Goal: Task Accomplishment & Management: Complete application form

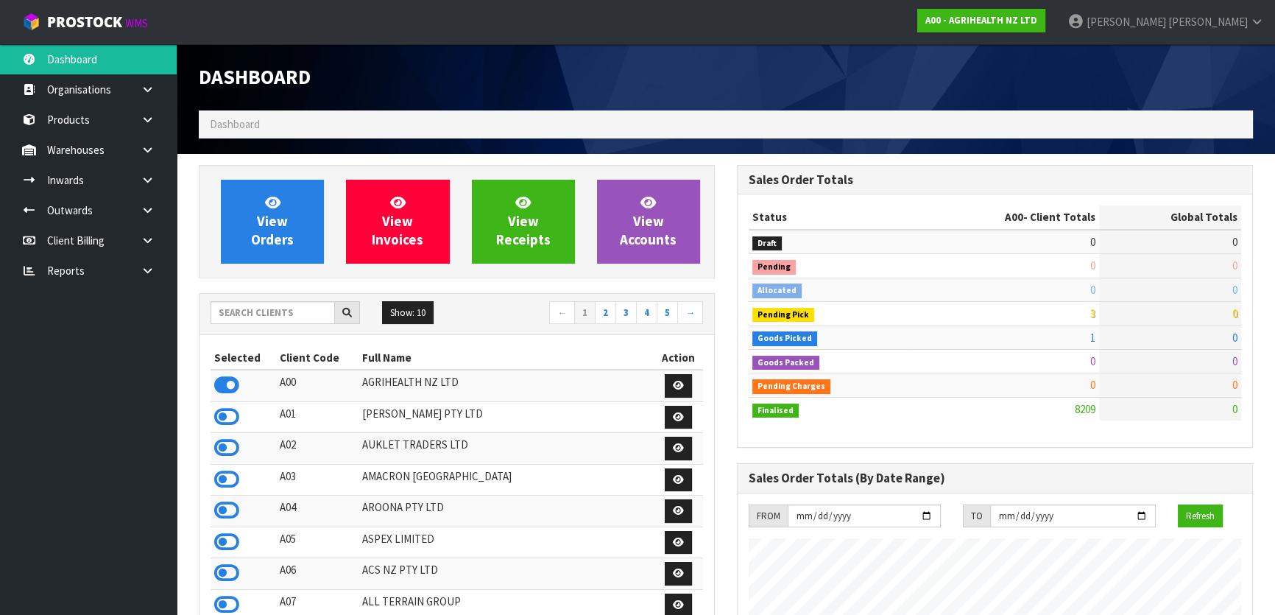
scroll to position [1113, 537]
click at [295, 311] on input "text" at bounding box center [273, 312] width 124 height 23
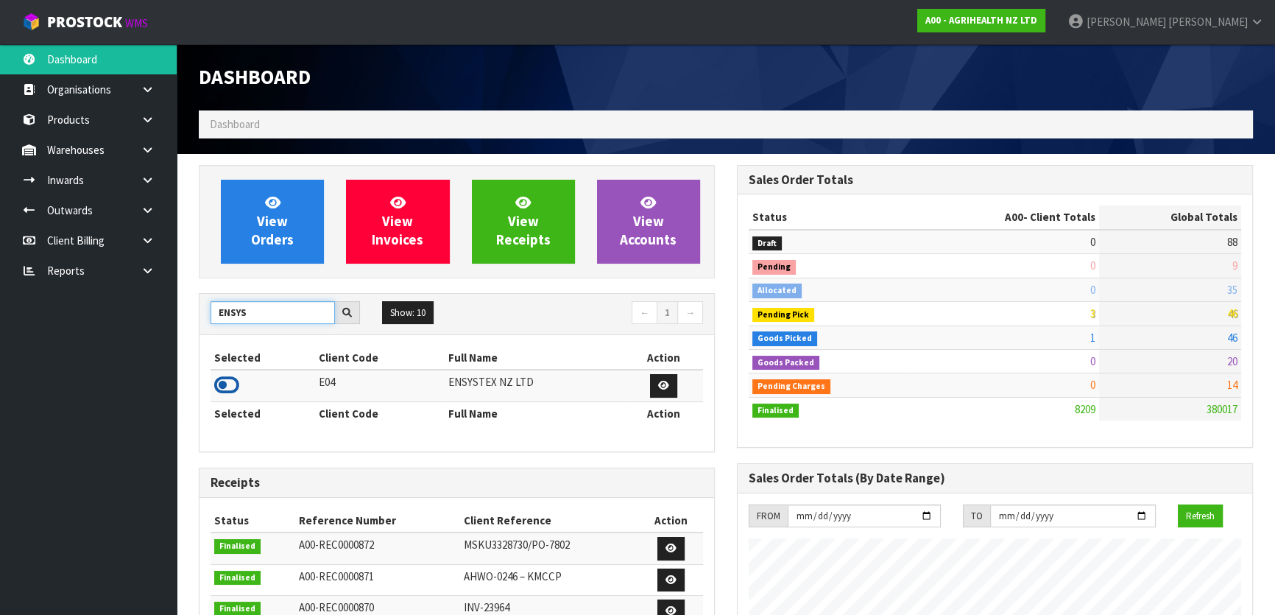
type input "ENSYS"
click at [230, 378] on icon at bounding box center [226, 385] width 25 height 22
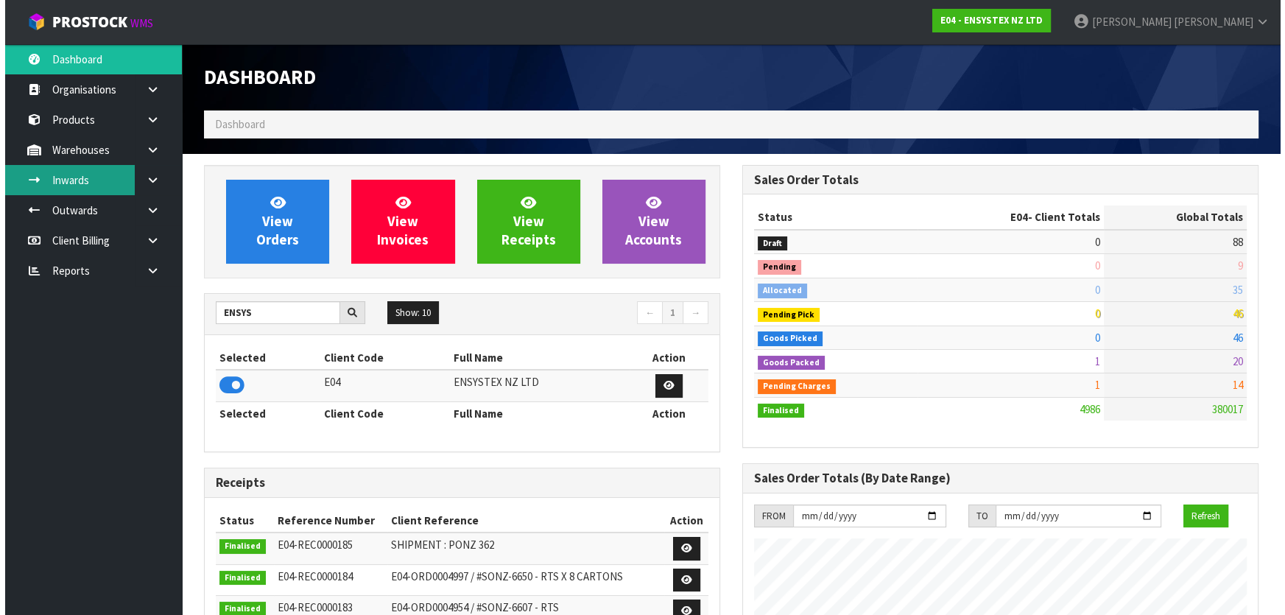
scroll to position [1145, 537]
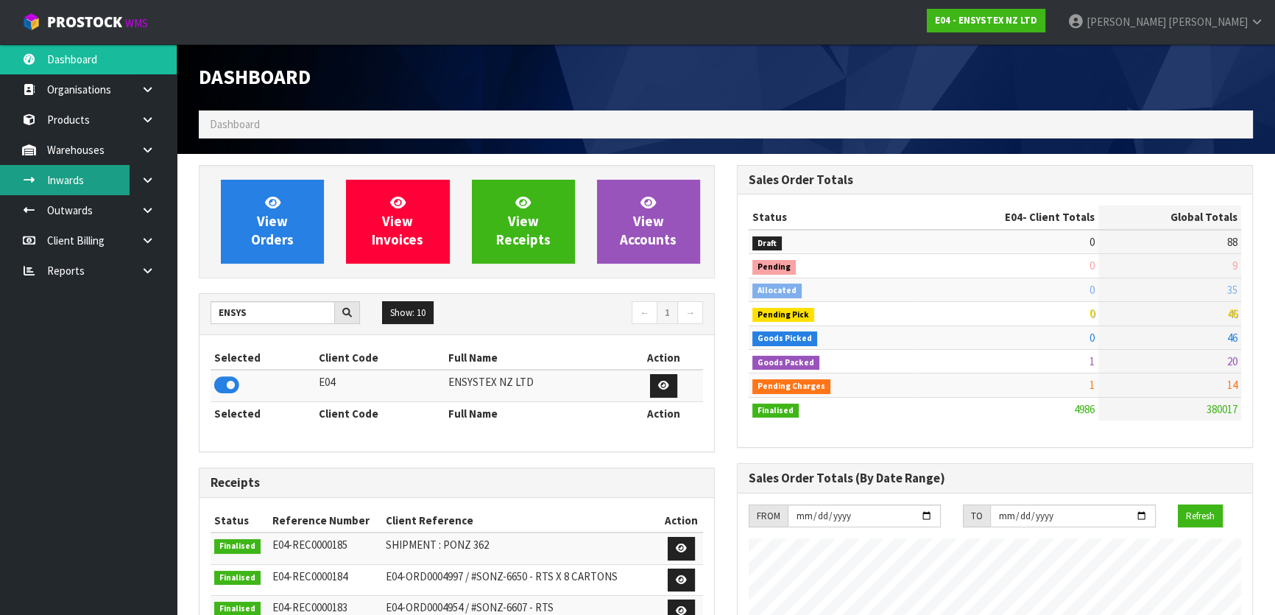
click at [67, 184] on link "Inwards" at bounding box center [88, 180] width 177 height 30
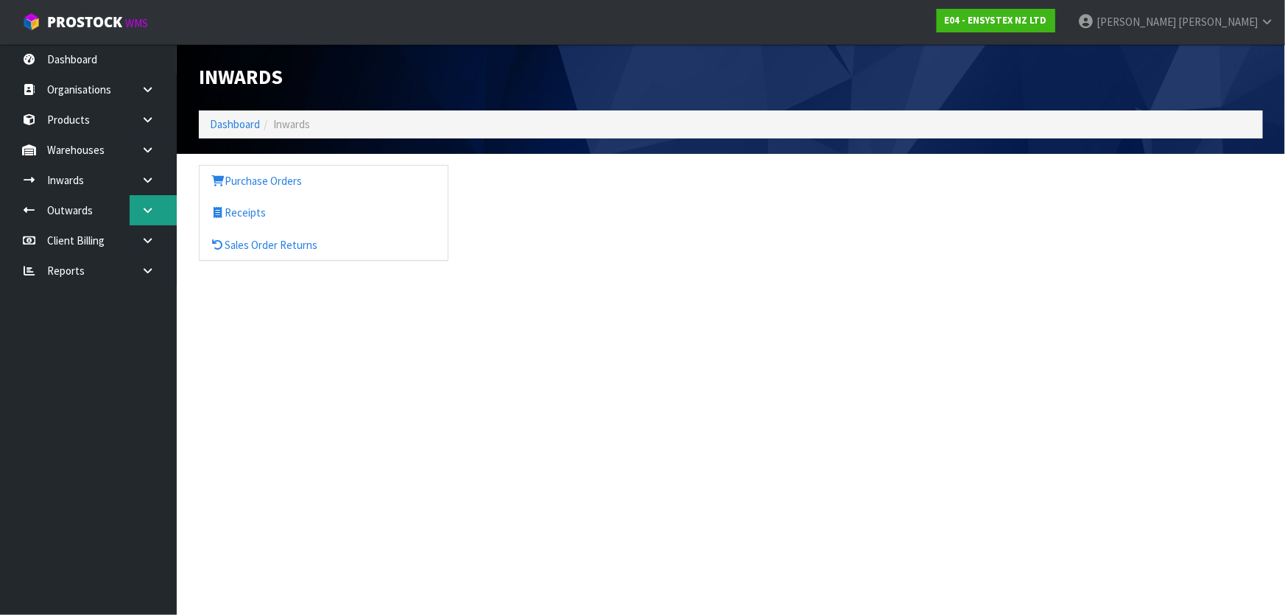
click at [140, 205] on link at bounding box center [153, 210] width 47 height 30
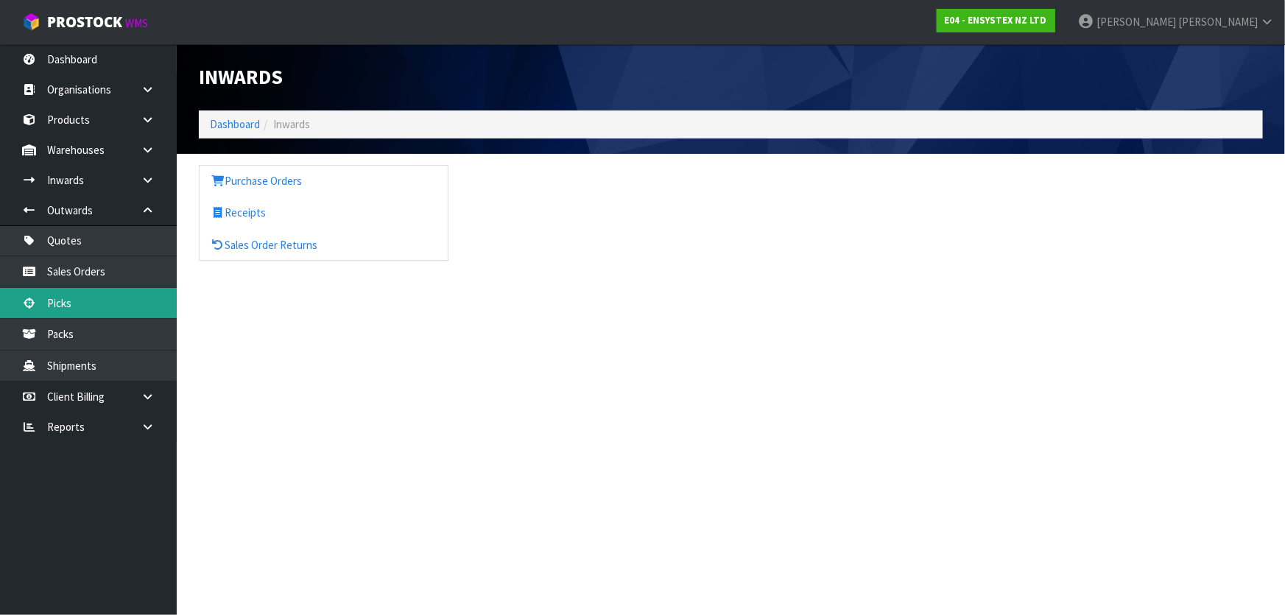
click at [83, 308] on link "Picks" at bounding box center [88, 303] width 177 height 30
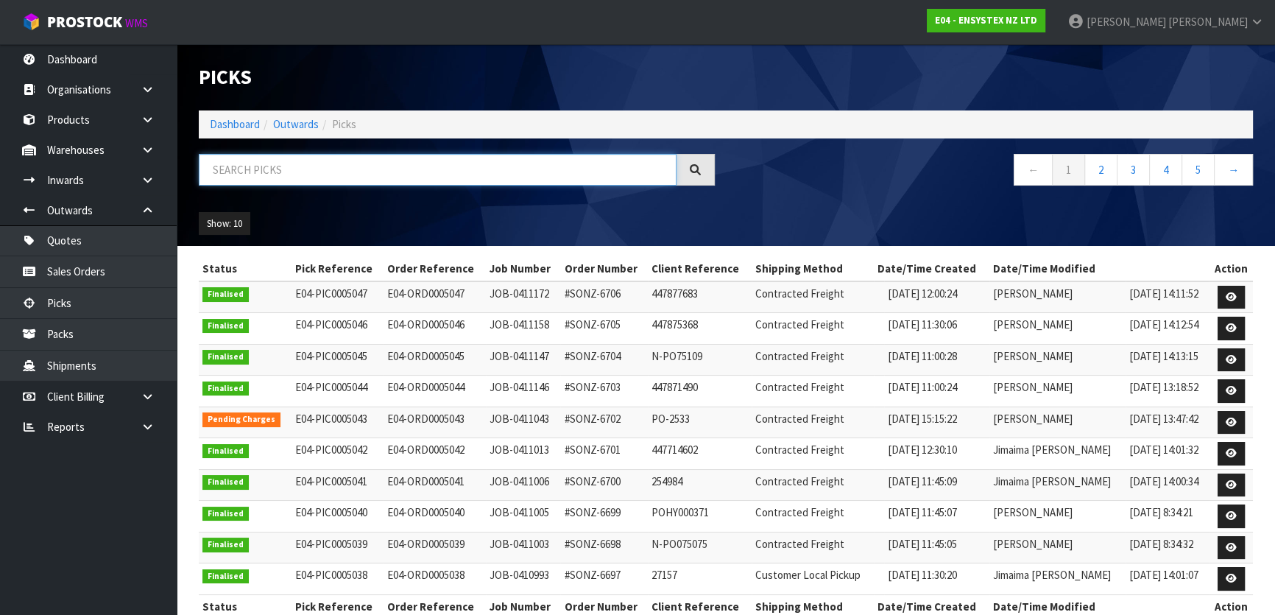
click at [298, 172] on input "text" at bounding box center [438, 170] width 478 height 32
type input "5043"
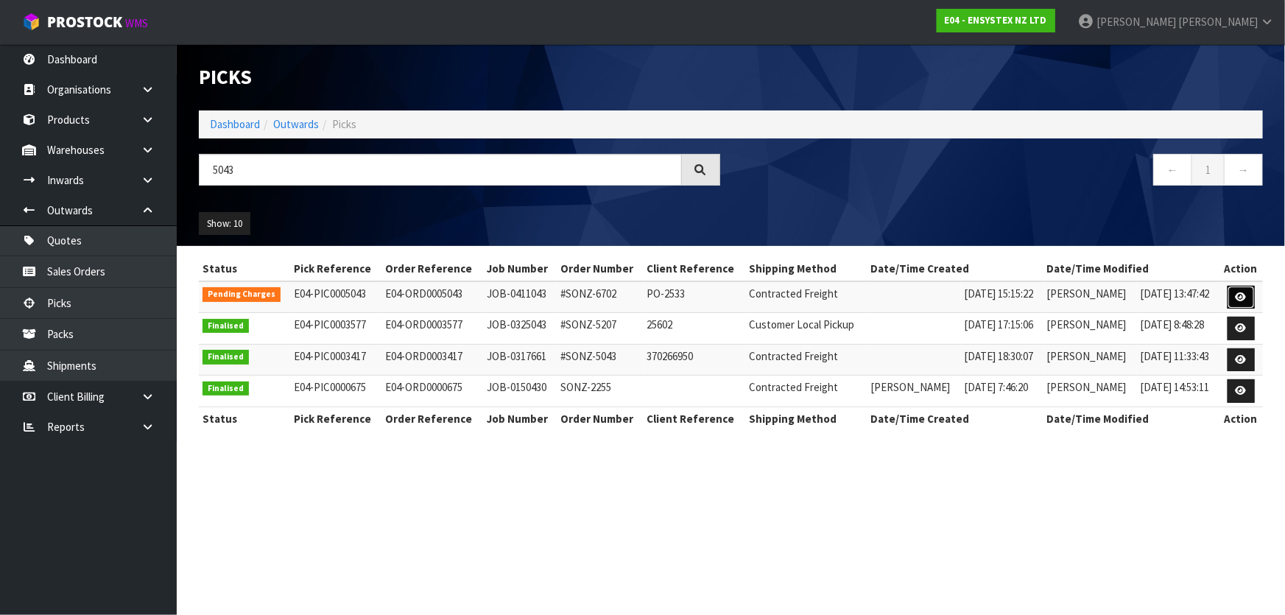
click at [1234, 295] on link at bounding box center [1240, 298] width 27 height 24
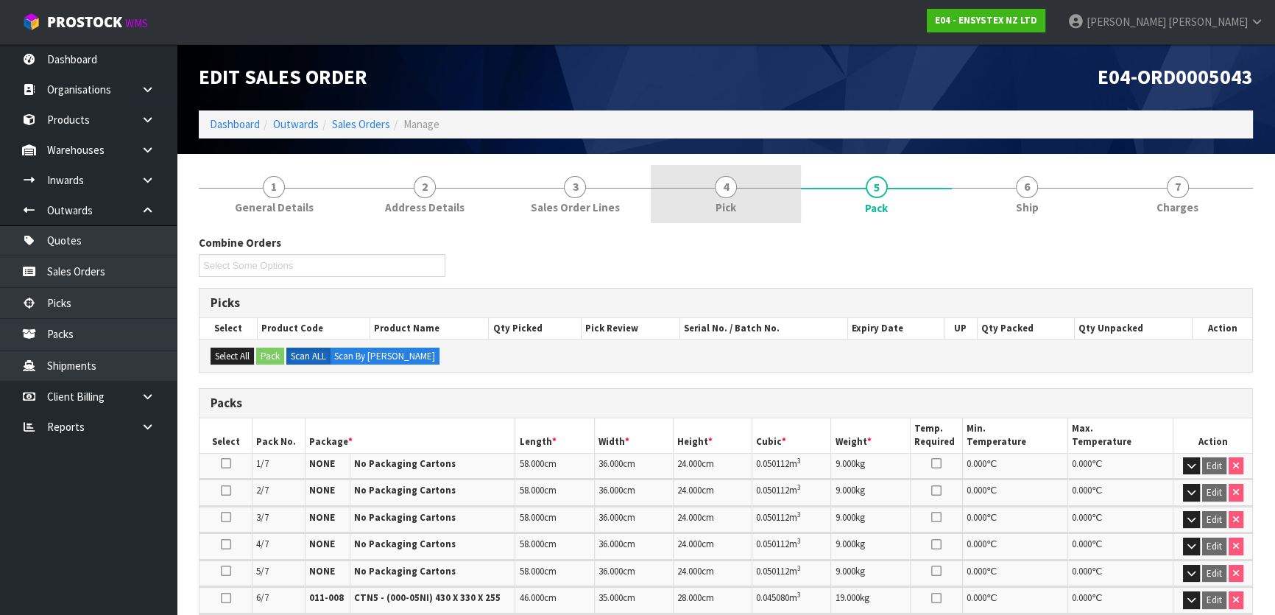
click at [747, 195] on link "4 Pick" at bounding box center [726, 194] width 151 height 58
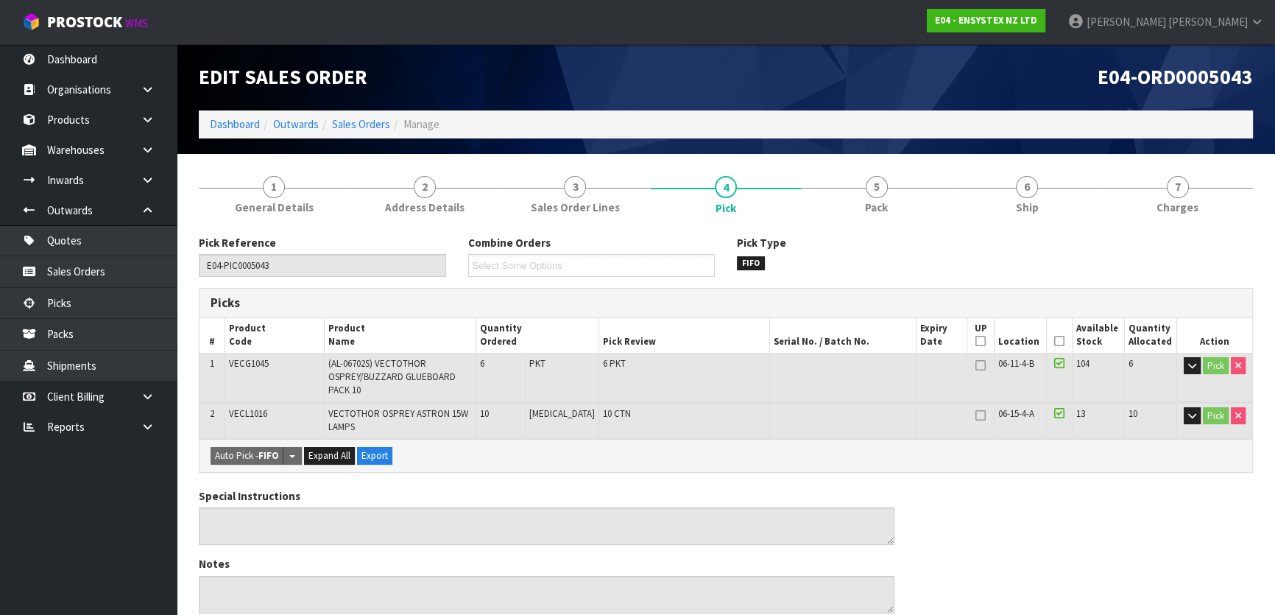
click at [1112, 520] on div "Special Instructions Notes" at bounding box center [726, 556] width 1076 height 136
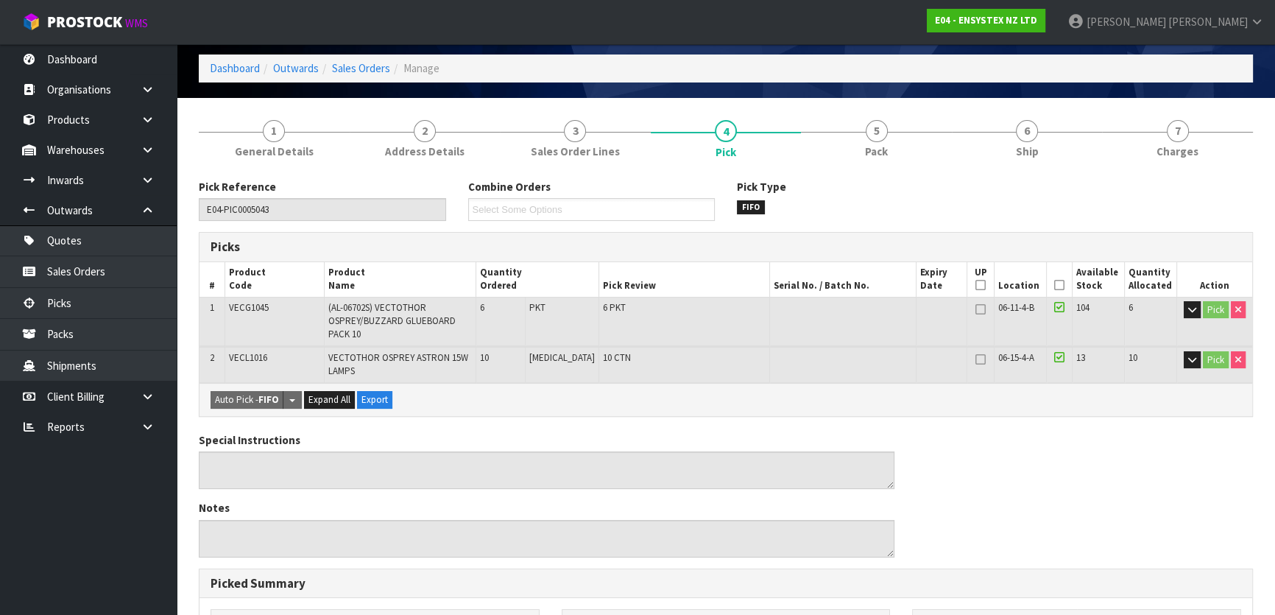
scroll to position [133, 0]
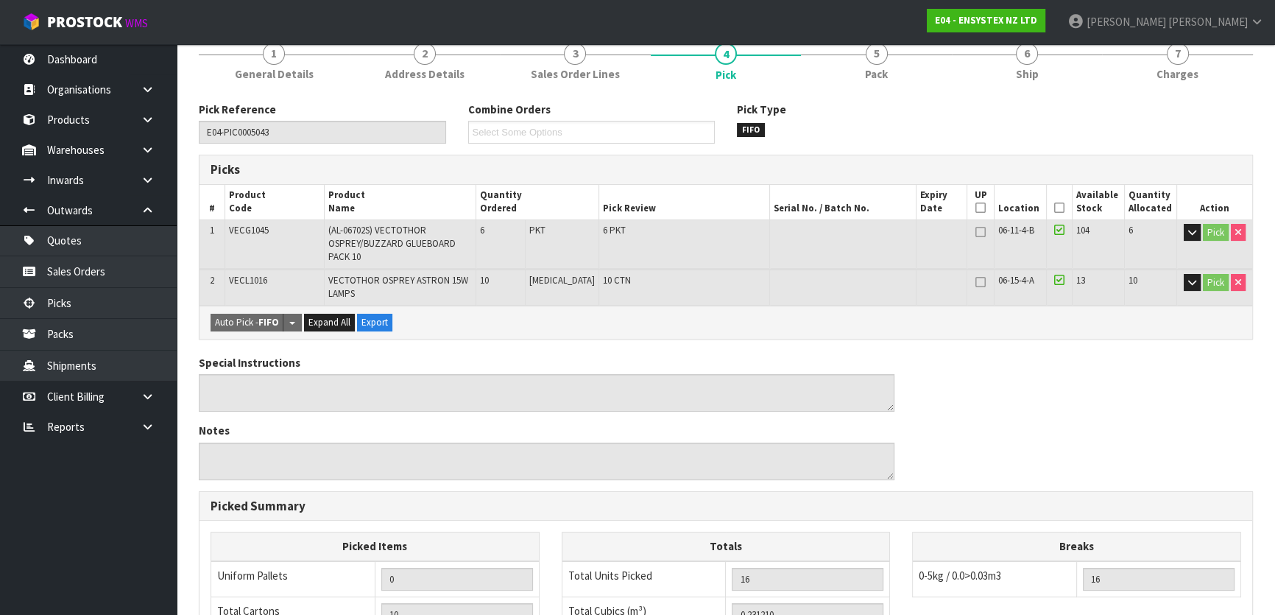
click at [794, 243] on td at bounding box center [842, 243] width 147 height 49
click at [665, 233] on td "6 PKT" at bounding box center [684, 243] width 171 height 49
click at [626, 232] on td "6 PKT" at bounding box center [684, 243] width 171 height 49
drag, startPoint x: 574, startPoint y: 228, endPoint x: 652, endPoint y: 229, distance: 77.3
click at [652, 229] on td "6 PKT" at bounding box center [684, 243] width 171 height 49
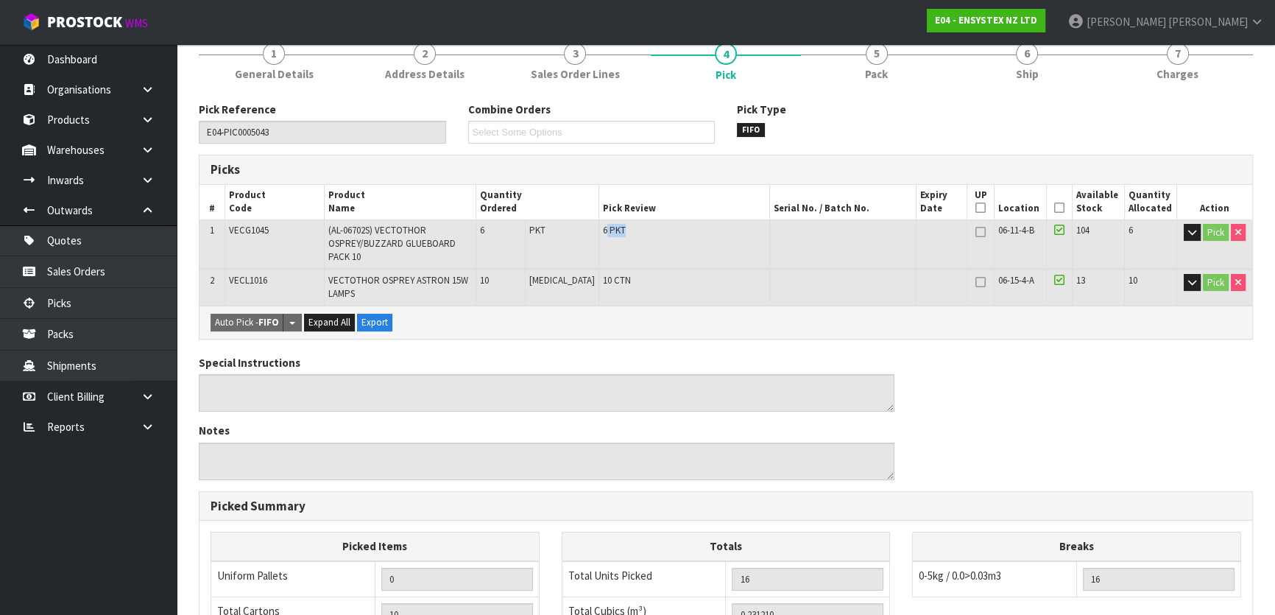
click at [652, 229] on td "6 PKT" at bounding box center [684, 243] width 171 height 49
click at [646, 227] on td "6 PKT" at bounding box center [684, 243] width 171 height 49
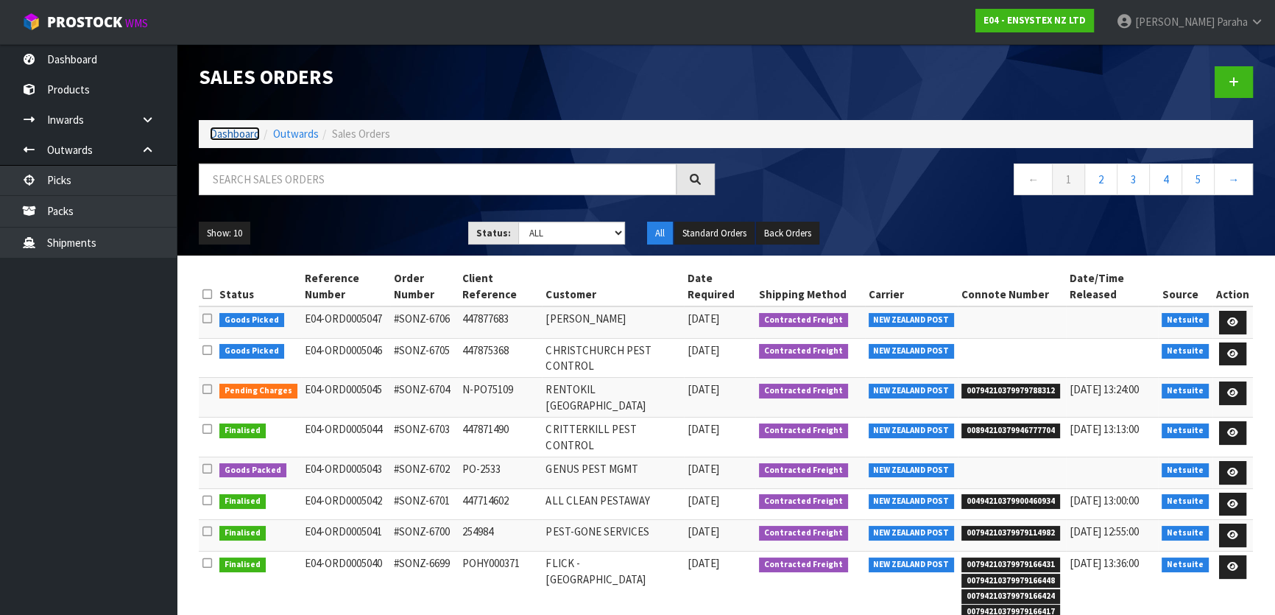
click at [219, 135] on link "Dashboard" at bounding box center [235, 134] width 50 height 14
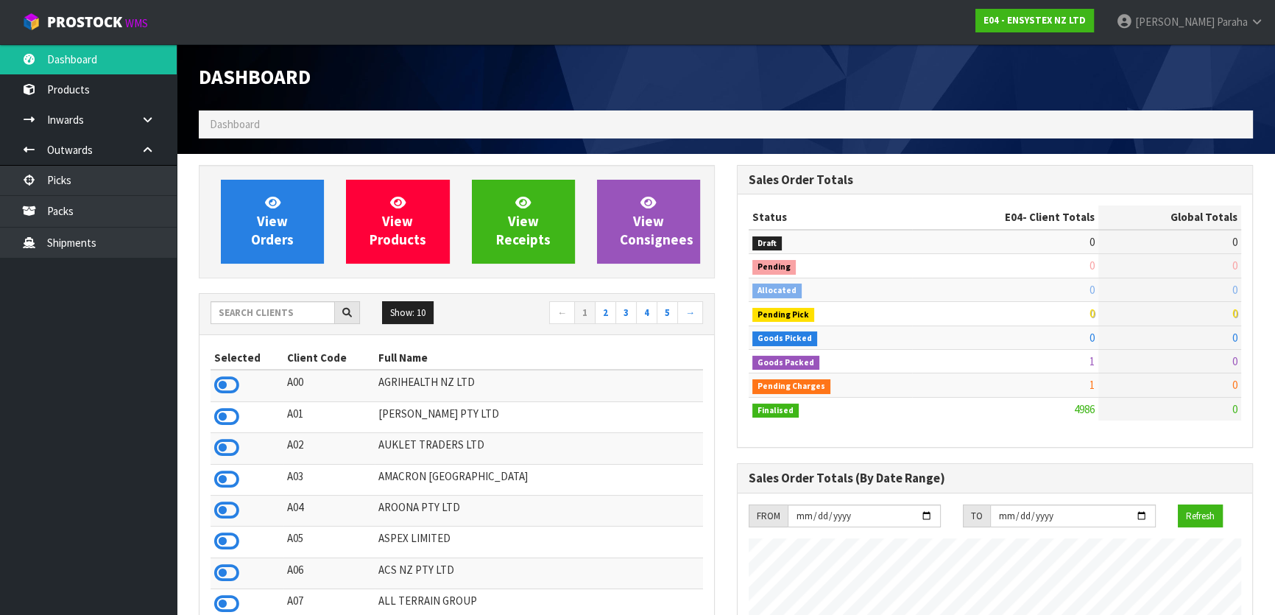
scroll to position [1145, 537]
click at [291, 315] on input "text" at bounding box center [273, 312] width 124 height 23
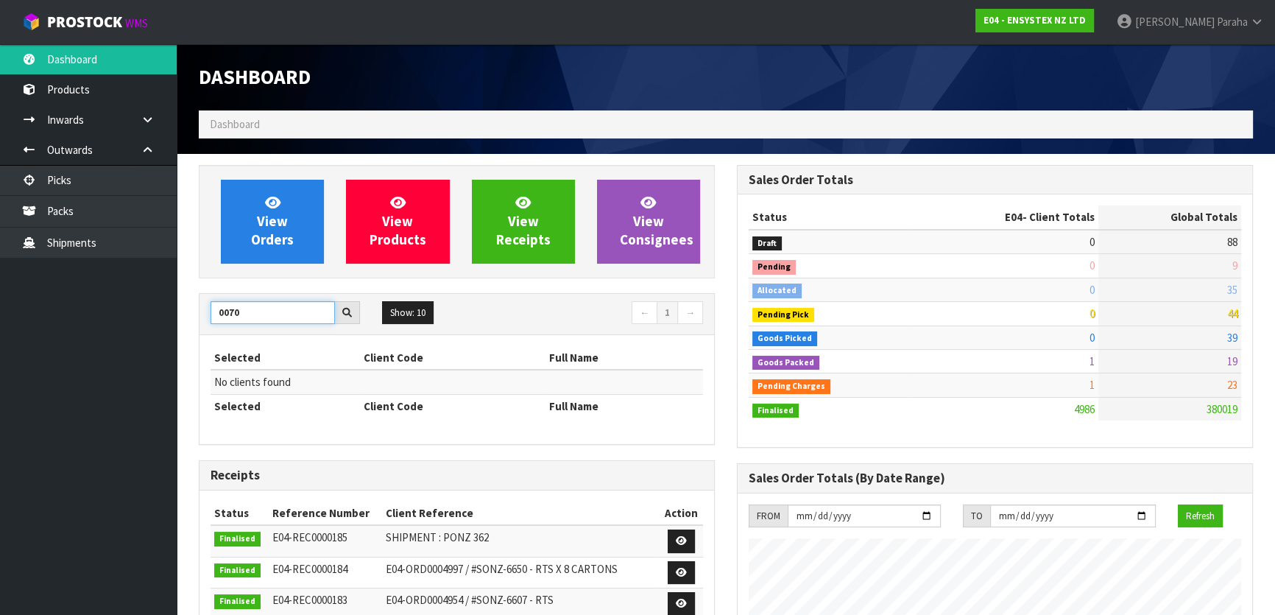
drag, startPoint x: 207, startPoint y: 308, endPoint x: 194, endPoint y: 311, distance: 13.6
click at [194, 311] on div "View Orders View Products View Receipts View Consignees 0070 Show: 10 5 10 25 5…" at bounding box center [457, 588] width 538 height 847
type input "0"
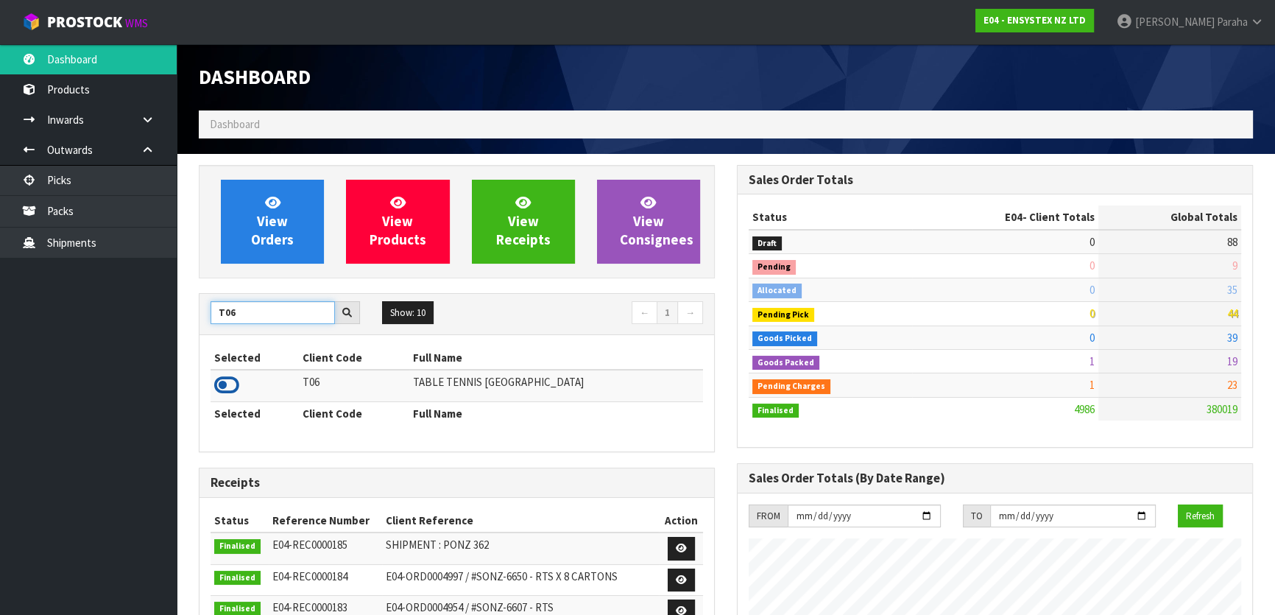
type input "T06"
click at [228, 388] on icon at bounding box center [226, 385] width 25 height 22
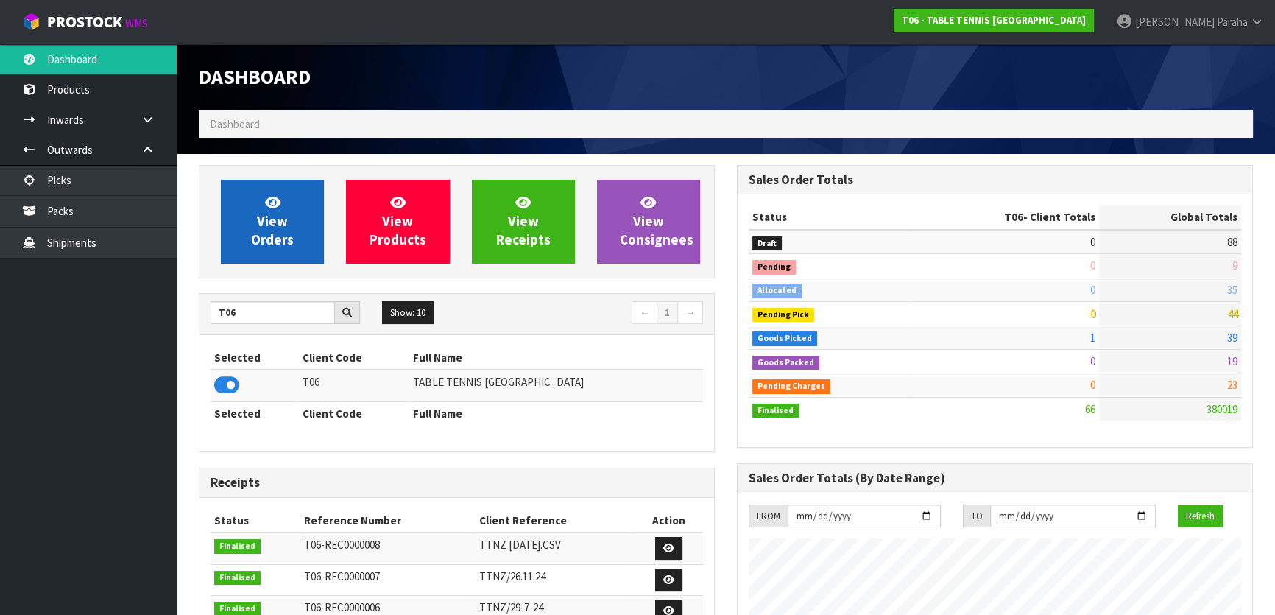
scroll to position [1017, 537]
click at [280, 227] on span "View Orders" at bounding box center [272, 221] width 43 height 55
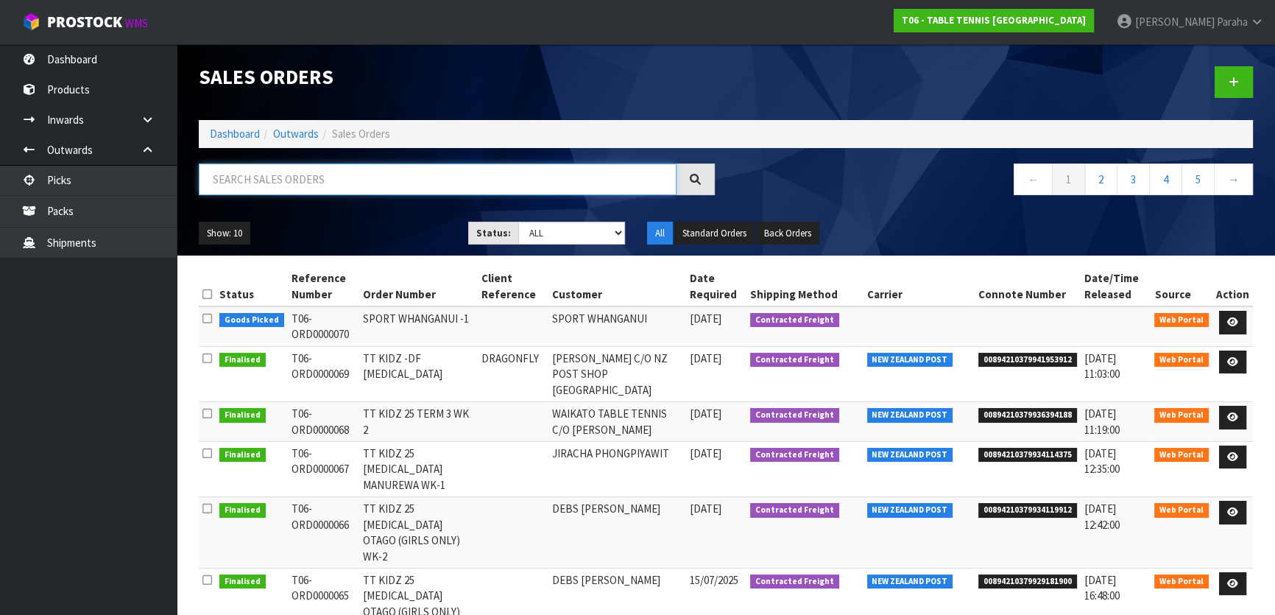
click at [281, 180] on input "text" at bounding box center [438, 179] width 478 height 32
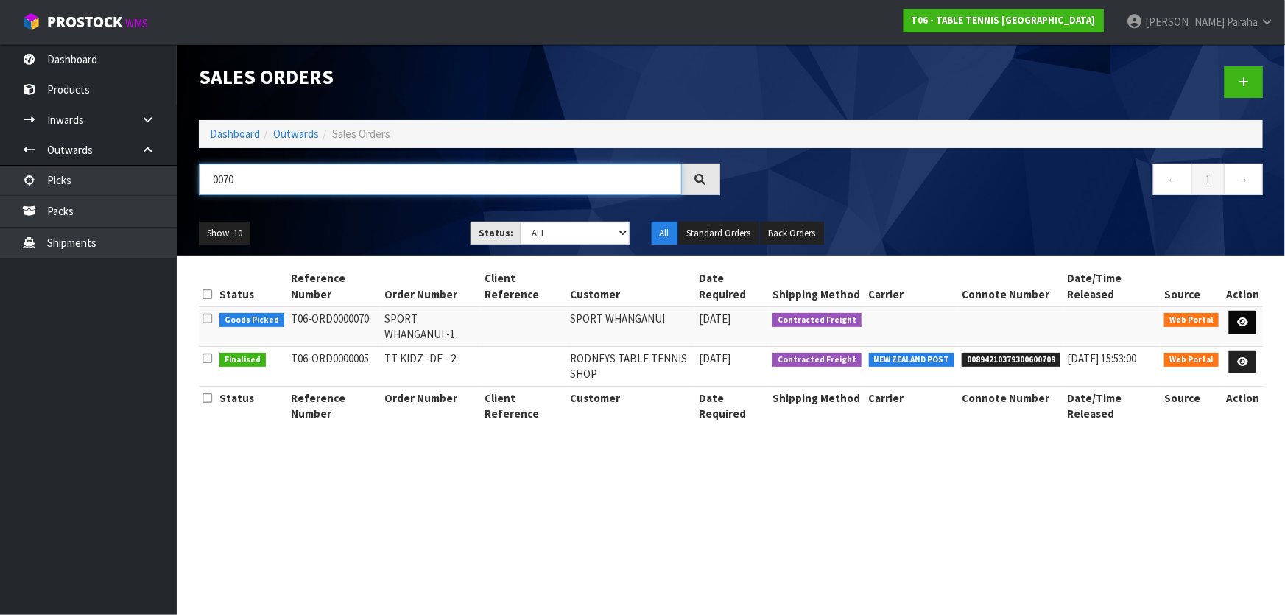
type input "0070"
click at [1248, 317] on icon at bounding box center [1242, 322] width 11 height 10
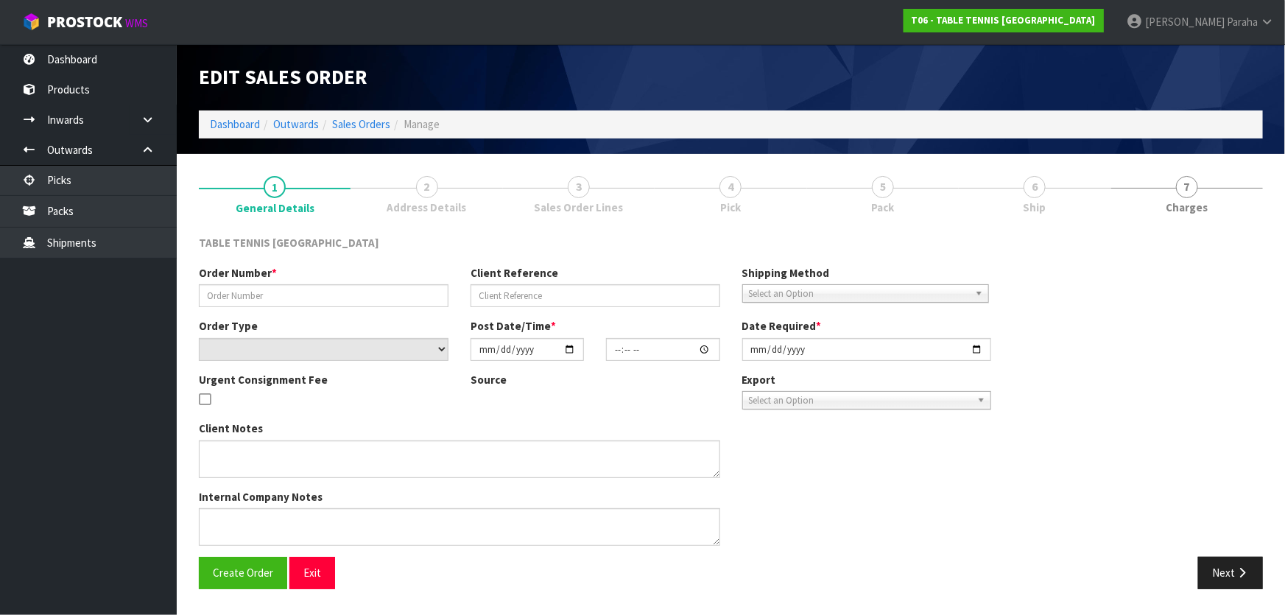
type input "SPORT WHANGANUI -1"
select select "number:0"
type input "[DATE]"
type input "10:11:00.000"
type input "[DATE]"
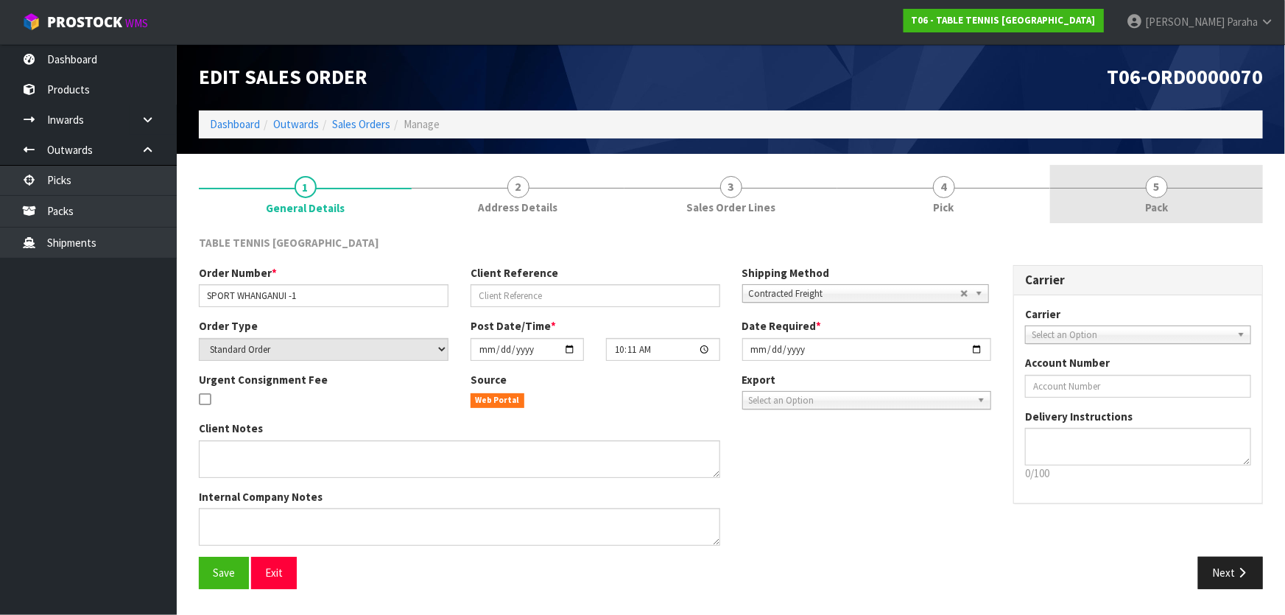
click at [1156, 181] on span "5" at bounding box center [1157, 187] width 22 height 22
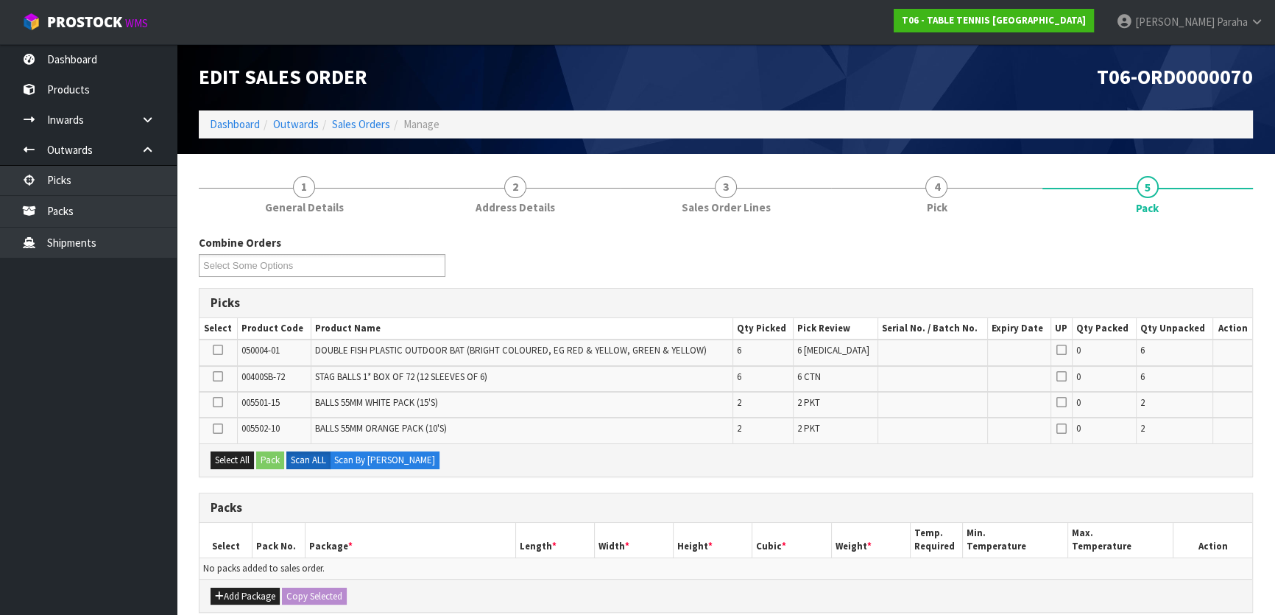
scroll to position [133, 0]
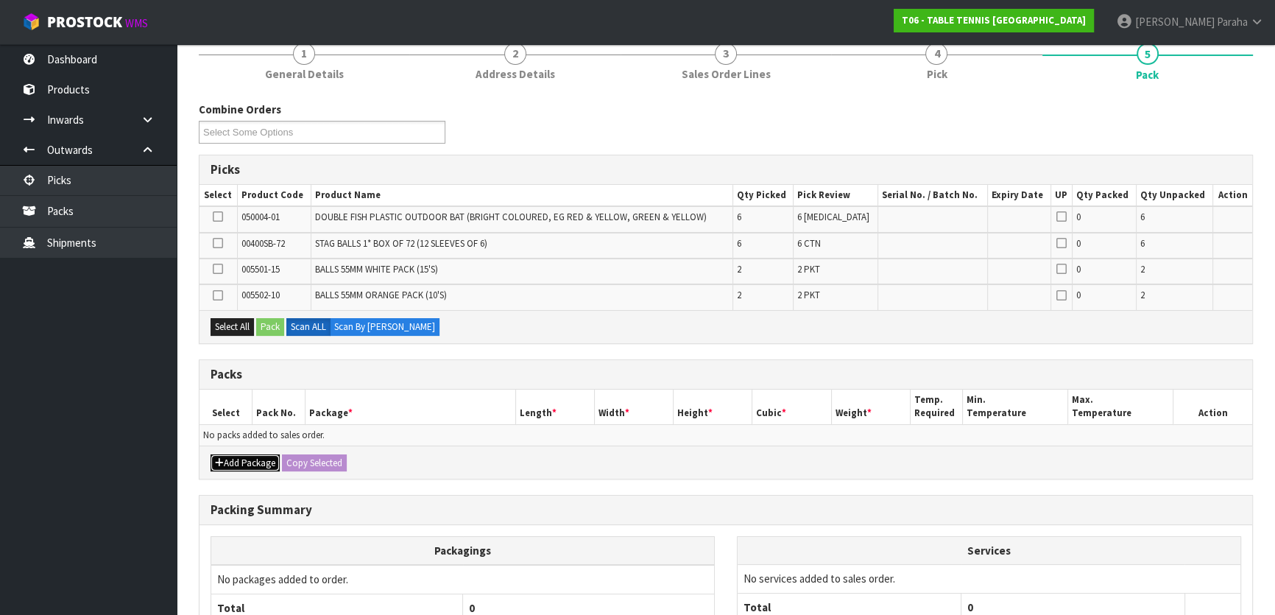
click at [252, 460] on button "Add Package" at bounding box center [245, 463] width 69 height 18
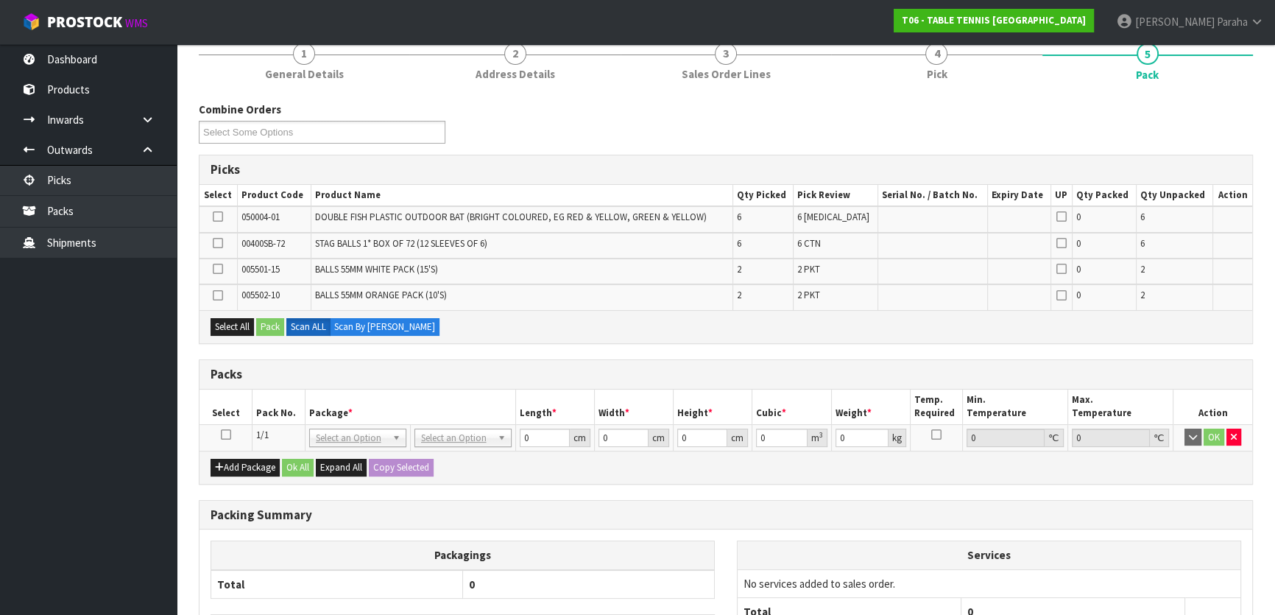
click at [228, 434] on icon at bounding box center [226, 434] width 10 height 1
click at [219, 216] on icon at bounding box center [218, 216] width 10 height 1
click at [0, 0] on input "checkbox" at bounding box center [0, 0] width 0 height 0
click at [274, 331] on button "Pack" at bounding box center [270, 327] width 28 height 18
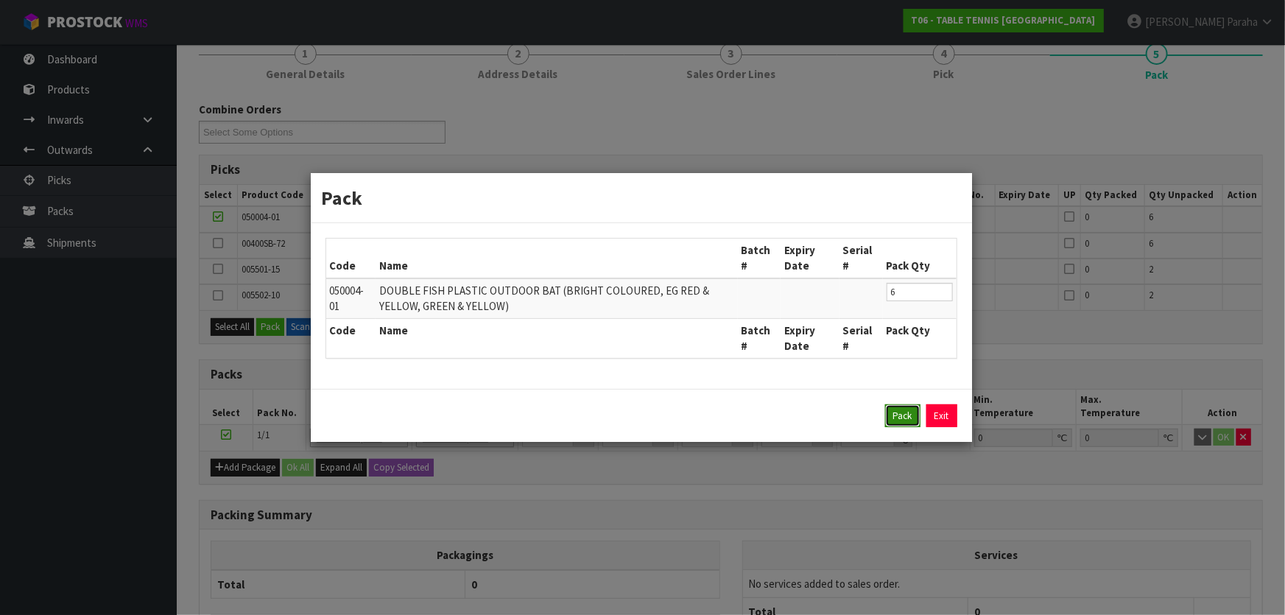
click at [895, 417] on button "Pack" at bounding box center [902, 416] width 35 height 24
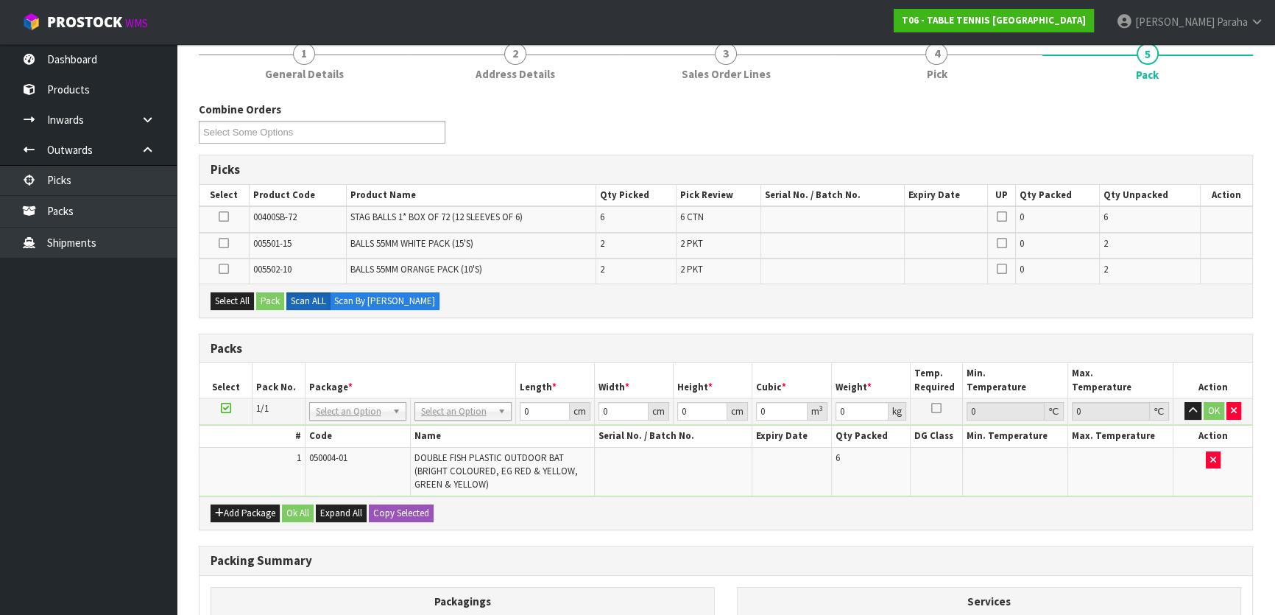
click at [224, 217] on icon at bounding box center [224, 216] width 10 height 1
click at [0, 0] on input "checkbox" at bounding box center [0, 0] width 0 height 0
click at [278, 300] on button "Pack" at bounding box center [270, 301] width 28 height 18
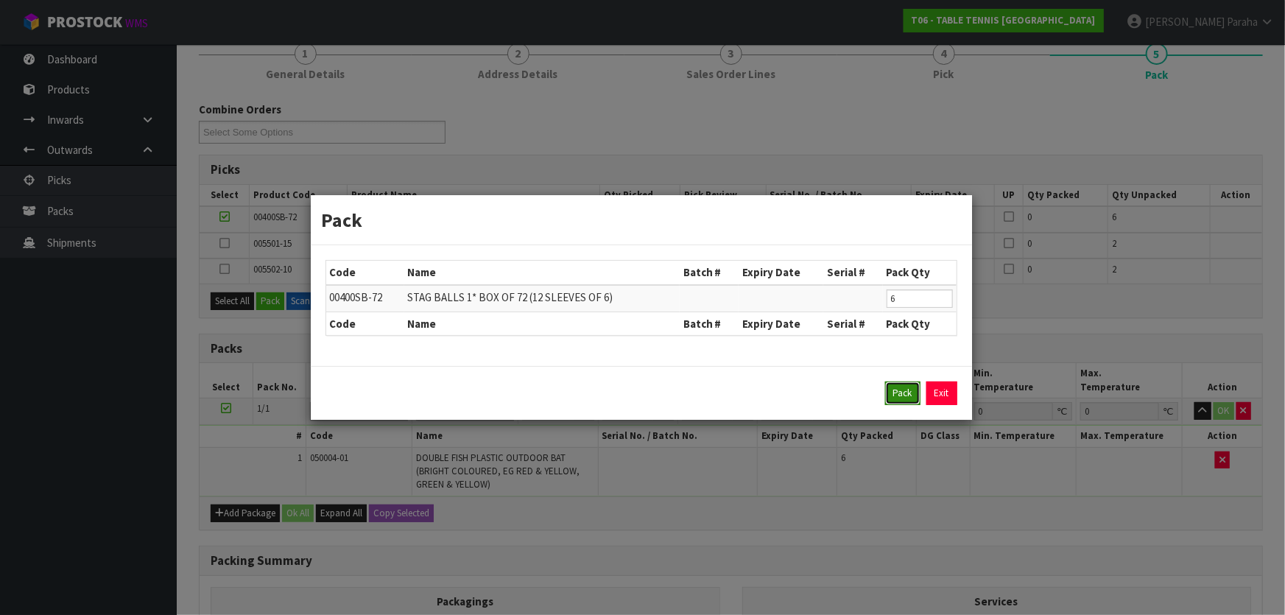
click at [909, 390] on button "Pack" at bounding box center [902, 393] width 35 height 24
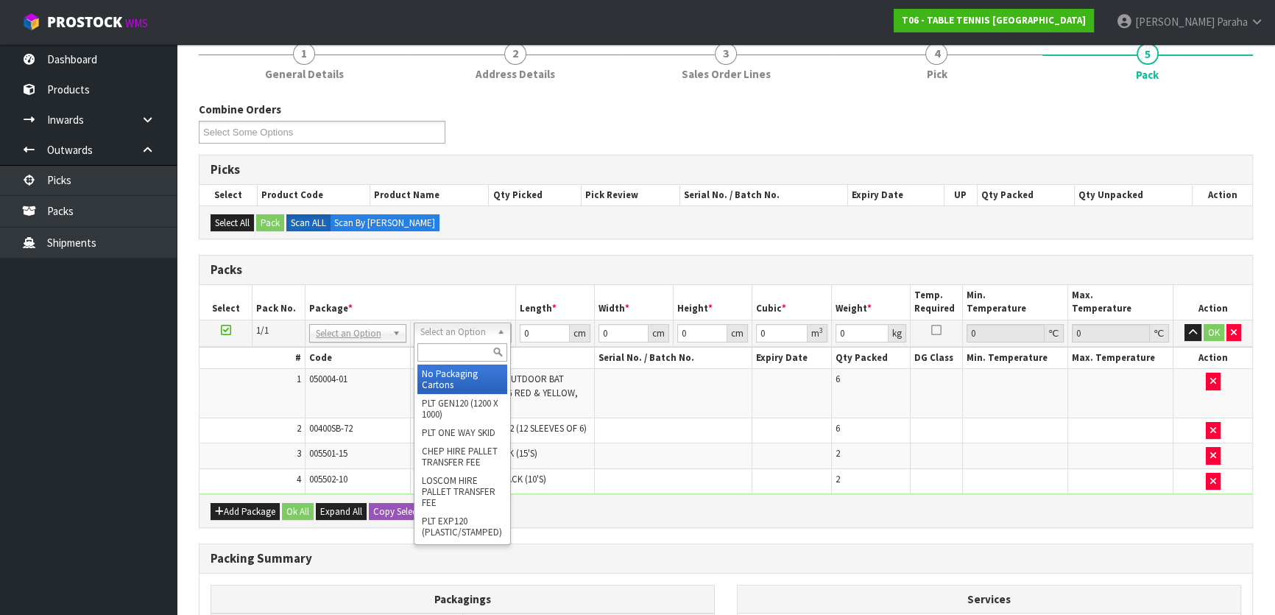
click at [476, 350] on input "text" at bounding box center [462, 352] width 90 height 18
type input "OC"
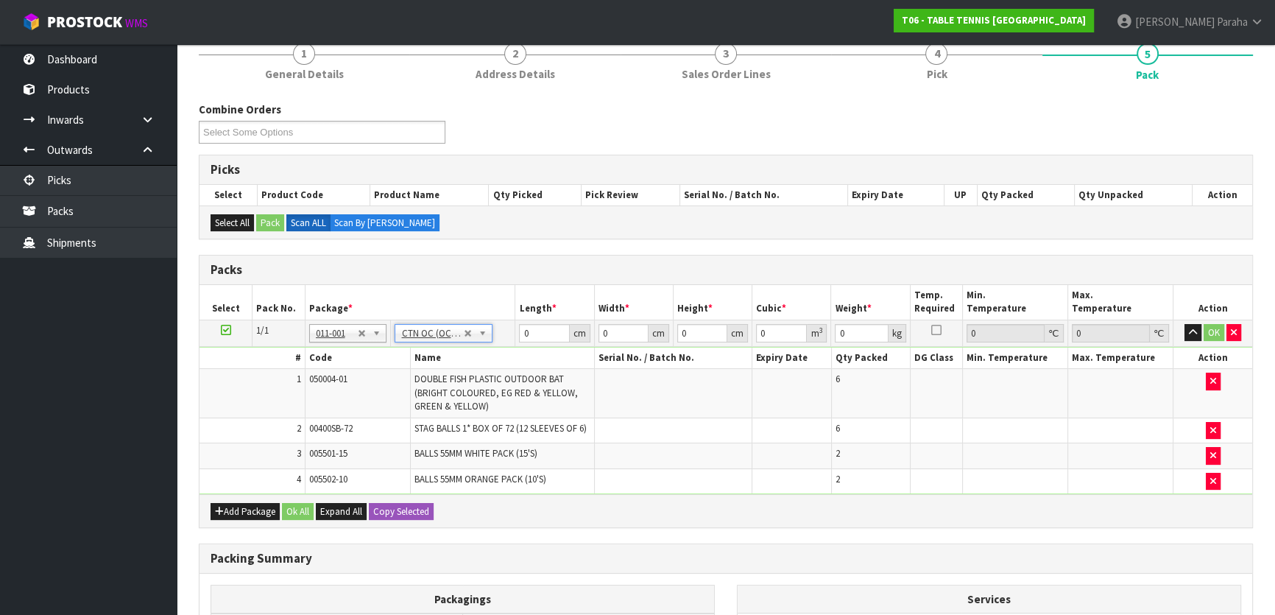
type input "4.88"
click at [530, 333] on input "0" at bounding box center [544, 333] width 50 height 18
type input "38"
type input "28"
type input "3"
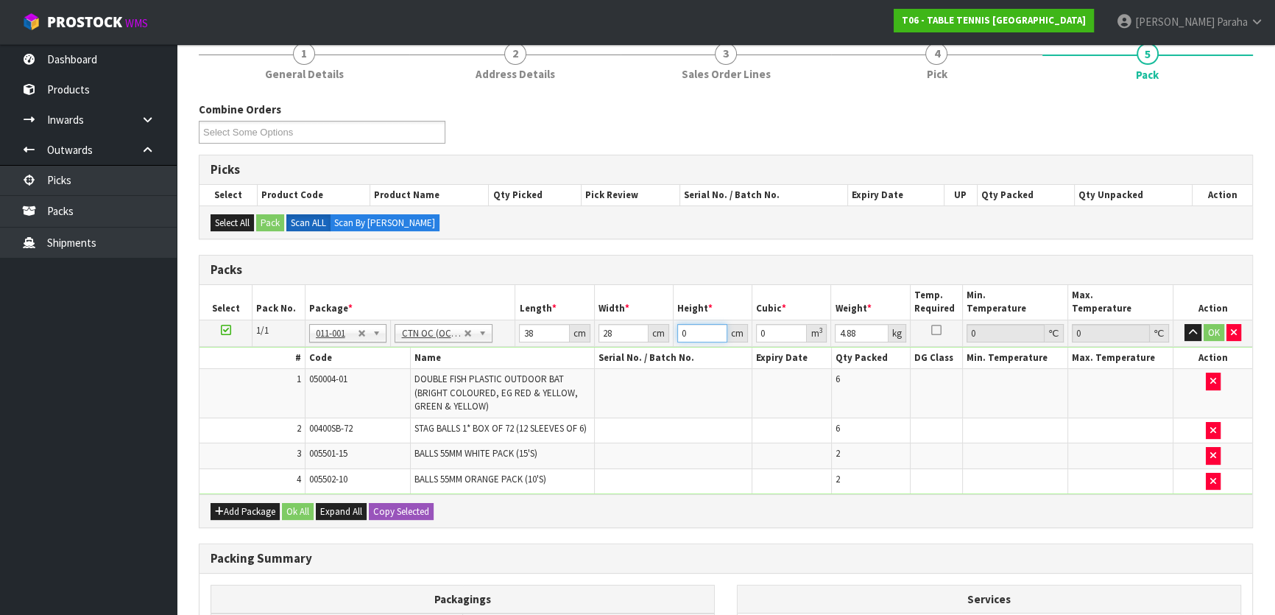
type input "0.003192"
type input "31"
type input "0.032984"
type input "31"
type input "3"
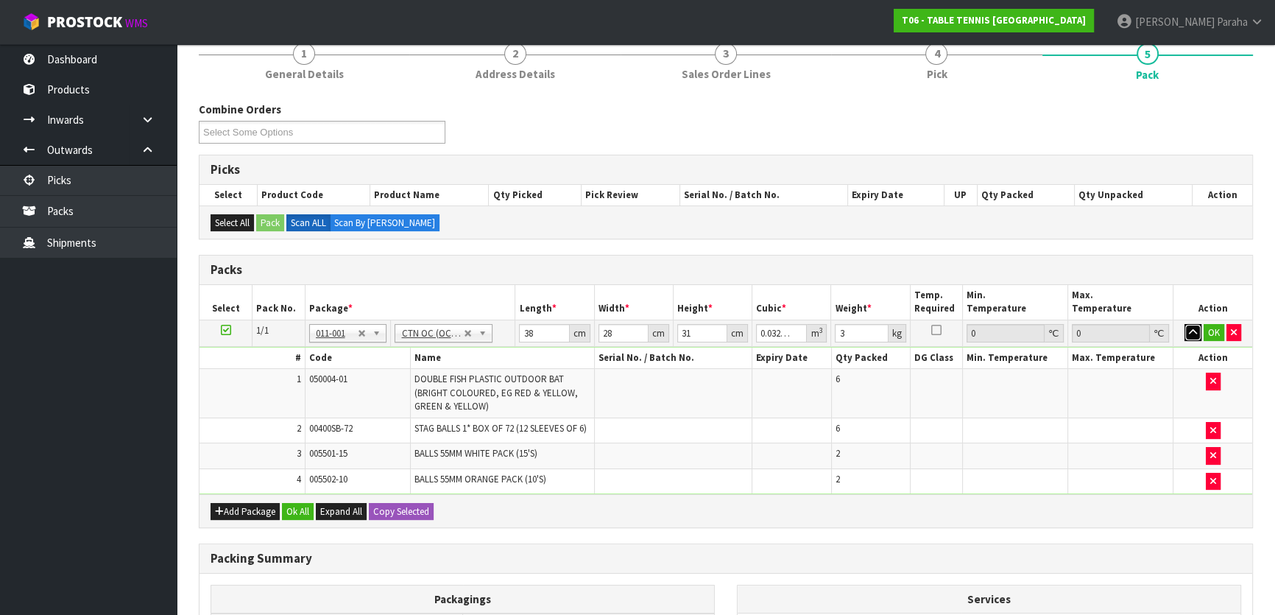
click at [1185, 324] on button "button" at bounding box center [1193, 333] width 17 height 18
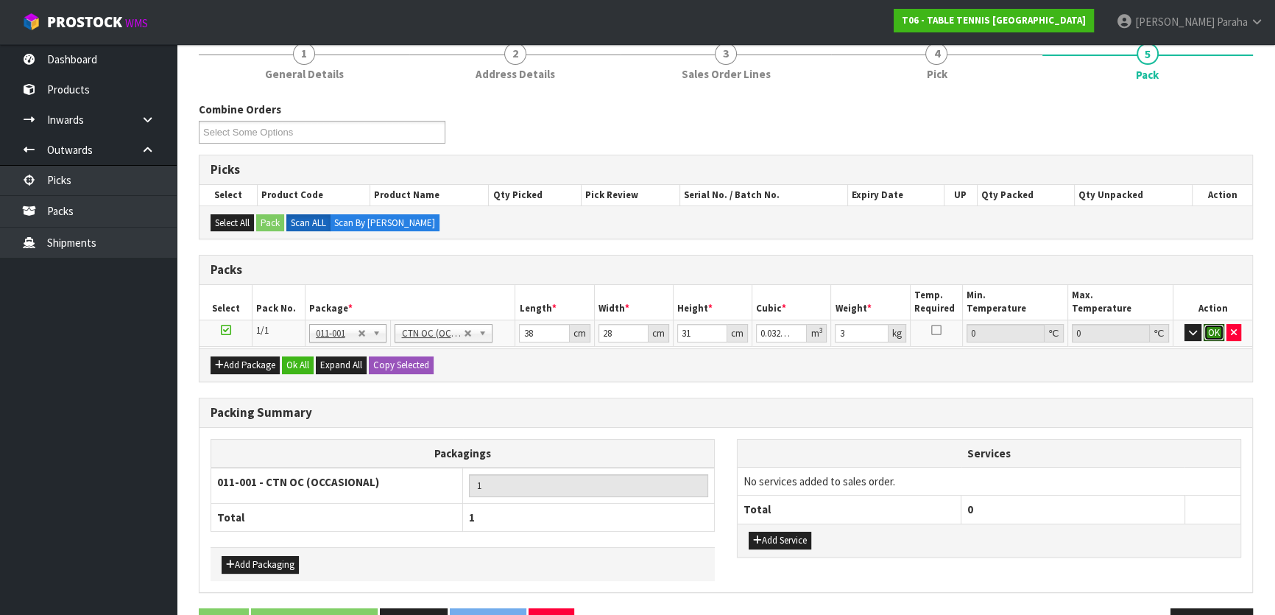
click button "OK" at bounding box center [1214, 333] width 21 height 18
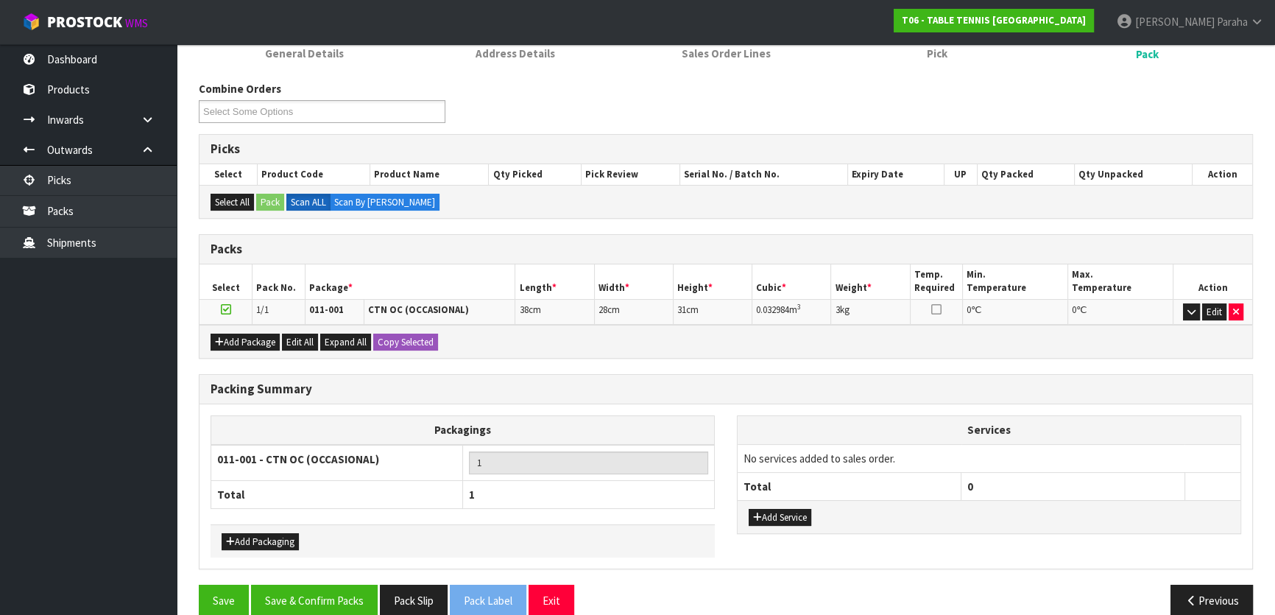
scroll to position [174, 0]
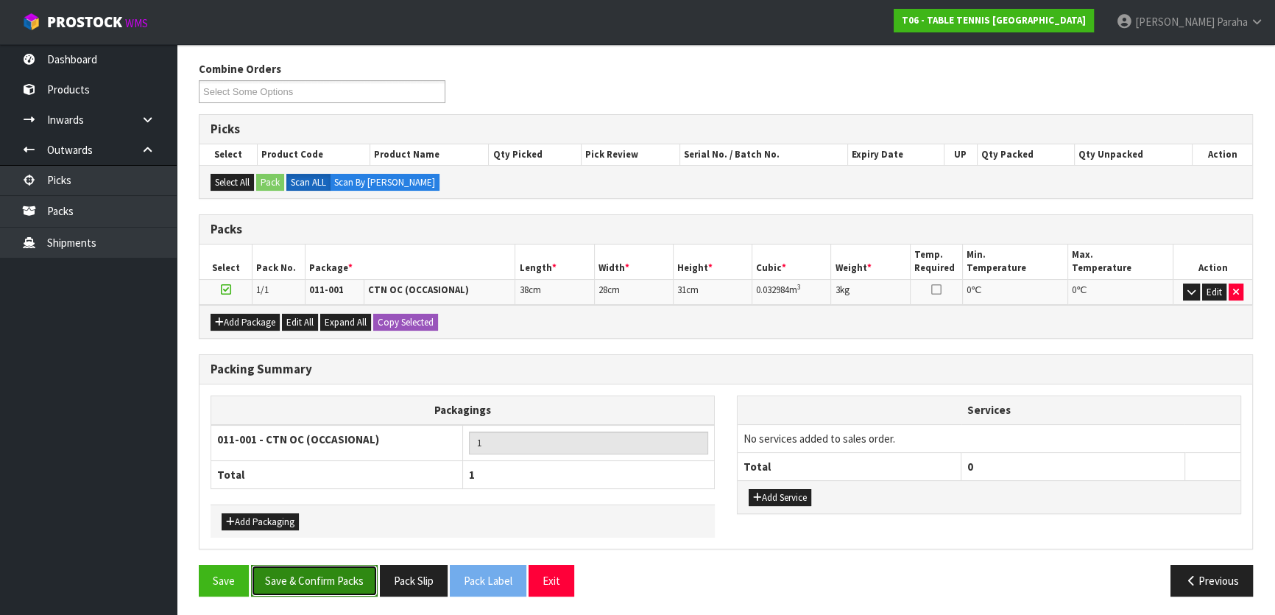
click at [347, 577] on button "Save & Confirm Packs" at bounding box center [314, 581] width 127 height 32
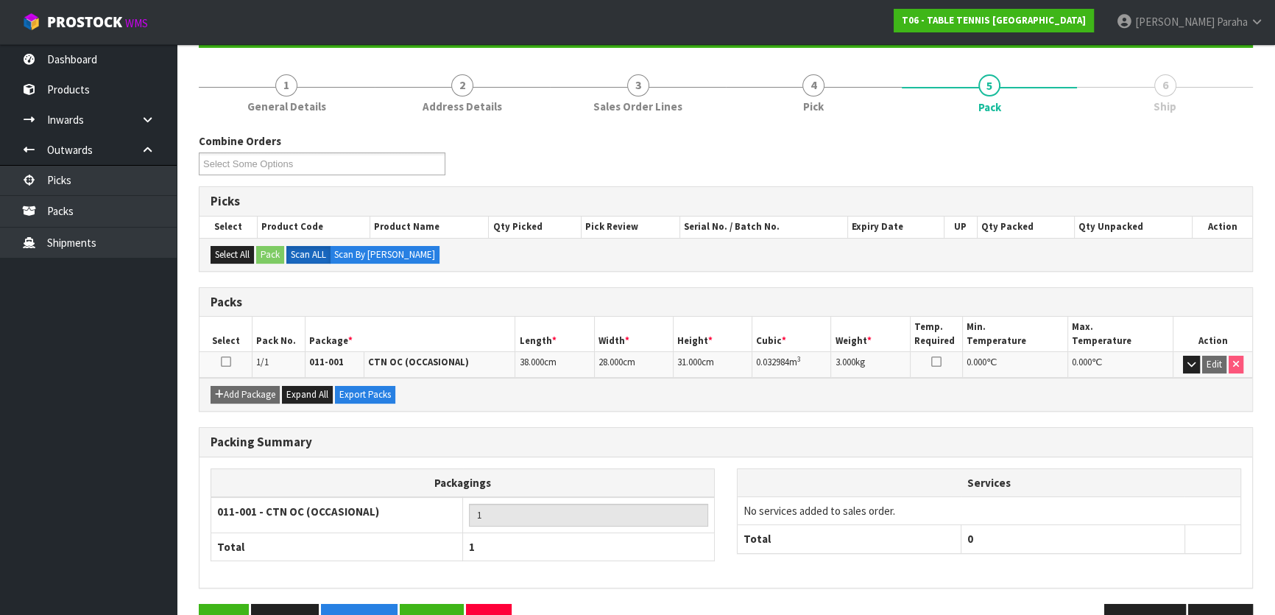
scroll to position [194, 0]
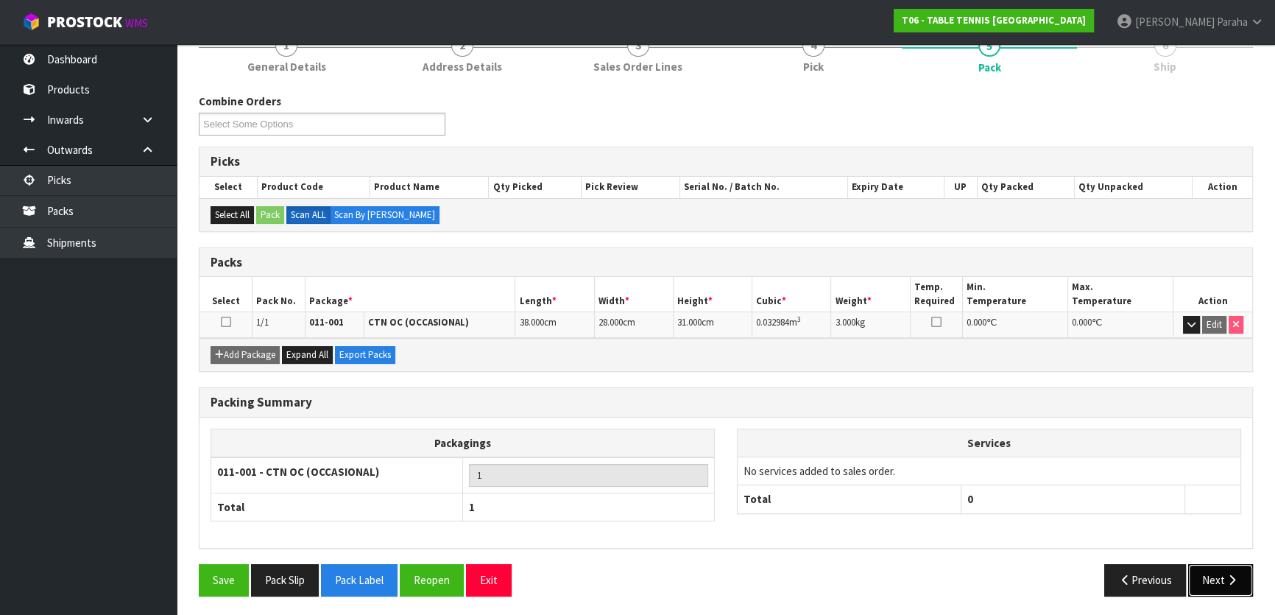
click at [1229, 579] on icon "button" at bounding box center [1232, 579] width 14 height 11
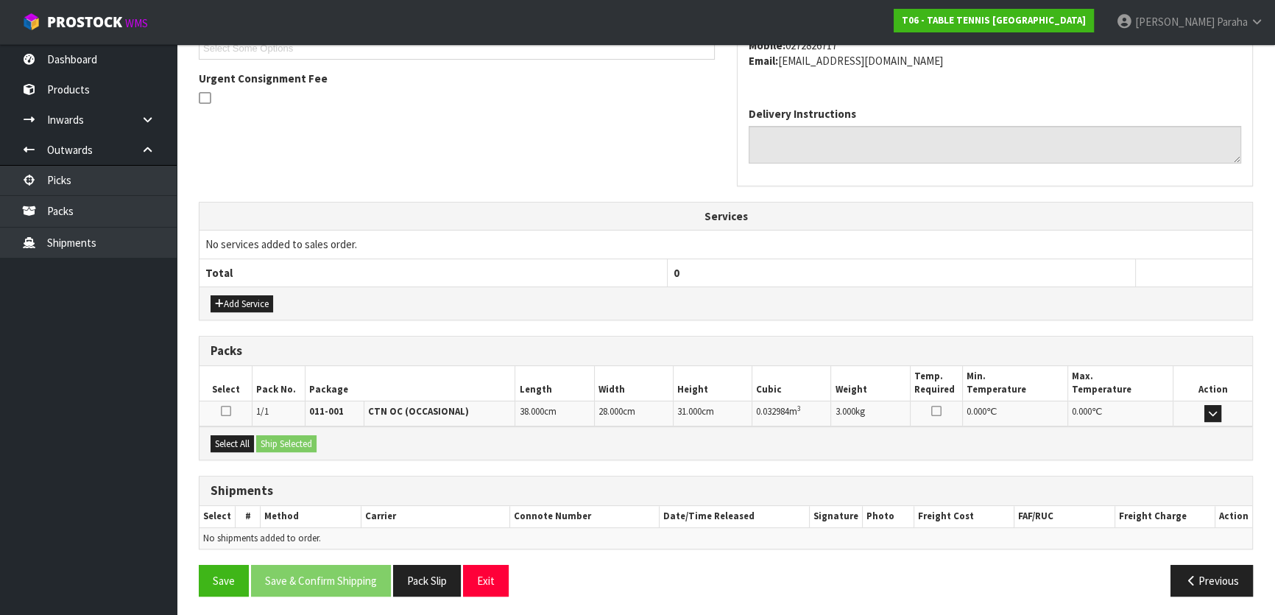
scroll to position [418, 0]
click at [236, 440] on button "Select All" at bounding box center [232, 443] width 43 height 18
click at [280, 441] on button "Ship Selected" at bounding box center [286, 443] width 60 height 18
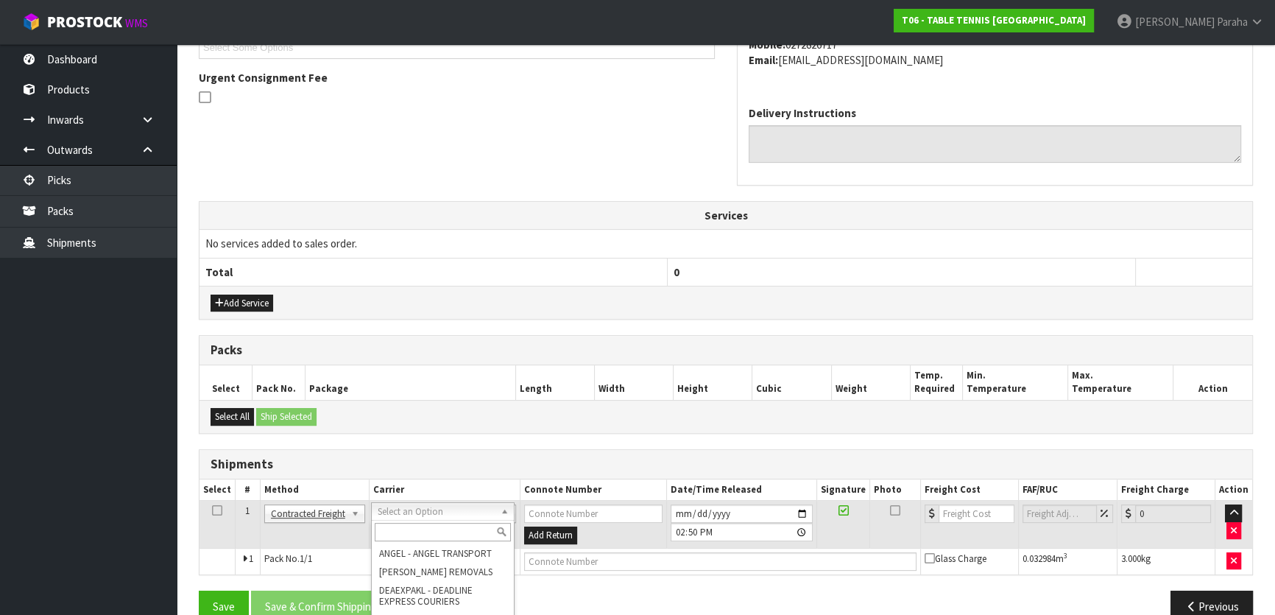
click at [456, 530] on input "text" at bounding box center [443, 532] width 136 height 18
type input "NZP"
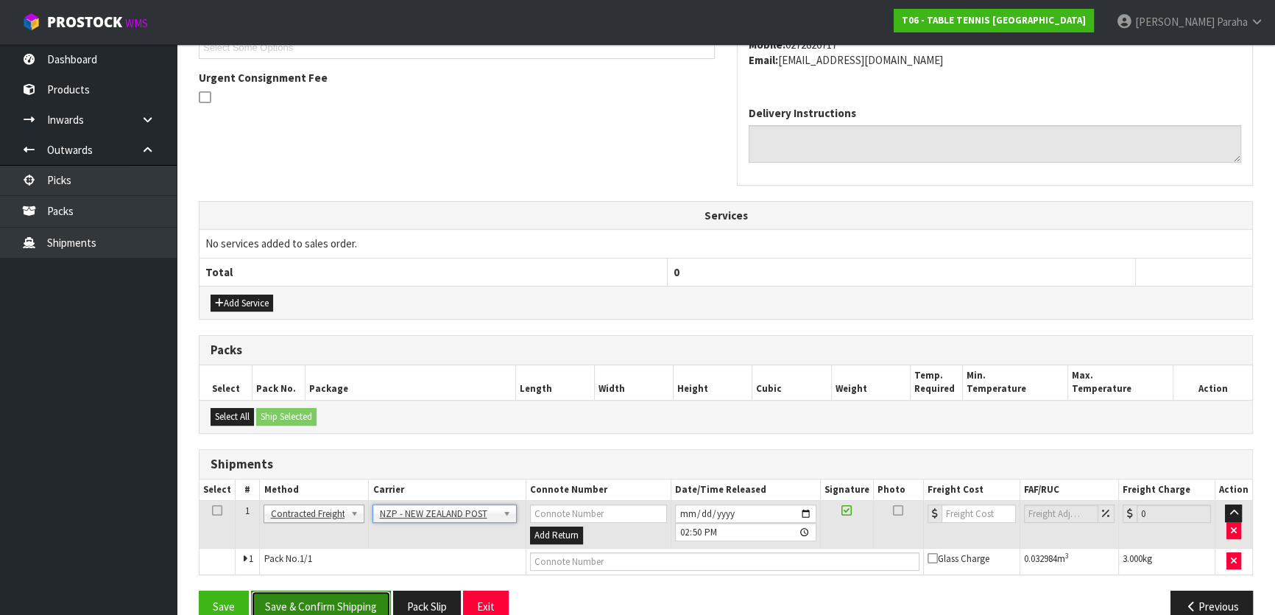
click at [352, 604] on button "Save & Confirm Shipping" at bounding box center [321, 606] width 140 height 32
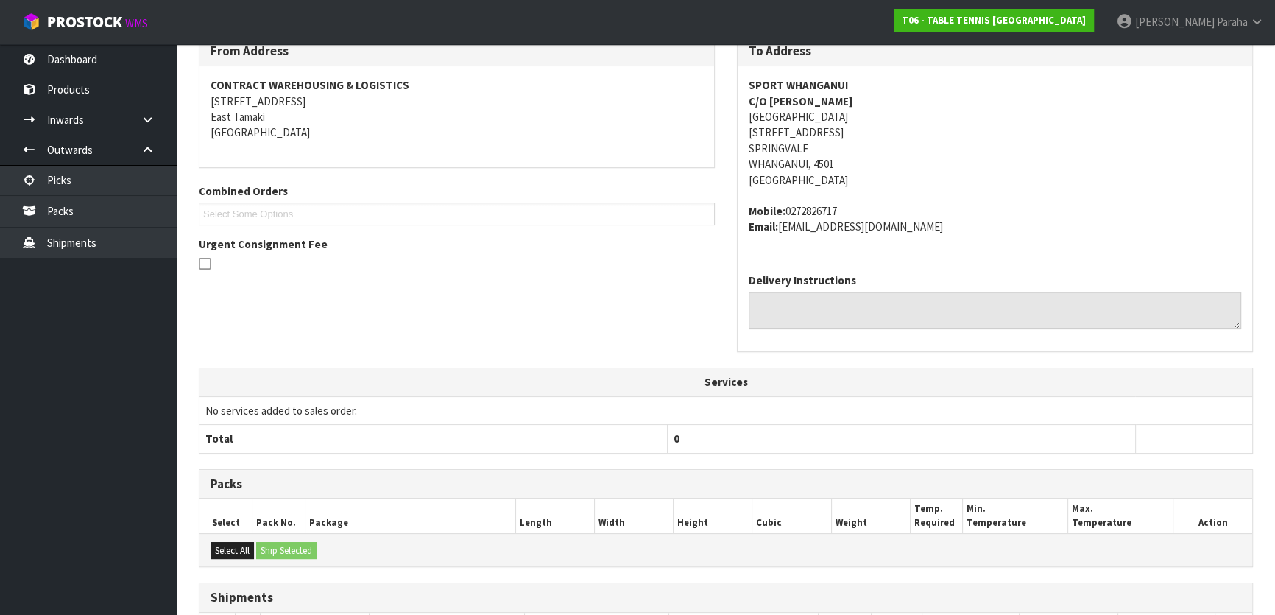
scroll to position [423, 0]
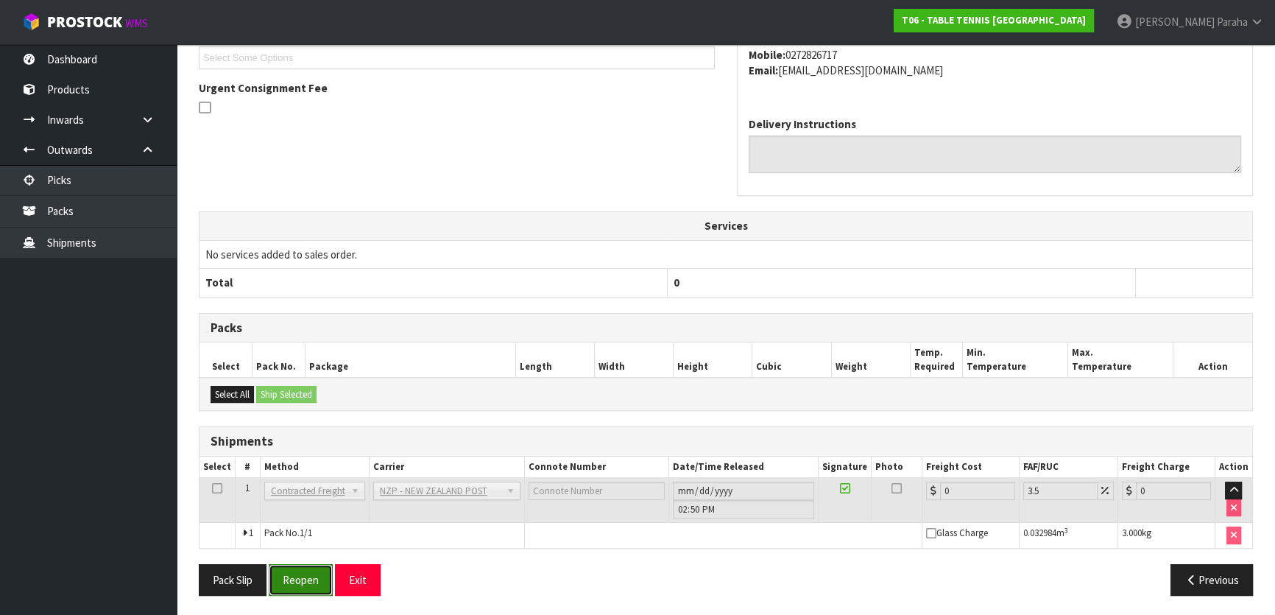
click at [311, 572] on button "Reopen" at bounding box center [301, 580] width 64 height 32
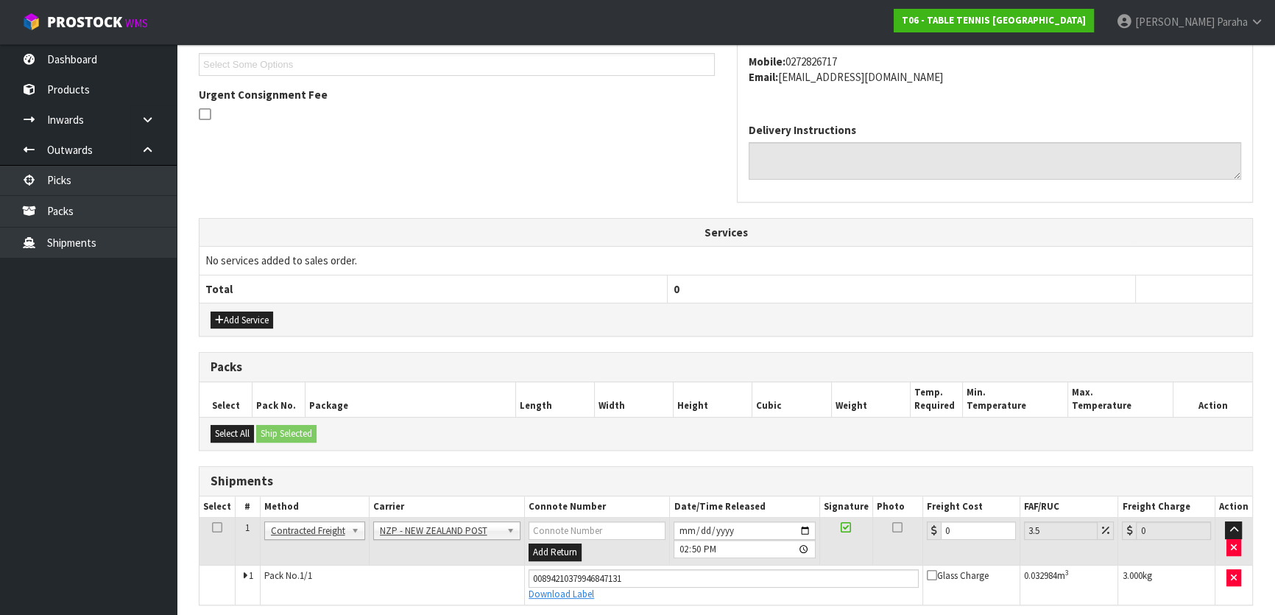
scroll to position [457, 0]
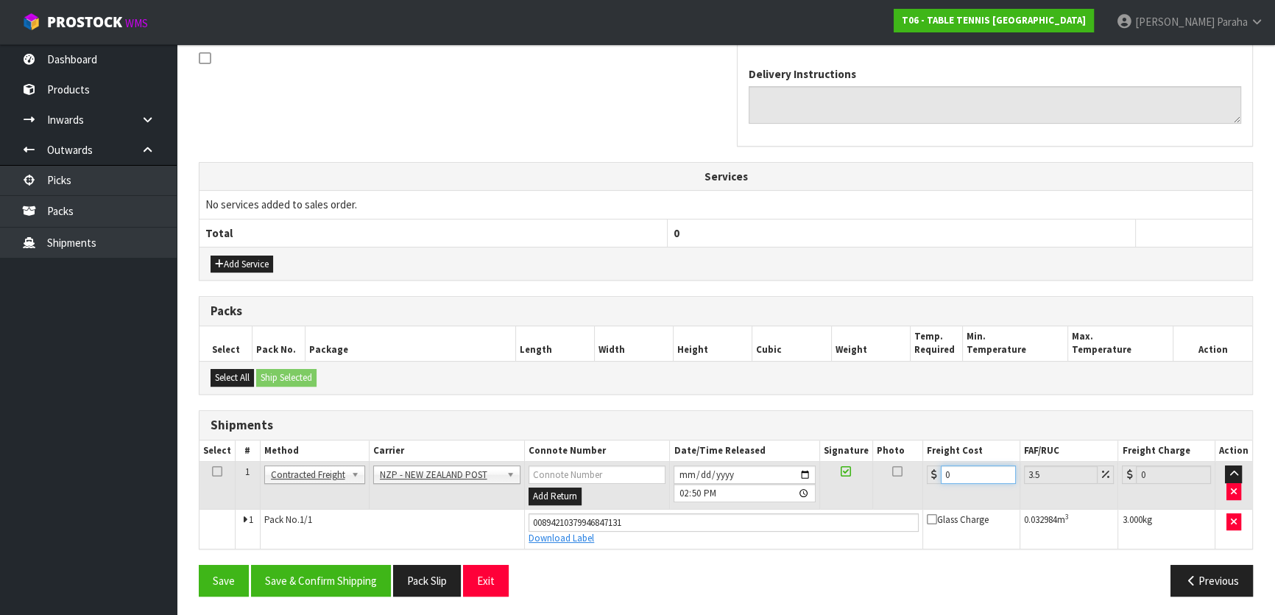
click at [965, 468] on input "0" at bounding box center [978, 474] width 75 height 18
type input "8"
type input "8.28"
type input "8.4"
type input "8.69"
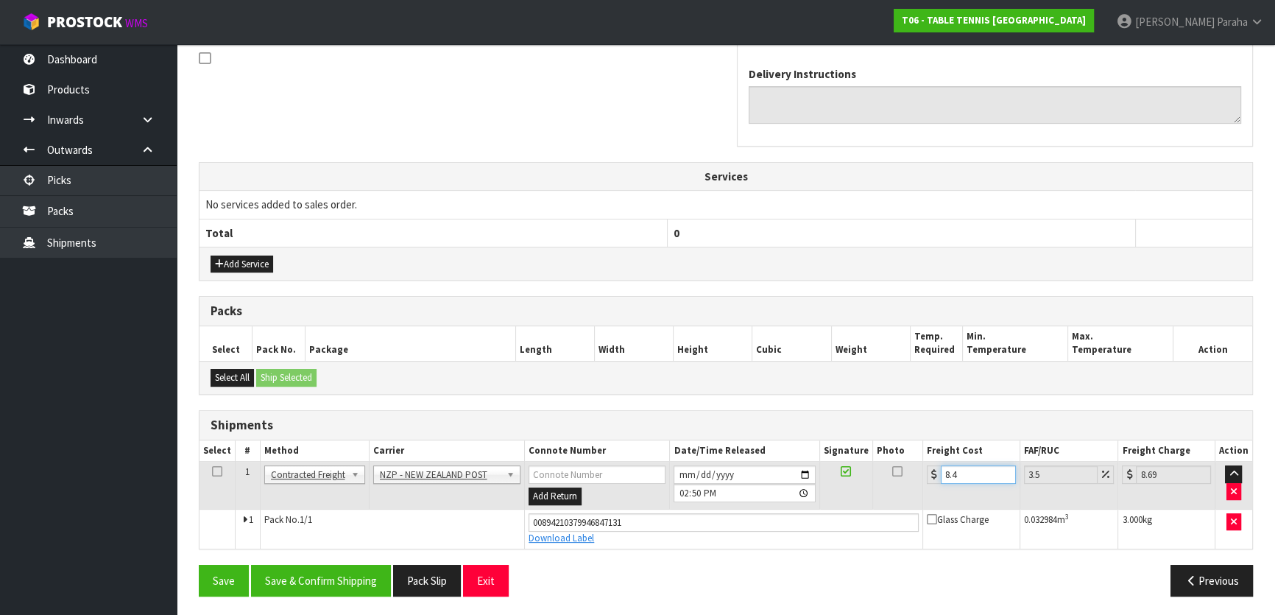
type input "8.45"
type input "8.75"
type input "8.45"
click at [323, 588] on button "Save & Confirm Shipping" at bounding box center [321, 581] width 140 height 32
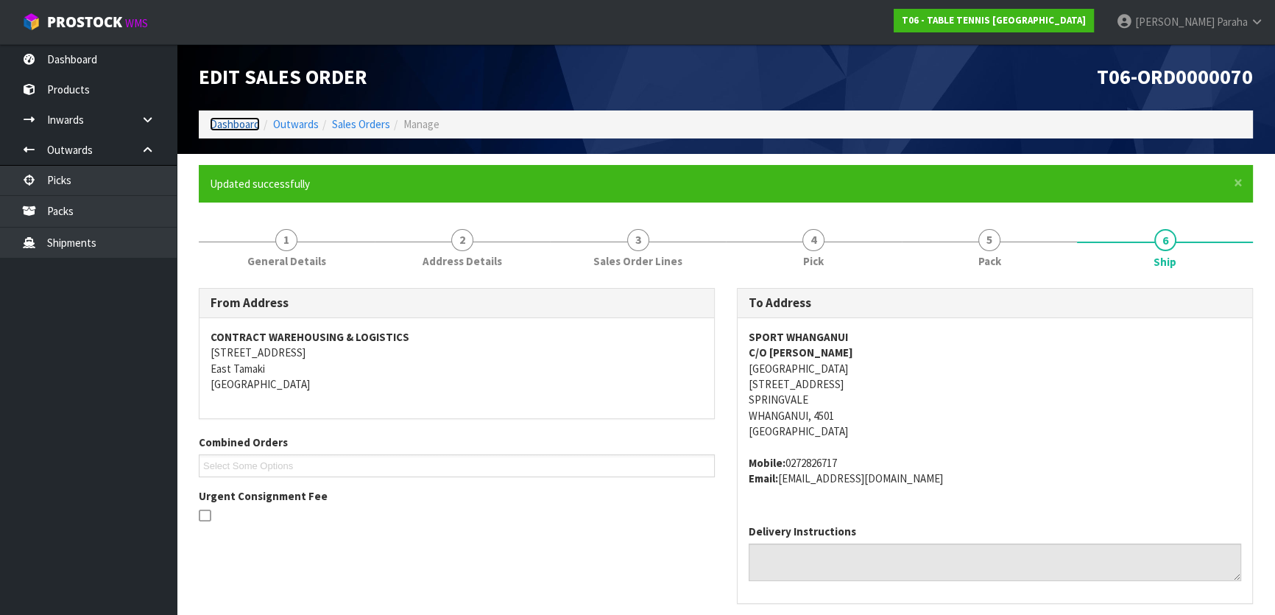
click at [247, 129] on link "Dashboard" at bounding box center [235, 124] width 50 height 14
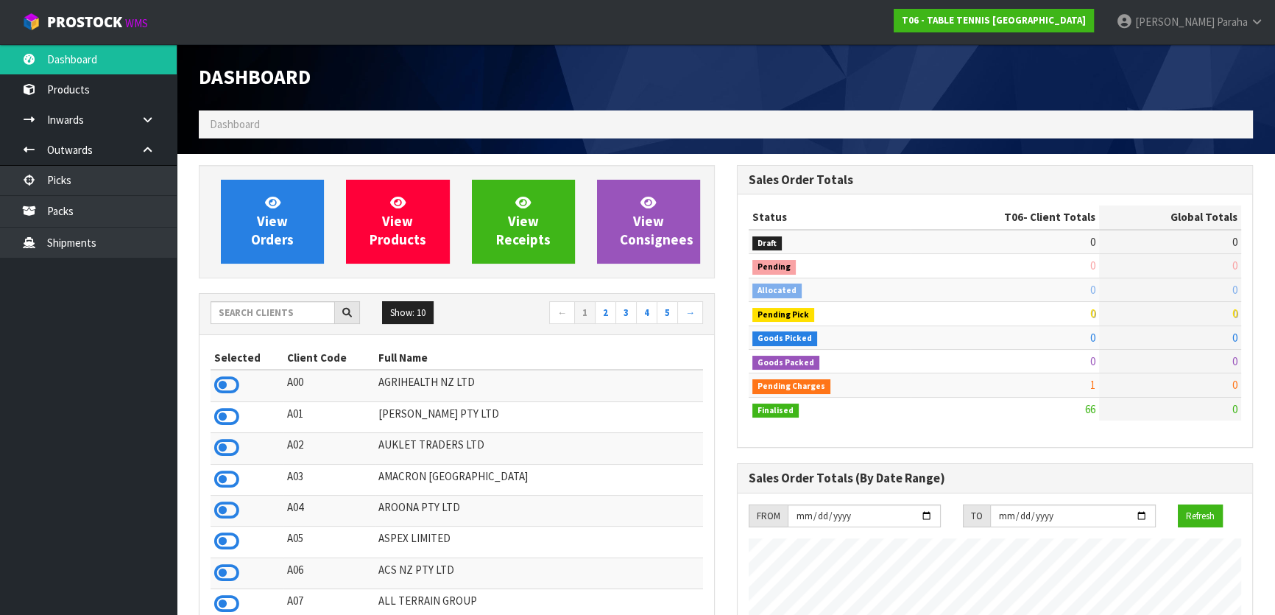
scroll to position [1017, 537]
click at [253, 314] on input "text" at bounding box center [273, 312] width 124 height 23
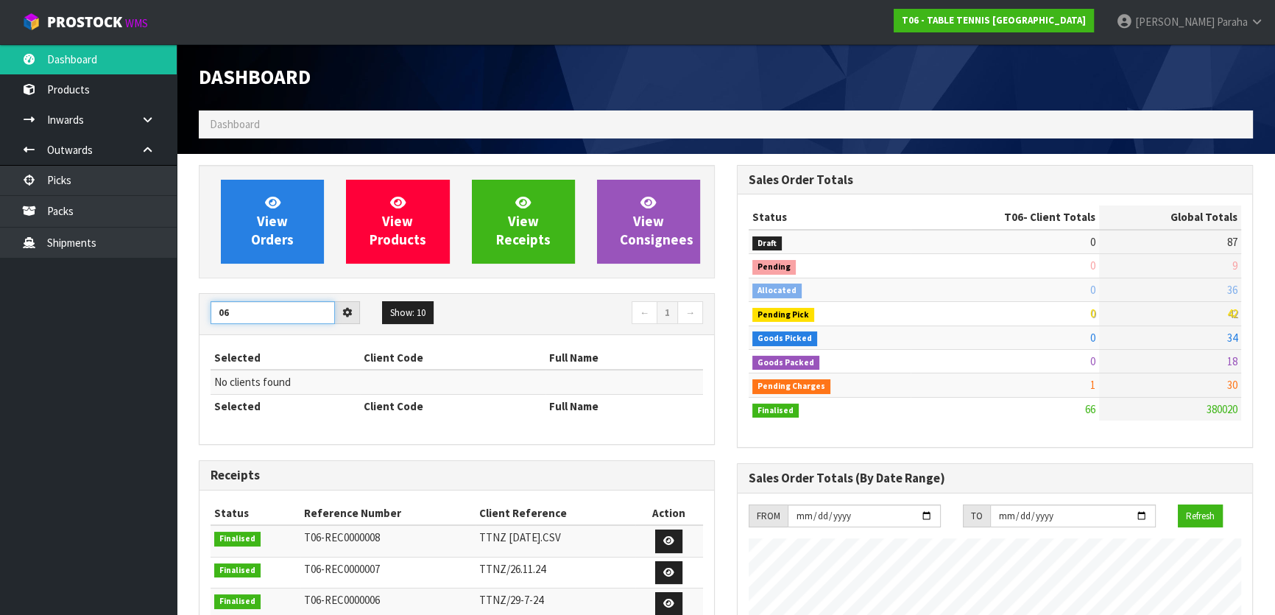
type input "0"
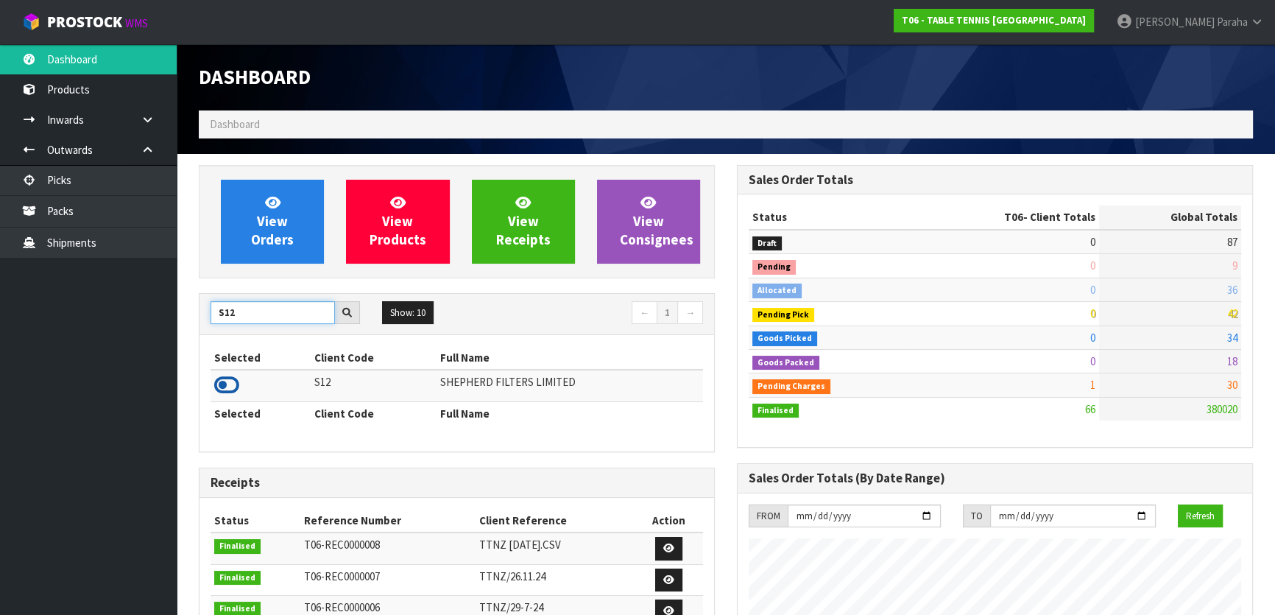
type input "S12"
drag, startPoint x: 232, startPoint y: 388, endPoint x: 251, endPoint y: 321, distance: 69.7
click at [233, 388] on icon at bounding box center [226, 385] width 25 height 22
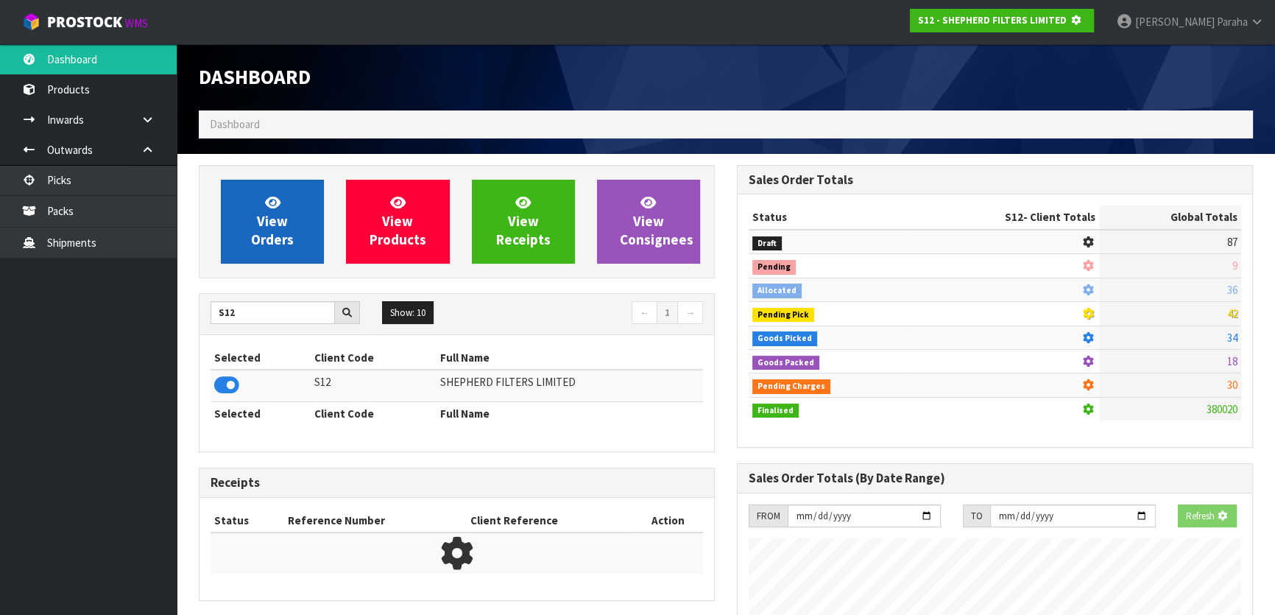
scroll to position [917, 537]
click at [262, 240] on span "View Orders" at bounding box center [272, 221] width 43 height 55
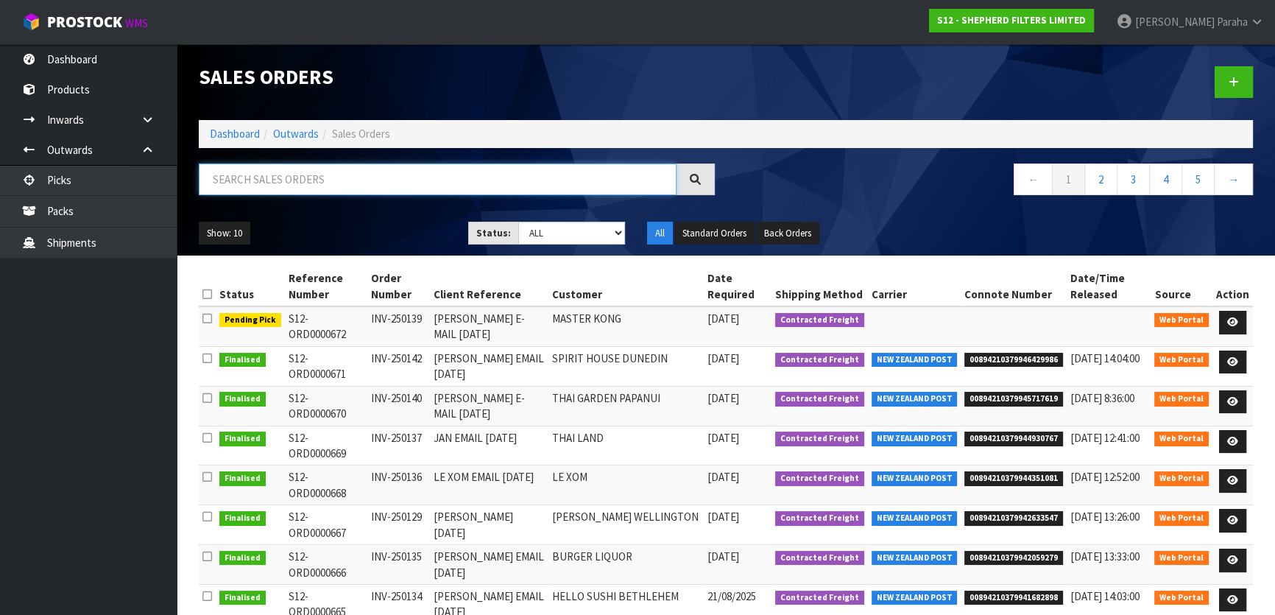
click at [331, 169] on input "text" at bounding box center [438, 179] width 478 height 32
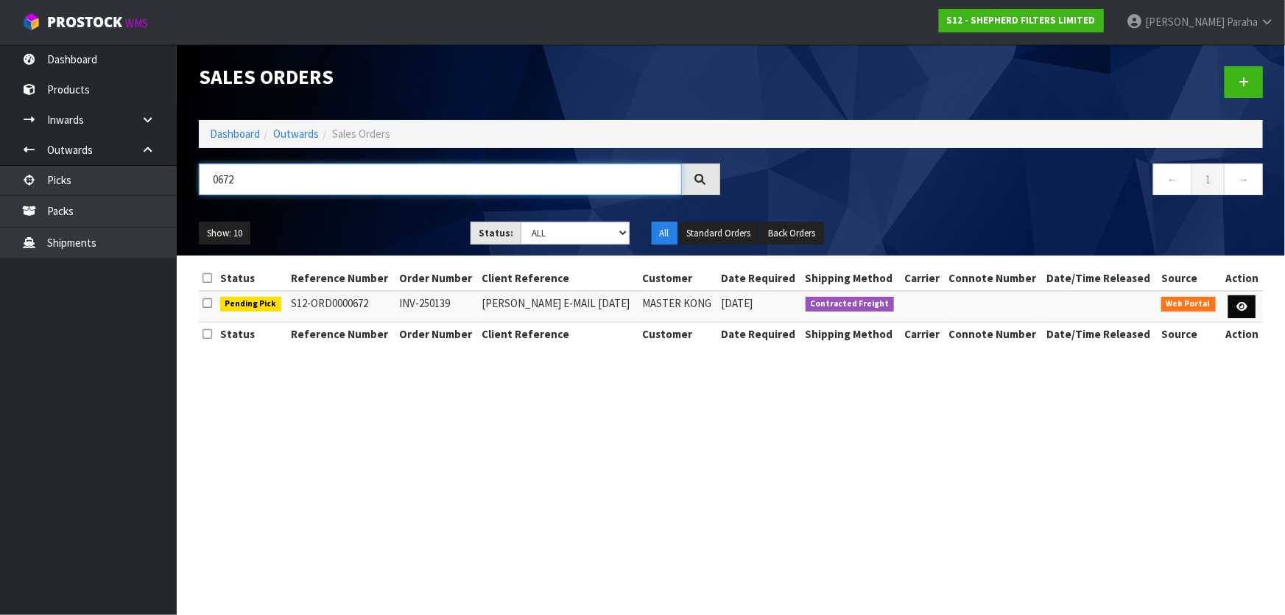
type input "0672"
click at [1246, 311] on link at bounding box center [1241, 307] width 27 height 24
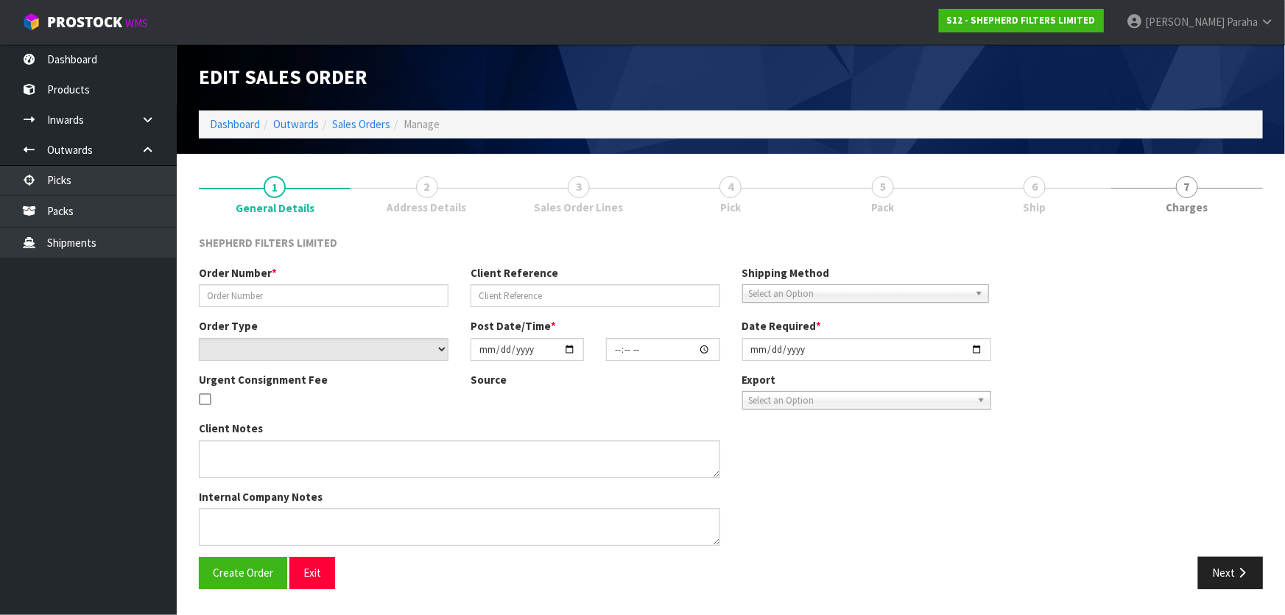
type input "INV-250139"
type input "[PERSON_NAME] E-MAIL [DATE]"
select select "number:0"
type input "[DATE]"
type input "18:56:00.000"
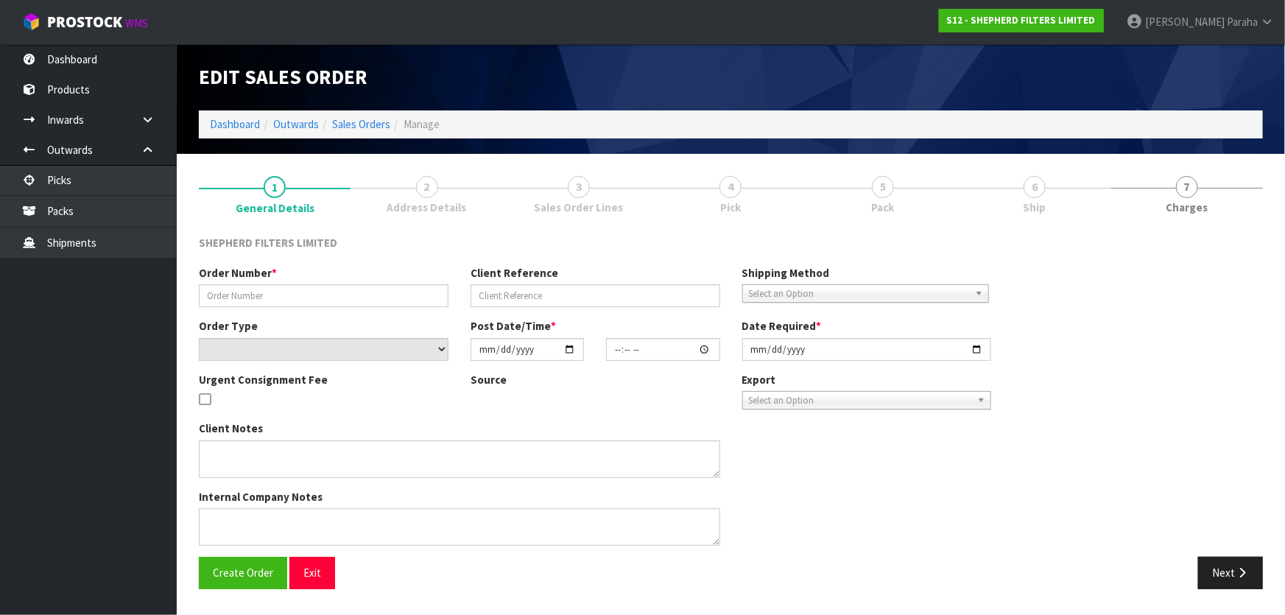
type input "[DATE]"
type textarea "PLACE IN CARTON THAT SUITS THIS SIZE PLS (UNLESS ALL 3 COMPACT PACKS FIT IN ONE…"
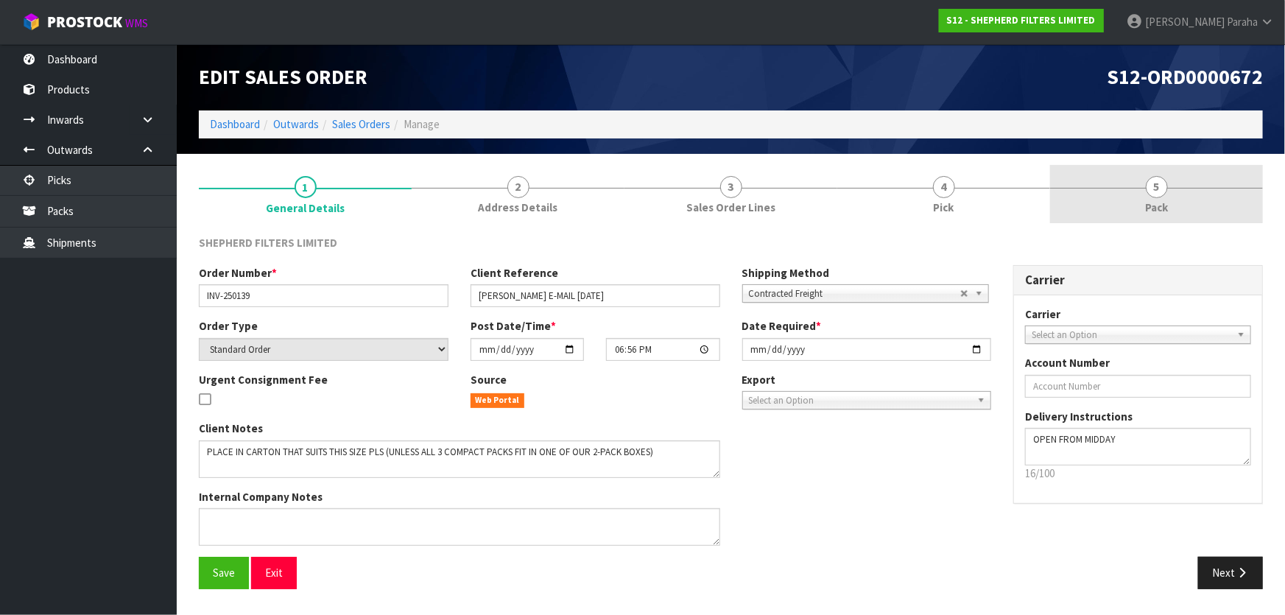
click at [1156, 194] on span "5" at bounding box center [1157, 187] width 22 height 22
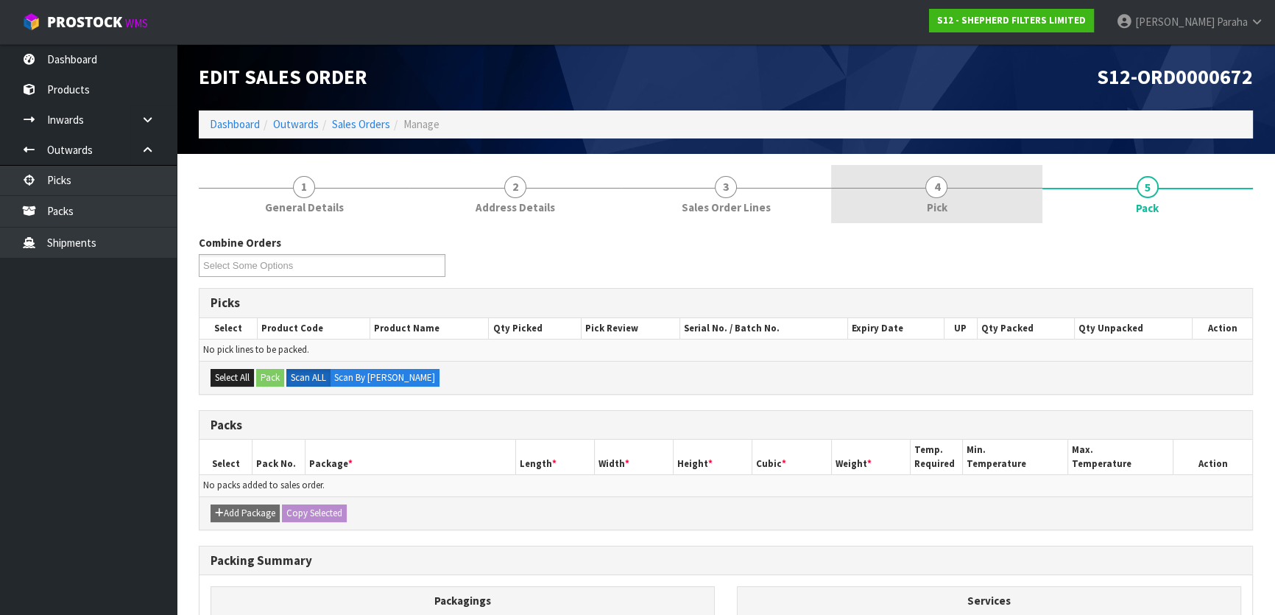
click at [928, 197] on link "4 Pick" at bounding box center [936, 194] width 211 height 58
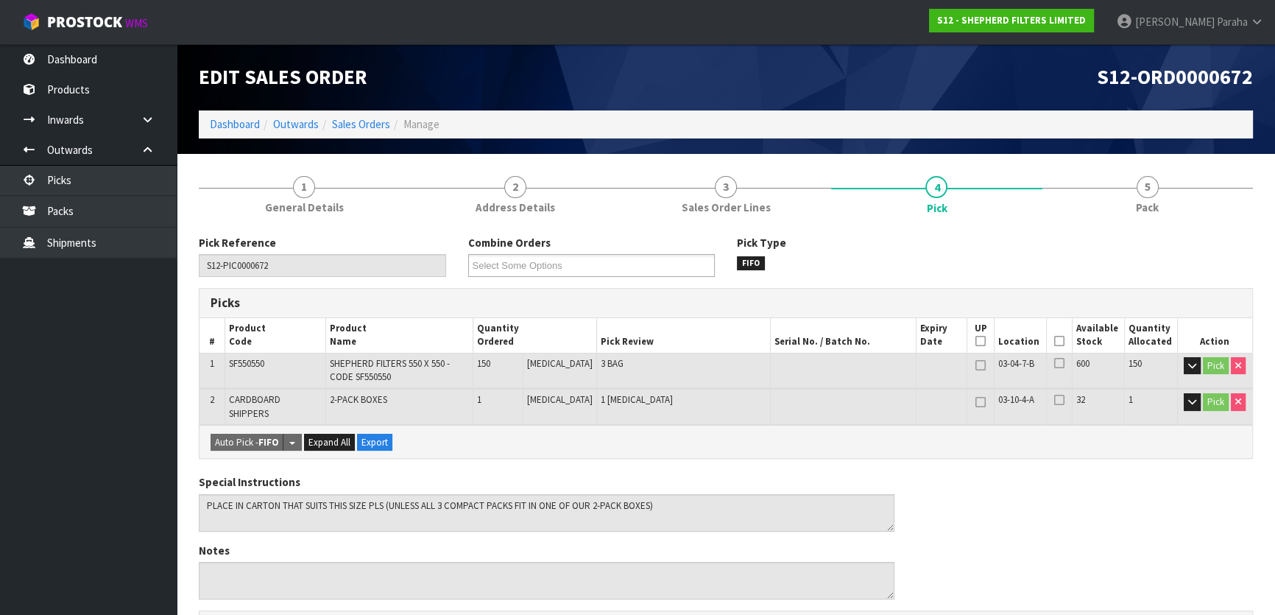
click at [1059, 342] on icon at bounding box center [1059, 341] width 10 height 1
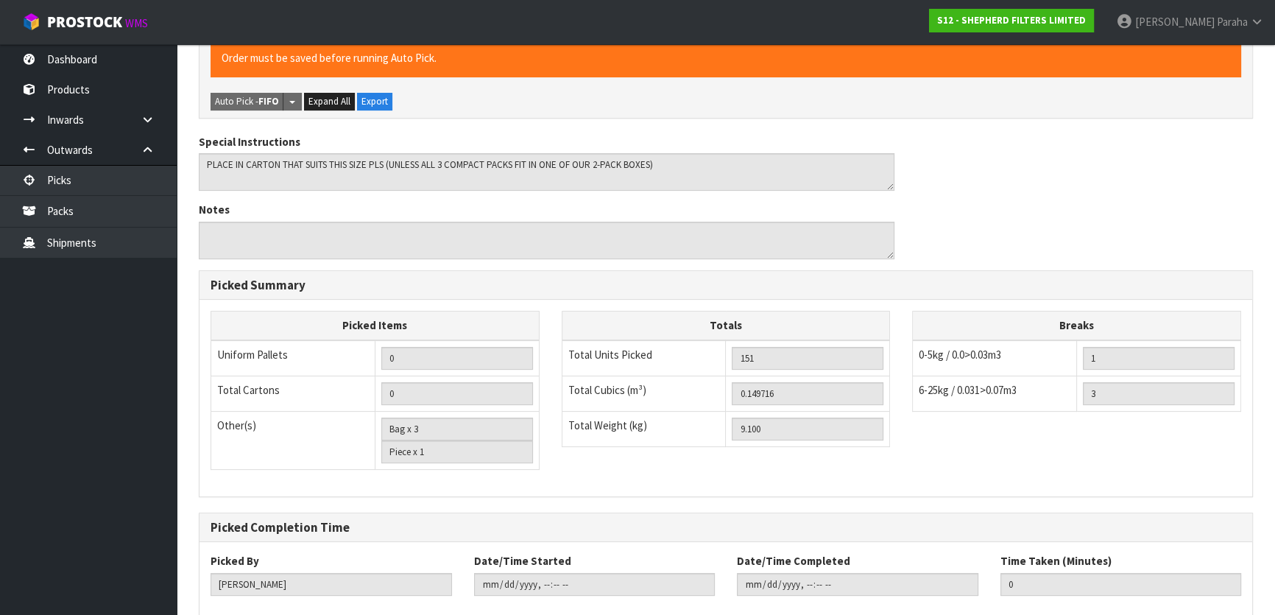
scroll to position [465, 0]
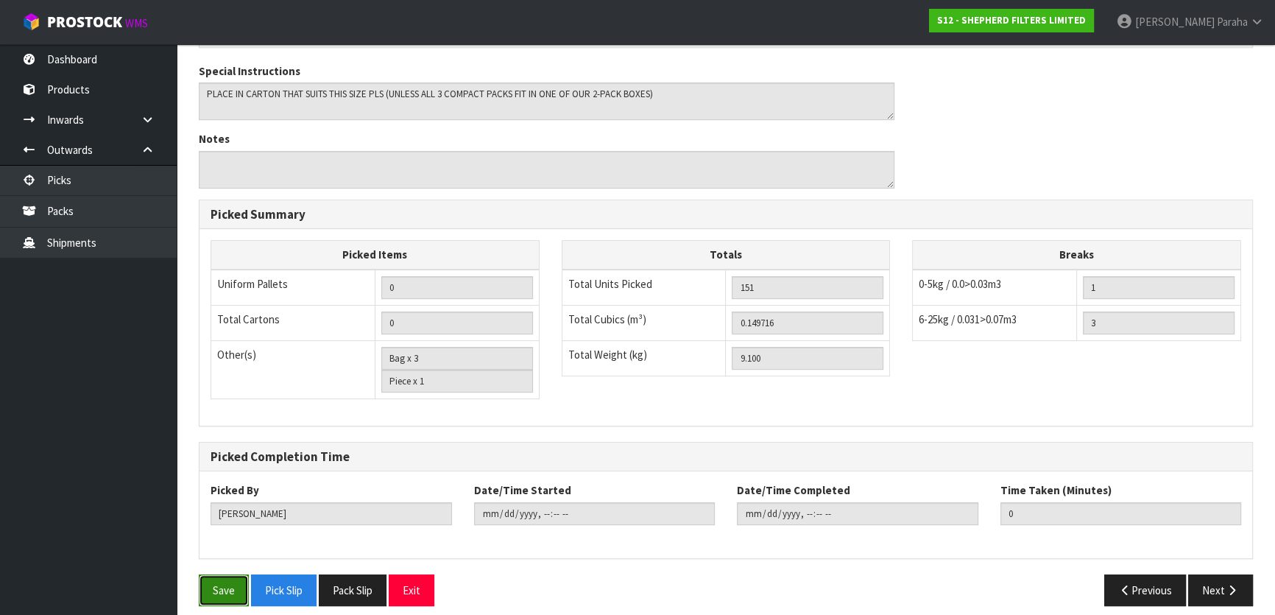
click at [216, 582] on button "Save" at bounding box center [224, 590] width 50 height 32
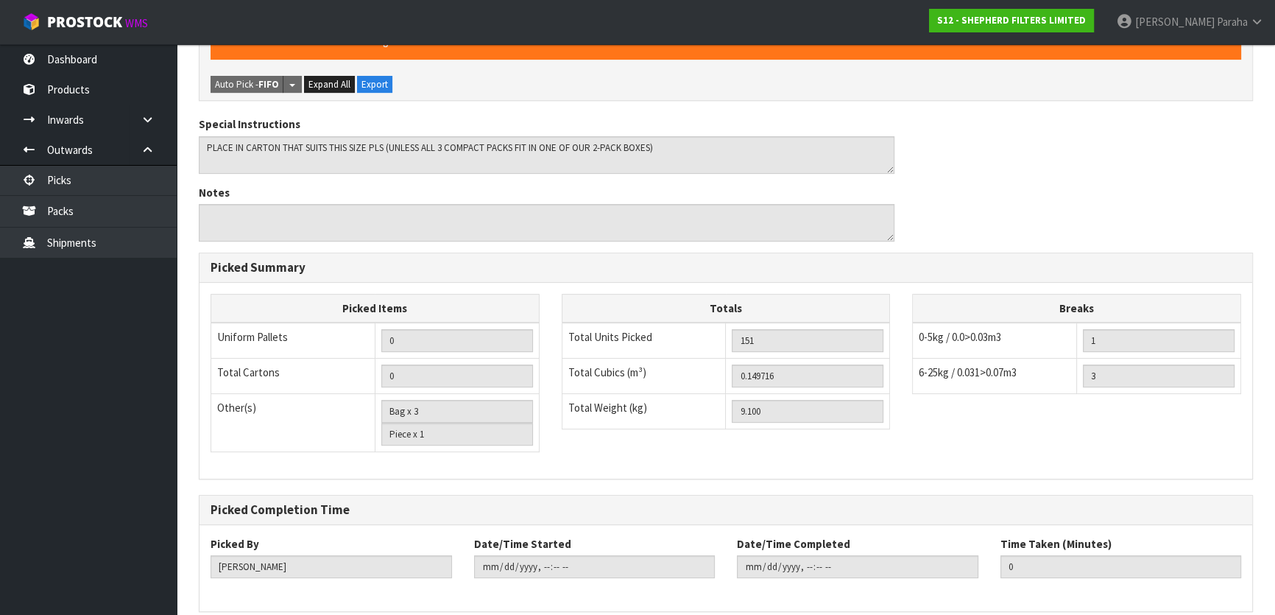
scroll to position [0, 0]
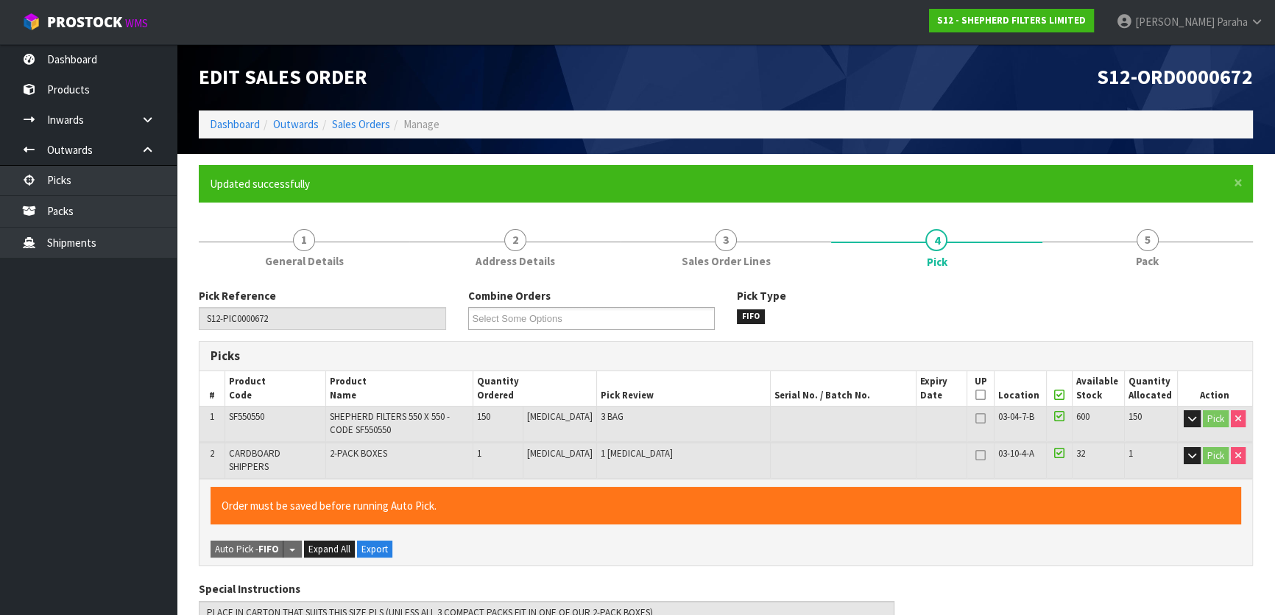
type input "[PERSON_NAME]"
type input "[DATE]T14:56:15"
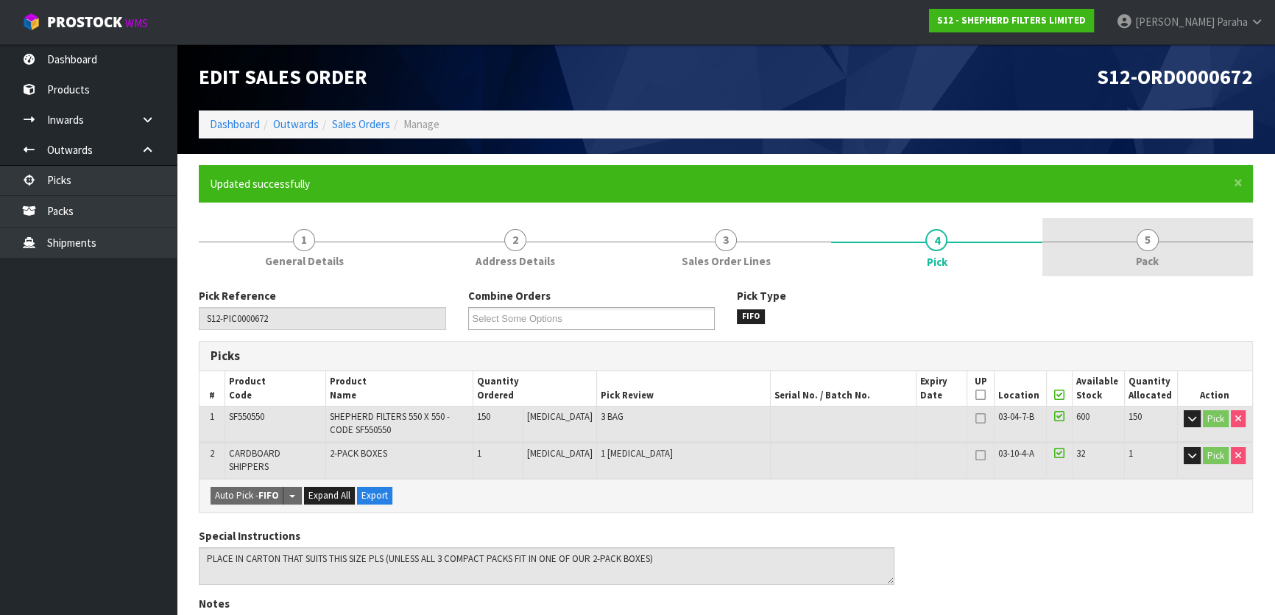
click at [1157, 249] on link "5 Pack" at bounding box center [1148, 247] width 211 height 58
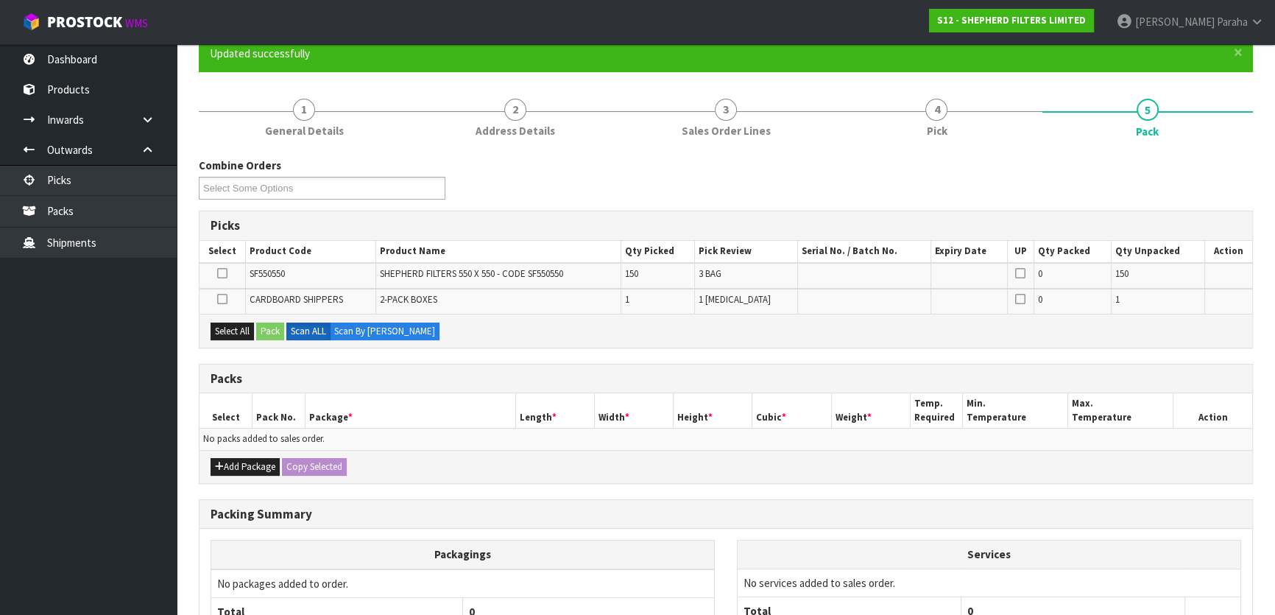
scroll to position [133, 0]
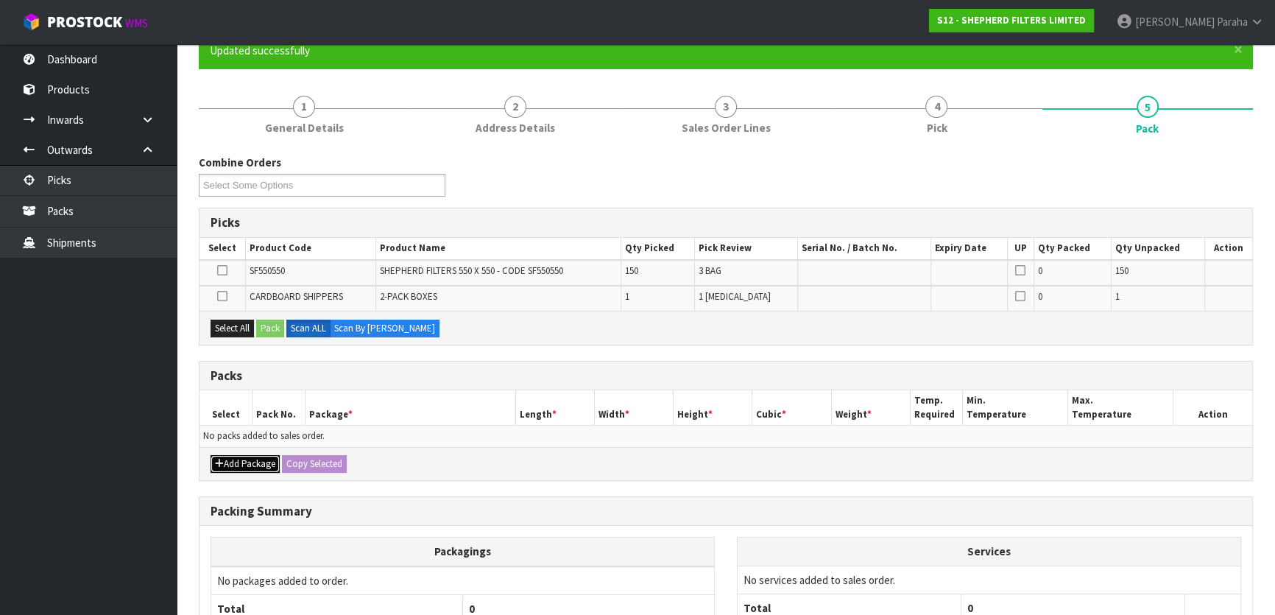
click at [252, 465] on button "Add Package" at bounding box center [245, 464] width 69 height 18
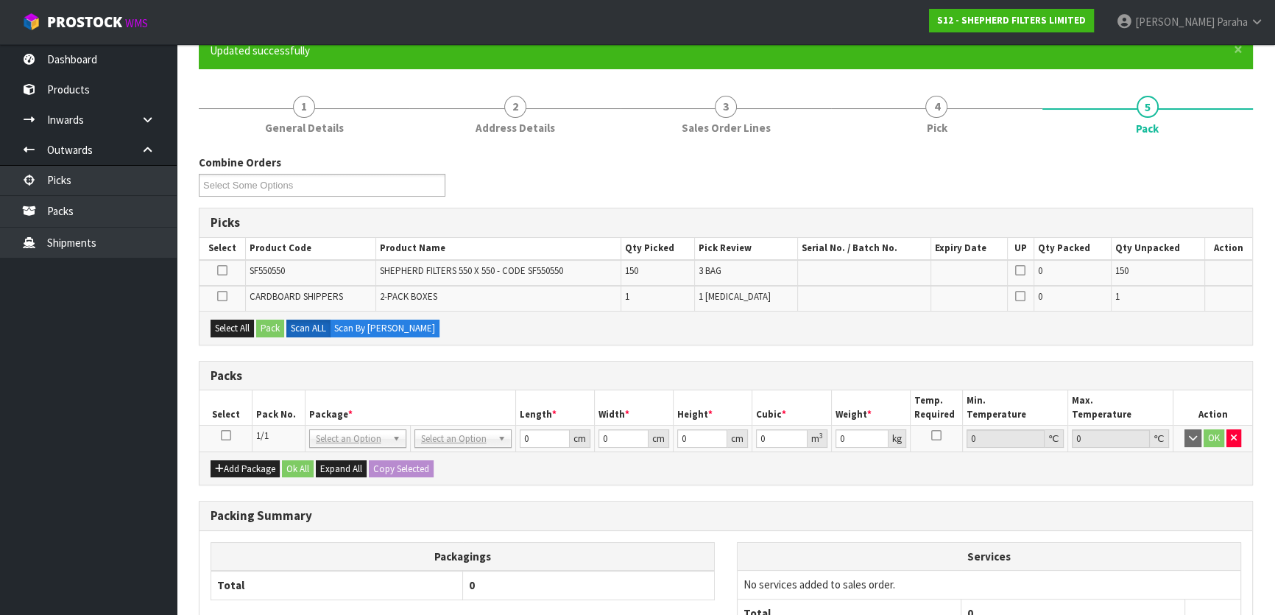
click at [225, 435] on icon at bounding box center [226, 435] width 10 height 1
click at [223, 332] on button "Select All" at bounding box center [232, 329] width 43 height 18
click at [268, 331] on button "Pack" at bounding box center [270, 329] width 28 height 18
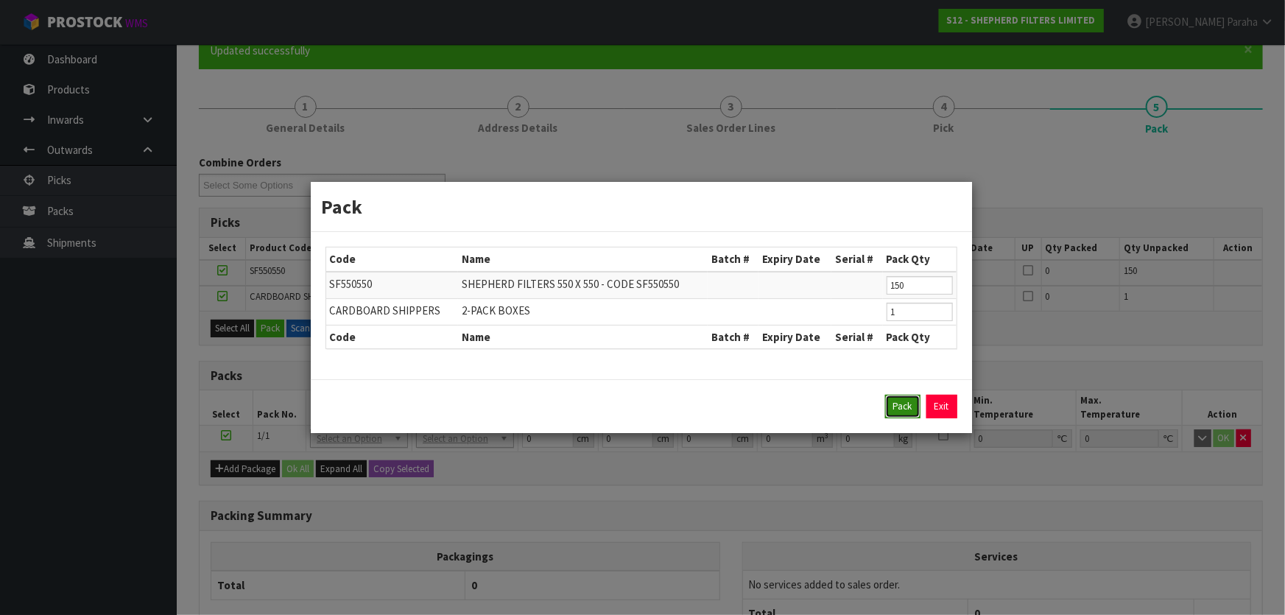
click at [901, 407] on button "Pack" at bounding box center [902, 407] width 35 height 24
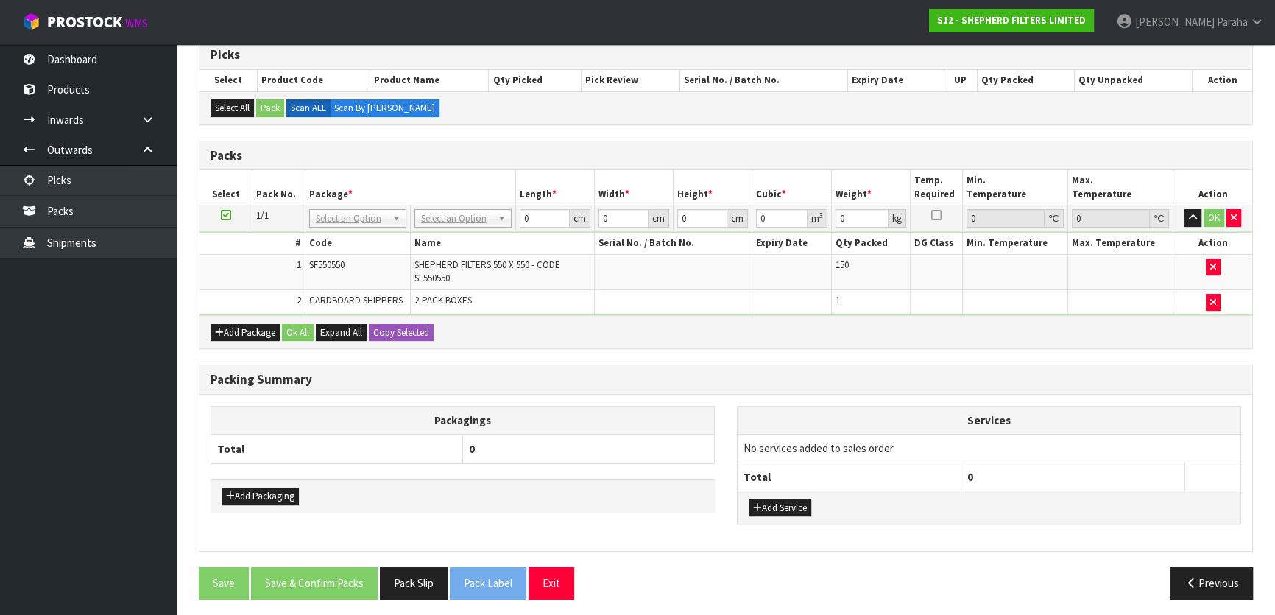
scroll to position [303, 0]
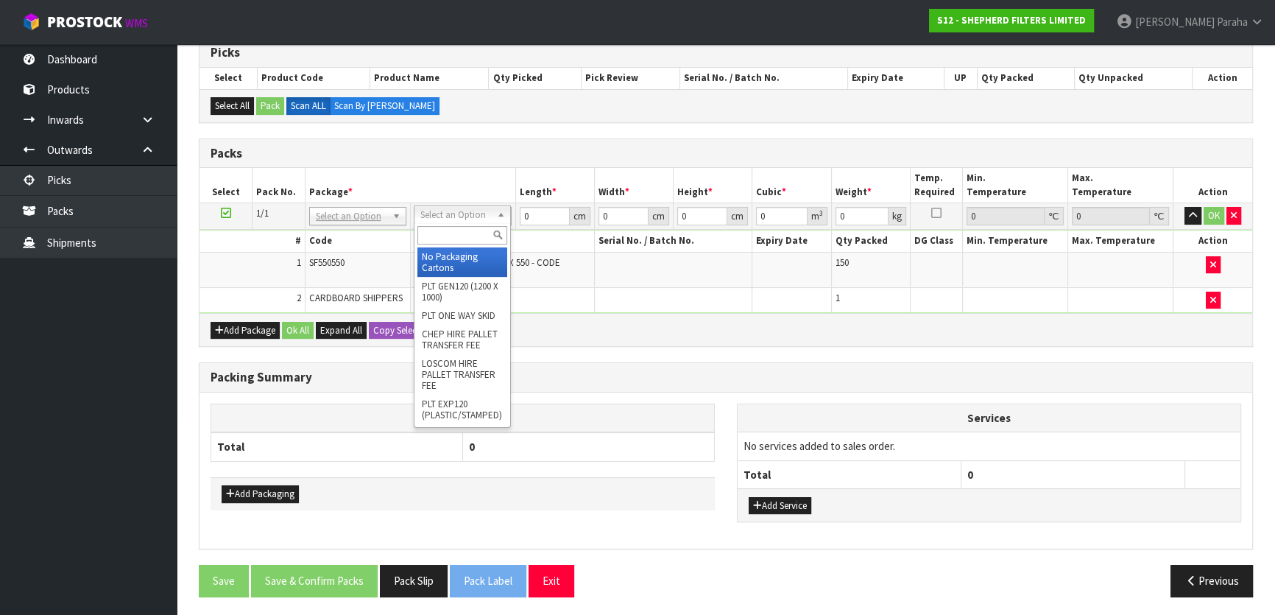
click at [491, 239] on input "text" at bounding box center [462, 235] width 90 height 18
type input "CLI"
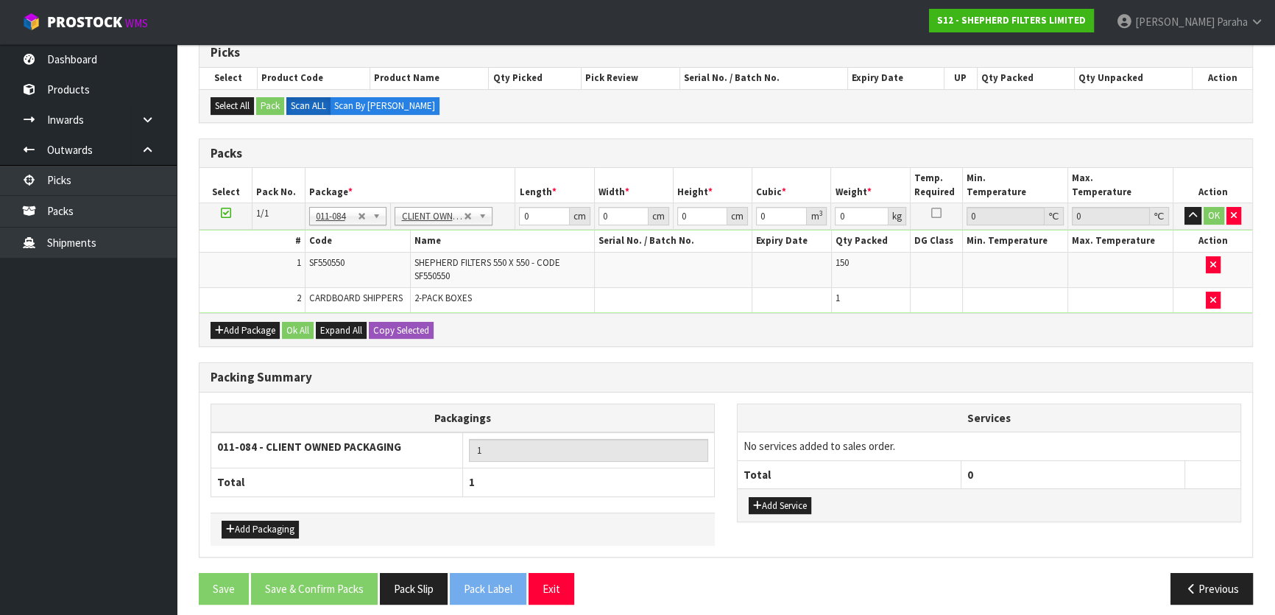
type input "9.1"
click at [547, 218] on input "0" at bounding box center [544, 216] width 50 height 18
type input "60"
type input "58"
type input "2"
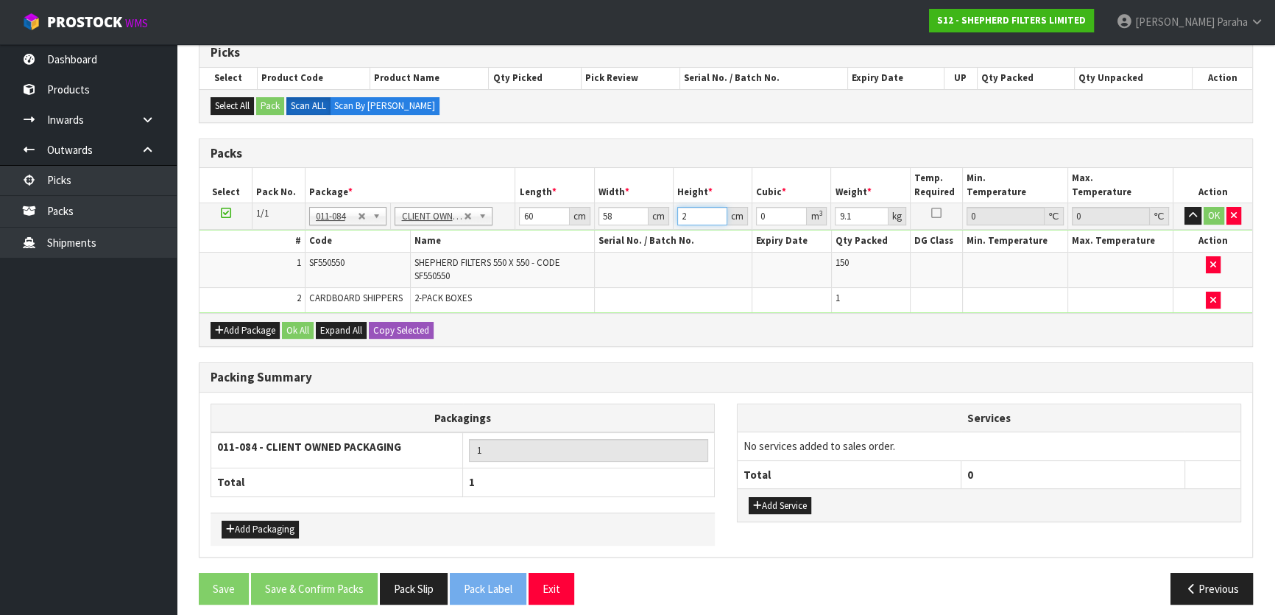
type input "0.00696"
type input "26"
type input "0.09048"
type input "26"
type input "9"
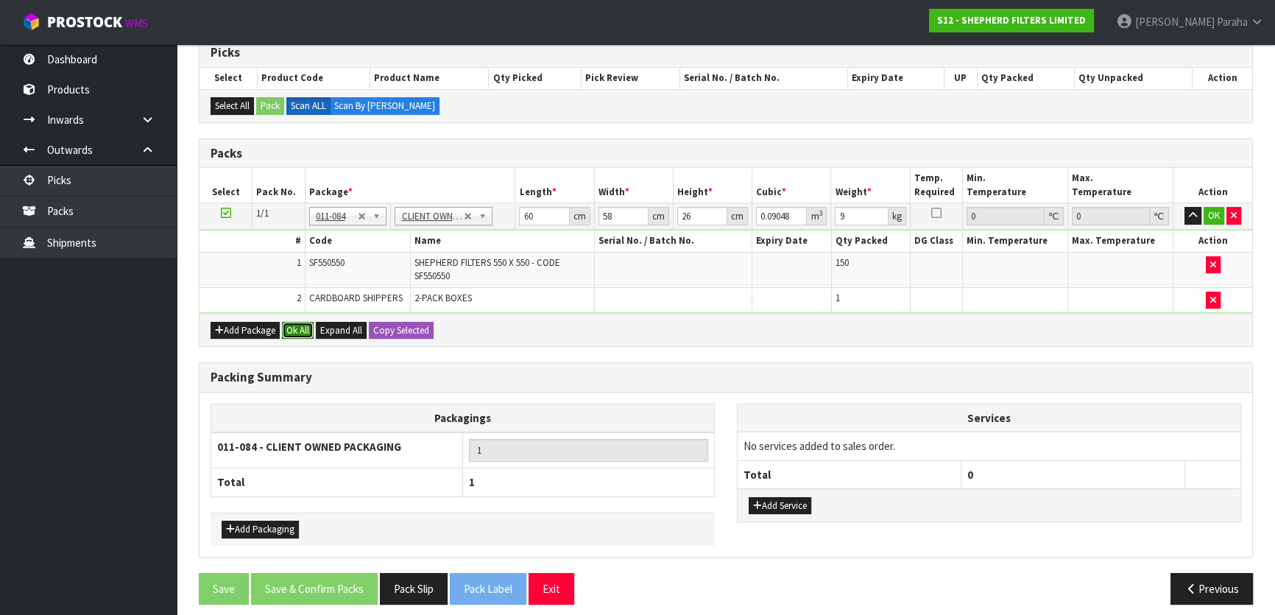
click at [304, 328] on button "Ok All" at bounding box center [298, 331] width 32 height 18
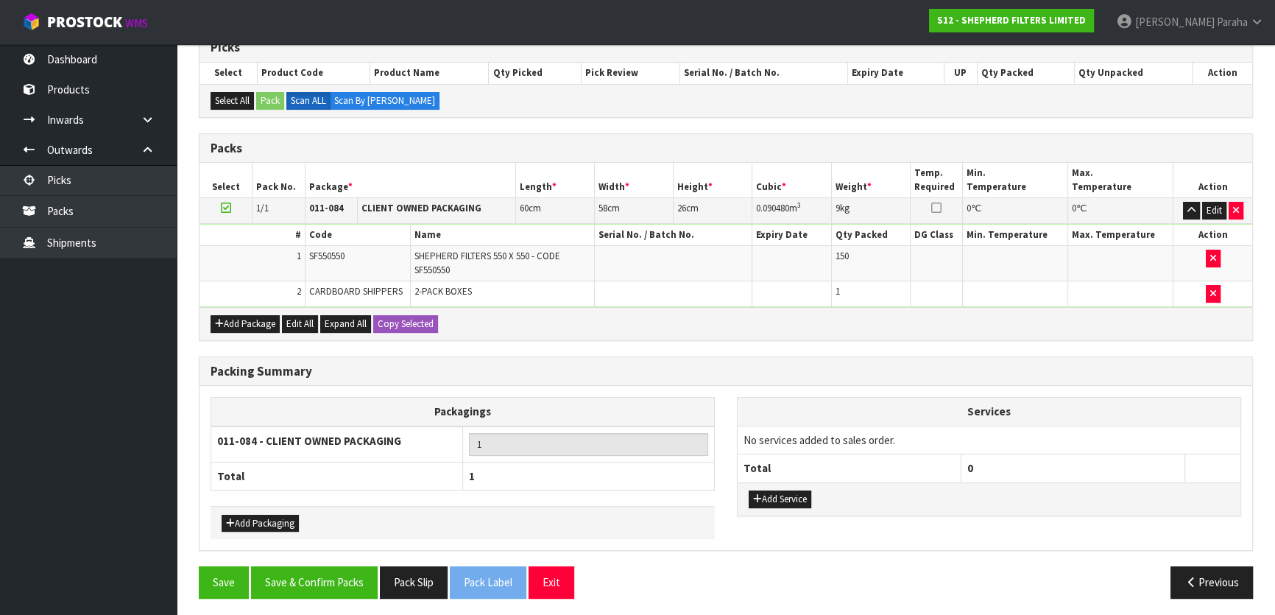
scroll to position [309, 0]
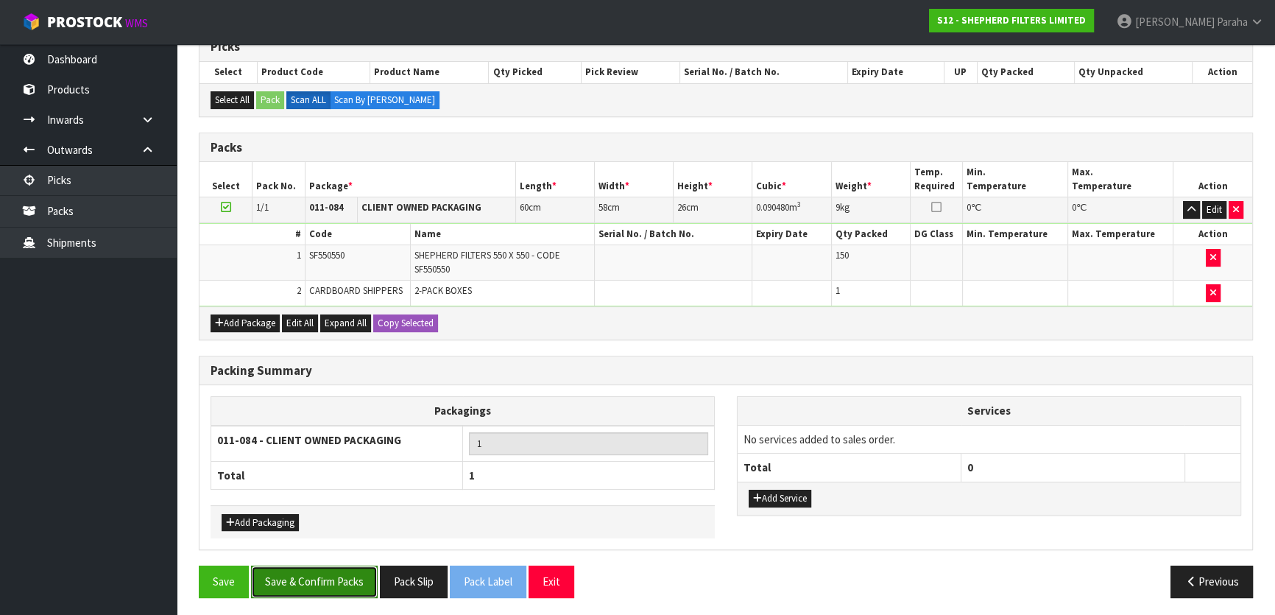
click at [296, 579] on button "Save & Confirm Packs" at bounding box center [314, 581] width 127 height 32
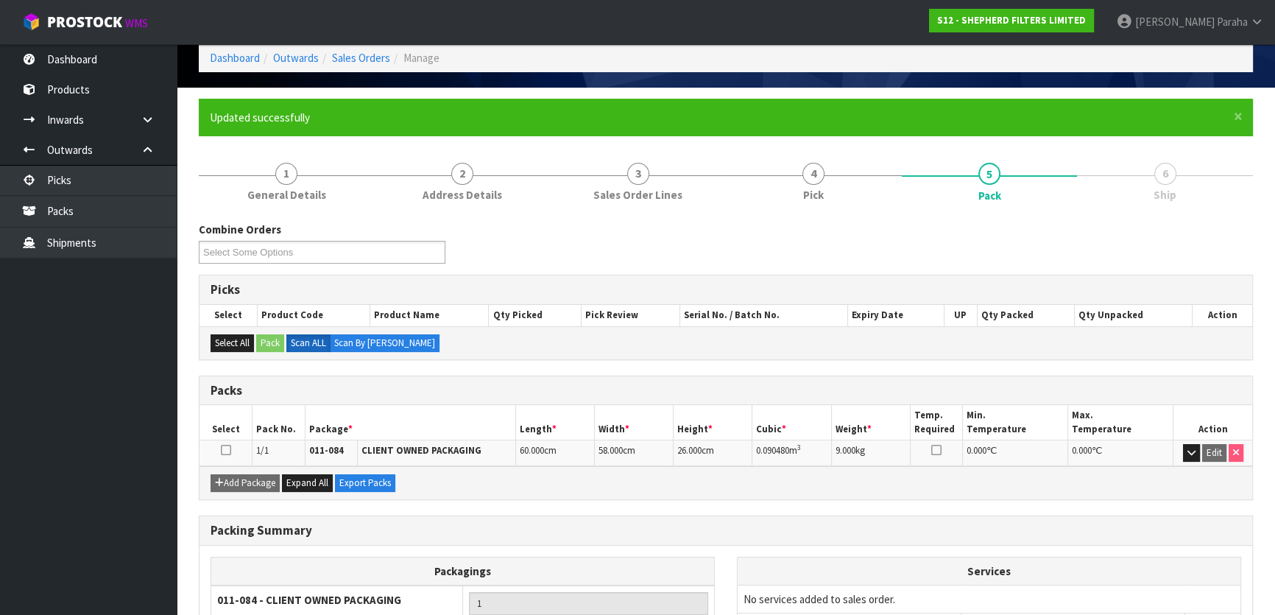
scroll to position [194, 0]
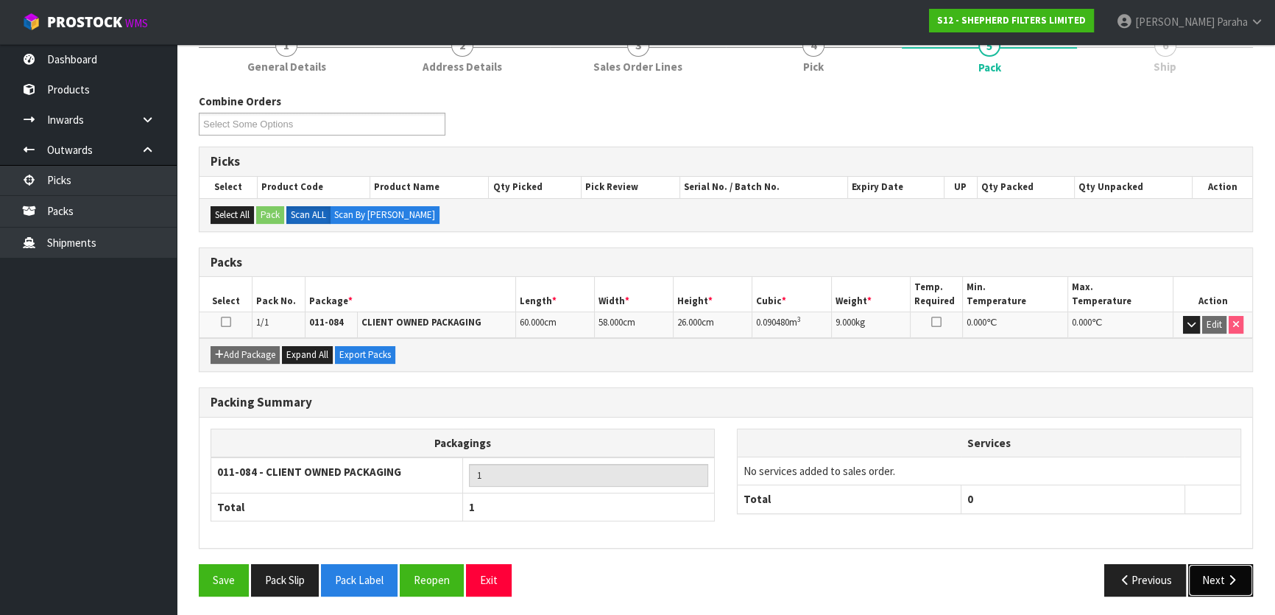
click at [1220, 575] on button "Next" at bounding box center [1220, 580] width 65 height 32
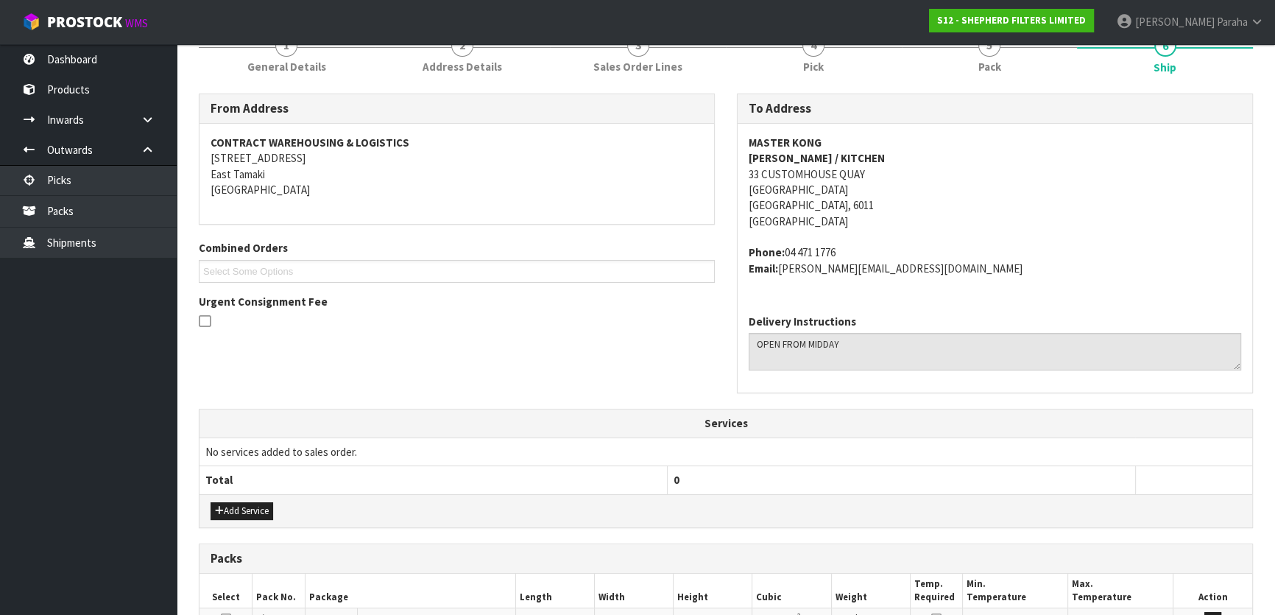
scroll to position [403, 0]
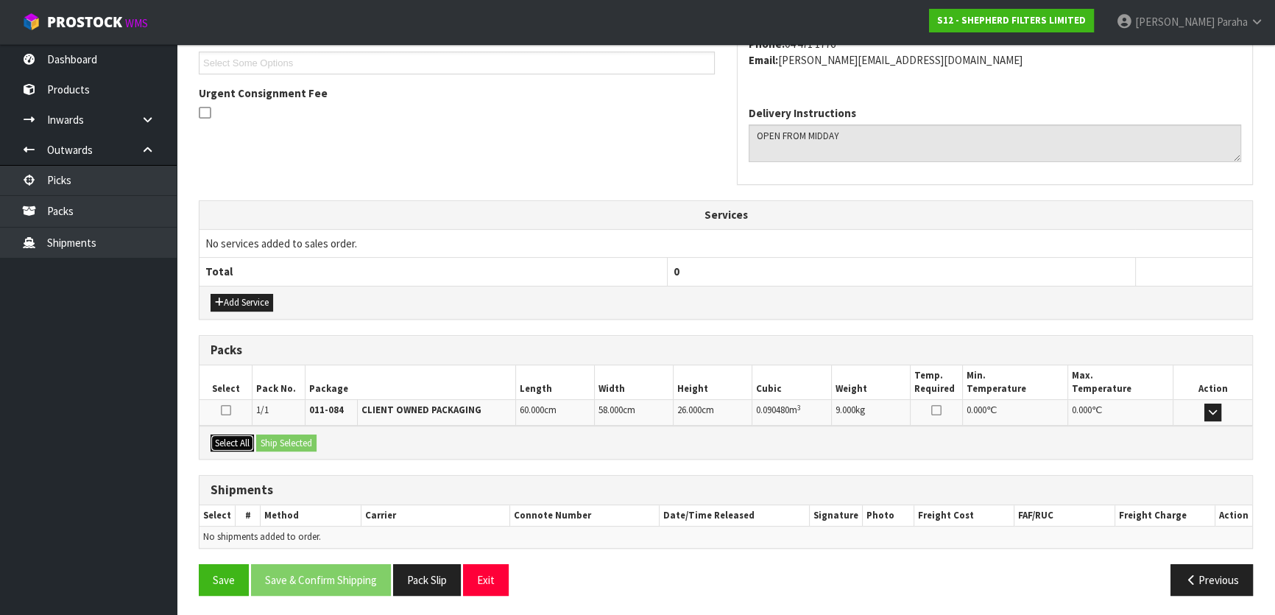
drag, startPoint x: 228, startPoint y: 438, endPoint x: 272, endPoint y: 434, distance: 43.6
click at [228, 437] on button "Select All" at bounding box center [232, 443] width 43 height 18
click at [272, 434] on button "Ship Selected" at bounding box center [286, 443] width 60 height 18
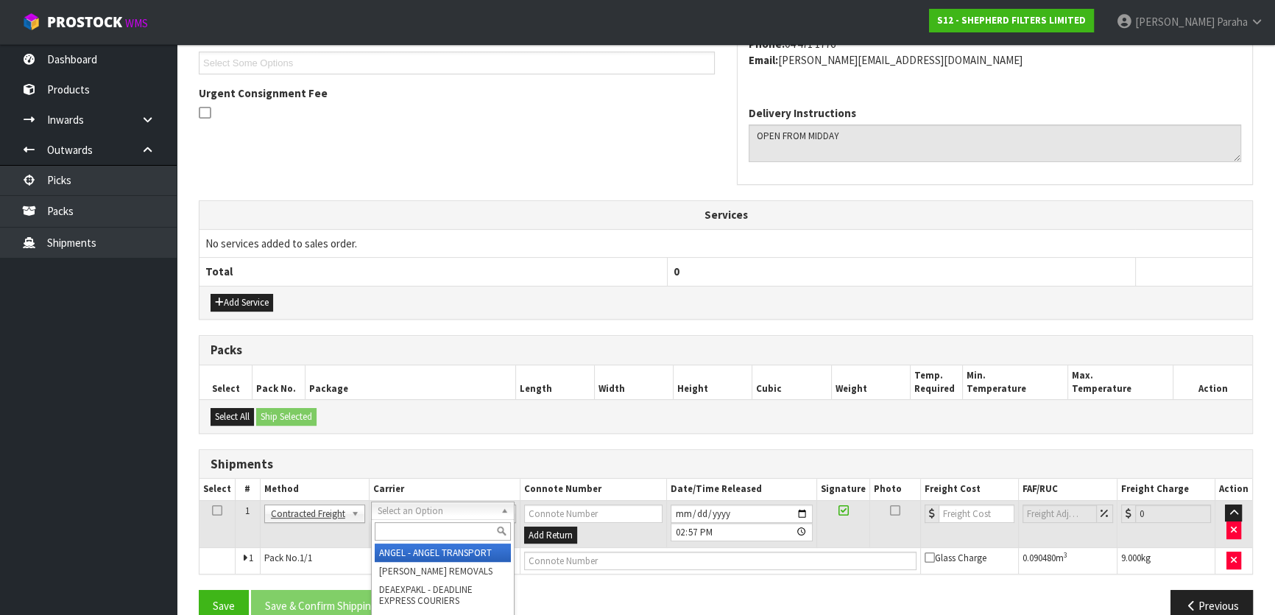
click at [458, 541] on div at bounding box center [443, 531] width 142 height 24
click at [461, 537] on input "text" at bounding box center [443, 531] width 136 height 18
type input "NZP"
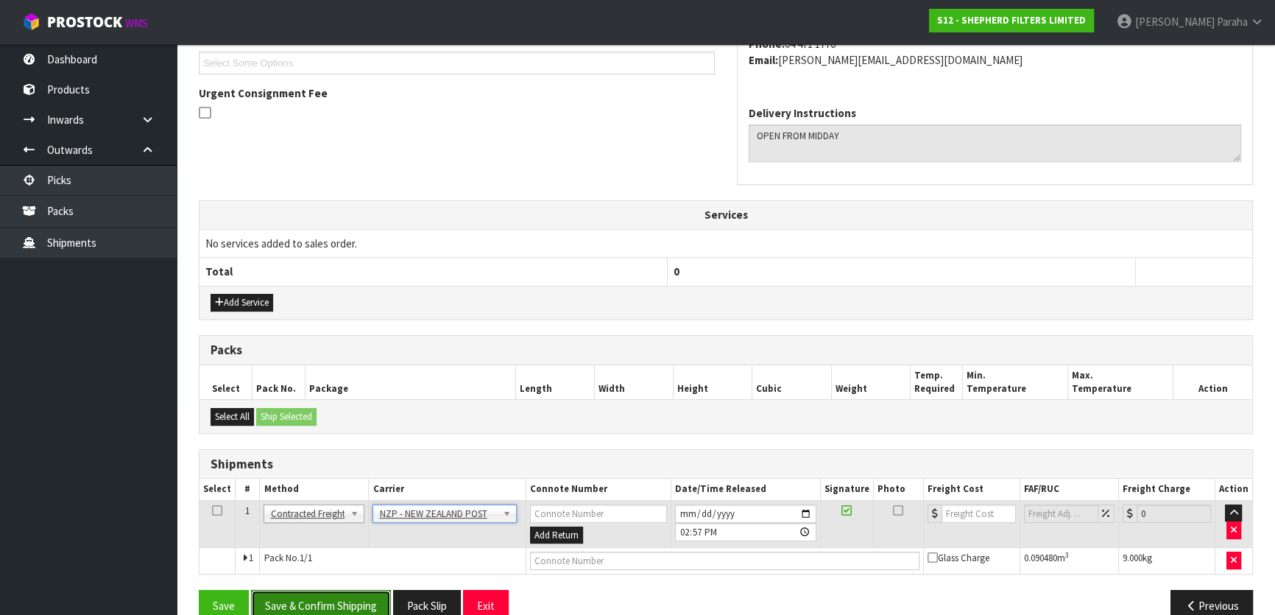
click at [311, 596] on button "Save & Confirm Shipping" at bounding box center [321, 606] width 140 height 32
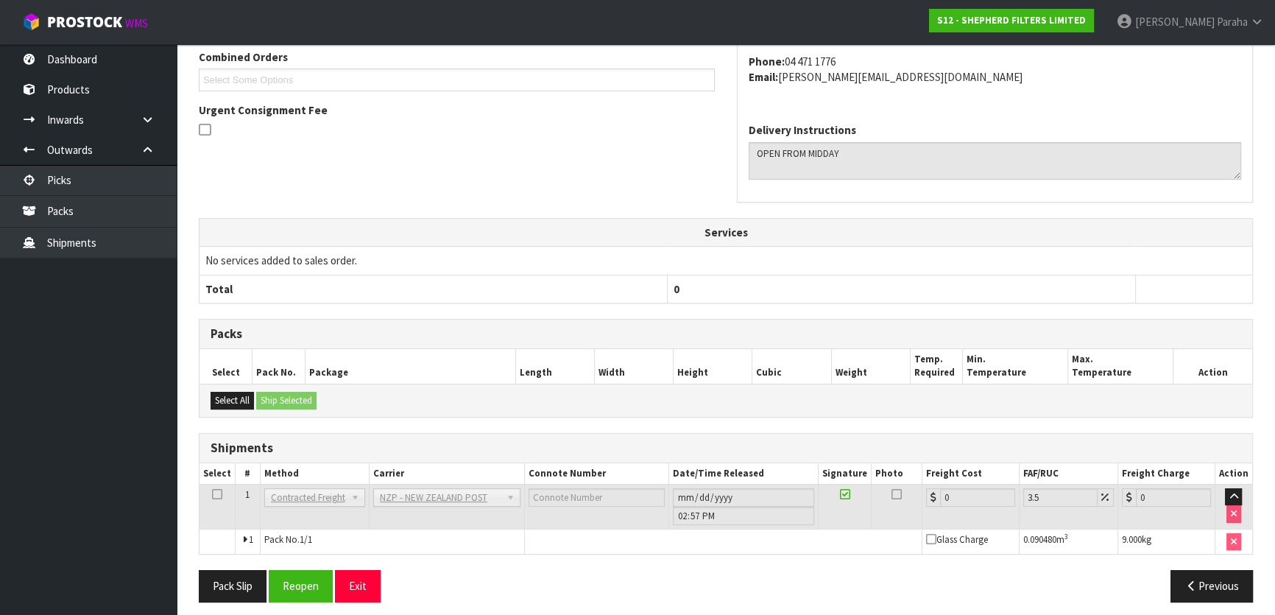
scroll to position [408, 0]
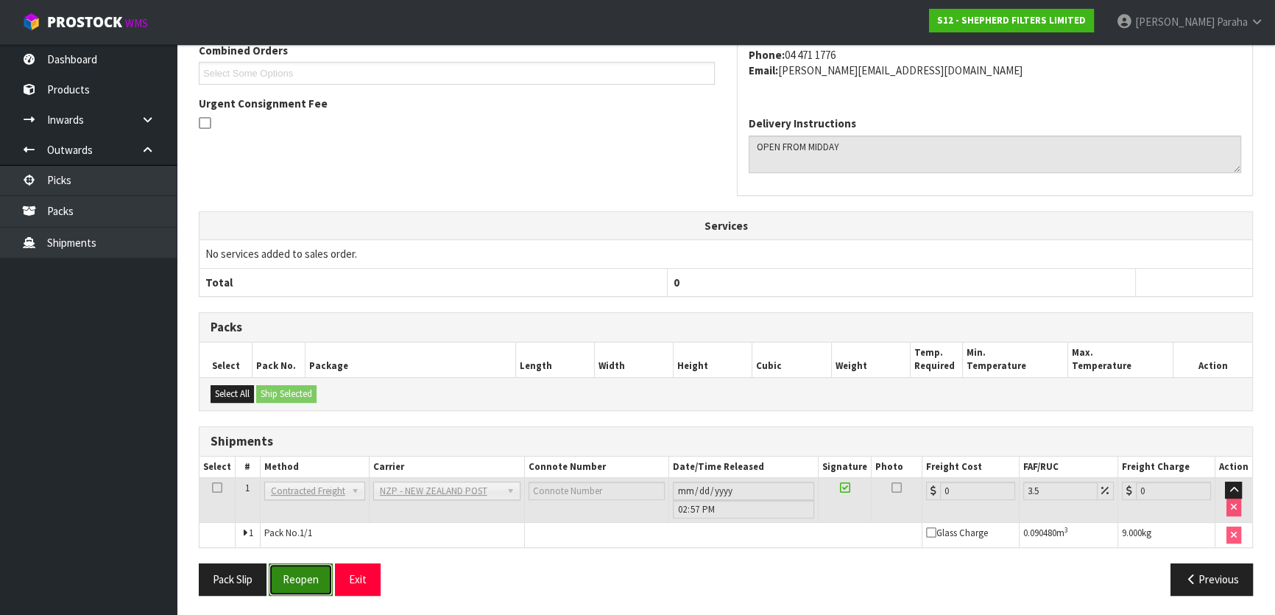
click at [296, 574] on button "Reopen" at bounding box center [301, 579] width 64 height 32
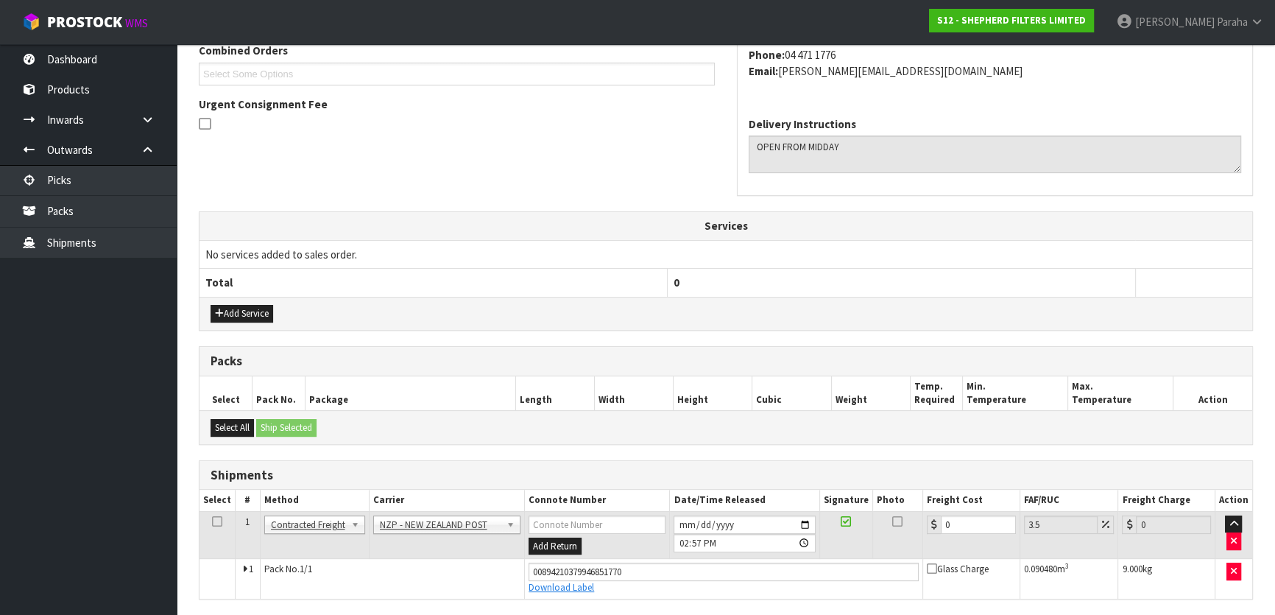
scroll to position [442, 0]
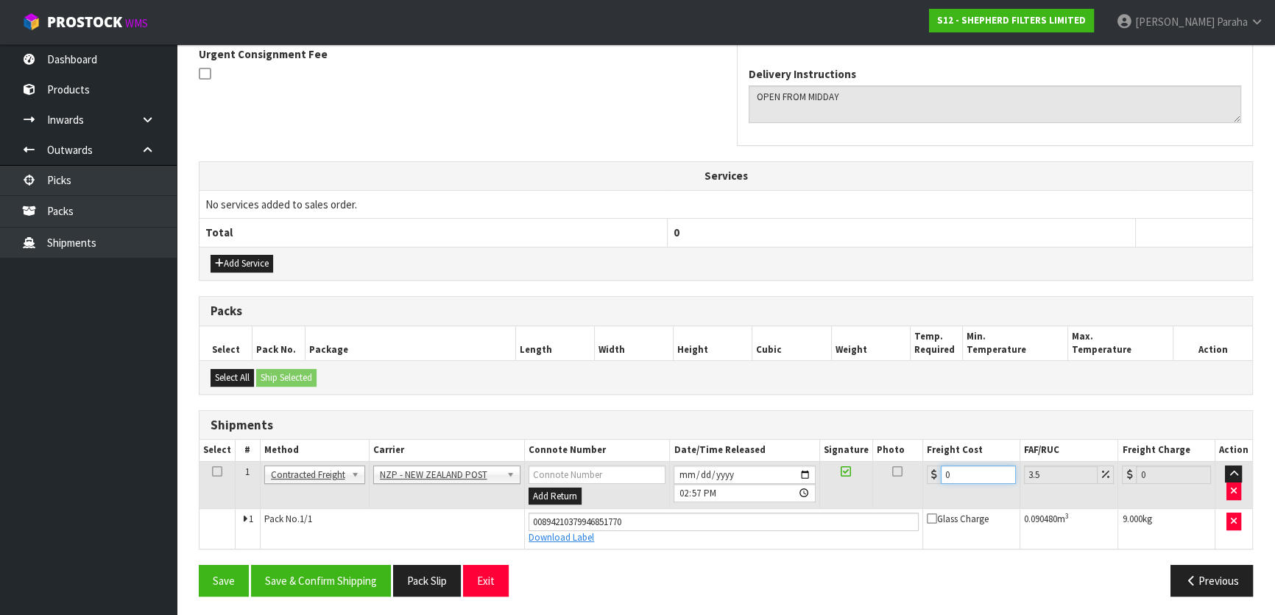
click at [970, 472] on input "0" at bounding box center [978, 474] width 75 height 18
type input "1"
type input "1.03"
type input "14"
type input "14.49"
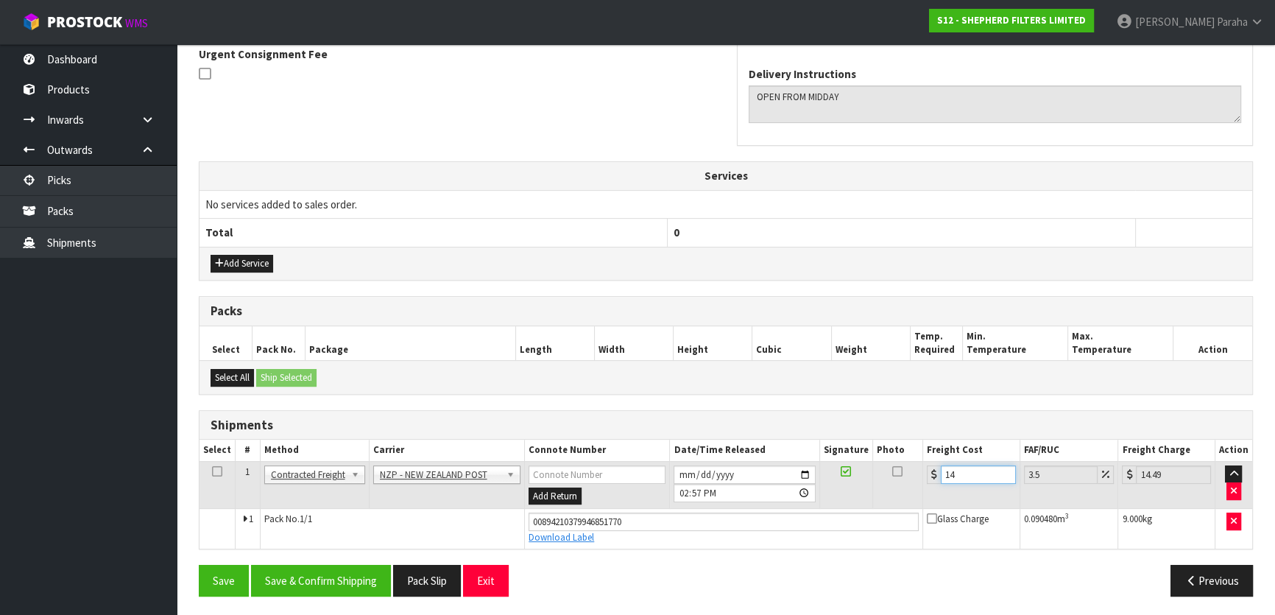
type input "14.3"
type input "14.8"
type input "14"
type input "14.49"
type input "14.9"
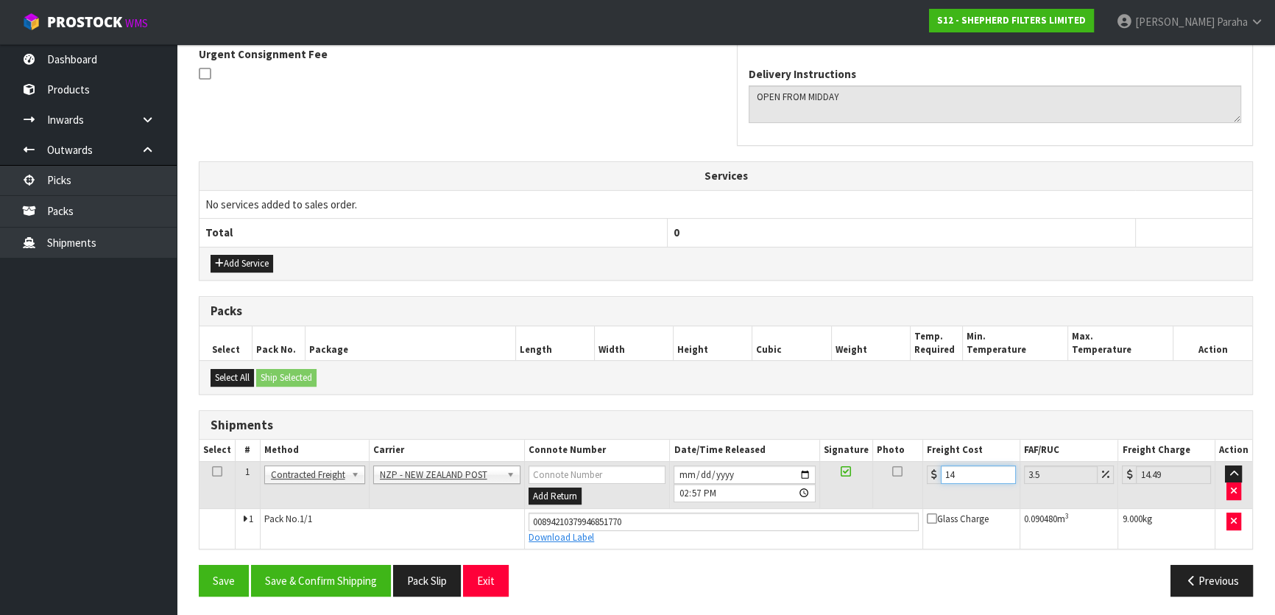
type input "15.42"
type input "14.95"
type input "15.47"
type input "14.95"
click at [338, 578] on button "Save & Confirm Shipping" at bounding box center [321, 581] width 140 height 32
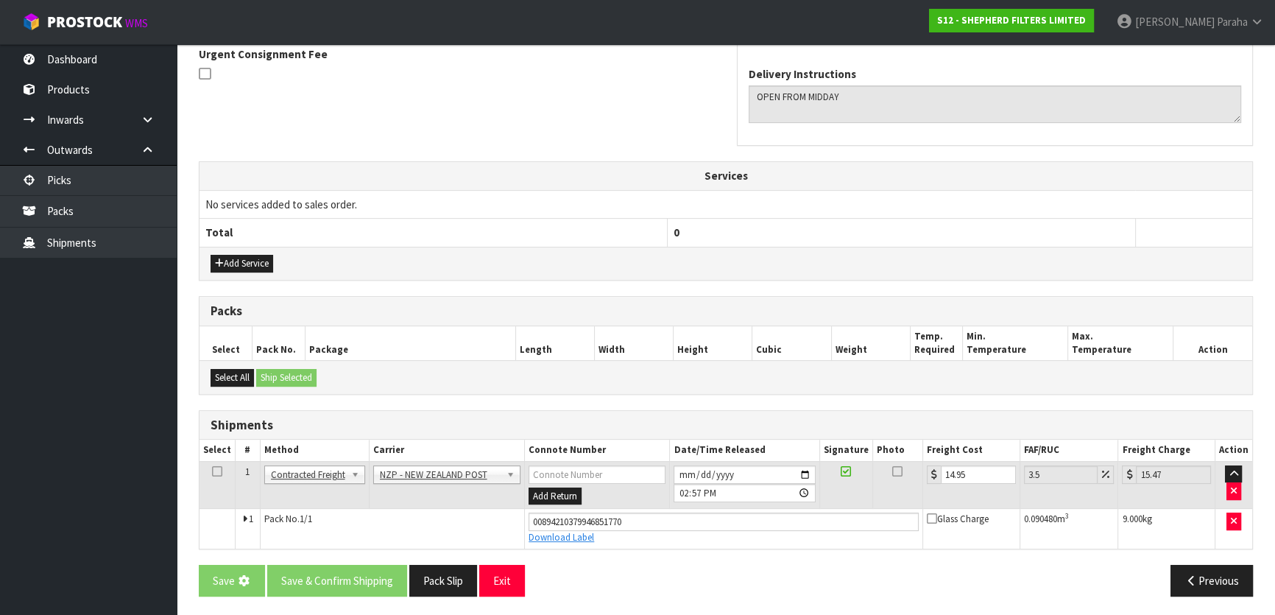
scroll to position [0, 0]
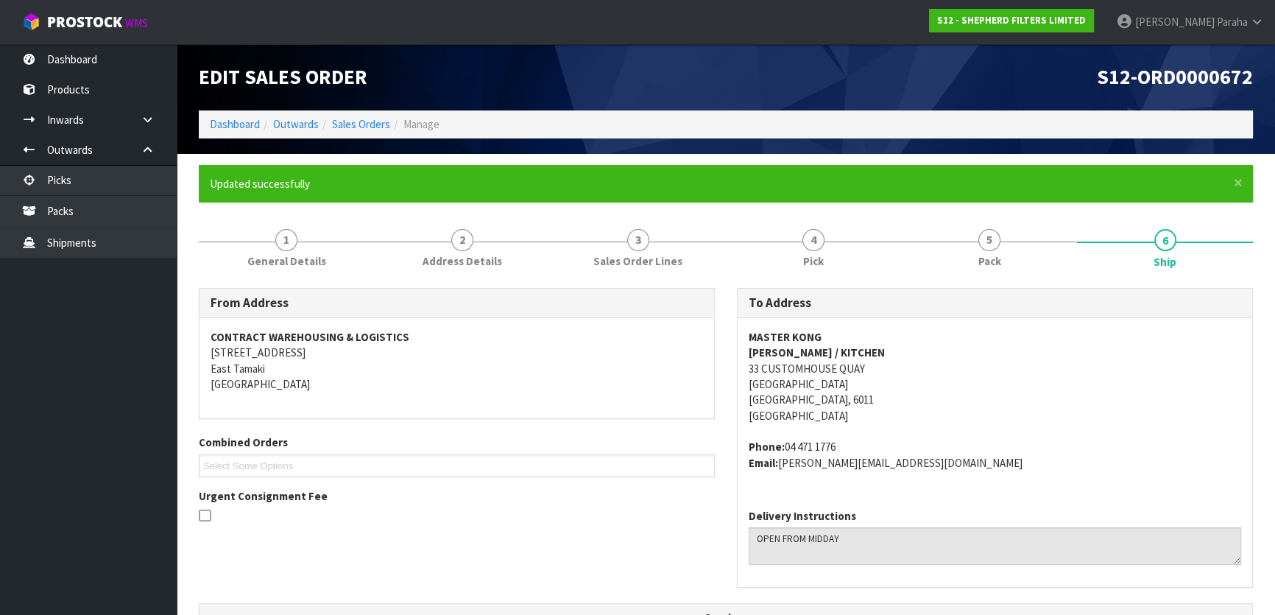
click at [1077, 92] on div "S12-ORD0000672" at bounding box center [995, 77] width 538 height 66
click at [242, 129] on link "Dashboard" at bounding box center [235, 124] width 50 height 14
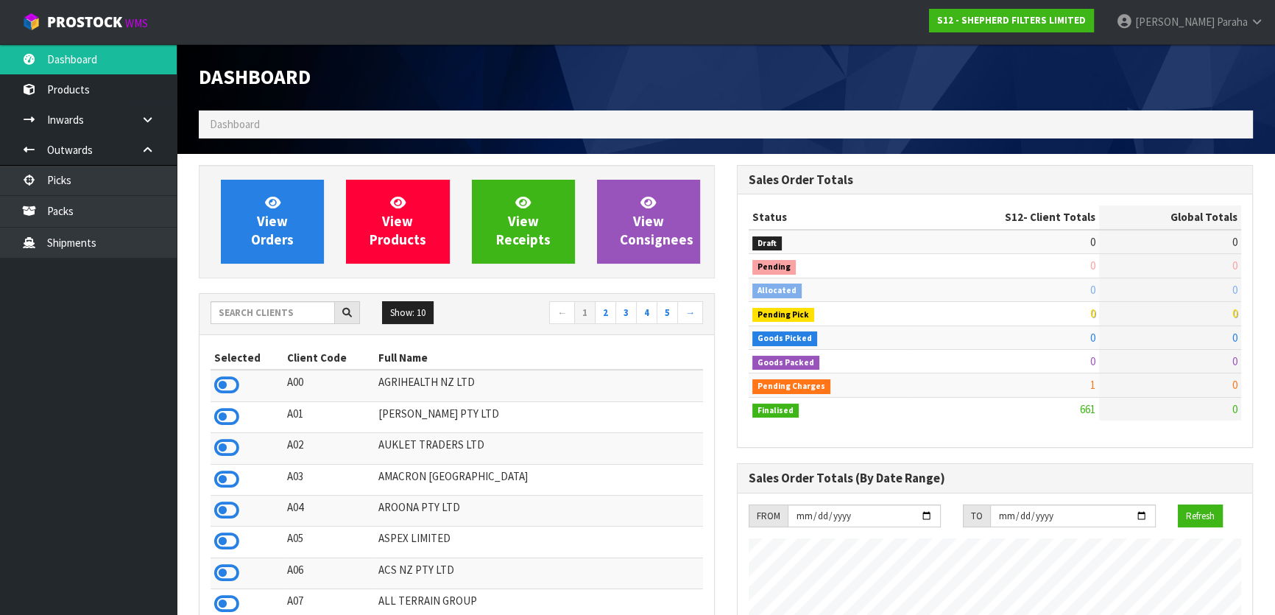
scroll to position [994, 537]
click at [295, 311] on input "text" at bounding box center [273, 312] width 124 height 23
paste input "C09-ORD0000325"
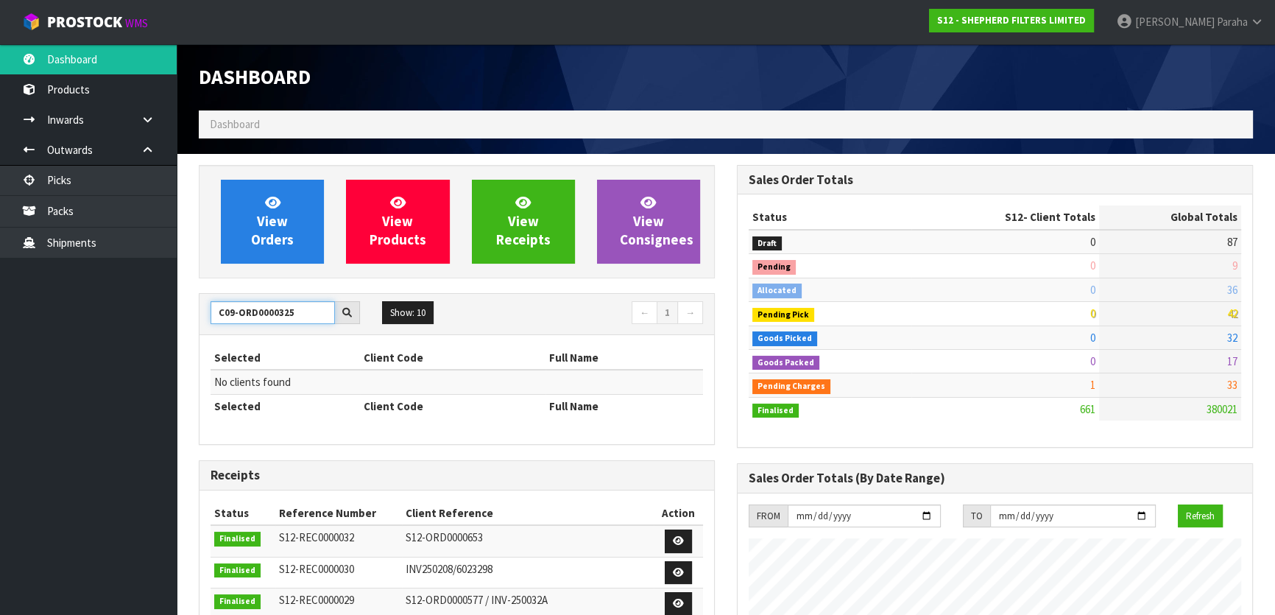
drag, startPoint x: 295, startPoint y: 311, endPoint x: 233, endPoint y: 318, distance: 61.5
click at [233, 318] on input "C09-ORD0000325" at bounding box center [273, 312] width 124 height 23
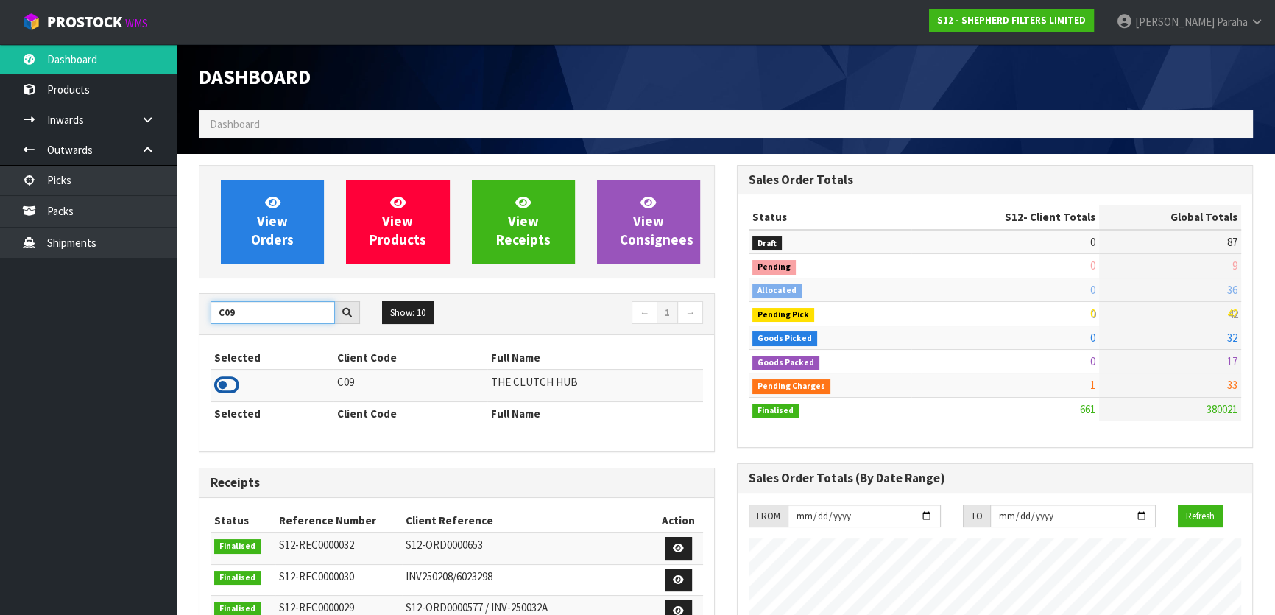
type input "C09"
click at [231, 388] on icon at bounding box center [226, 385] width 25 height 22
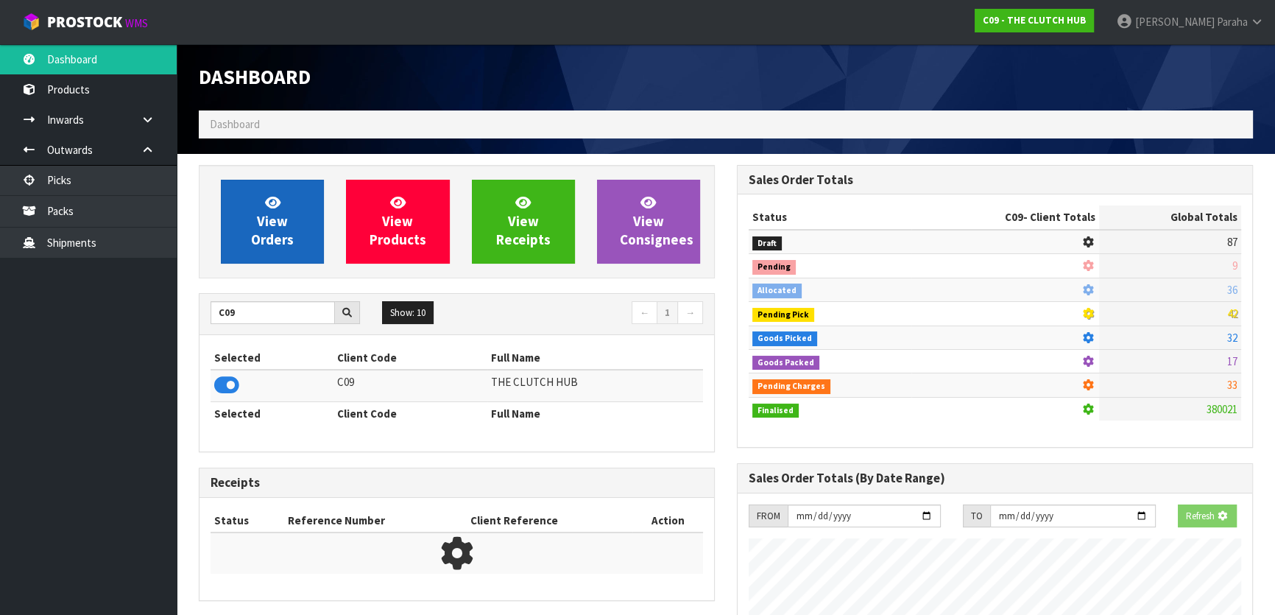
scroll to position [1192, 537]
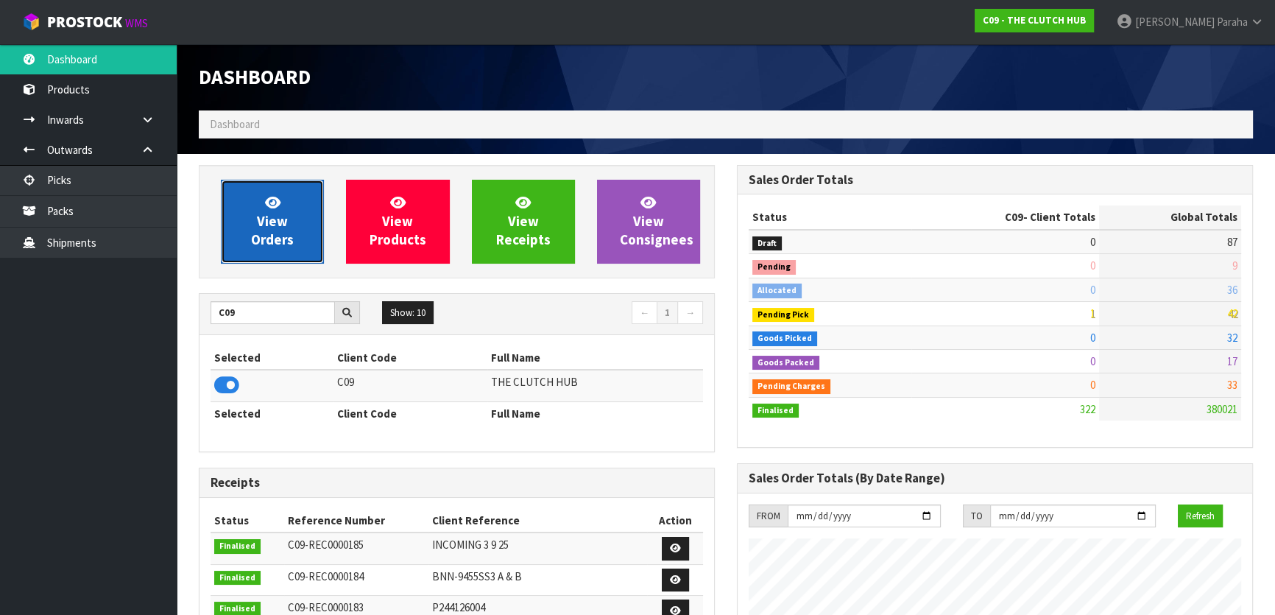
click at [250, 237] on link "View Orders" at bounding box center [272, 222] width 103 height 84
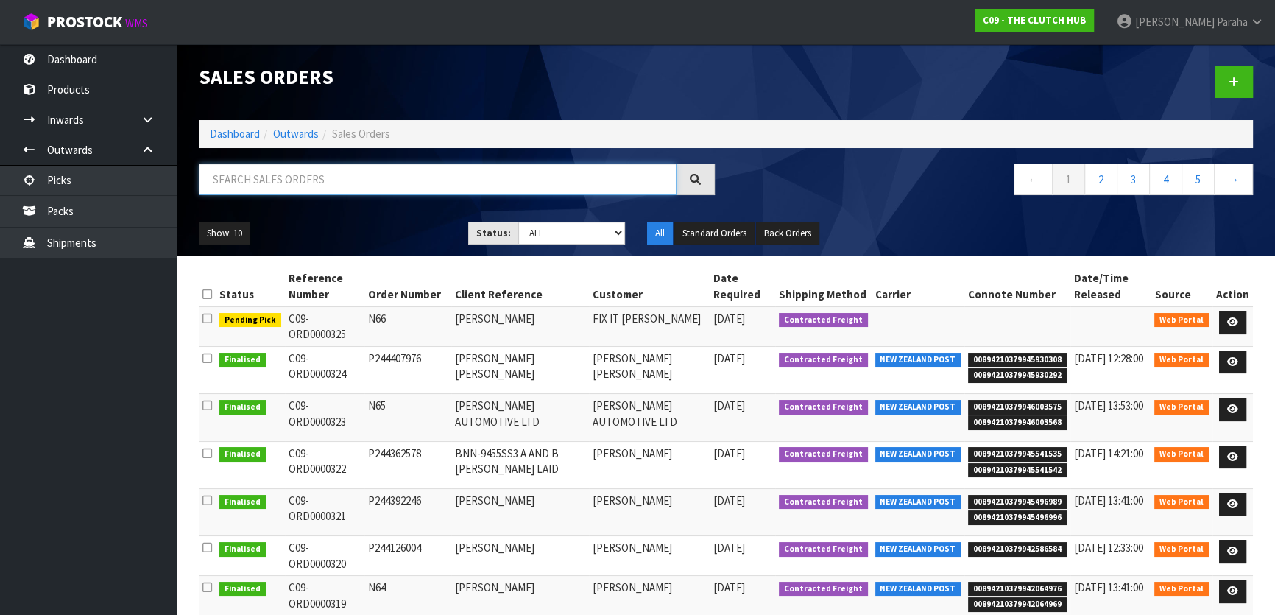
click at [275, 182] on input "text" at bounding box center [438, 179] width 478 height 32
paste input "C09-ORD0000325"
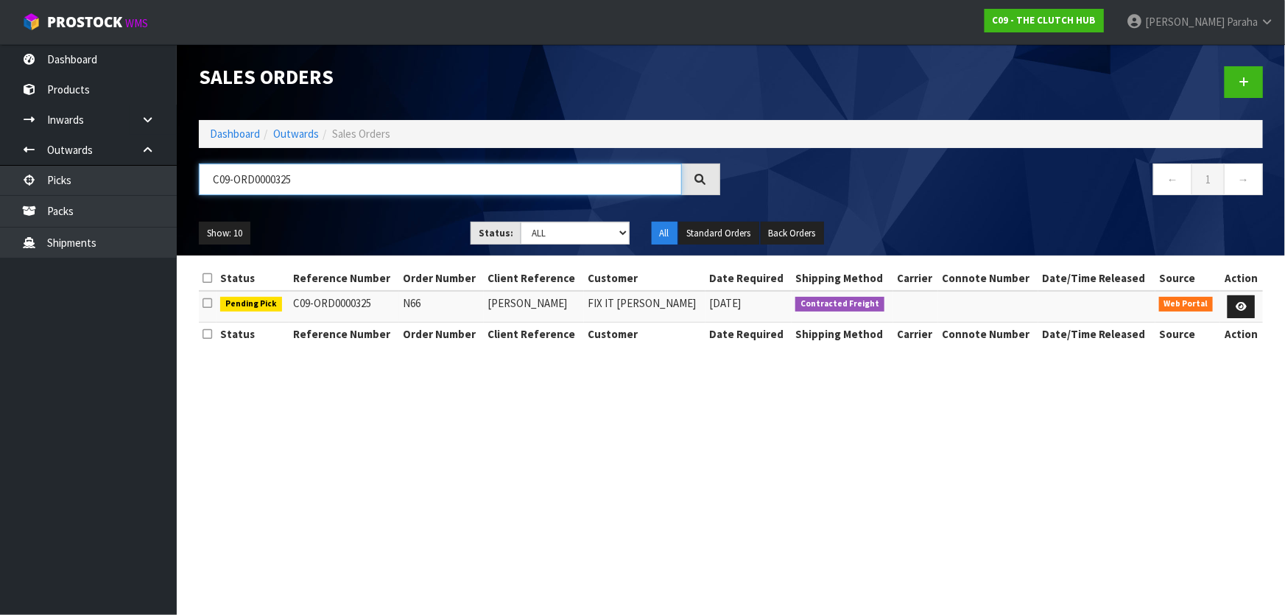
click at [235, 180] on input "C09-ORD0000325" at bounding box center [440, 179] width 483 height 32
type input "C09-ORD0000325"
click at [1246, 306] on link at bounding box center [1240, 307] width 27 height 24
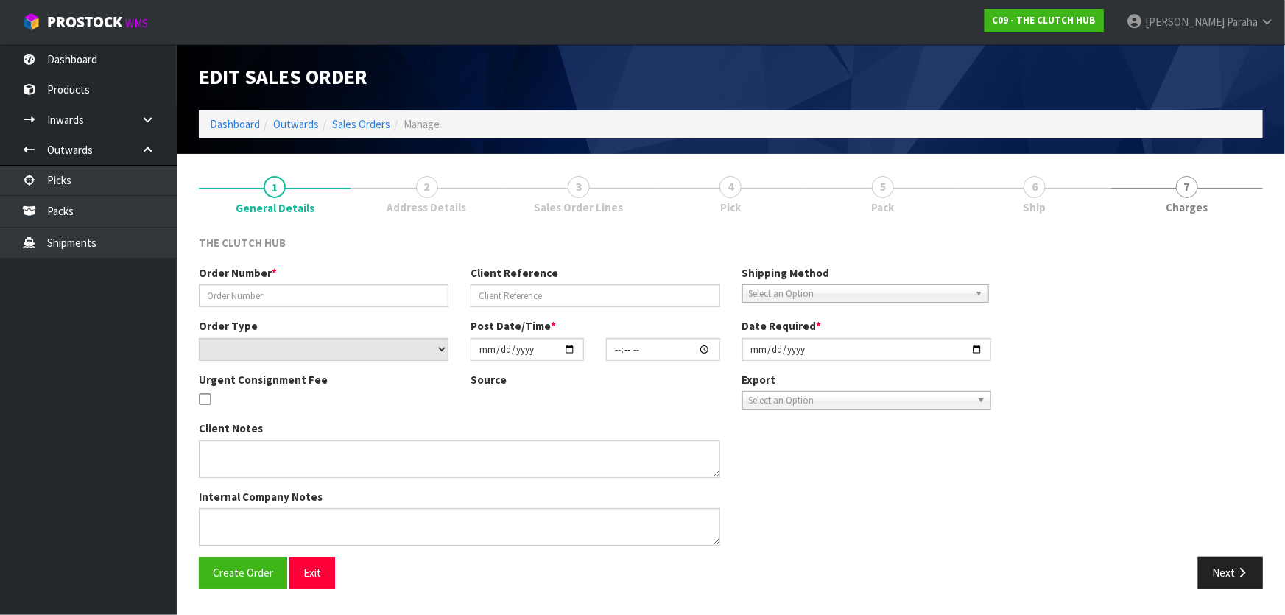
type input "N66"
type input "[PERSON_NAME]"
select select "number:0"
type input "[DATE]"
type input "20:52:00.000"
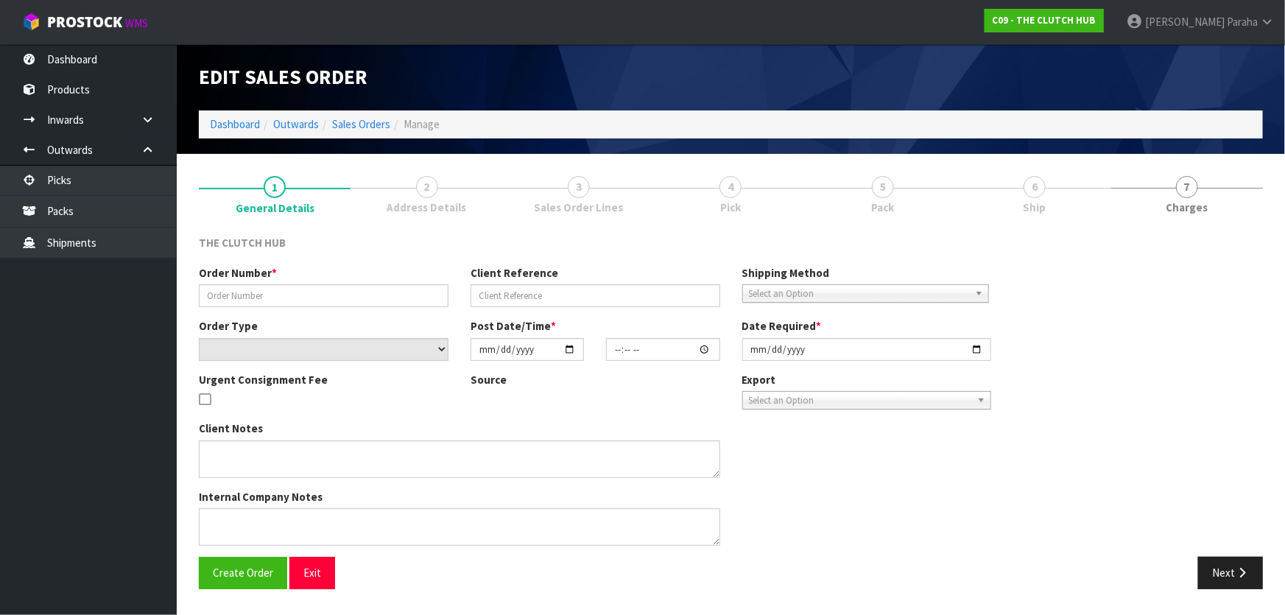
type input "[DATE]"
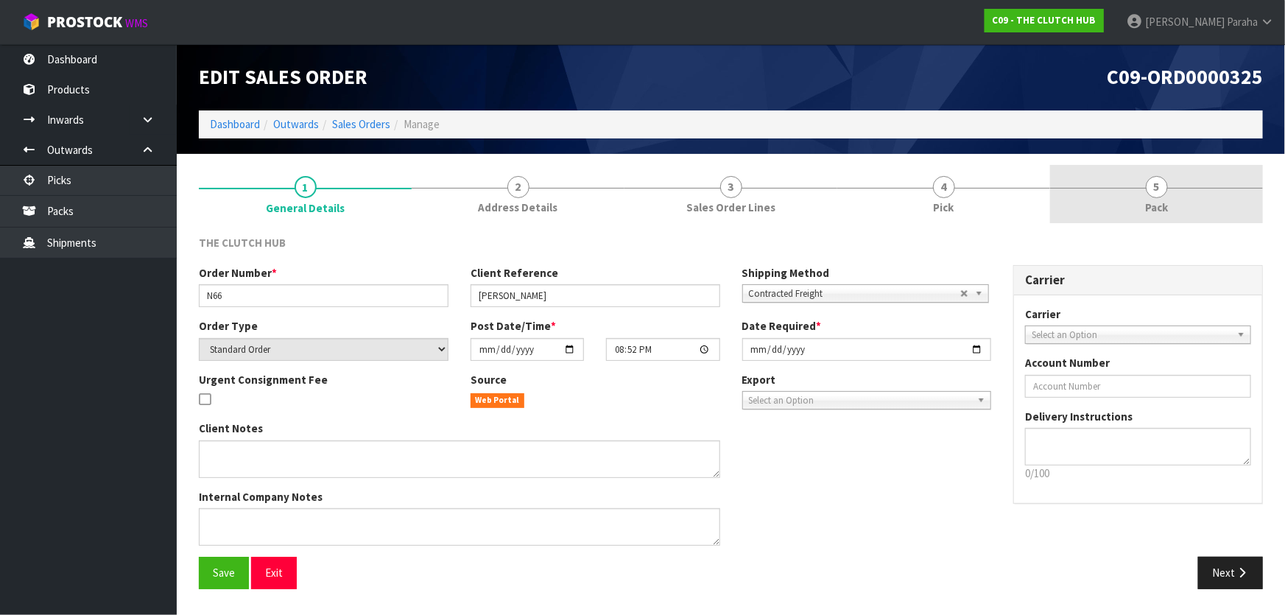
click at [1154, 193] on span "5" at bounding box center [1157, 187] width 22 height 22
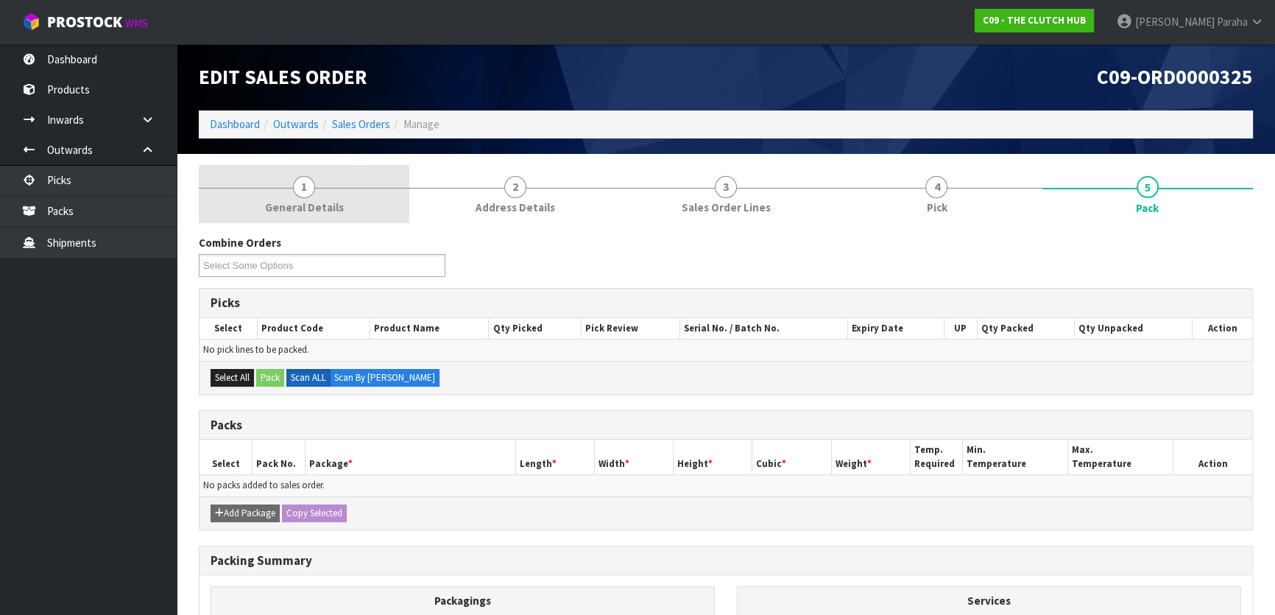
click at [303, 186] on span "1" at bounding box center [304, 187] width 22 height 22
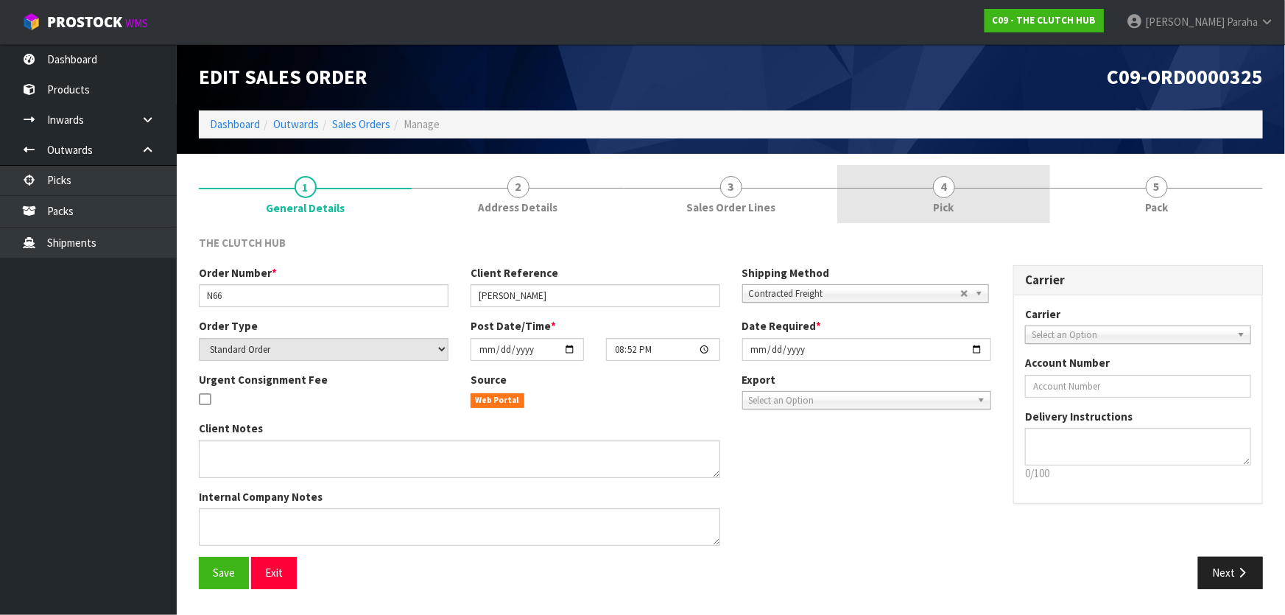
click at [892, 182] on link "4 Pick" at bounding box center [943, 194] width 213 height 58
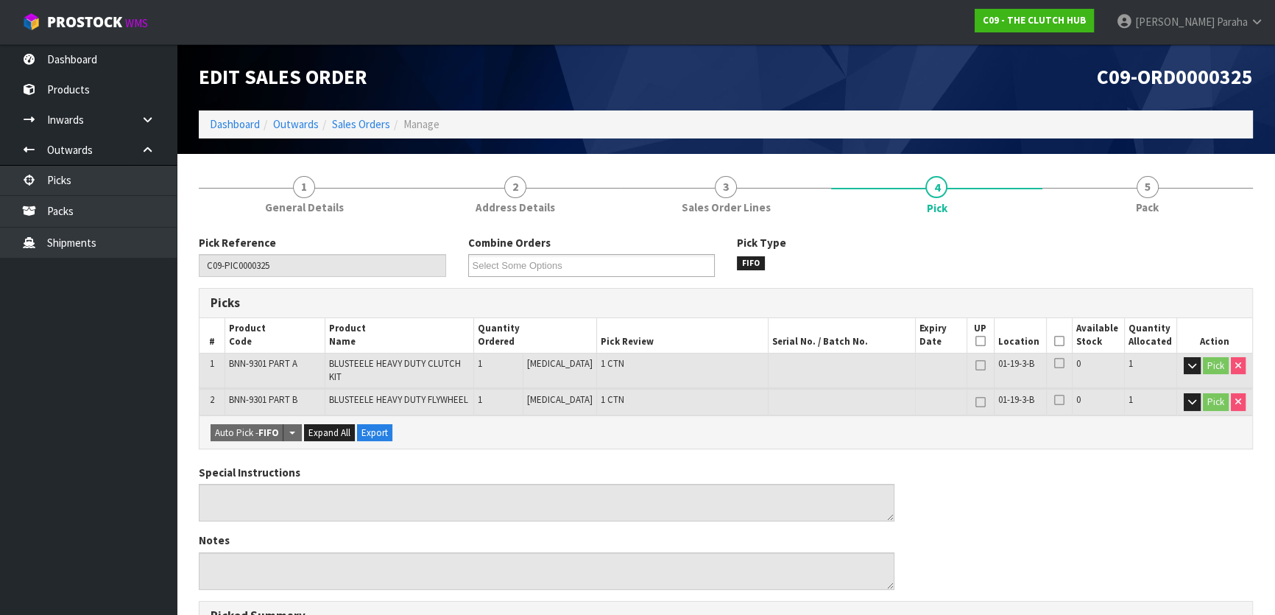
click at [1054, 341] on icon at bounding box center [1059, 341] width 10 height 1
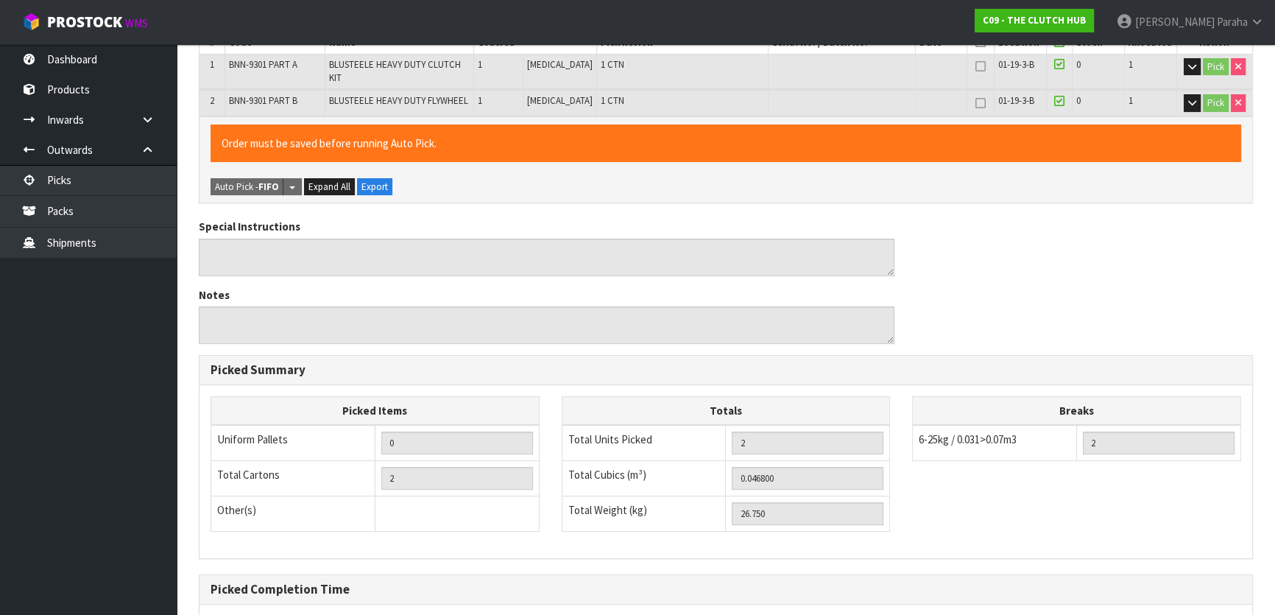
scroll to position [432, 0]
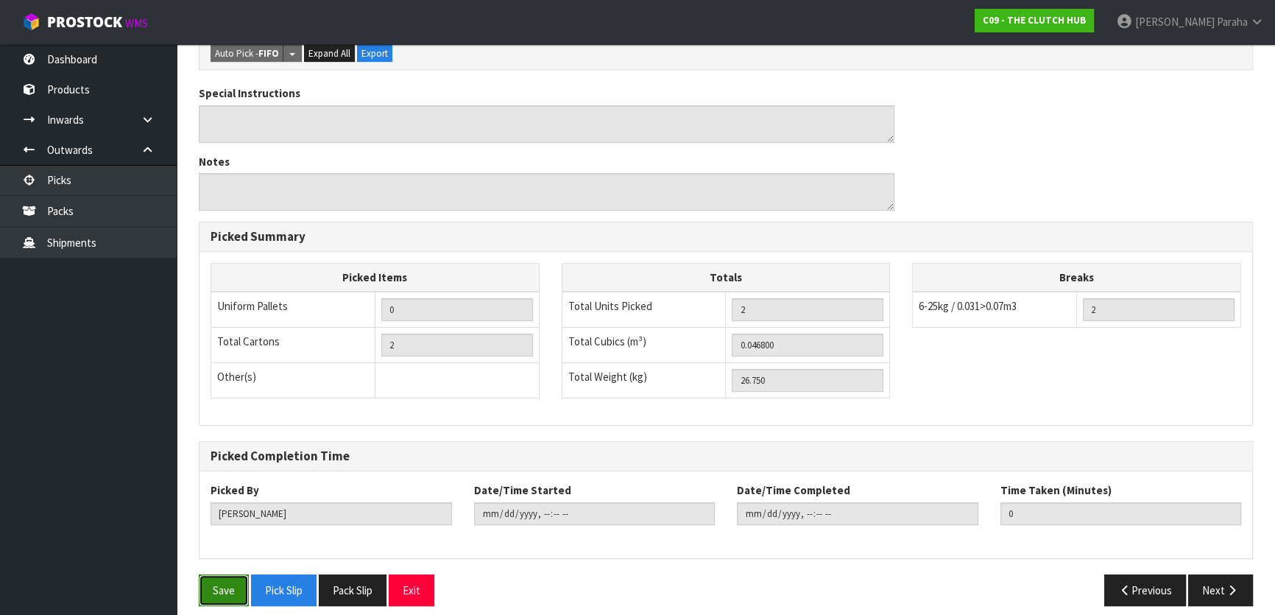
click at [213, 579] on button "Save" at bounding box center [224, 590] width 50 height 32
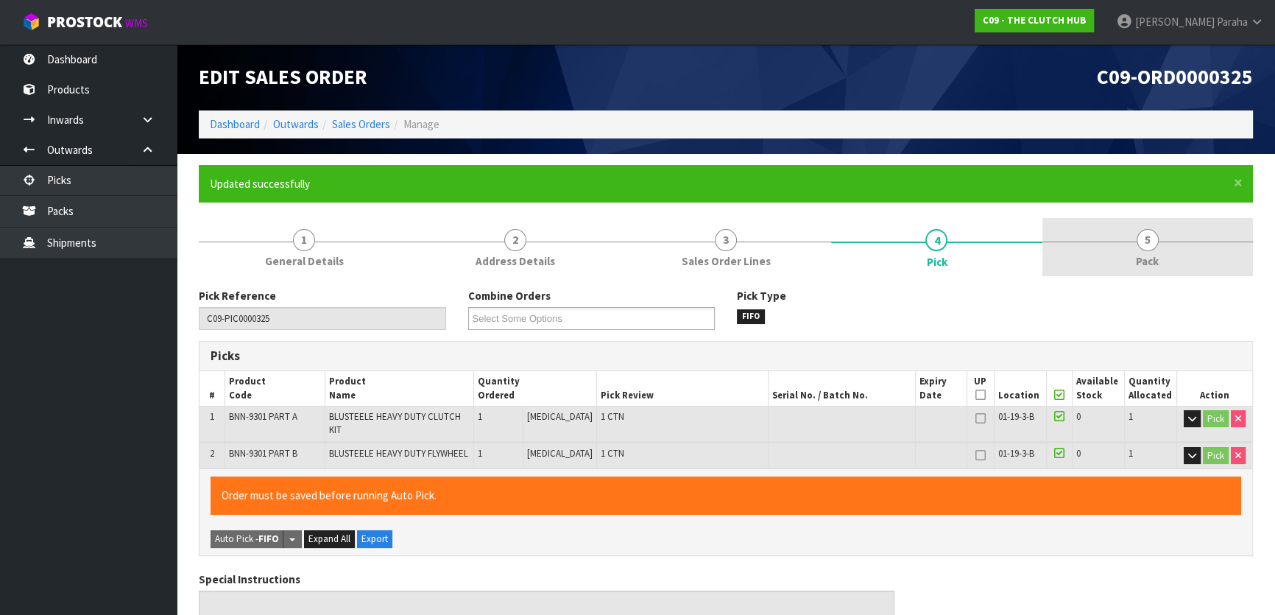
type input "[PERSON_NAME]"
type input "[DATE]T15:05:13"
click at [1159, 249] on link "5 Pack" at bounding box center [1148, 247] width 211 height 58
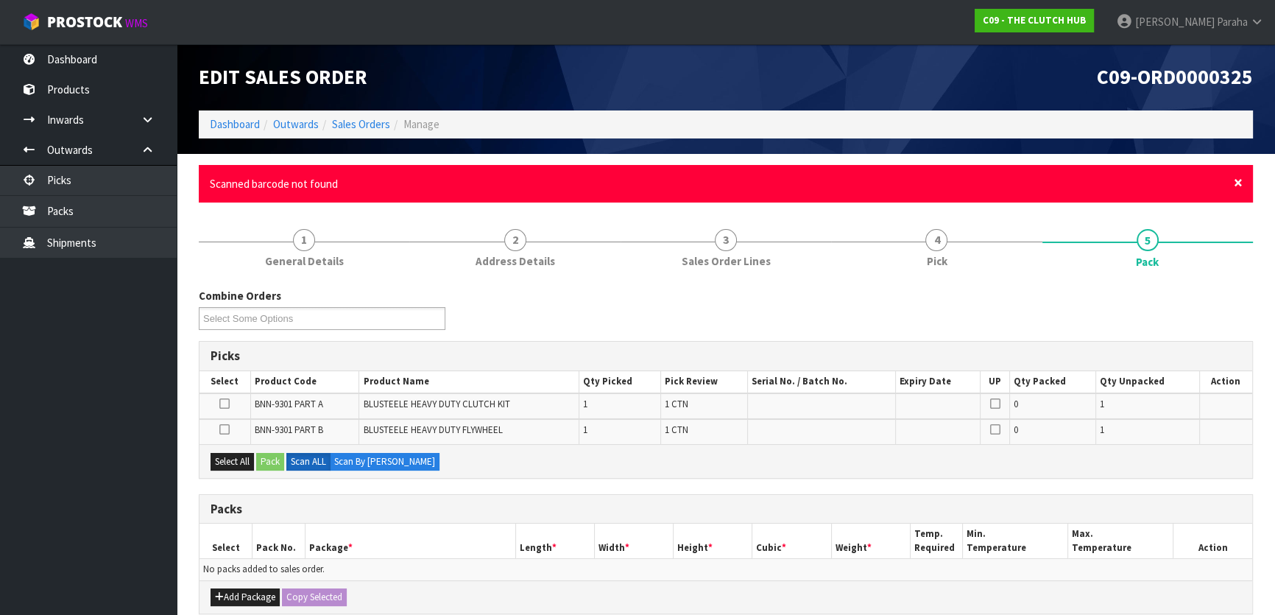
click at [1237, 183] on span "×" at bounding box center [1238, 182] width 9 height 21
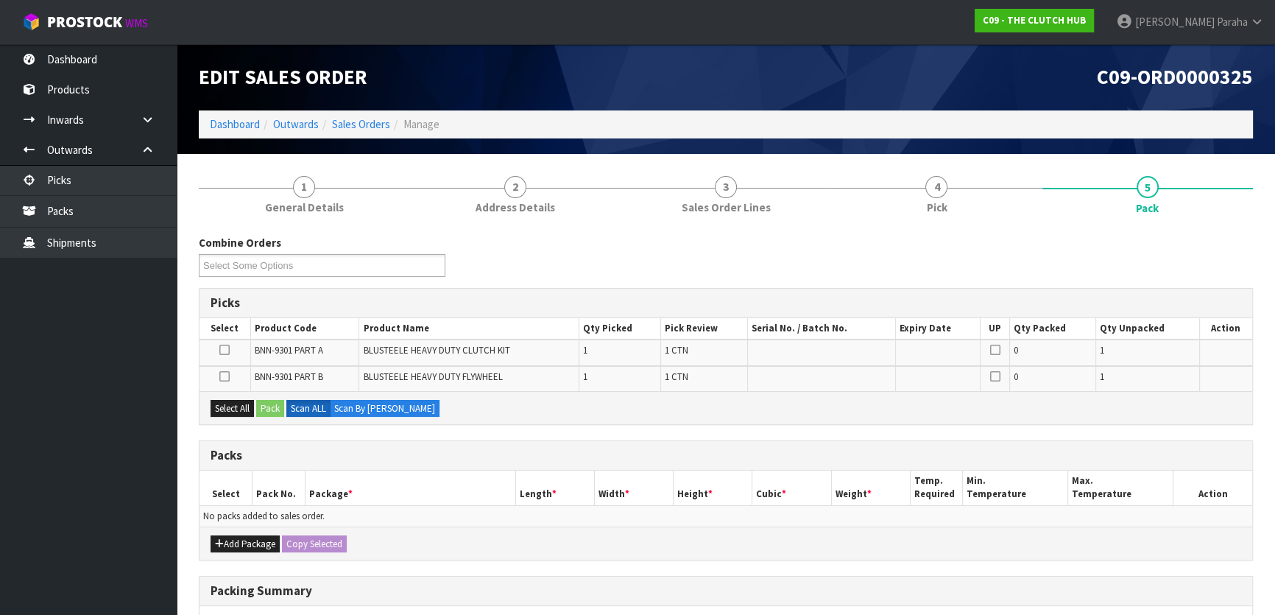
click at [221, 350] on icon at bounding box center [224, 350] width 10 height 1
click at [0, 0] on input "checkbox" at bounding box center [0, 0] width 0 height 0
click at [269, 402] on button "Pack" at bounding box center [270, 409] width 28 height 18
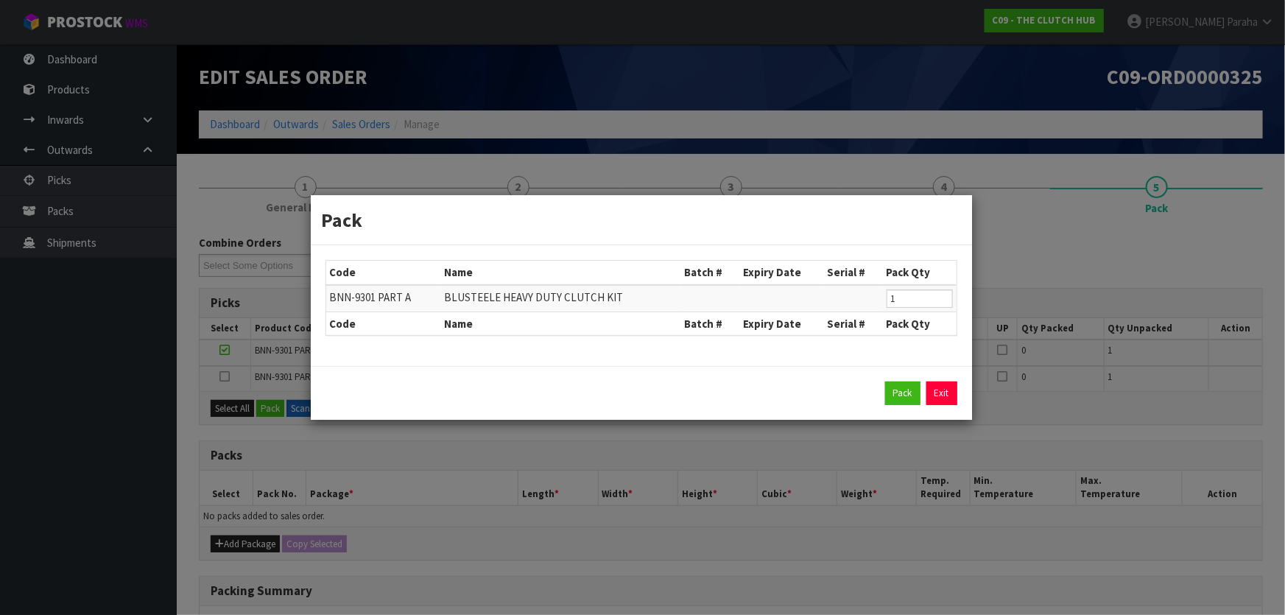
click at [880, 390] on div "Pack Exit" at bounding box center [641, 393] width 632 height 24
click at [898, 398] on button "Pack" at bounding box center [902, 393] width 35 height 24
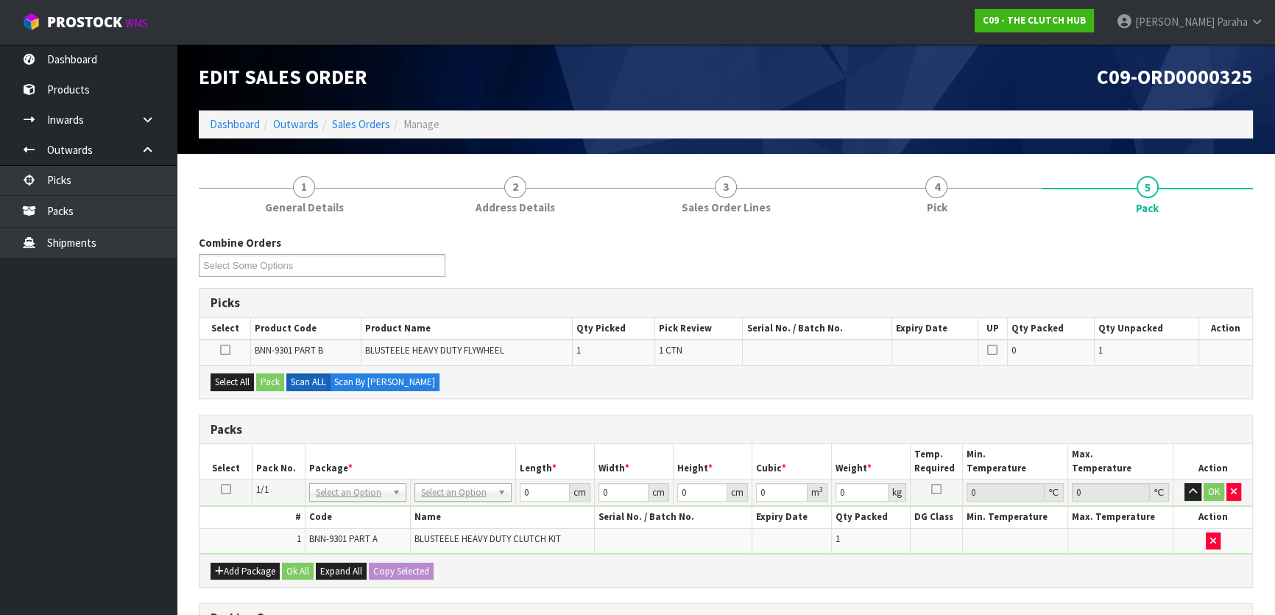
drag, startPoint x: 461, startPoint y: 490, endPoint x: 453, endPoint y: 504, distance: 16.2
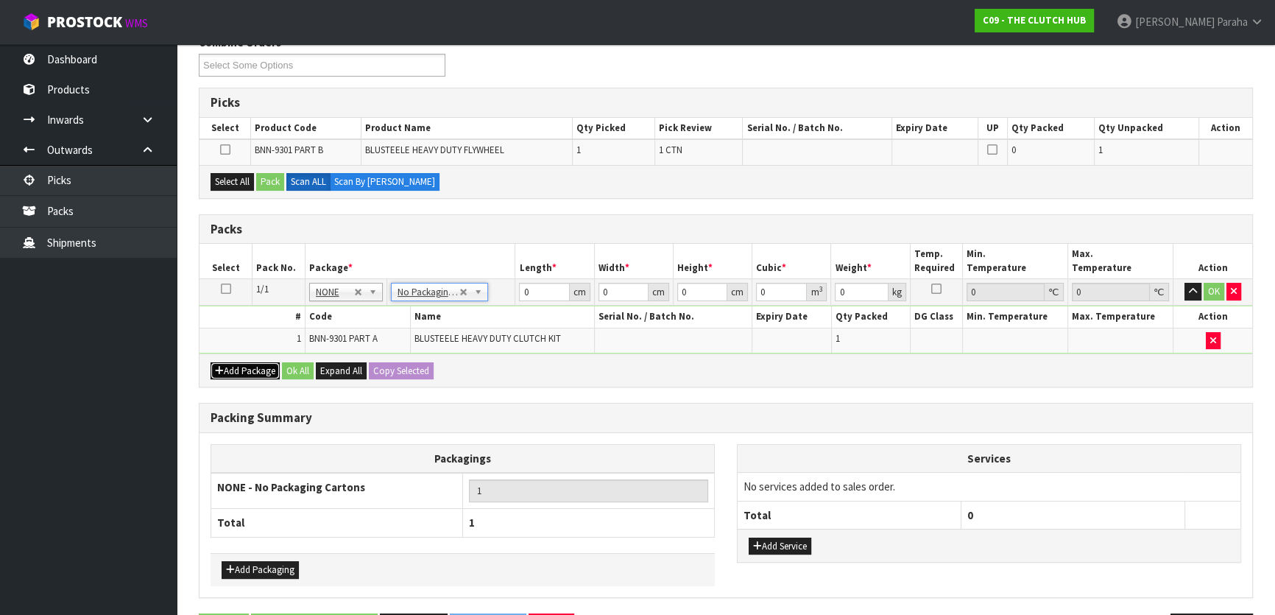
click at [237, 364] on button "Add Package" at bounding box center [245, 371] width 69 height 18
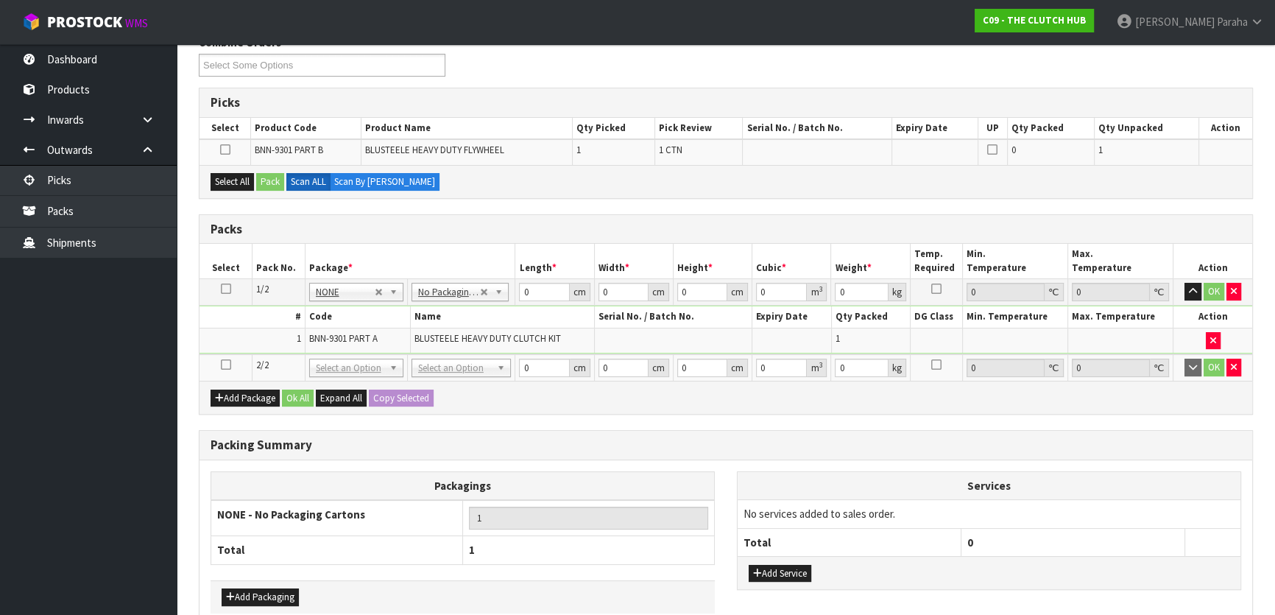
click at [225, 364] on icon at bounding box center [226, 364] width 10 height 1
drag, startPoint x: 221, startPoint y: 181, endPoint x: 261, endPoint y: 182, distance: 40.5
click at [223, 181] on button "Select All" at bounding box center [232, 182] width 43 height 18
click at [267, 179] on button "Pack" at bounding box center [270, 182] width 28 height 18
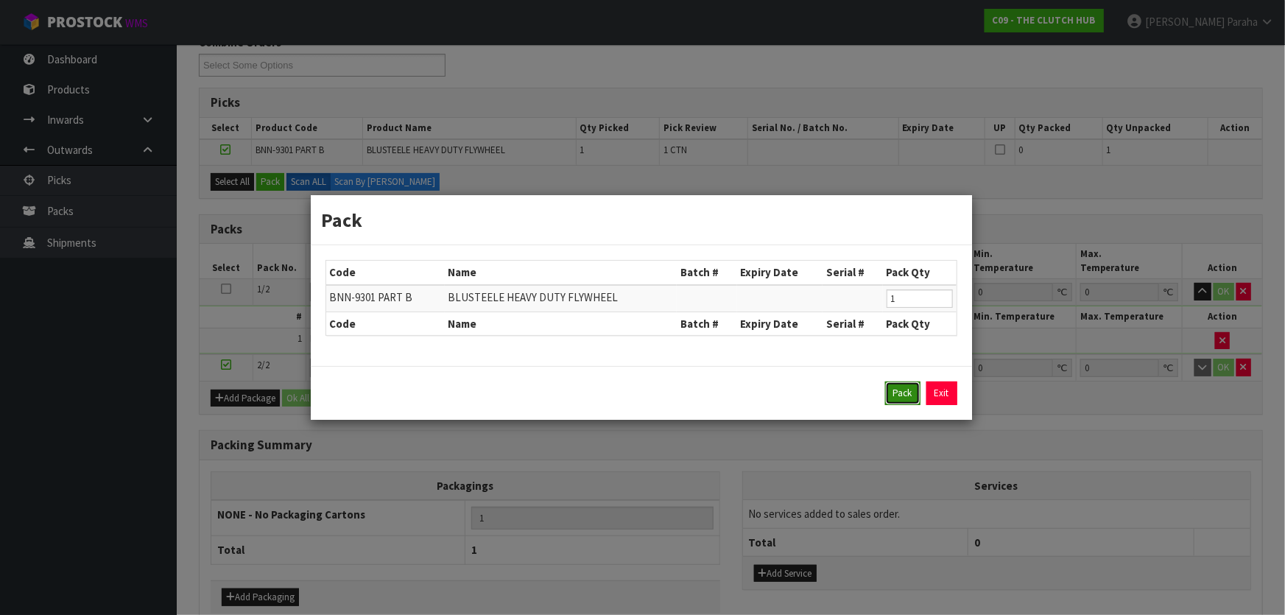
click at [898, 391] on button "Pack" at bounding box center [902, 393] width 35 height 24
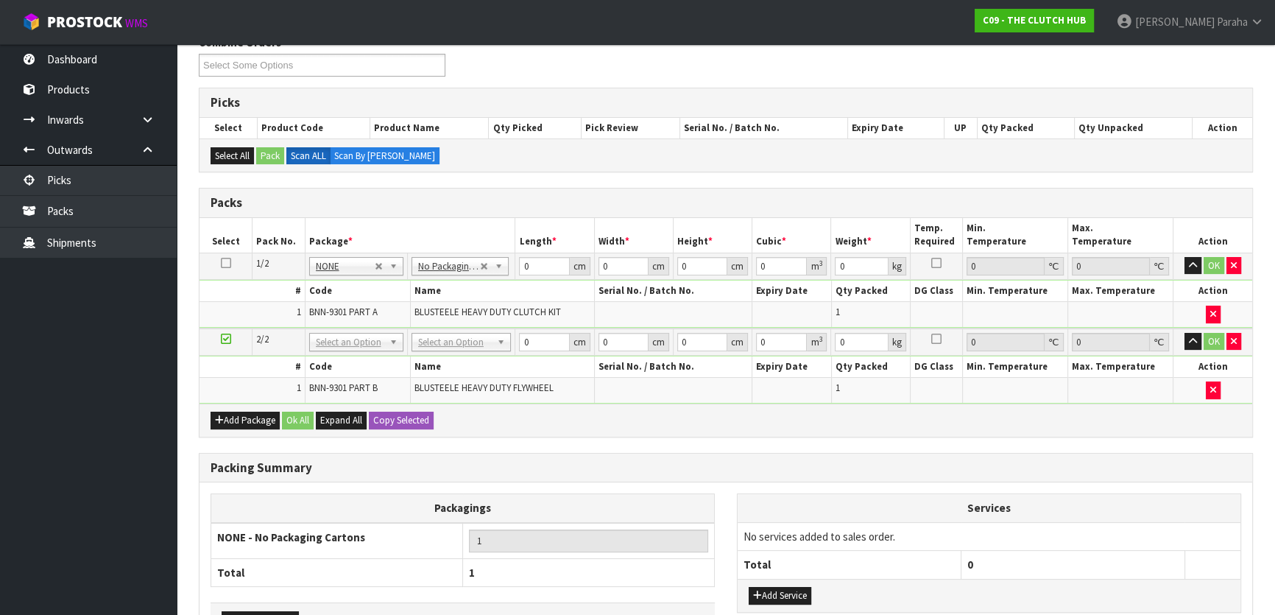
click at [461, 348] on td "No Packaging Cartons PLT GEN120 (1200 X 1000) PLT ONE WAY SKID CHEP HIRE PALLET…" at bounding box center [461, 341] width 108 height 27
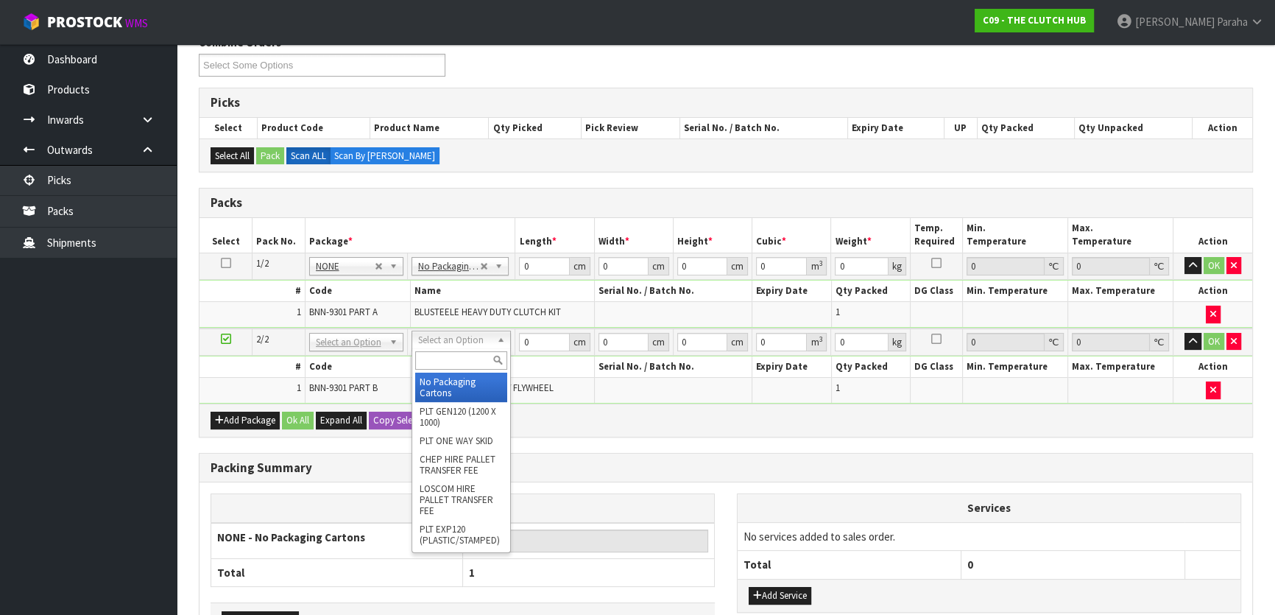
type input "2"
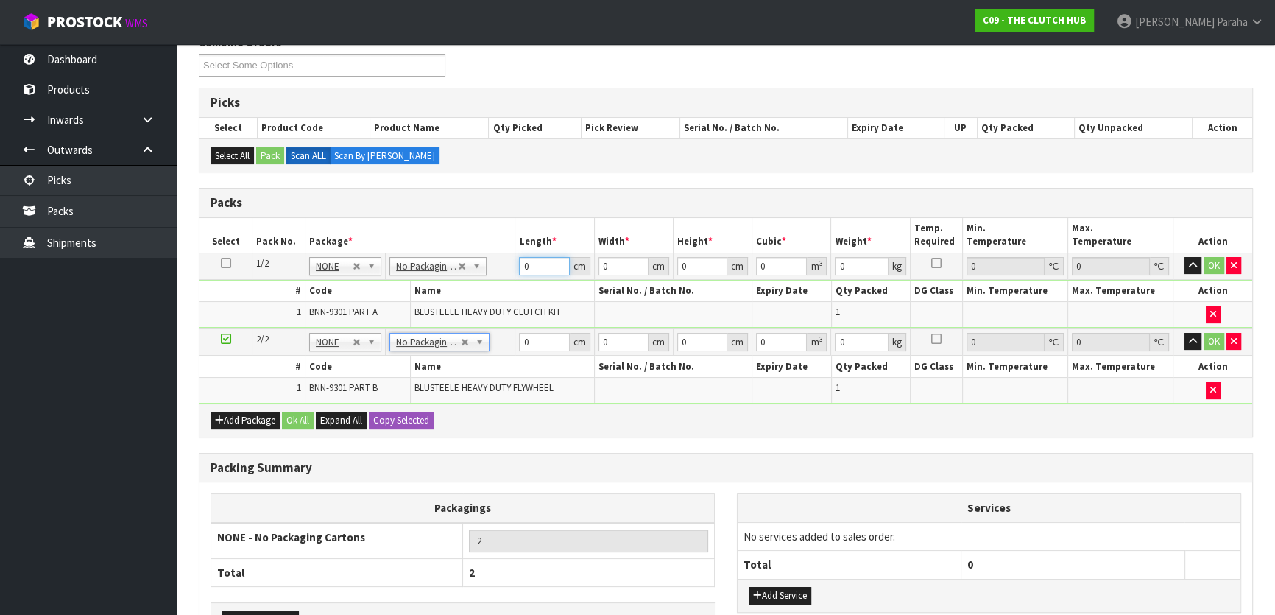
click at [487, 239] on table "Select Pack No. Package * Length * Width * Height * Cubic * Weight * Temp. Requ…" at bounding box center [726, 311] width 1053 height 186
type input "40"
type input "1"
type input "0.0016"
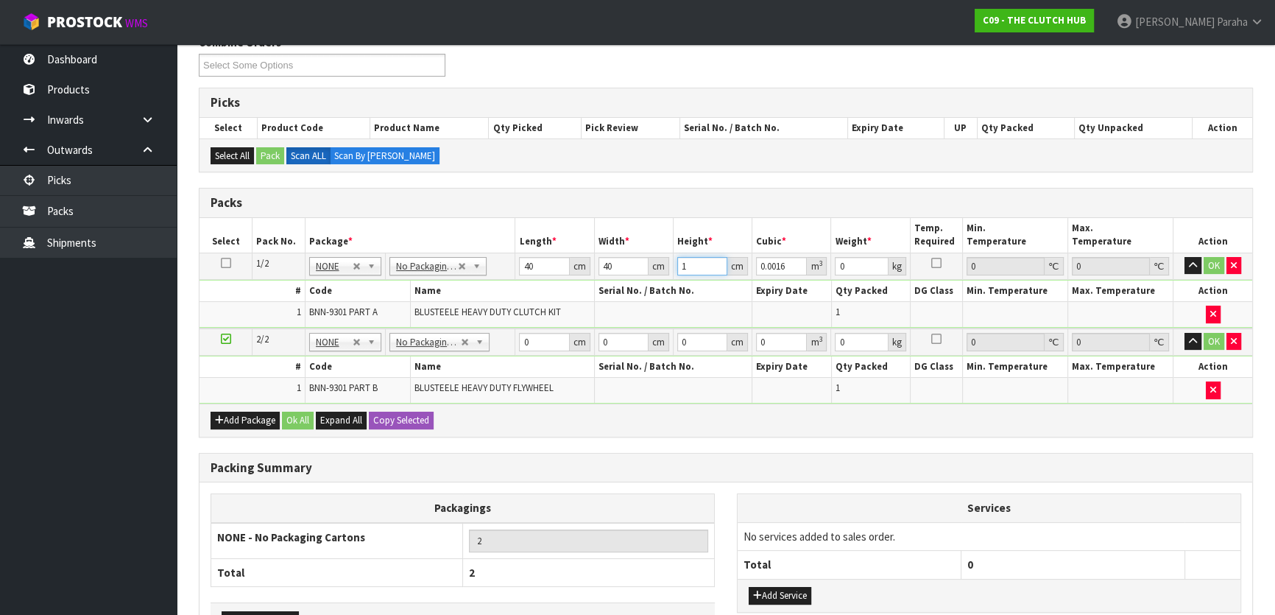
type input "15"
type input "0.024"
type input "15"
type input "9"
click at [1185, 257] on button "button" at bounding box center [1193, 266] width 17 height 18
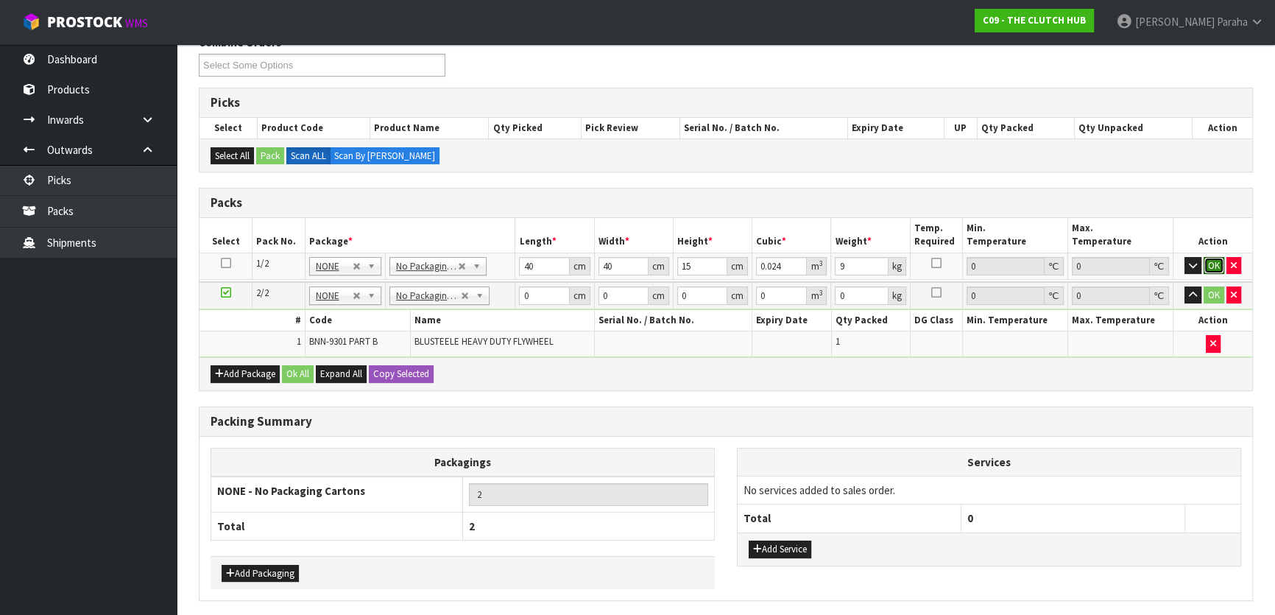
click button "OK" at bounding box center [1214, 266] width 21 height 18
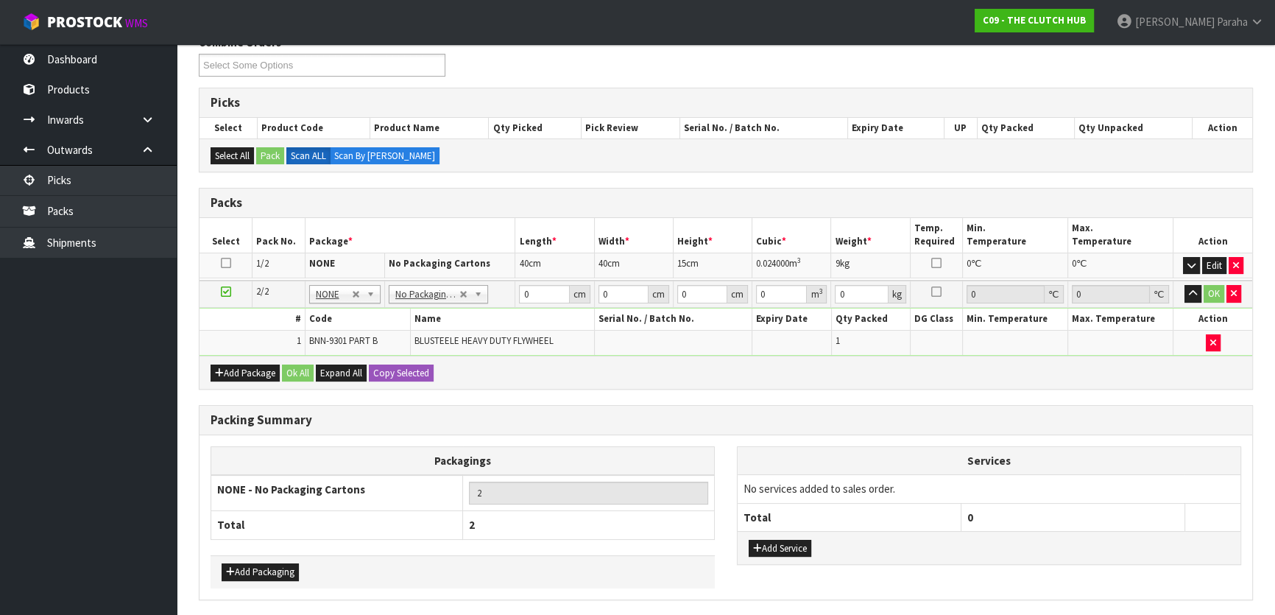
scroll to position [0, 0]
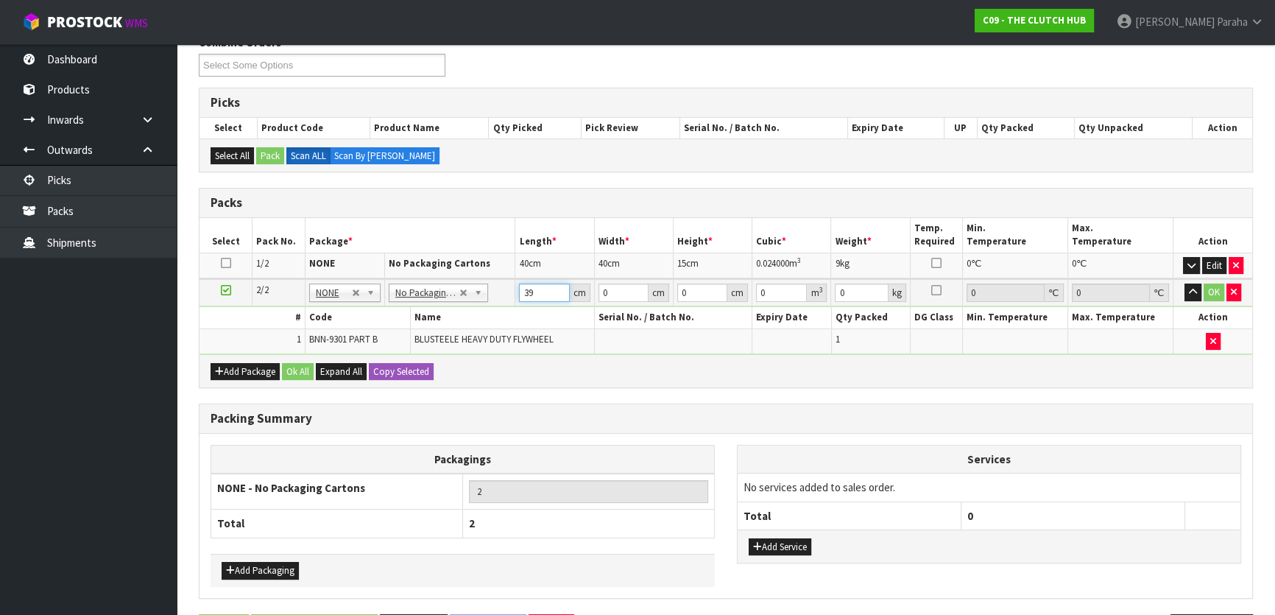
type input "39"
type input "15"
type input "40"
type input "1"
type input "39"
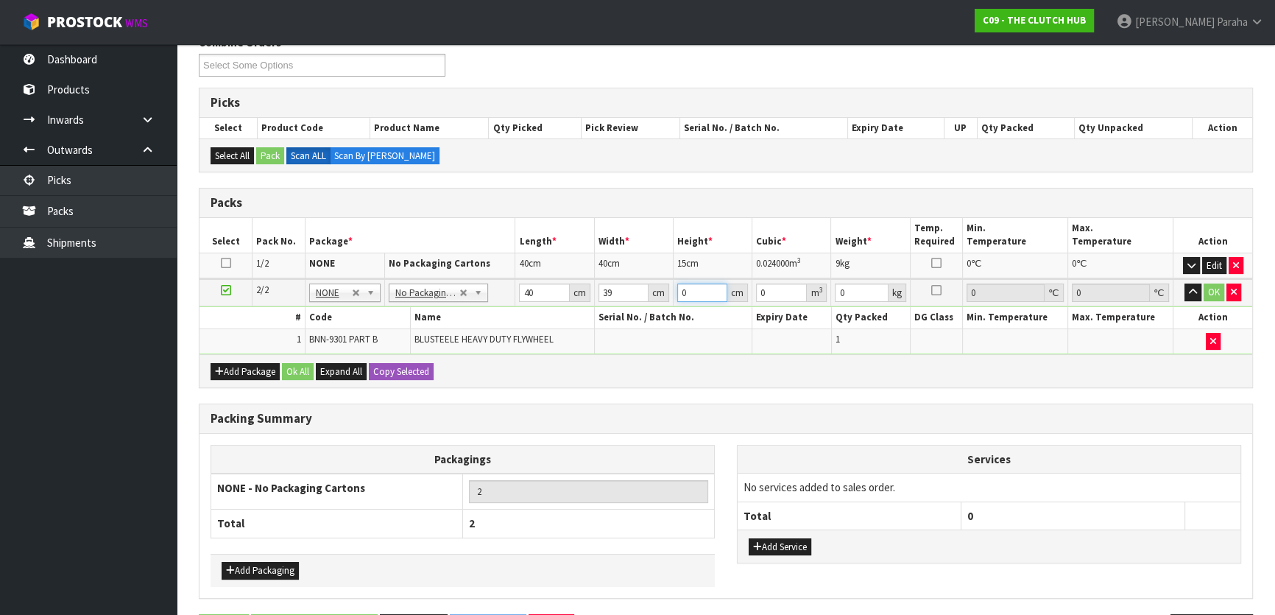
type input "1"
type input "0.00156"
type input "15"
type input "0.0234"
type input "15"
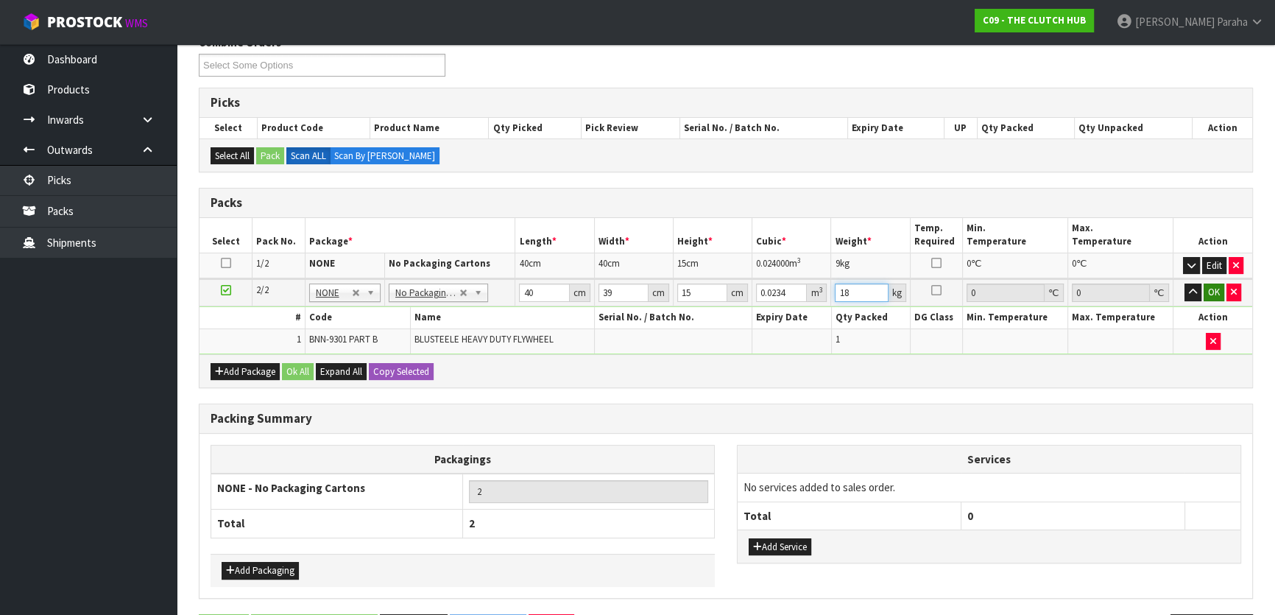
type input "18"
click at [1210, 287] on button "OK" at bounding box center [1214, 292] width 21 height 18
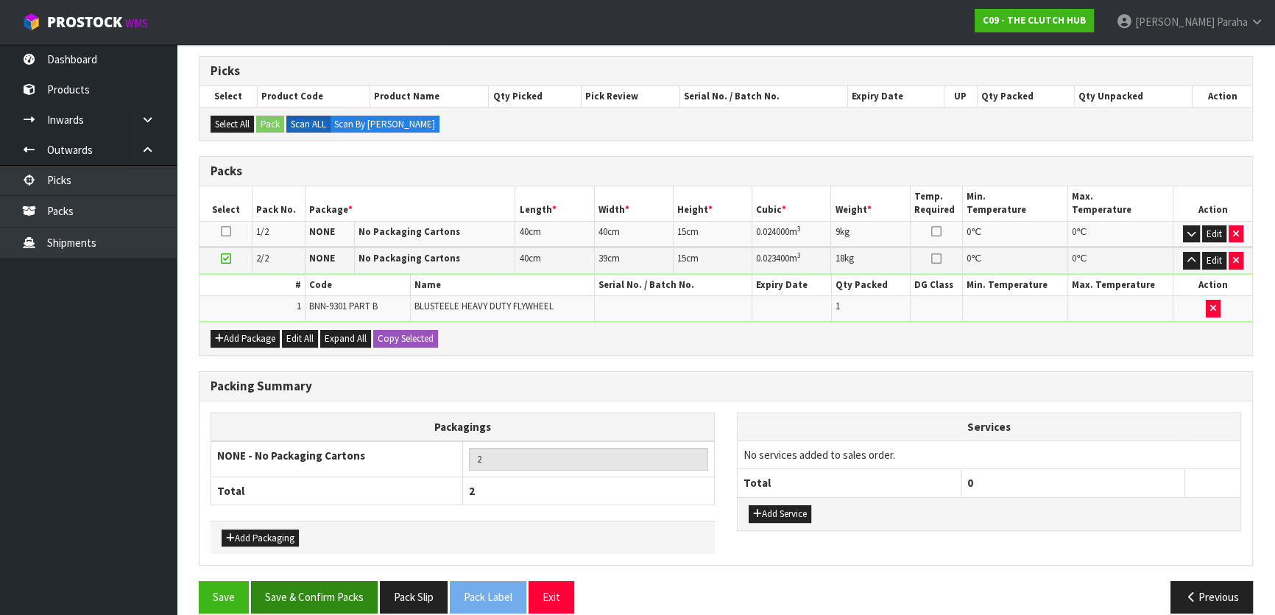
scroll to position [248, 0]
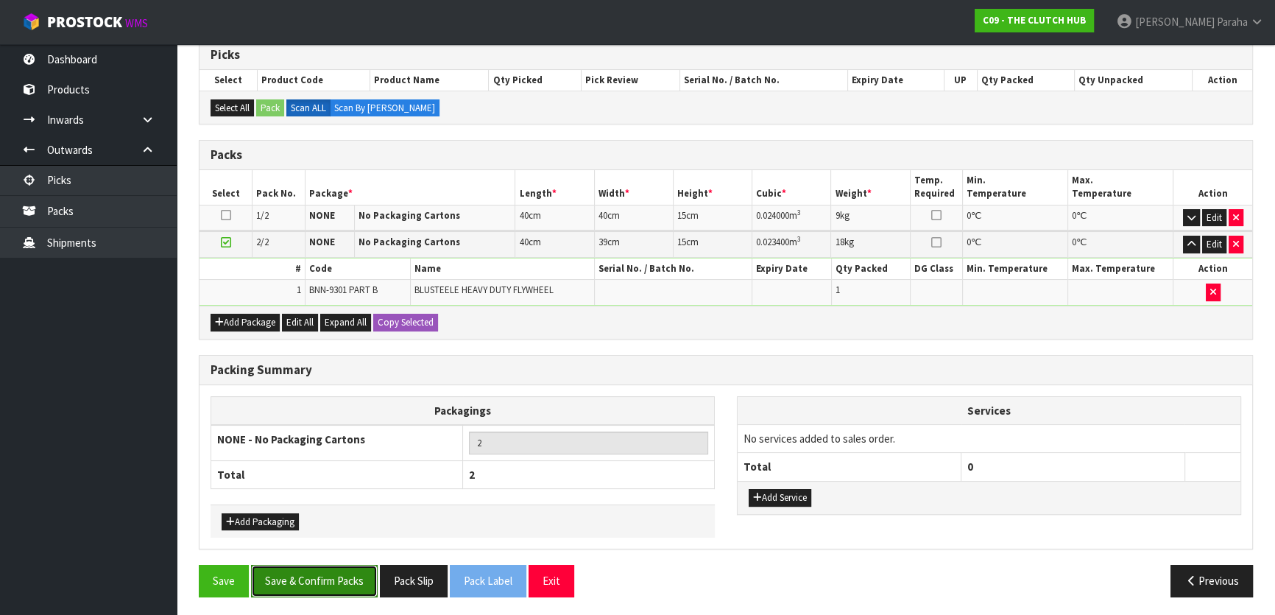
click at [353, 578] on button "Save & Confirm Packs" at bounding box center [314, 581] width 127 height 32
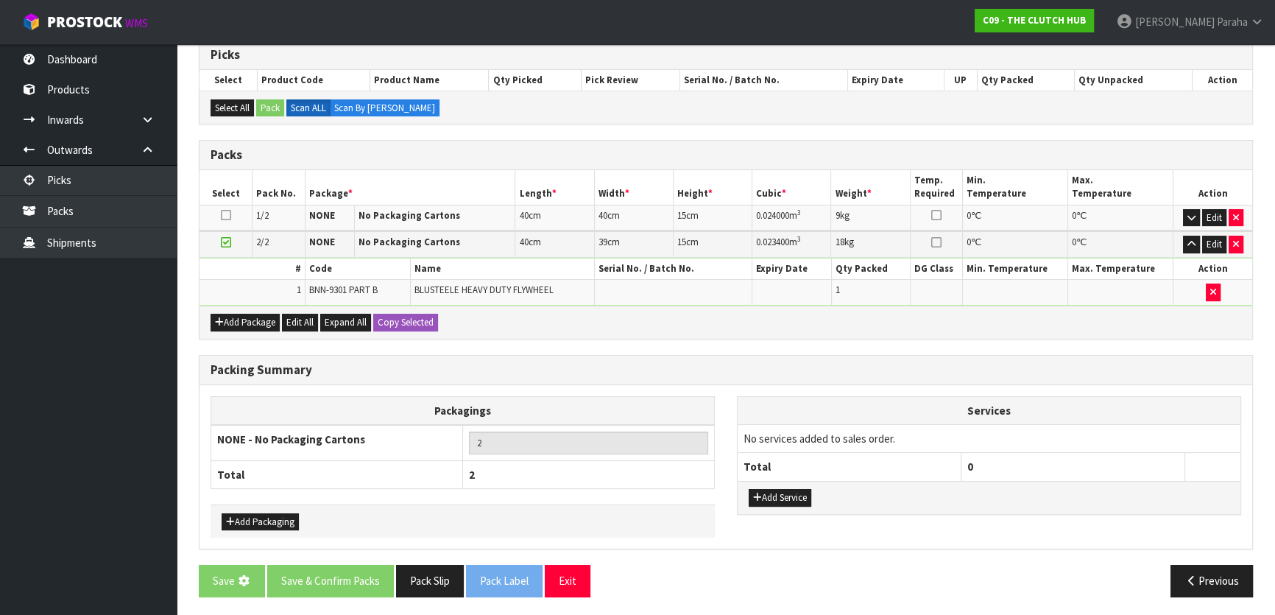
scroll to position [0, 0]
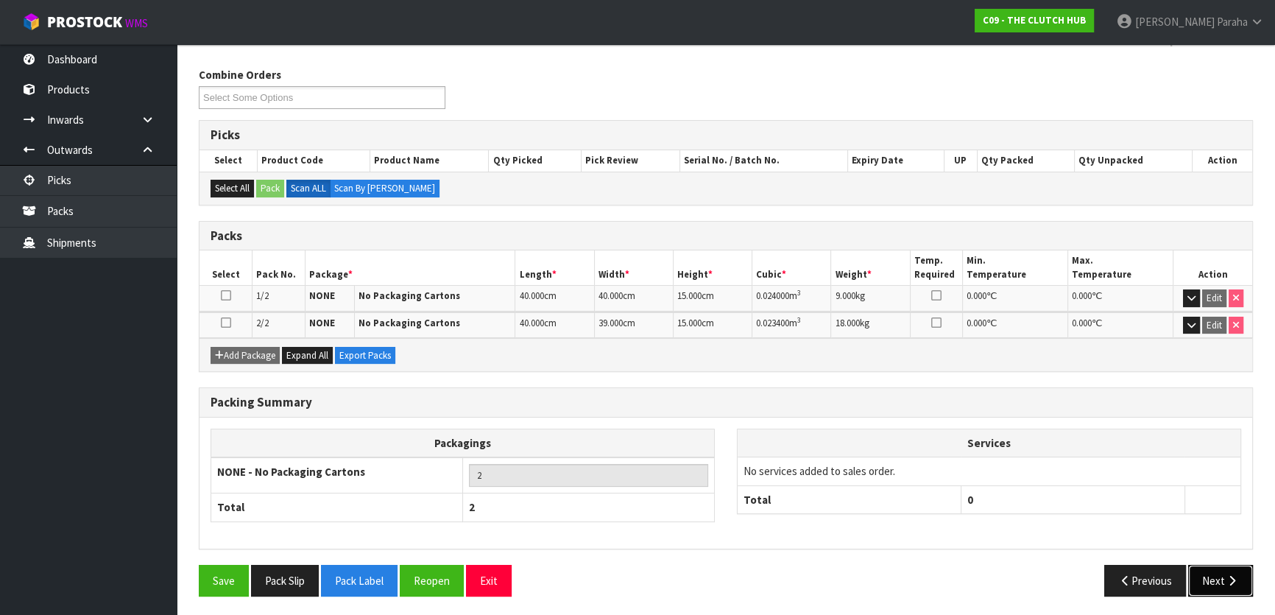
click at [1220, 574] on button "Next" at bounding box center [1220, 581] width 65 height 32
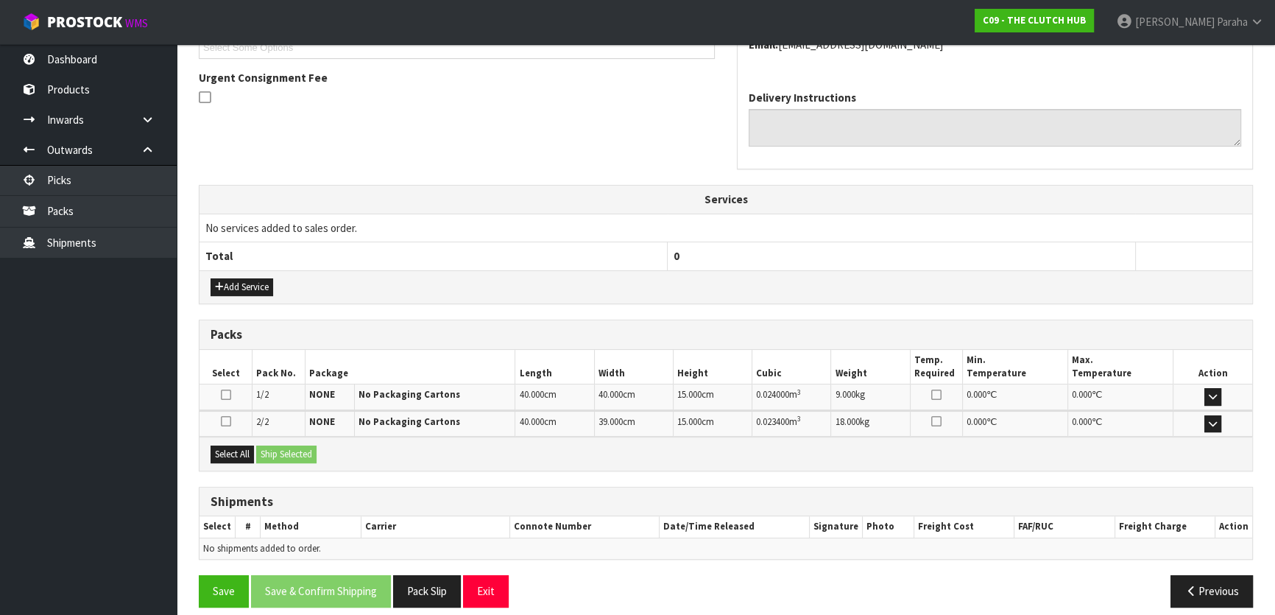
scroll to position [429, 0]
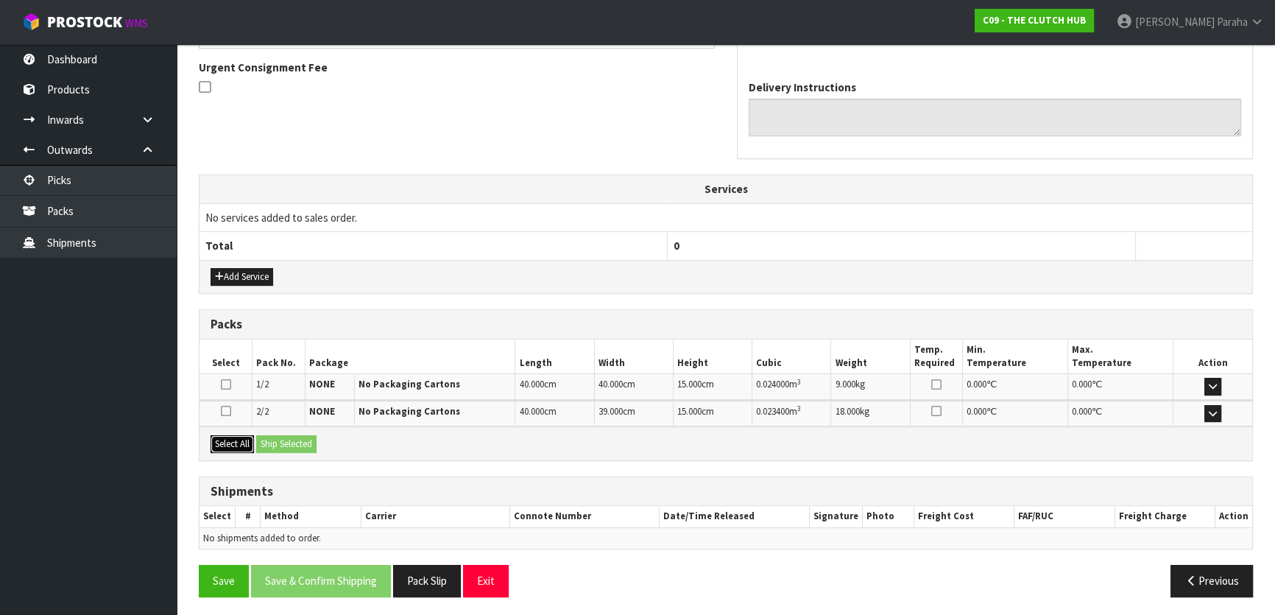
click at [232, 437] on button "Select All" at bounding box center [232, 444] width 43 height 18
drag, startPoint x: 274, startPoint y: 435, endPoint x: 285, endPoint y: 435, distance: 11.0
click at [285, 435] on button "Ship Selected" at bounding box center [286, 444] width 60 height 18
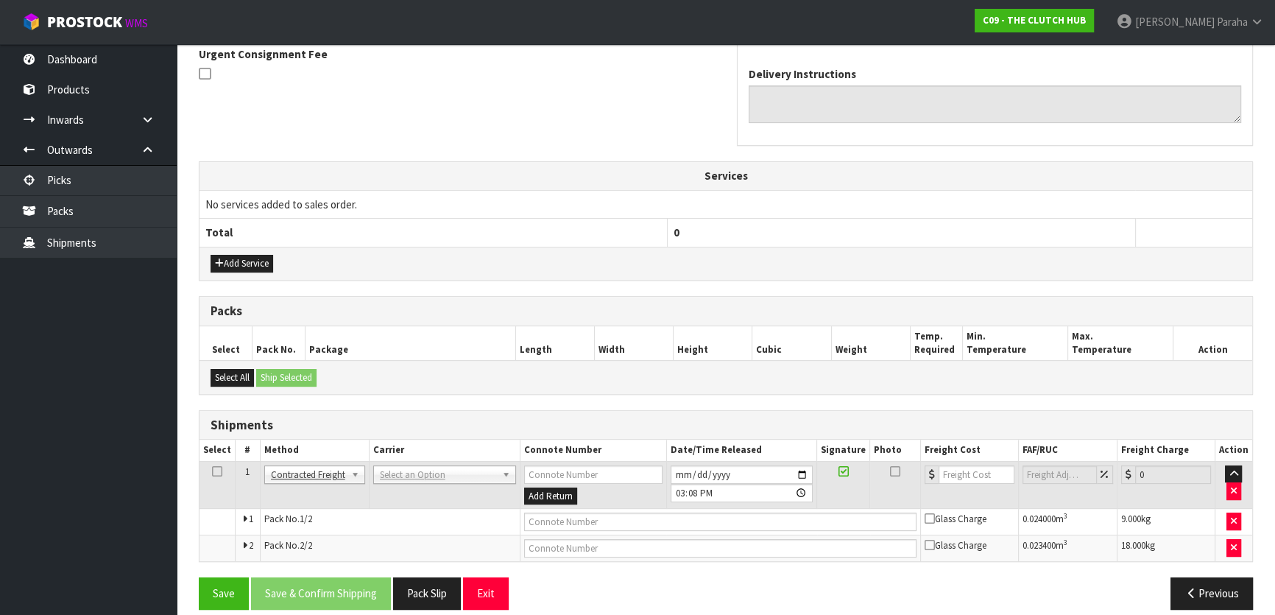
scroll to position [455, 0]
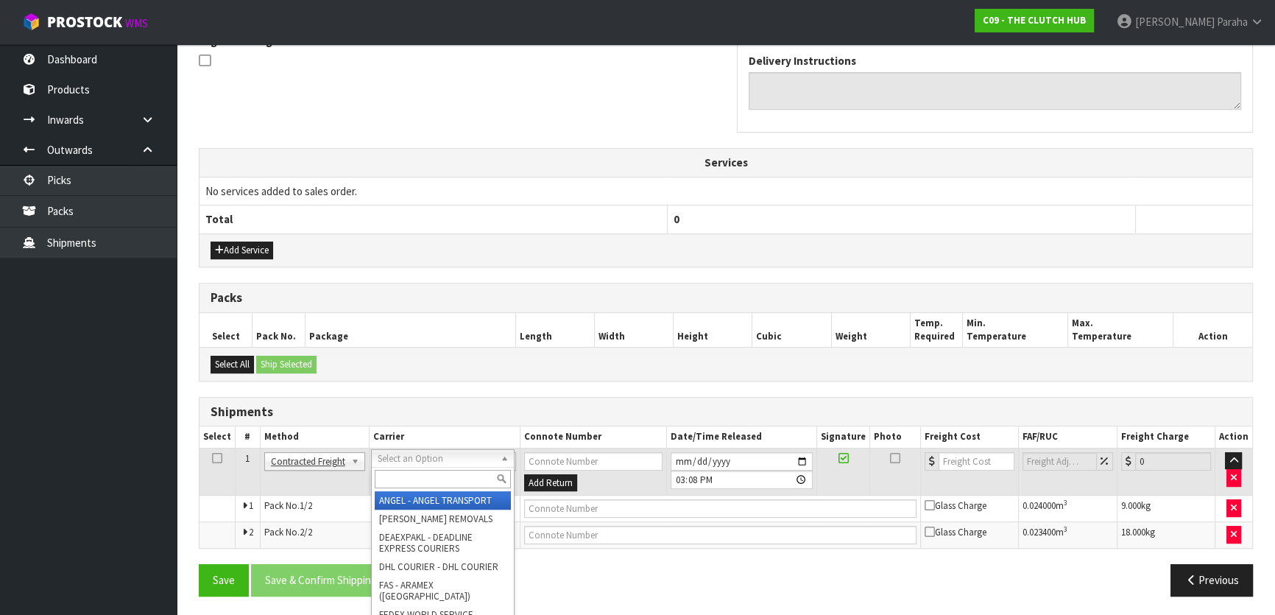
drag, startPoint x: 405, startPoint y: 460, endPoint x: 411, endPoint y: 474, distance: 15.2
click at [411, 474] on input "text" at bounding box center [443, 479] width 136 height 18
type input "NZP"
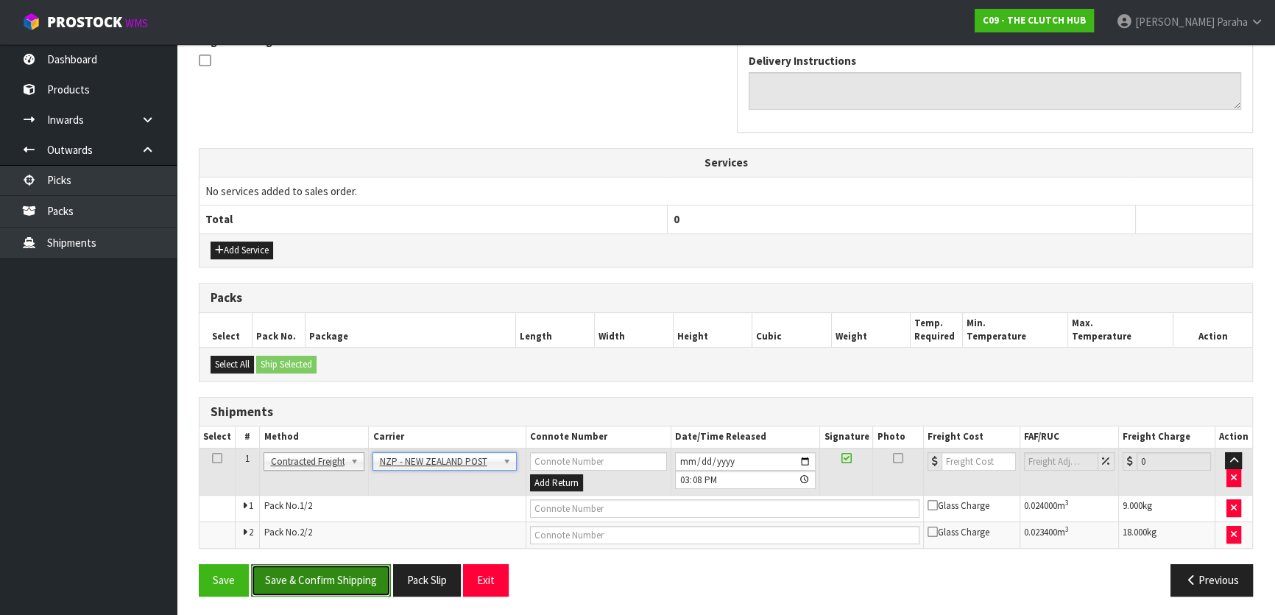
click at [342, 579] on button "Save & Confirm Shipping" at bounding box center [321, 580] width 140 height 32
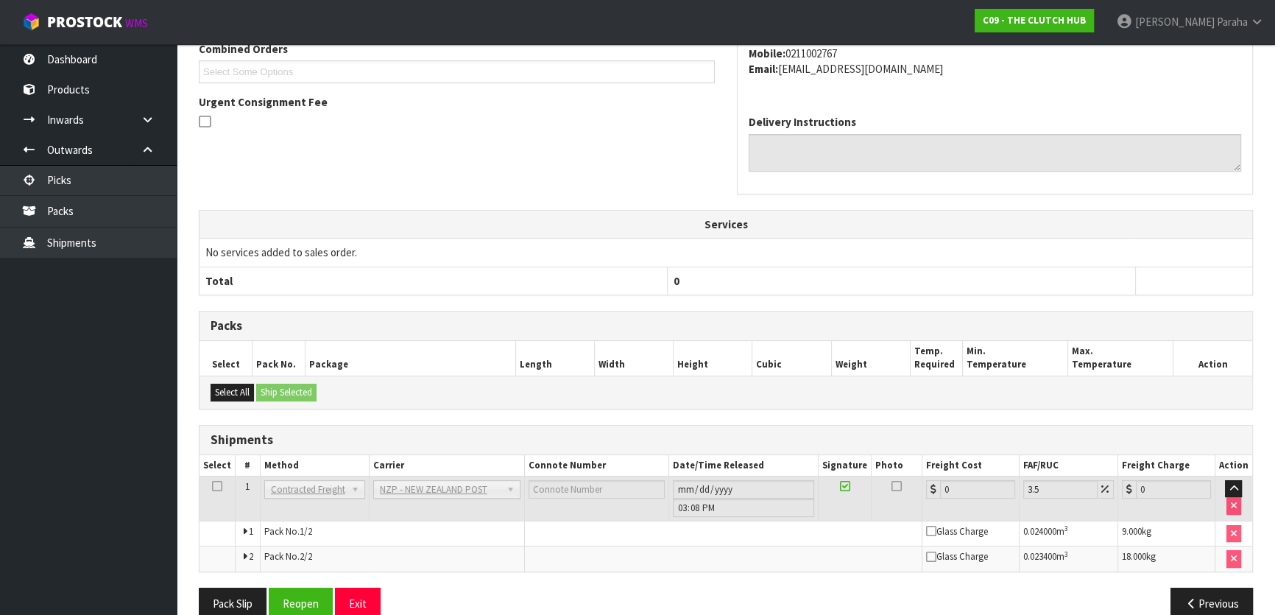
scroll to position [434, 0]
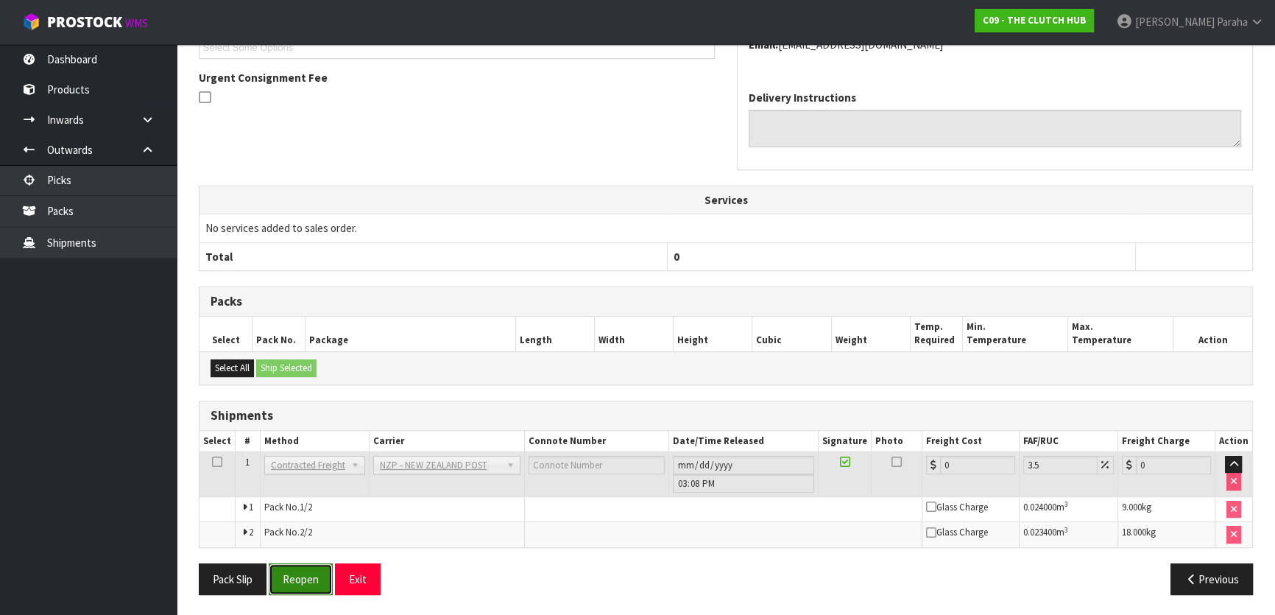
click at [302, 574] on button "Reopen" at bounding box center [301, 579] width 64 height 32
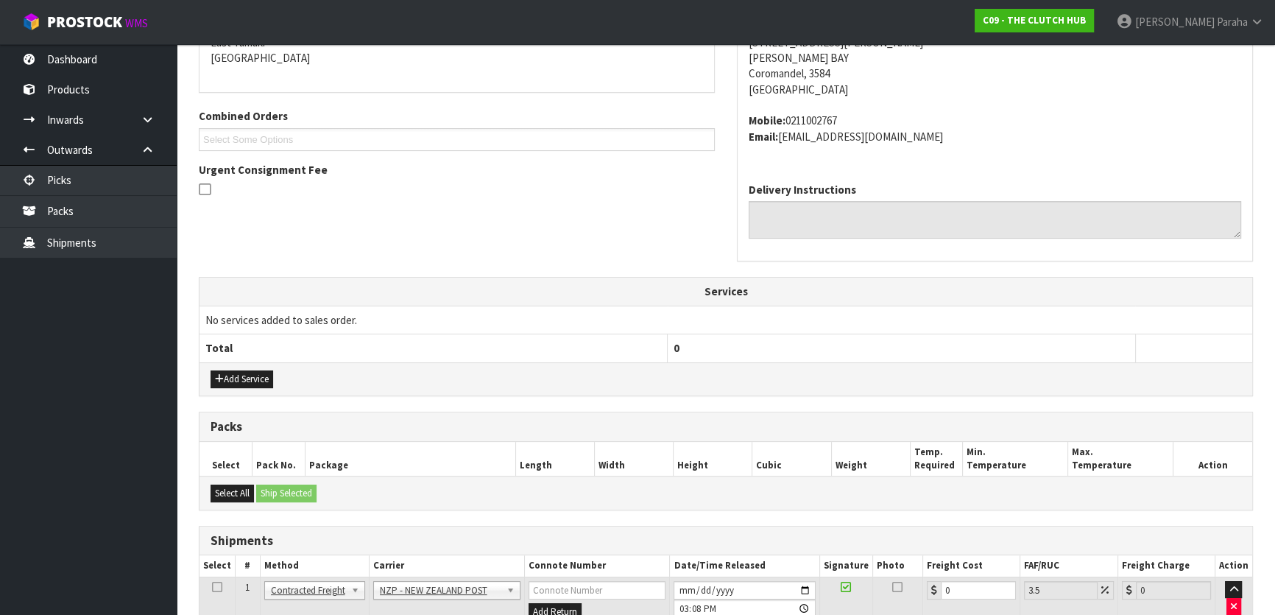
scroll to position [455, 0]
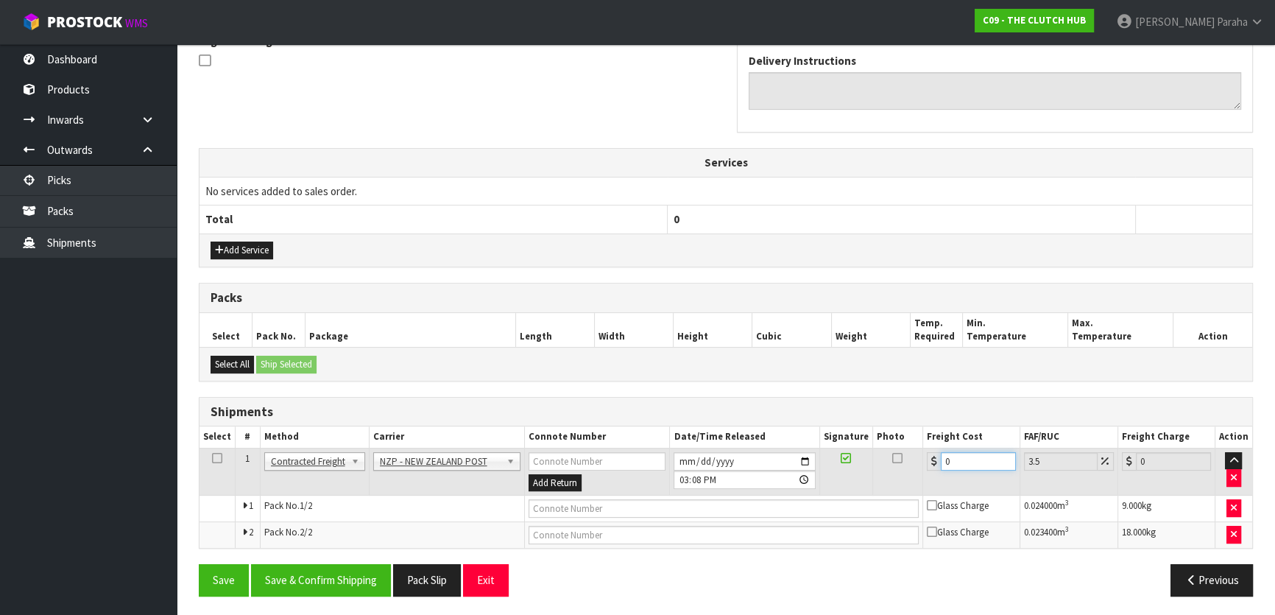
drag, startPoint x: 965, startPoint y: 451, endPoint x: 908, endPoint y: 442, distance: 58.1
click at [913, 455] on tr "1 Client Local Pickup Customer Local Pickup Company Freight Contracted Freight …" at bounding box center [726, 472] width 1053 height 48
type input "2"
type input "2.07"
type input "25"
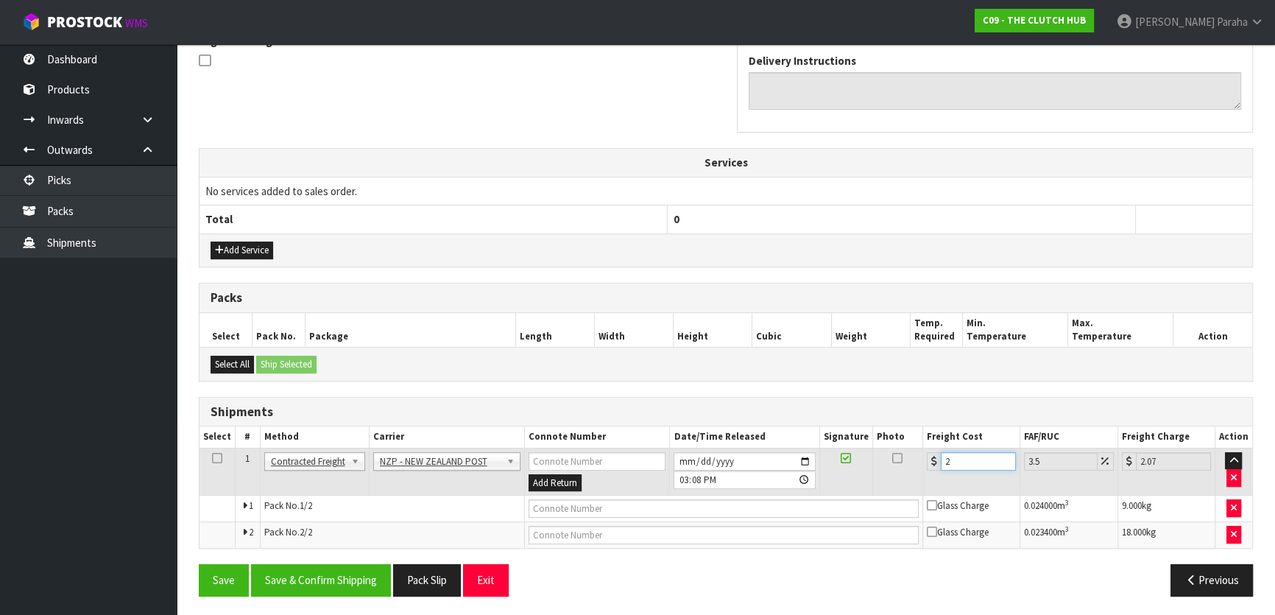
type input "25.87"
type input "25.01"
type input "25.89"
type input "25.01"
click at [340, 580] on button "Save & Confirm Shipping" at bounding box center [321, 580] width 140 height 32
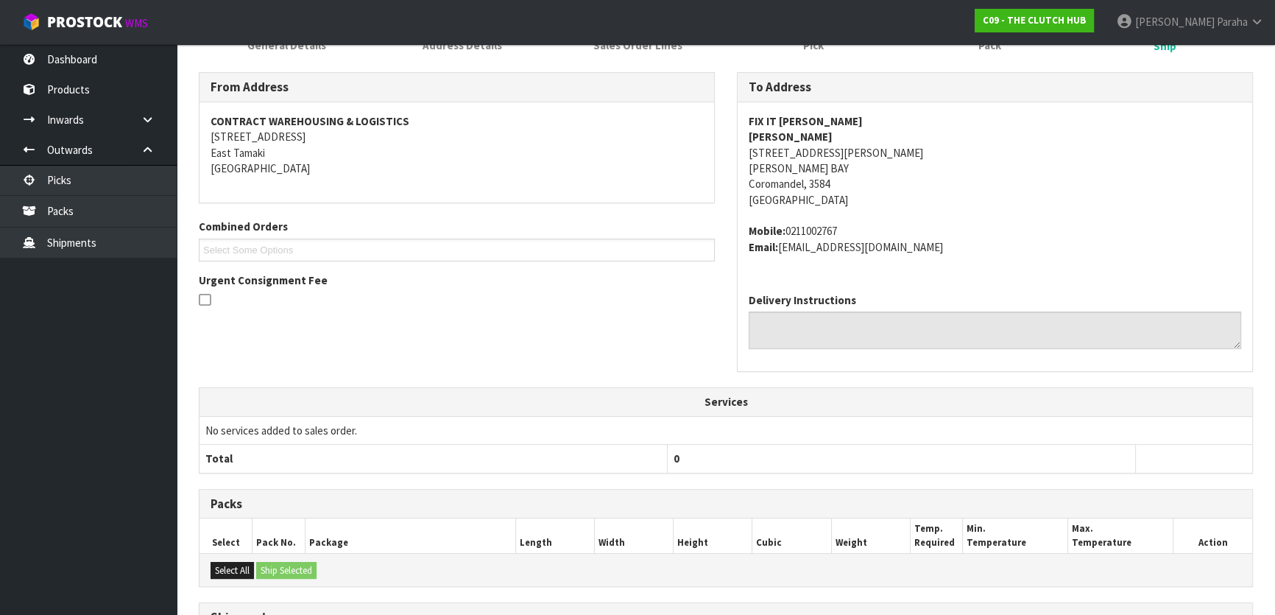
scroll to position [0, 0]
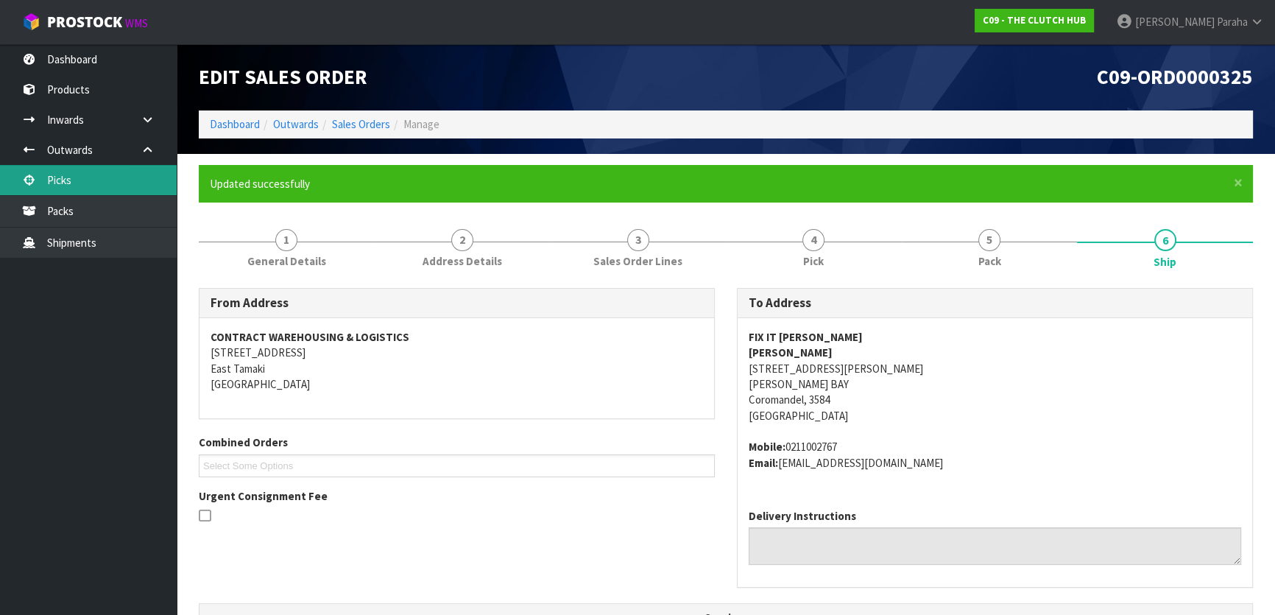
click at [161, 186] on link "Picks" at bounding box center [88, 180] width 177 height 30
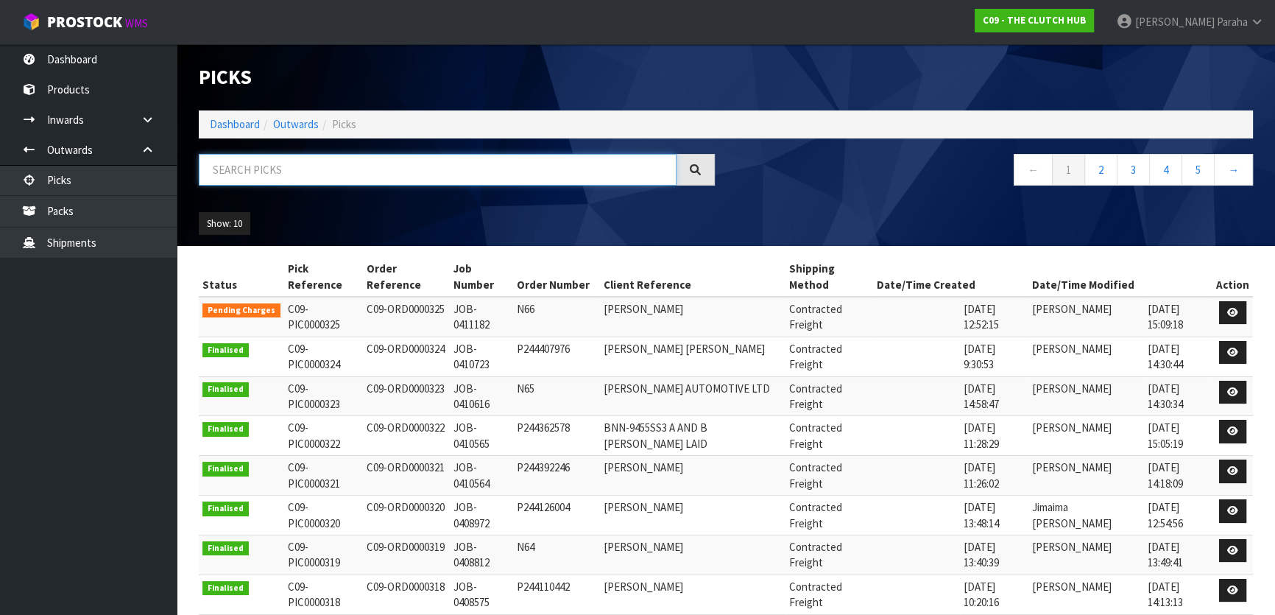
drag, startPoint x: 286, startPoint y: 177, endPoint x: 320, endPoint y: 221, distance: 55.7
click at [287, 177] on input "text" at bounding box center [438, 170] width 478 height 32
click at [241, 126] on link "Dashboard" at bounding box center [235, 124] width 50 height 14
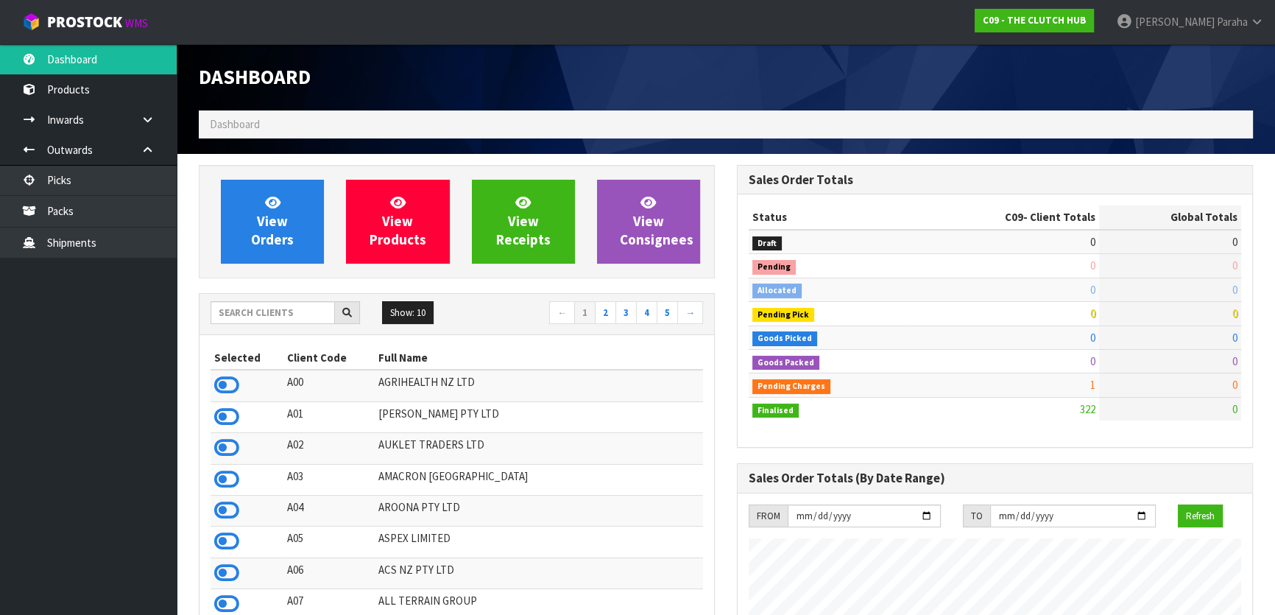
scroll to position [1192, 537]
click at [265, 323] on div "Show: 10 5 10 25 50 ← 1 2 3 4 5 →" at bounding box center [457, 314] width 515 height 26
click at [258, 309] on input "text" at bounding box center [273, 312] width 124 height 23
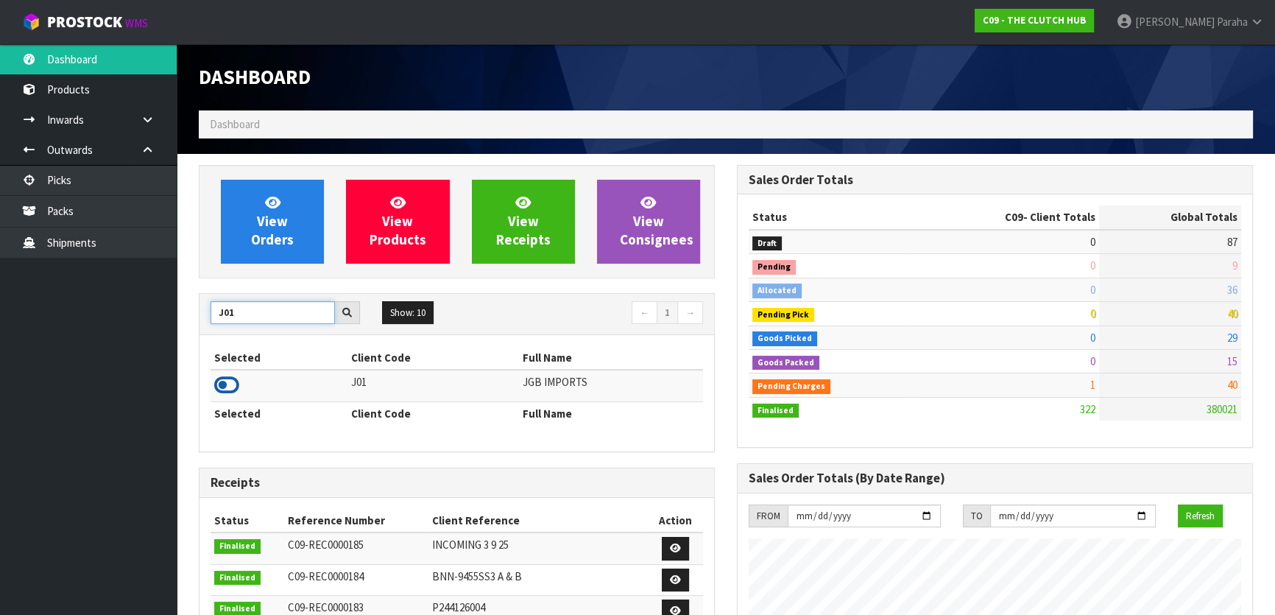
type input "J01"
click at [233, 389] on icon at bounding box center [226, 385] width 25 height 22
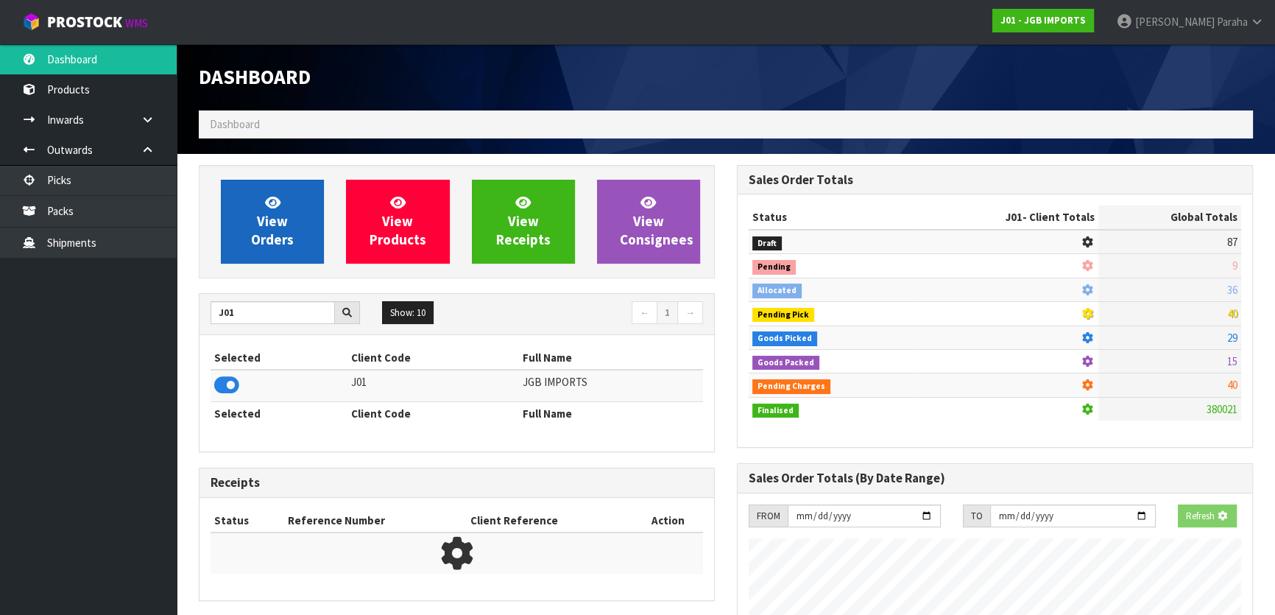
scroll to position [735350, 735728]
click at [264, 232] on span "View Orders" at bounding box center [272, 221] width 43 height 55
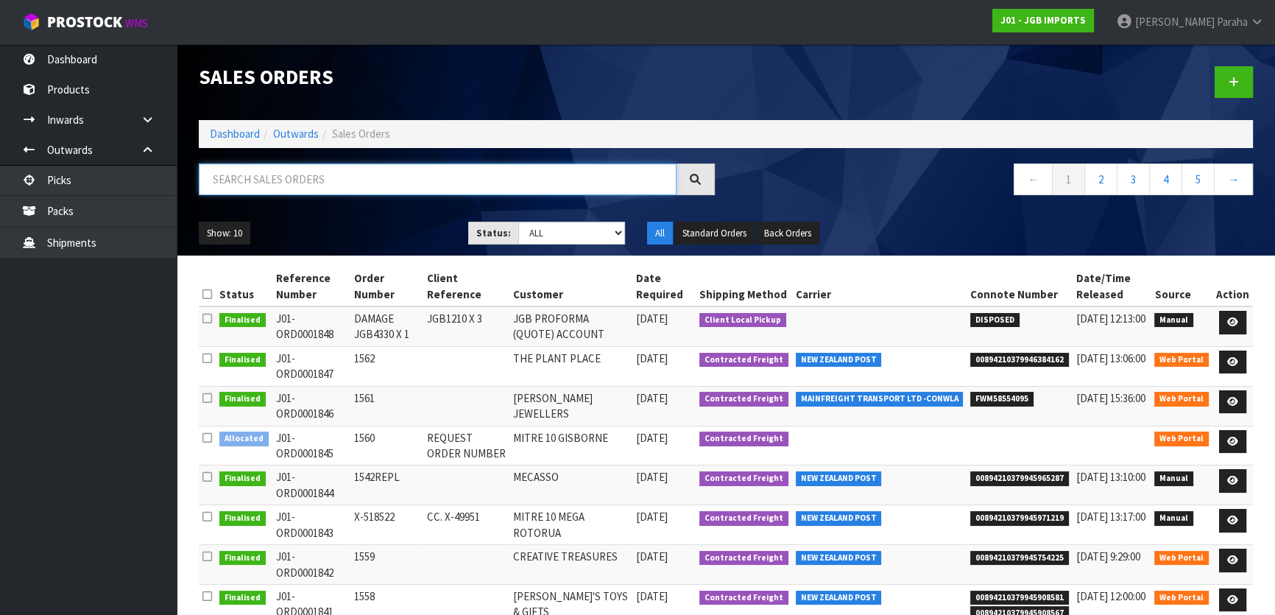
click at [279, 169] on input "text" at bounding box center [438, 179] width 478 height 32
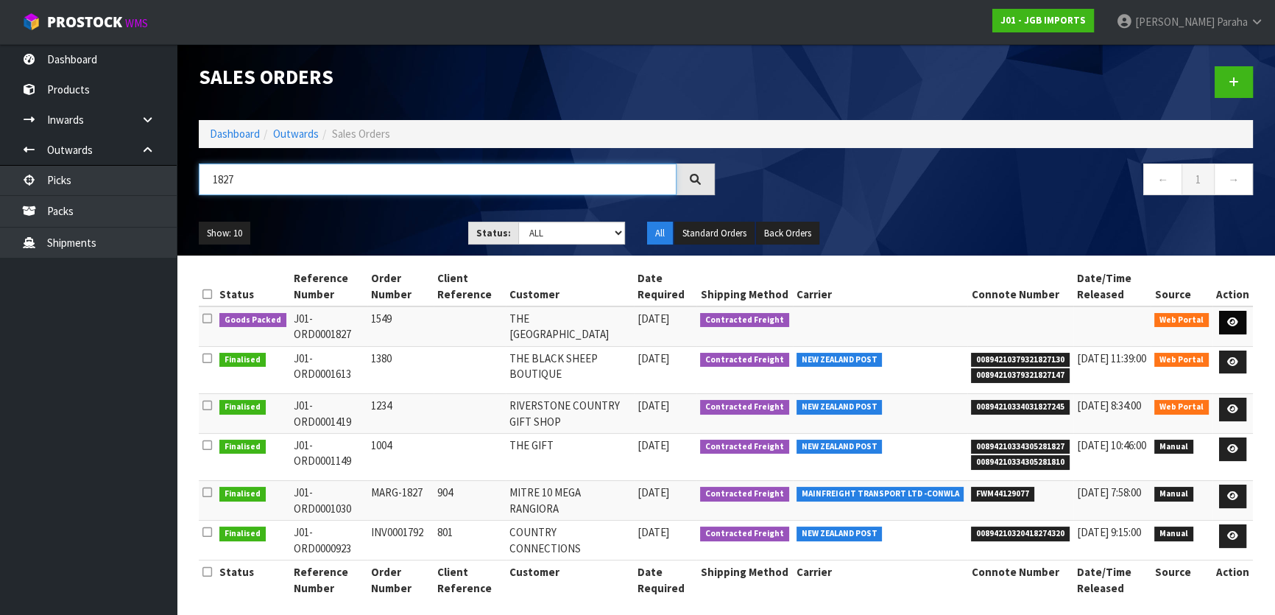
type input "1827"
click at [1233, 320] on icon at bounding box center [1232, 322] width 11 height 10
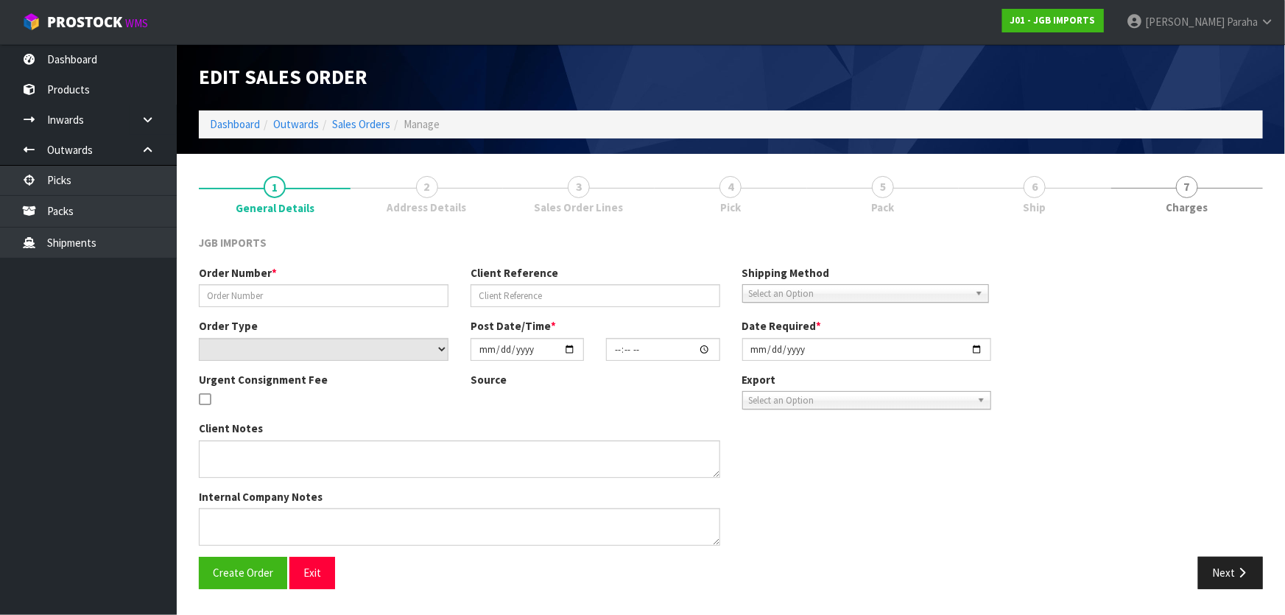
type input "1549"
select select "number:0"
type input "[DATE]"
type input "13:15:00.000"
type input "[DATE]"
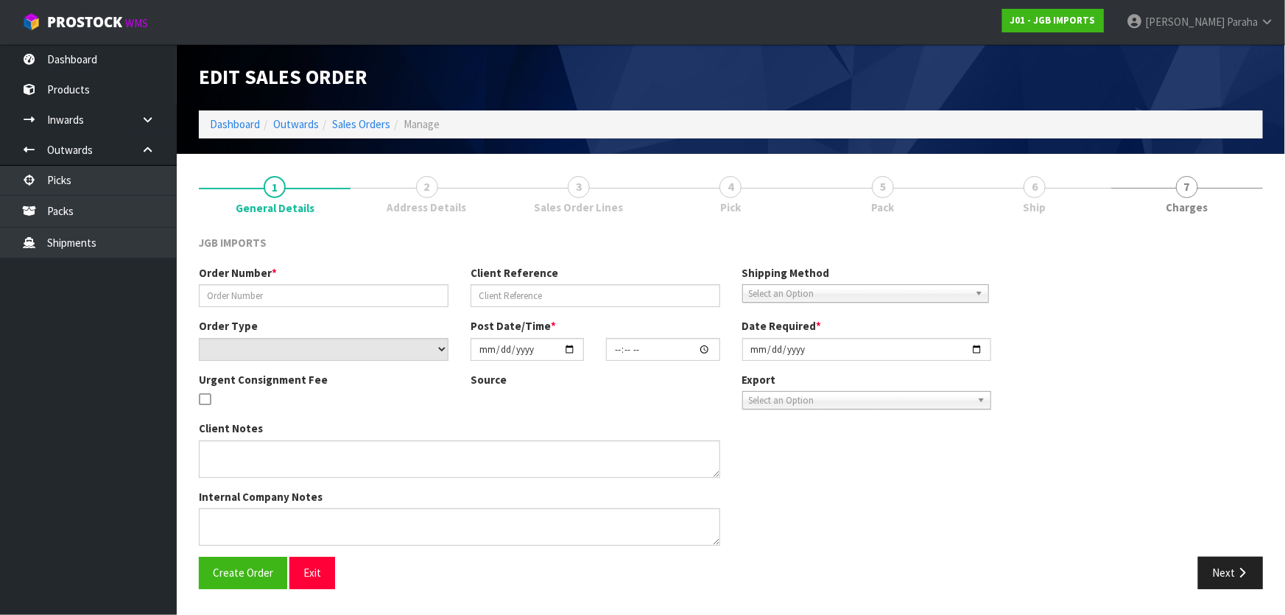
type textarea "THE FIRST ITEM…9Q14S019I…PLEASE SEND FREE. IT REPLACES A PREVIOUSLY SENT DAMAGE…"
type textarea "REMOVED 1 X JGB3101 AS ITEM WAS FOUND DAMAGED IN LOCATION"
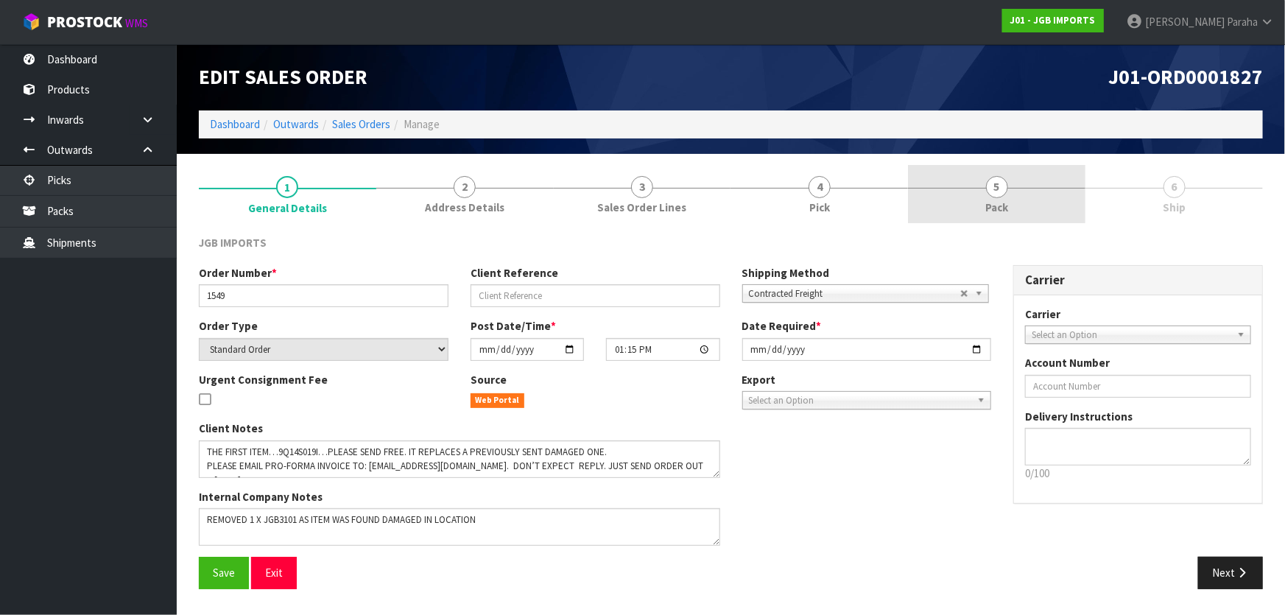
click at [998, 200] on span "Pack" at bounding box center [996, 207] width 23 height 15
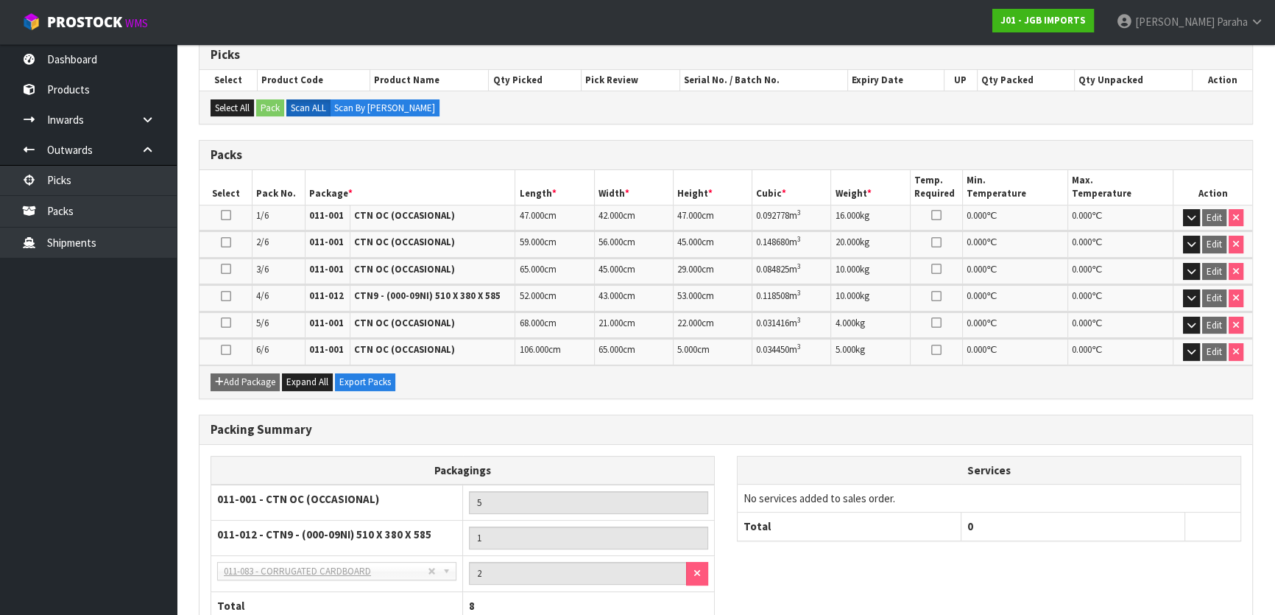
scroll to position [345, 0]
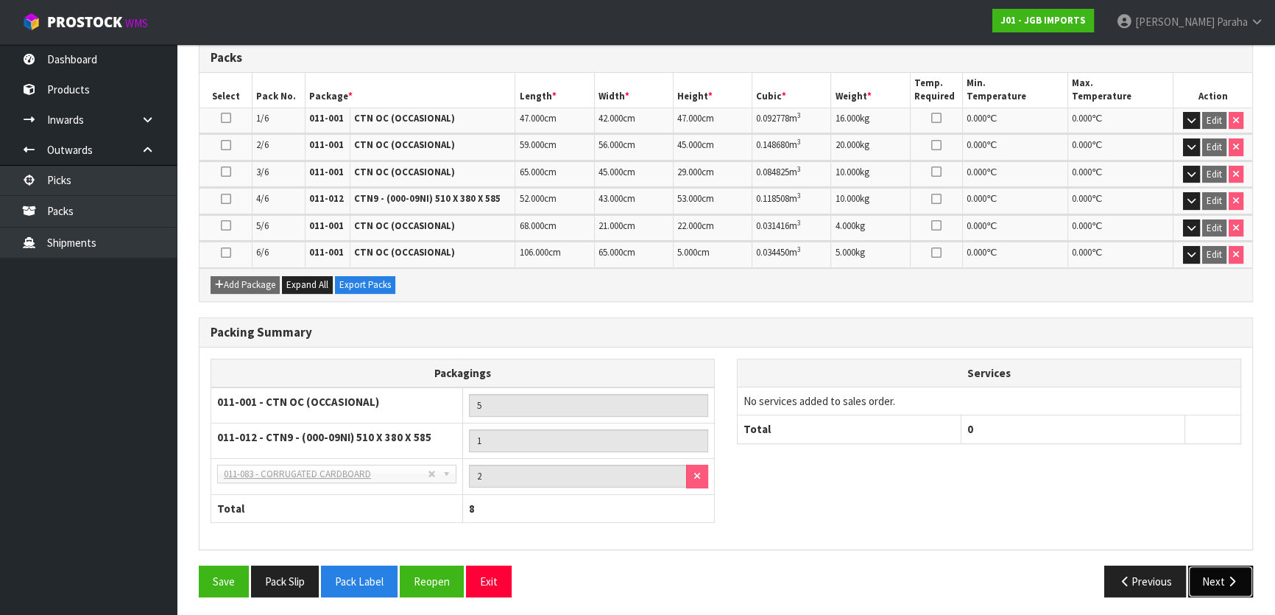
click at [1220, 585] on button "Next" at bounding box center [1220, 581] width 65 height 32
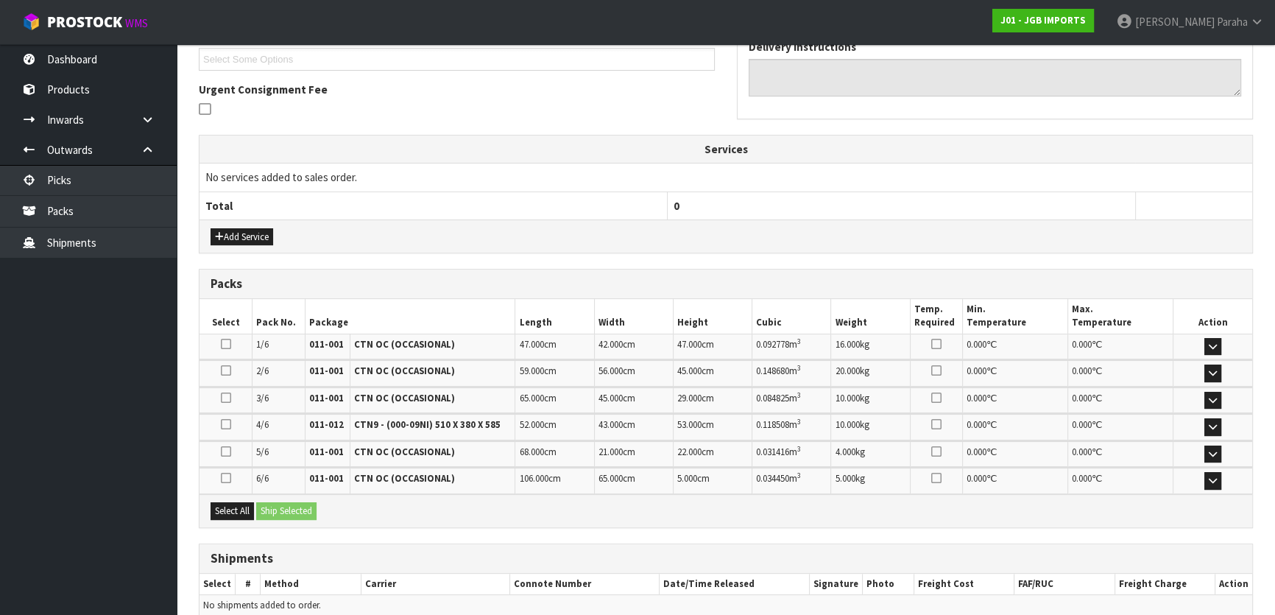
scroll to position [420, 0]
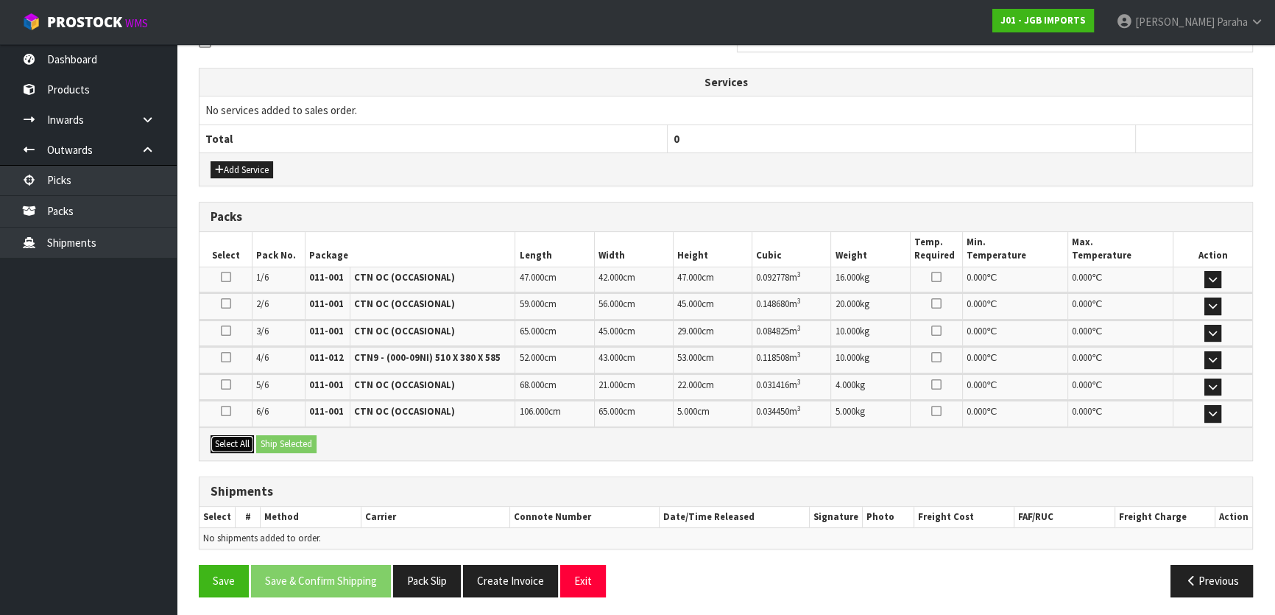
drag, startPoint x: 239, startPoint y: 443, endPoint x: 282, endPoint y: 442, distance: 42.7
click at [243, 442] on button "Select All" at bounding box center [232, 444] width 43 height 18
click at [292, 442] on button "Ship Selected" at bounding box center [286, 444] width 60 height 18
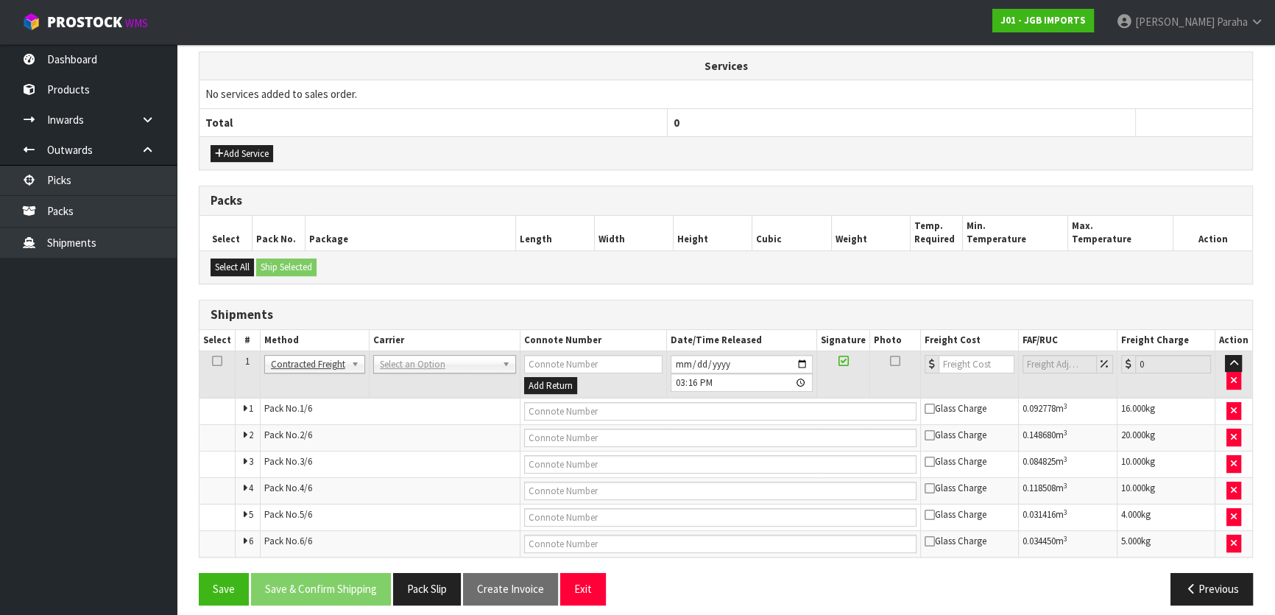
scroll to position [445, 0]
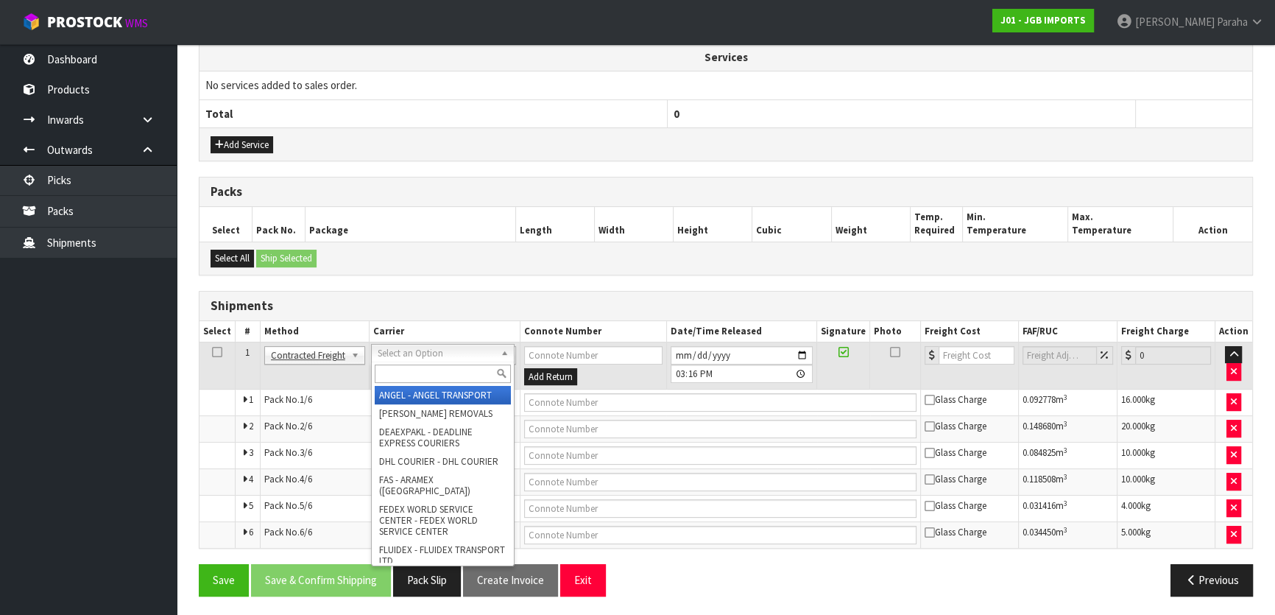
click at [470, 375] on input "text" at bounding box center [443, 373] width 136 height 18
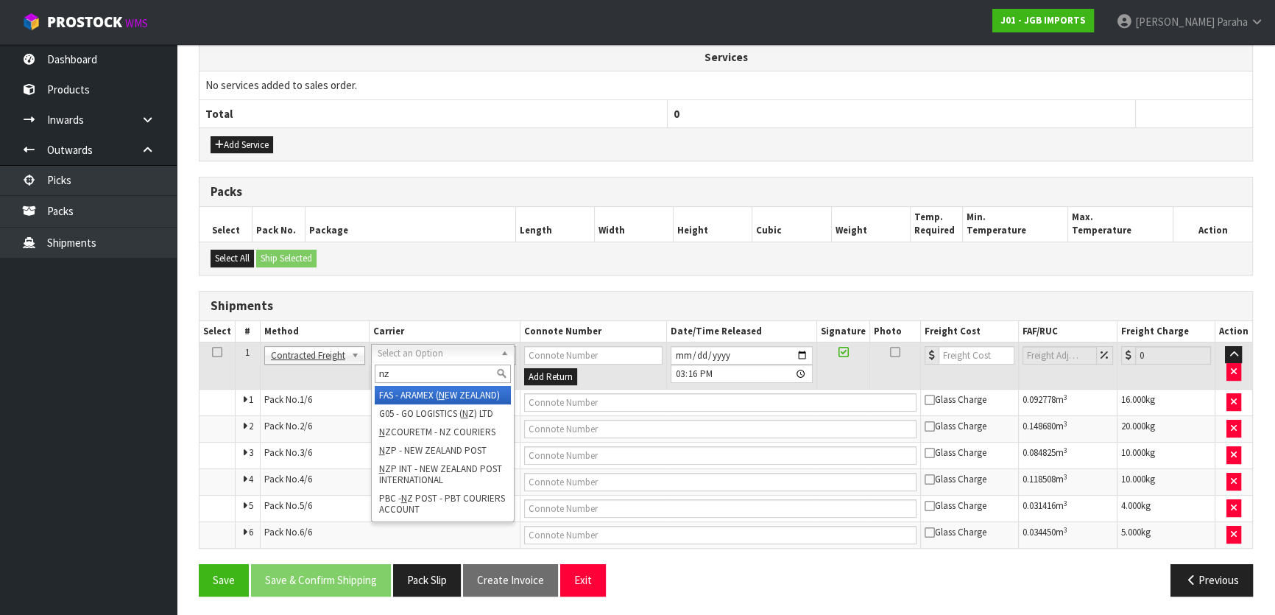
type input "nzp"
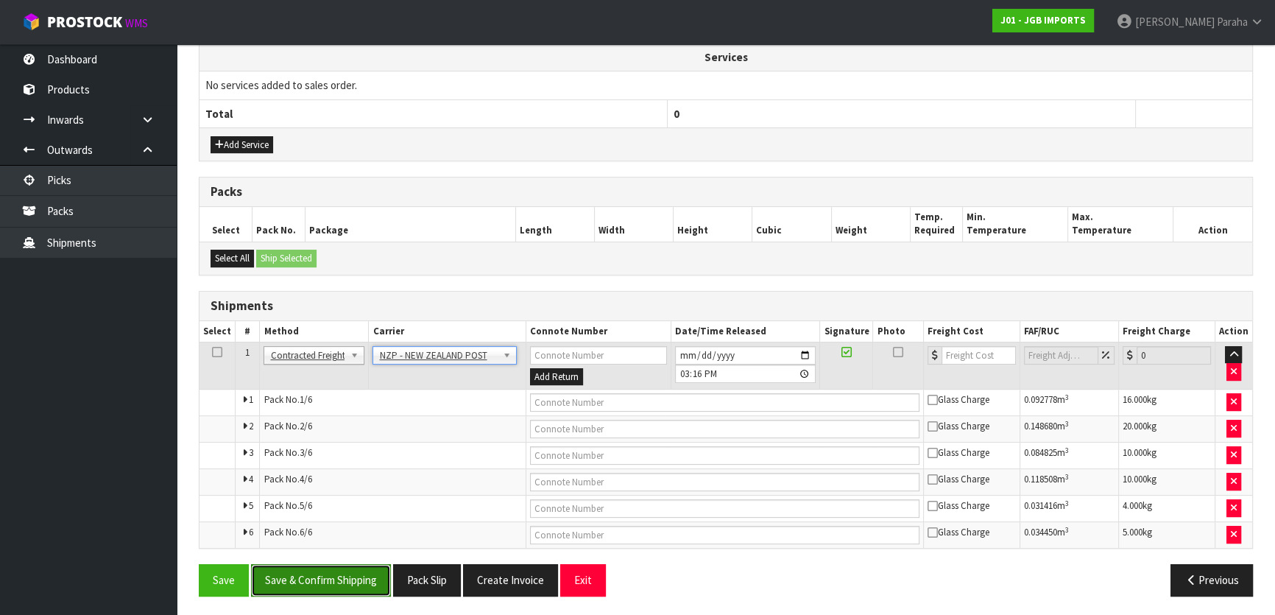
click at [303, 571] on button "Save & Confirm Shipping" at bounding box center [321, 580] width 140 height 32
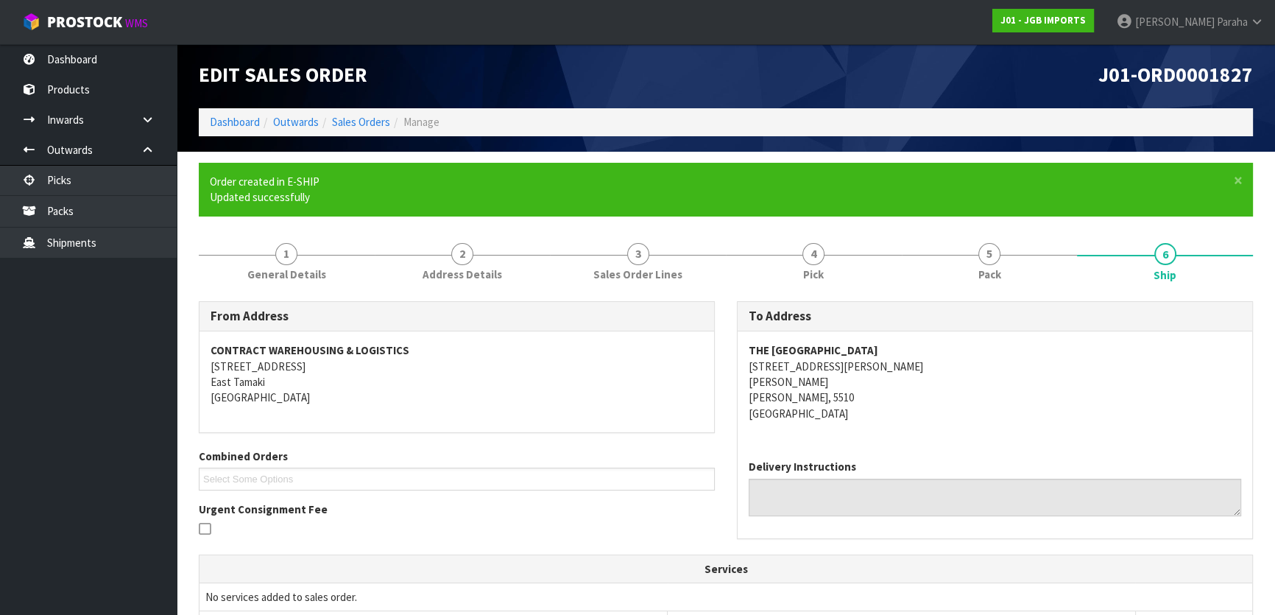
scroll to position [69, 0]
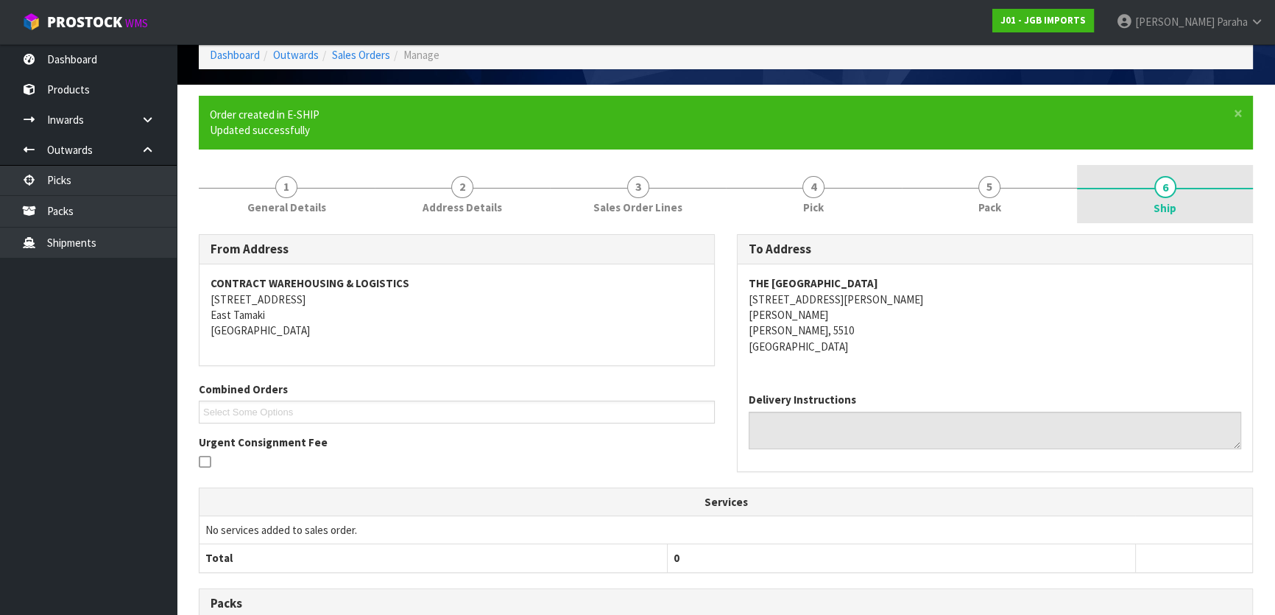
click at [1165, 185] on span "6" at bounding box center [1165, 187] width 22 height 22
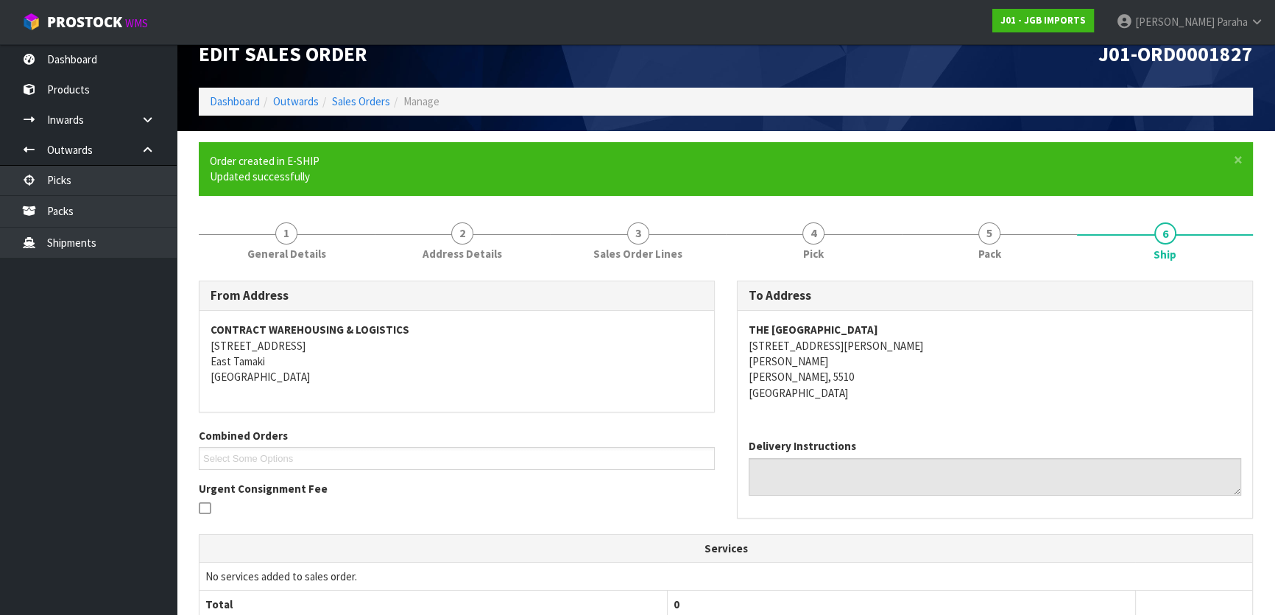
scroll to position [2, 0]
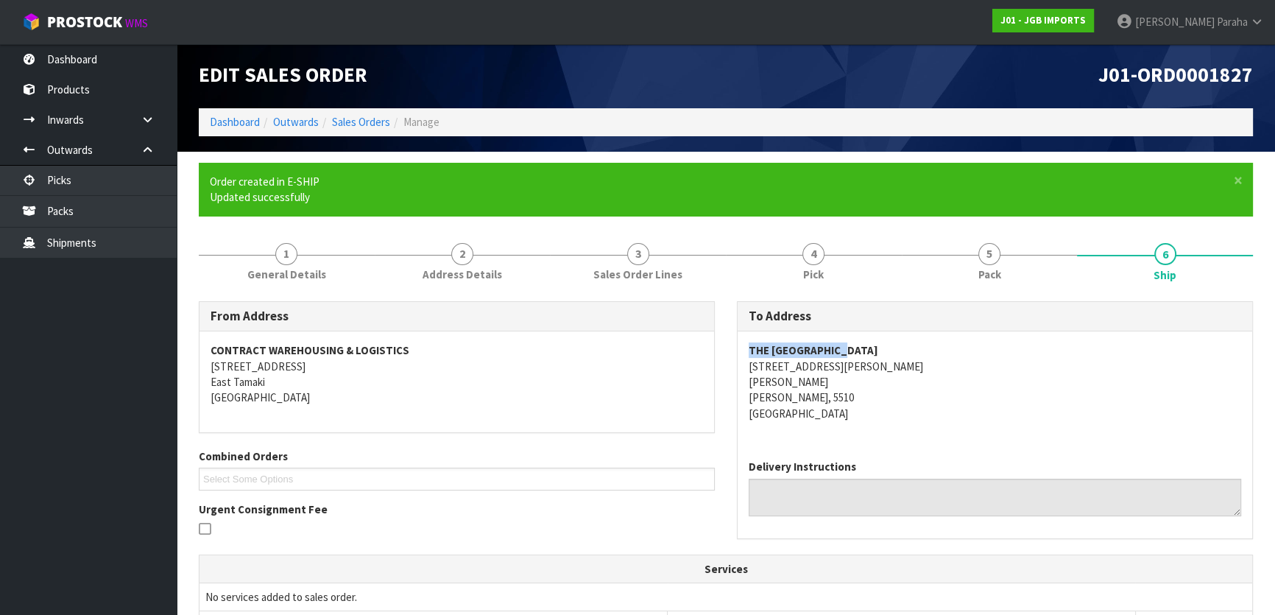
drag, startPoint x: 847, startPoint y: 348, endPoint x: 743, endPoint y: 351, distance: 104.6
click at [743, 351] on div "THE [GEOGRAPHIC_DATA] [STREET_ADDRESS][PERSON_NAME][PERSON_NAME][PERSON_NAME]" at bounding box center [995, 389] width 515 height 116
copy strong "THE [GEOGRAPHIC_DATA]"
drag, startPoint x: 839, startPoint y: 367, endPoint x: 747, endPoint y: 362, distance: 91.4
click at [747, 362] on div "THE [GEOGRAPHIC_DATA] [STREET_ADDRESS][PERSON_NAME][PERSON_NAME][PERSON_NAME]" at bounding box center [995, 389] width 515 height 116
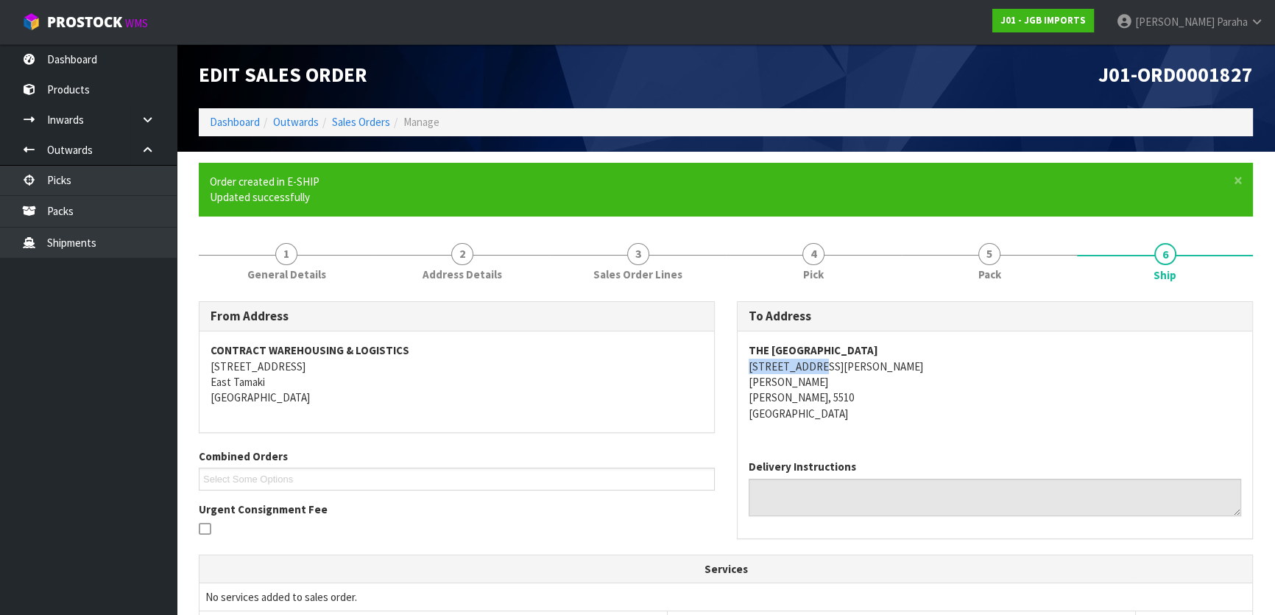
copy address "[STREET_ADDRESS][PERSON_NAME]"
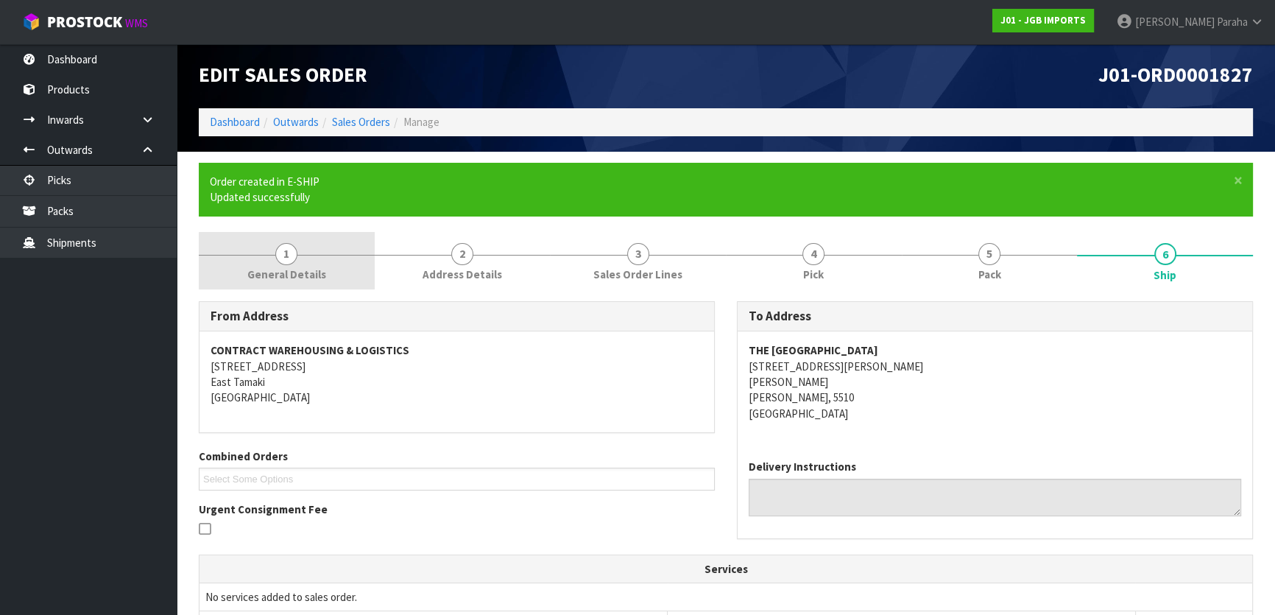
click at [291, 253] on span "1" at bounding box center [286, 254] width 22 height 22
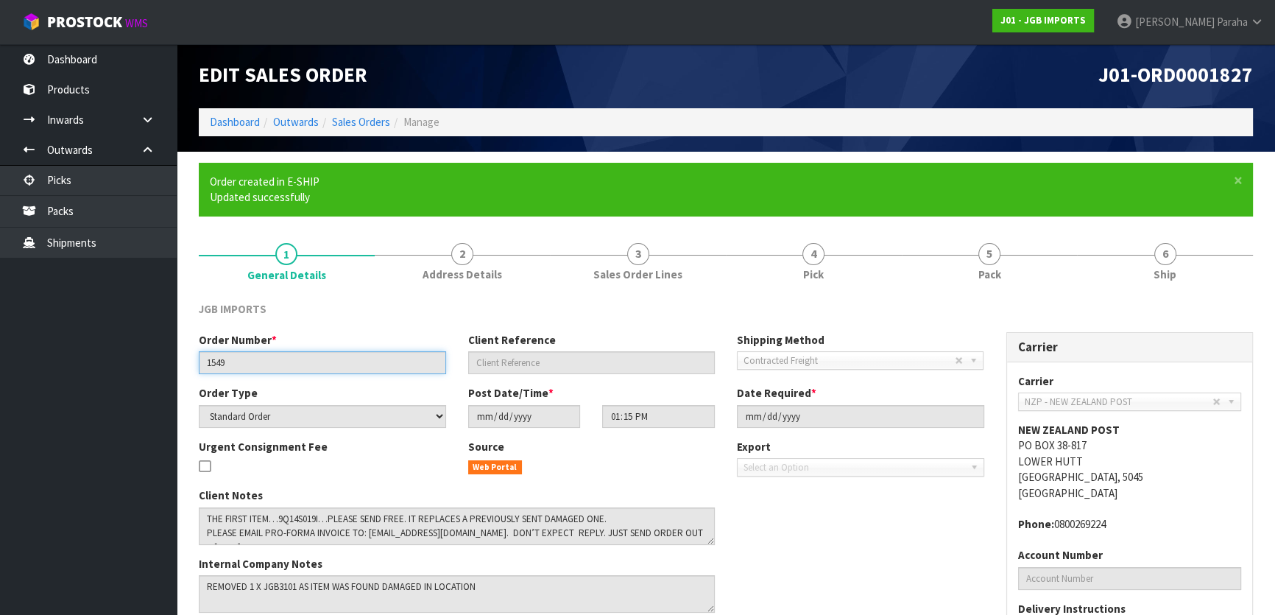
drag, startPoint x: 233, startPoint y: 364, endPoint x: 162, endPoint y: 370, distance: 71.7
click at [162, 370] on body "Toggle navigation ProStock WMS J01 - JGB IMPORTS [PERSON_NAME] Logout Dashboard…" at bounding box center [637, 305] width 1275 height 615
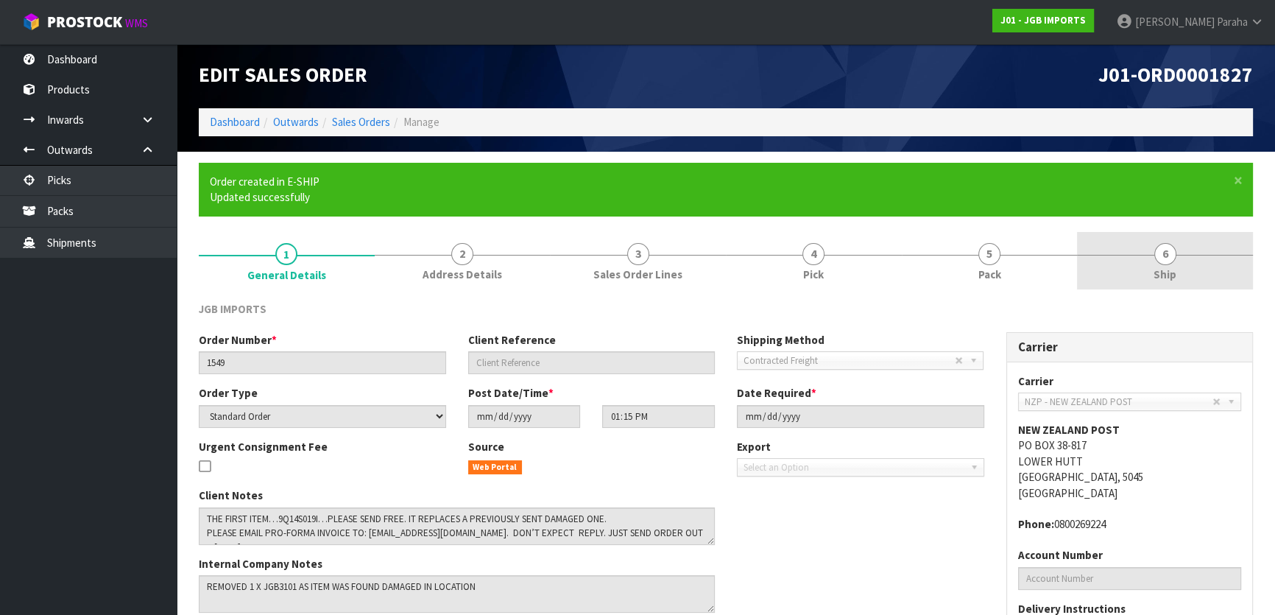
click at [1166, 259] on span "6" at bounding box center [1165, 254] width 22 height 22
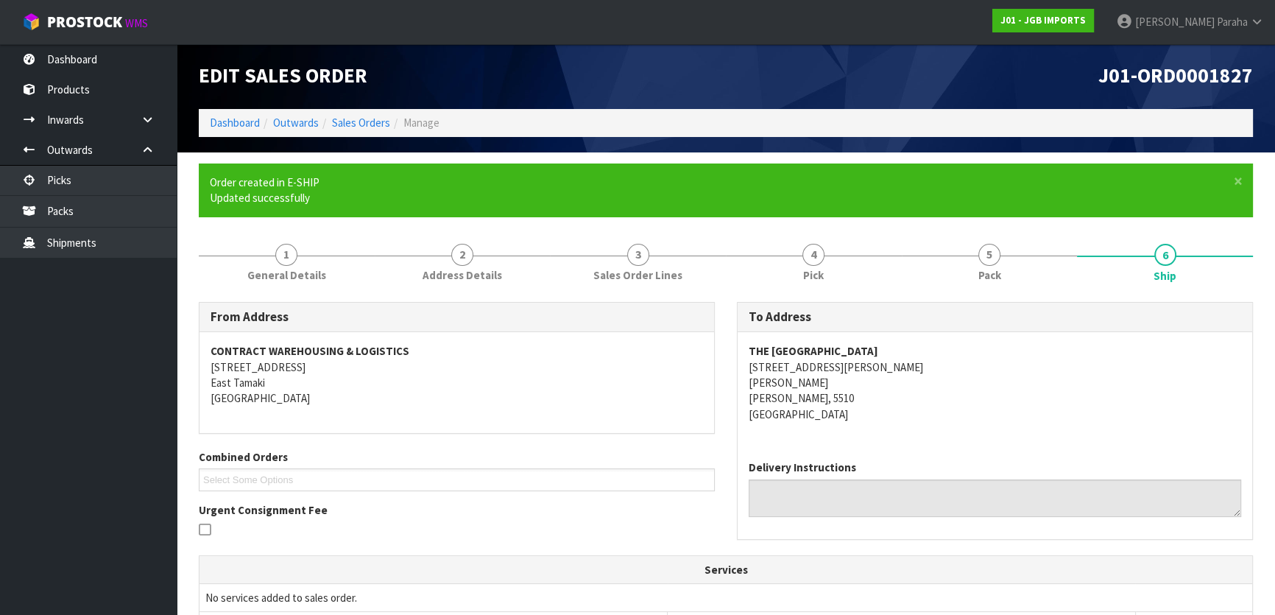
scroll to position [0, 0]
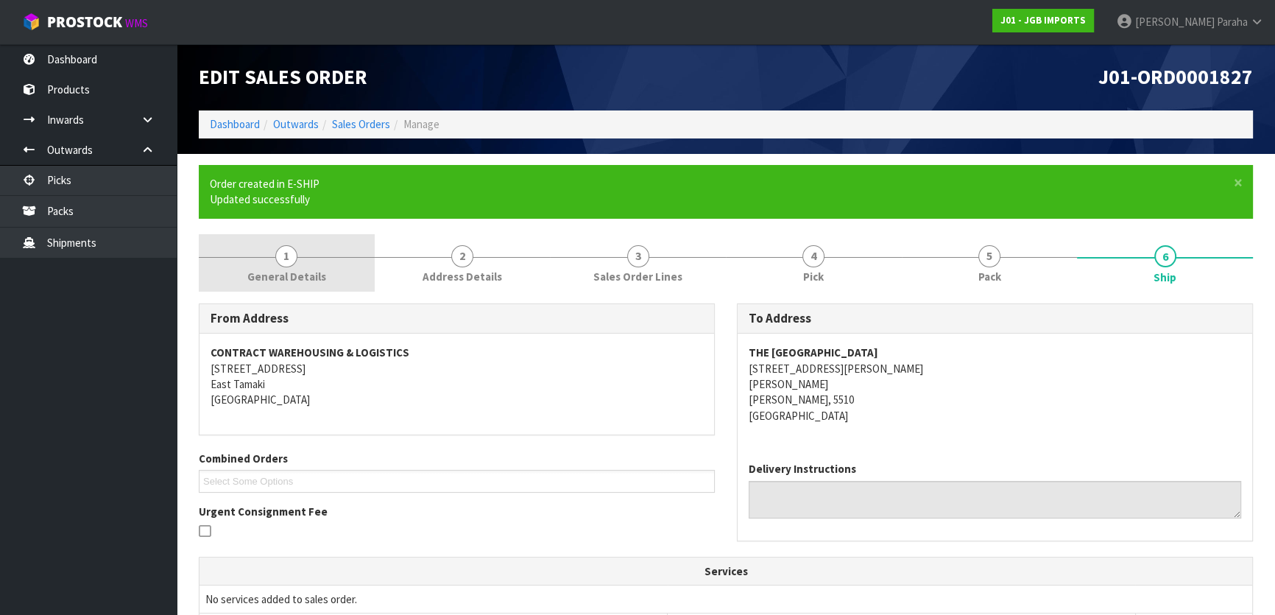
click at [282, 261] on span "1" at bounding box center [286, 256] width 22 height 22
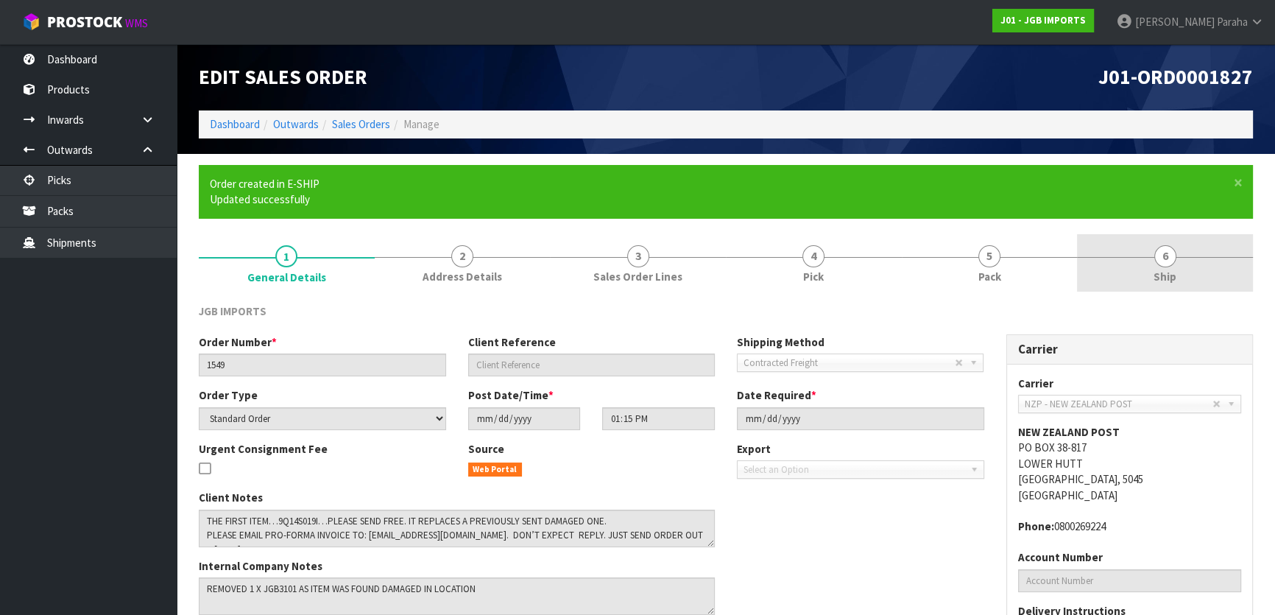
click at [1171, 261] on span "6" at bounding box center [1165, 256] width 22 height 22
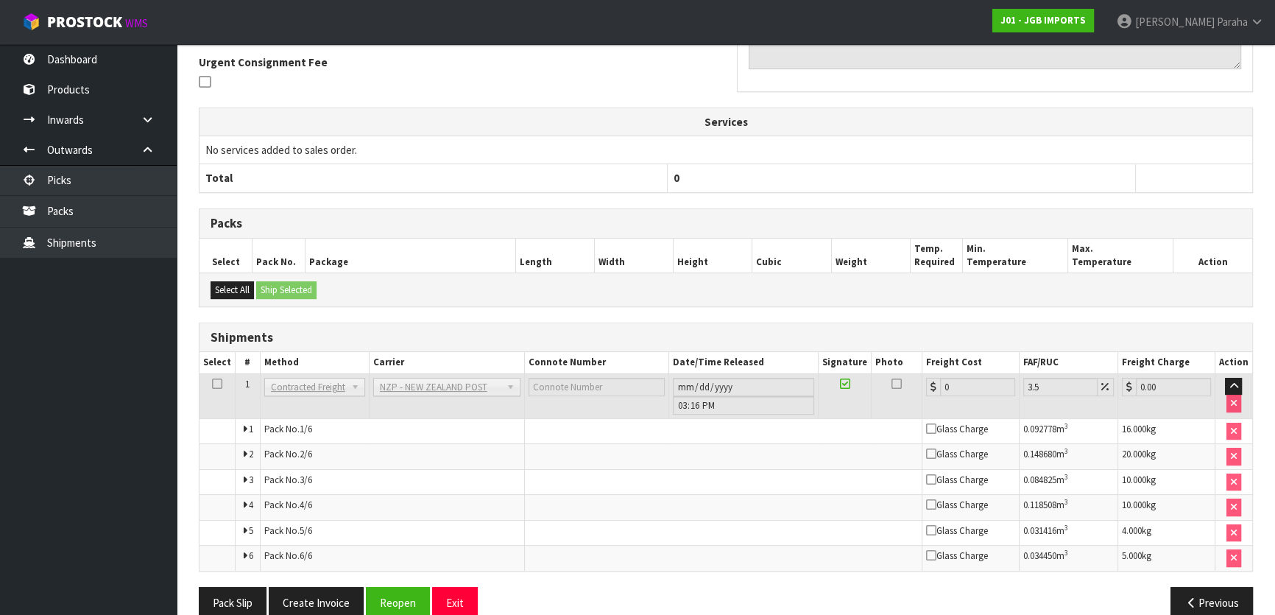
scroll to position [471, 0]
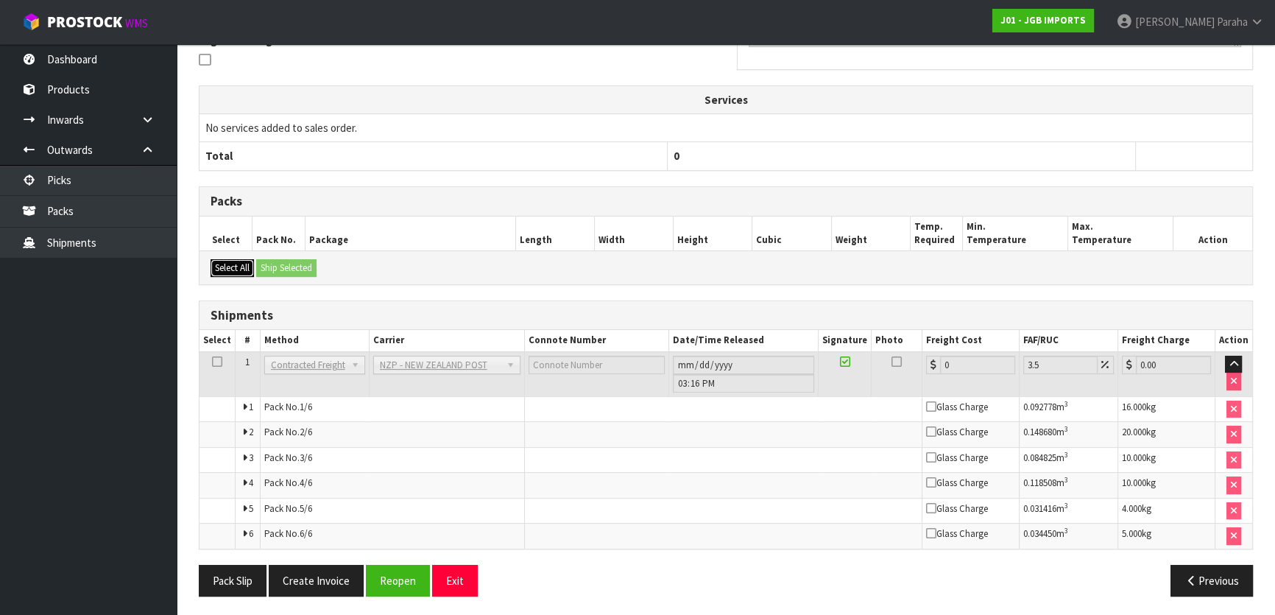
click at [221, 266] on button "Select All" at bounding box center [232, 268] width 43 height 18
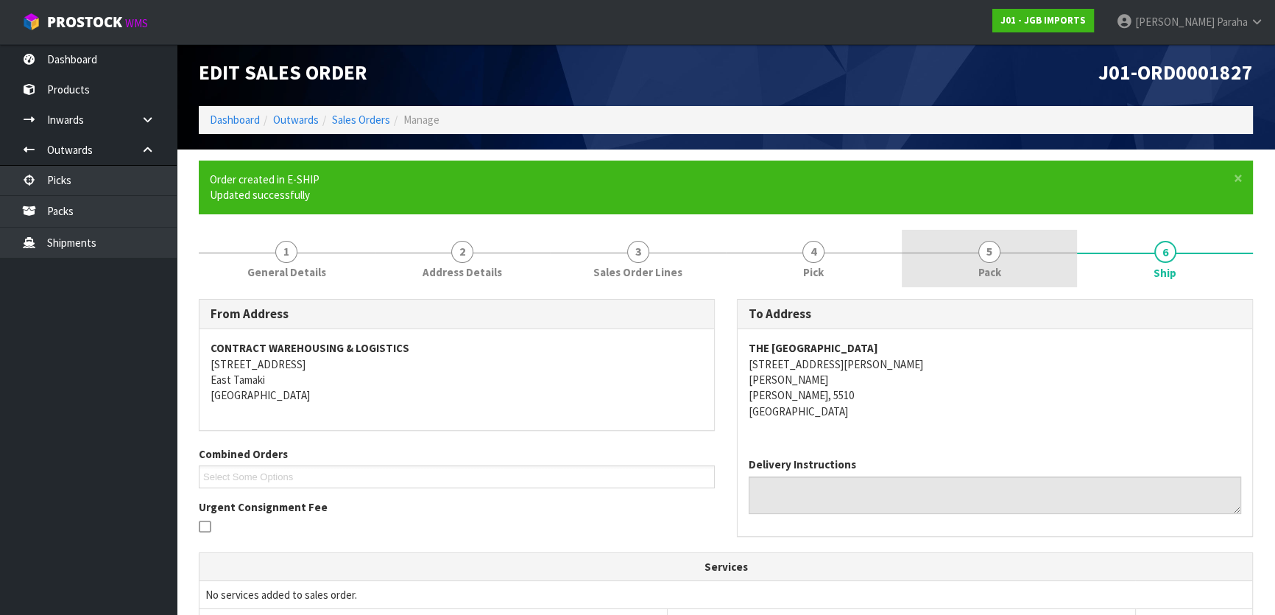
scroll to position [2, 0]
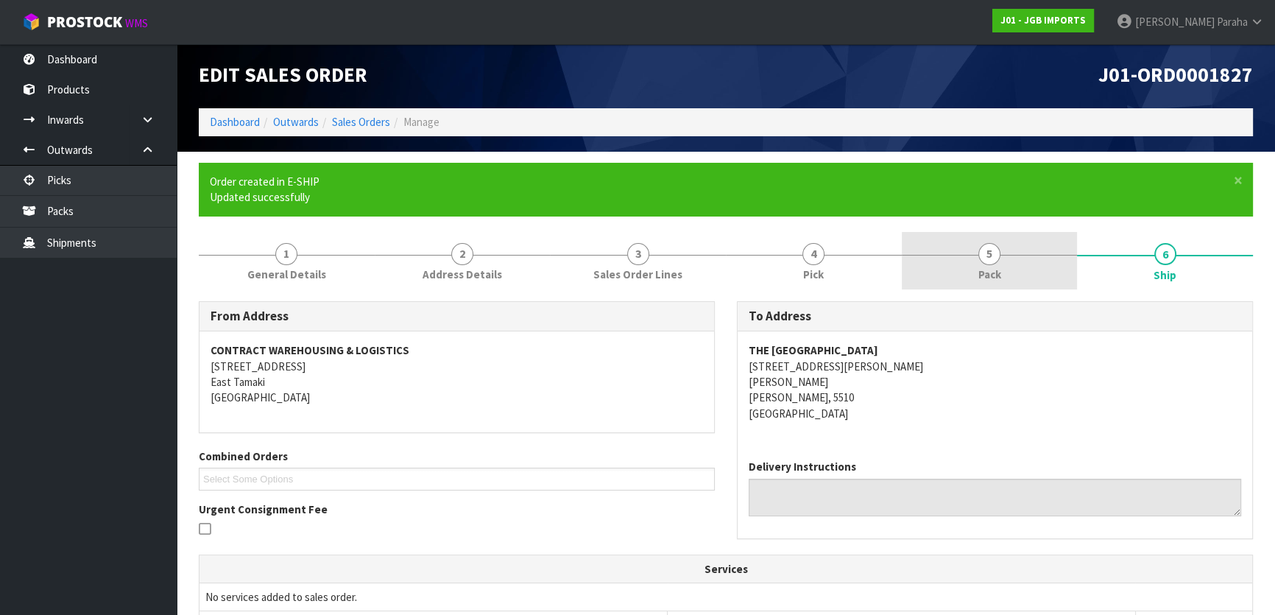
click at [980, 261] on link "5 Pack" at bounding box center [990, 261] width 176 height 58
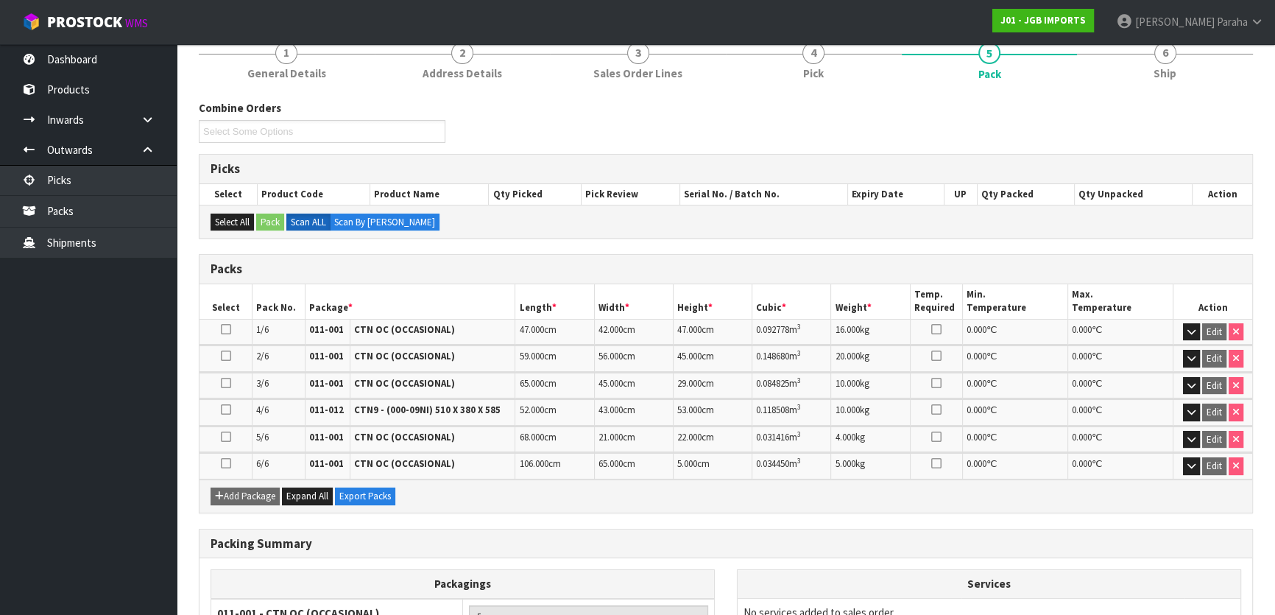
scroll to position [414, 0]
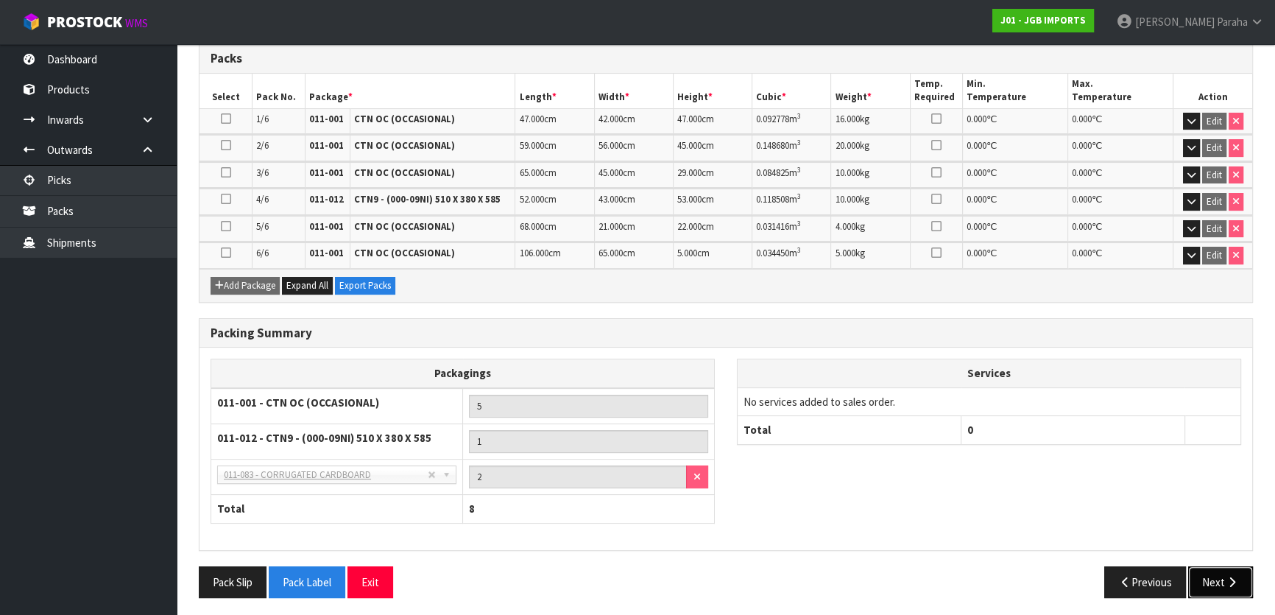
click at [1235, 581] on icon "button" at bounding box center [1232, 581] width 14 height 11
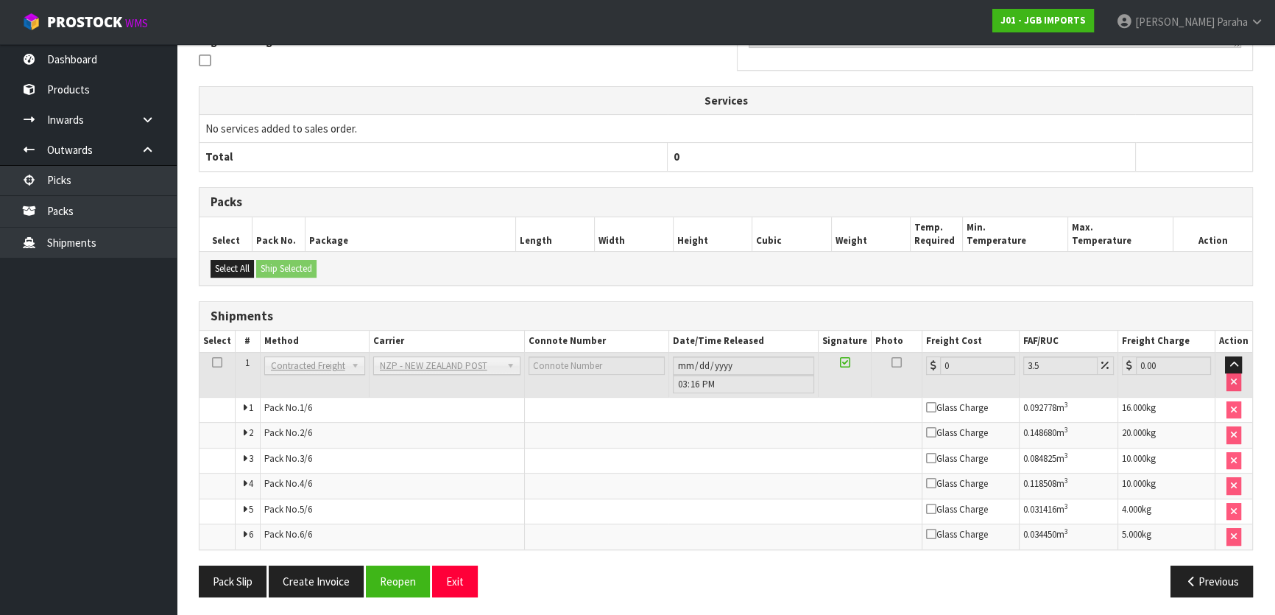
scroll to position [471, 0]
click at [218, 267] on button "Select All" at bounding box center [232, 268] width 43 height 18
click at [397, 581] on button "Reopen" at bounding box center [398, 581] width 64 height 32
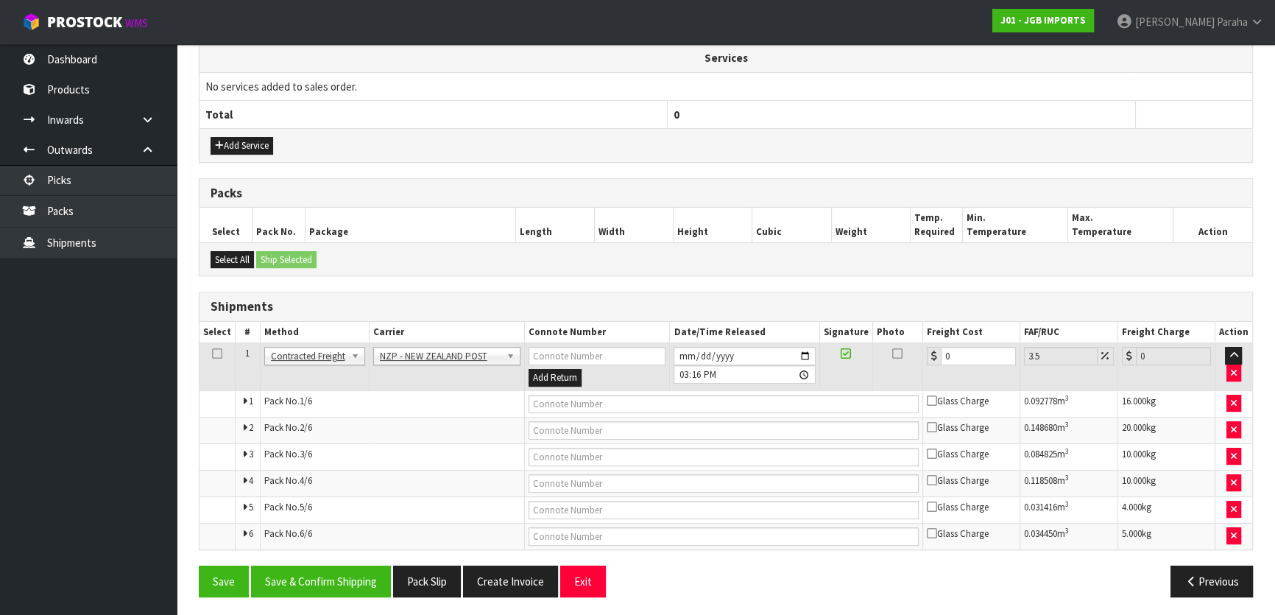
scroll to position [498, 0]
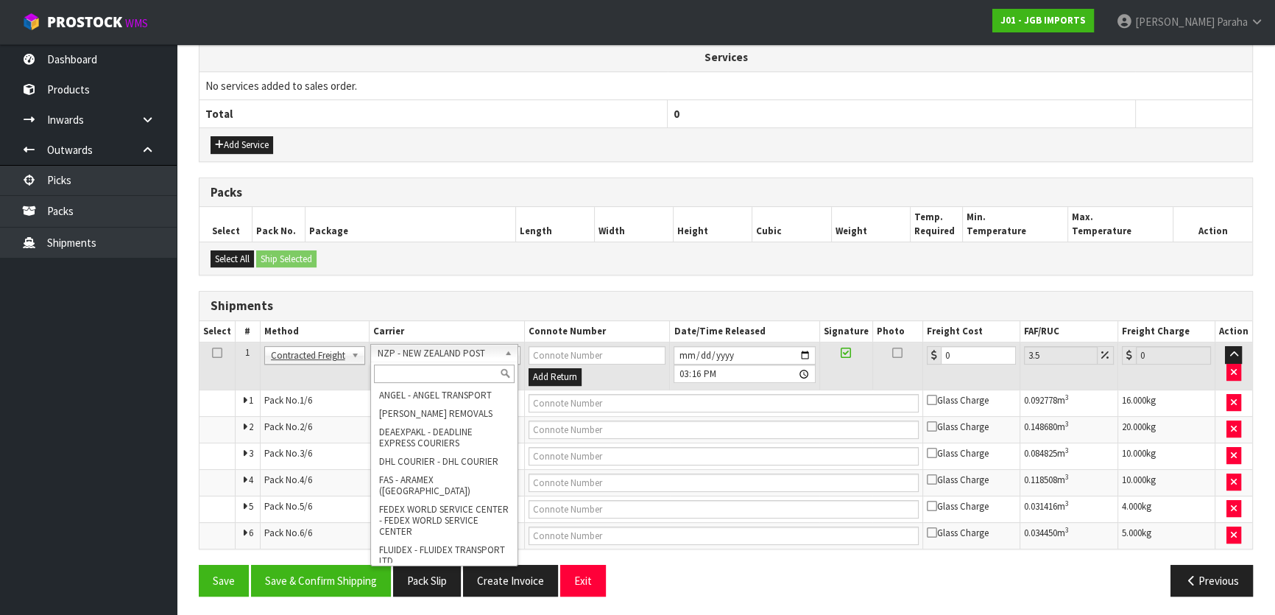
click at [491, 367] on input "text" at bounding box center [444, 373] width 141 height 18
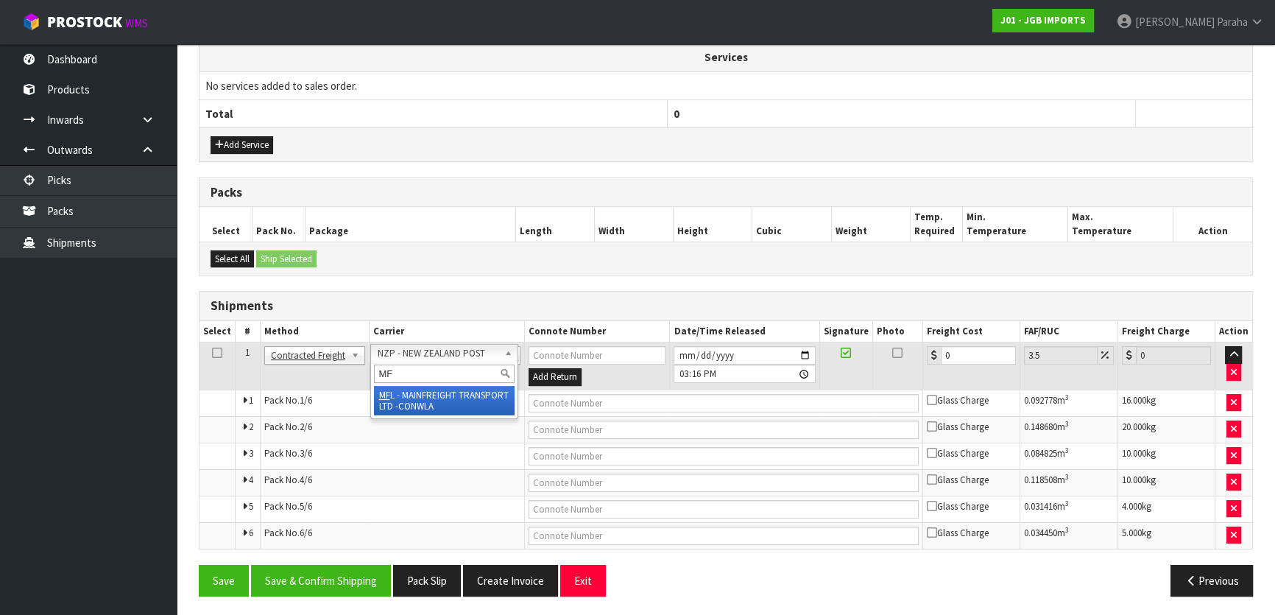
type input "MF"
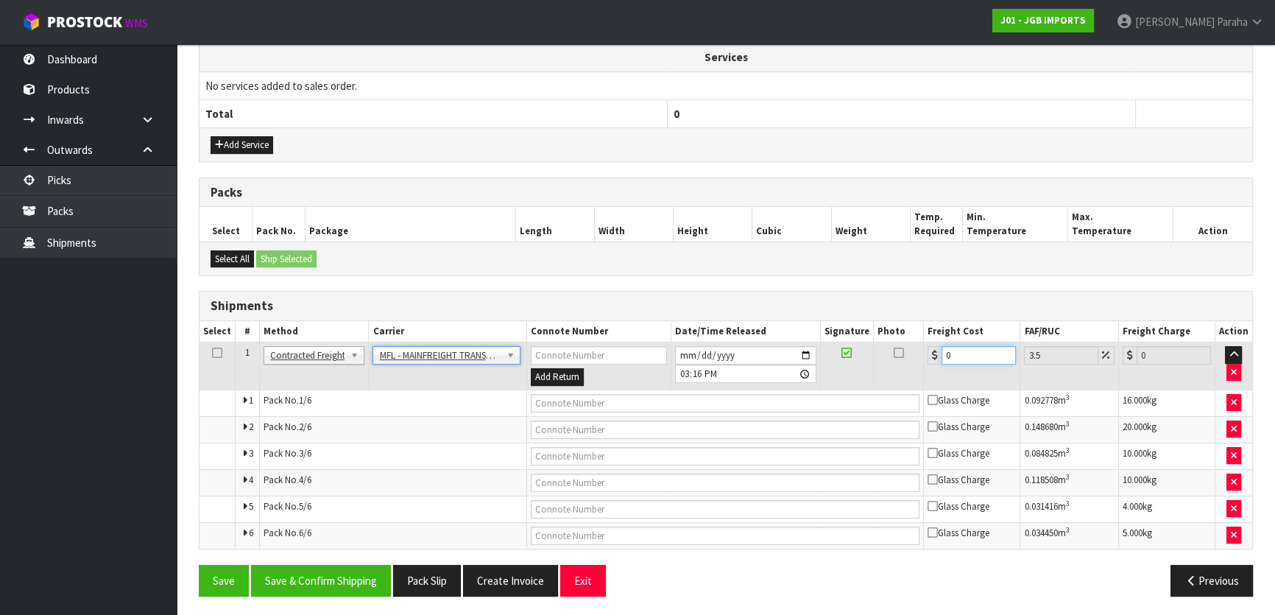
click at [968, 353] on input "0" at bounding box center [979, 355] width 74 height 18
type input "6"
type input "6.21"
type input "61"
type input "63.13"
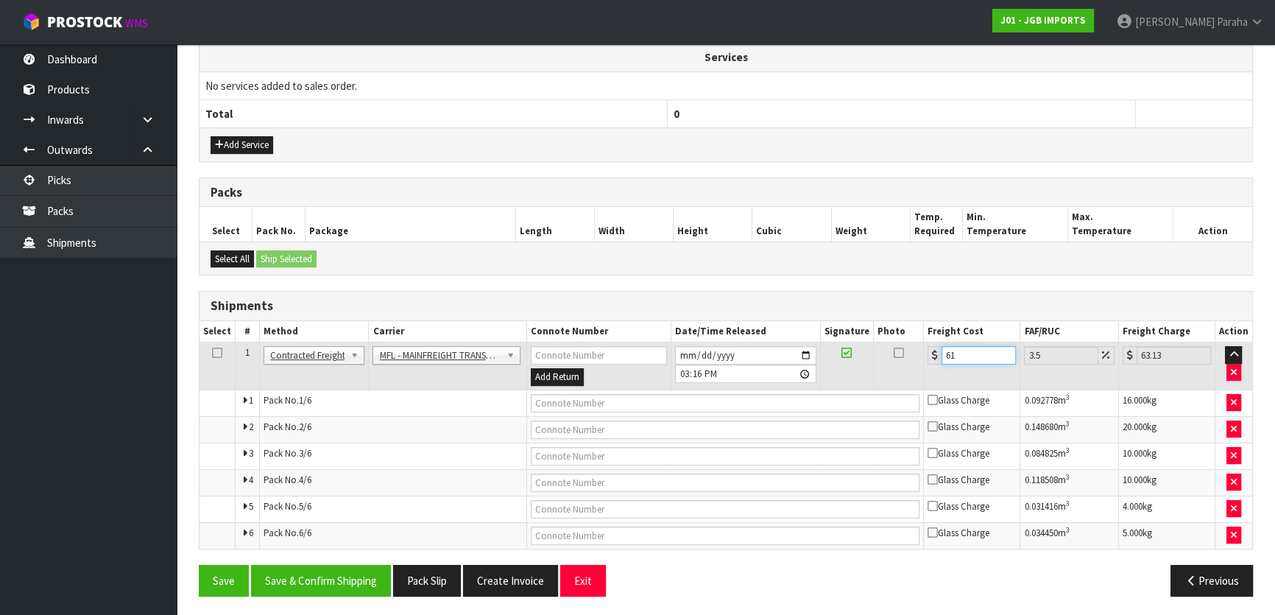
type input "61.8"
type input "63.96"
type input "61.83"
type input "63.99"
type input "61.83"
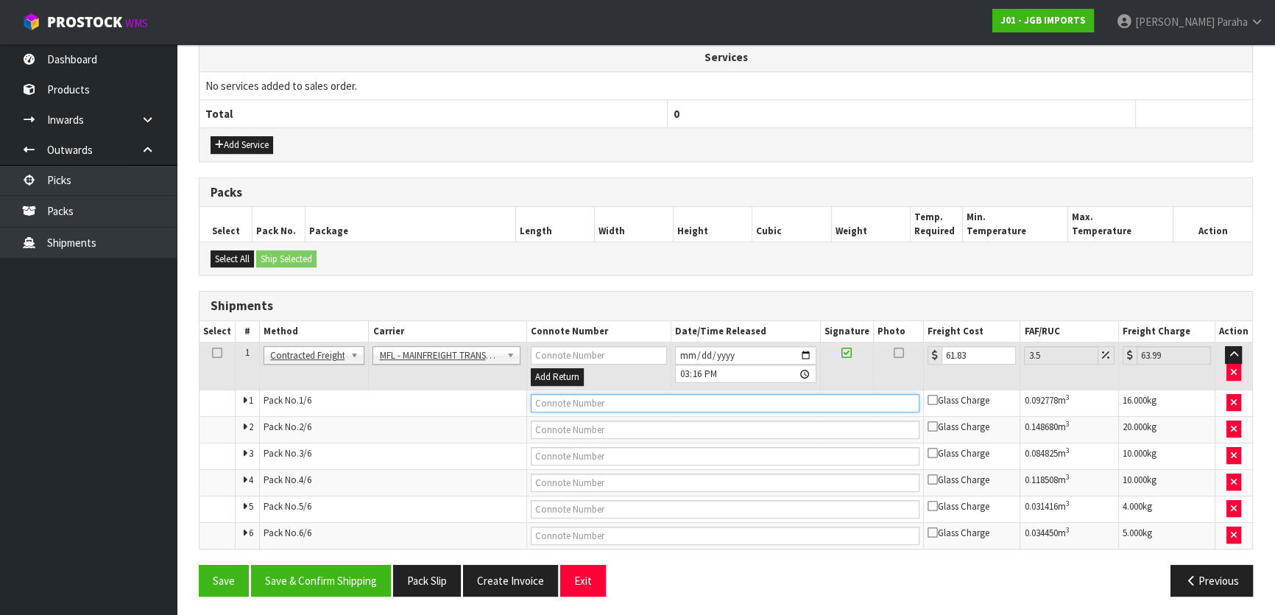
click at [691, 403] on input "text" at bounding box center [725, 403] width 389 height 18
paste input "FWM58571960"
type input "FWM58571960"
click at [808, 353] on input "[DATE]" at bounding box center [745, 355] width 141 height 18
click at [809, 299] on h3 "Shipments" at bounding box center [726, 306] width 1031 height 14
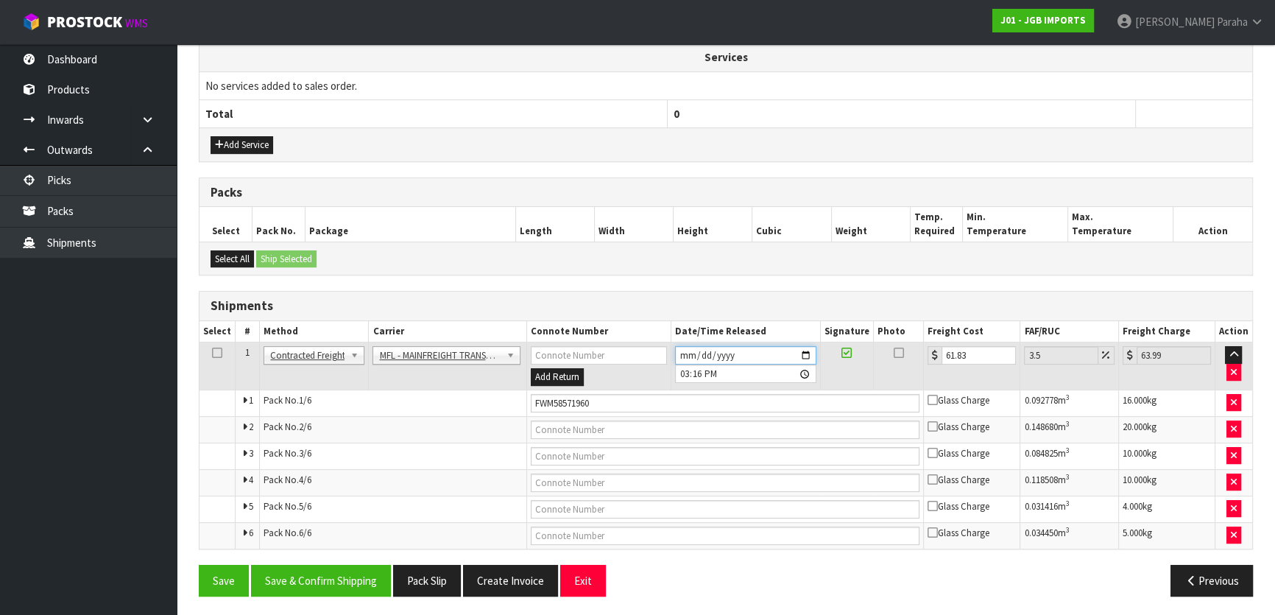
click at [811, 353] on input "[DATE]" at bounding box center [745, 355] width 141 height 18
type input "[DATE]"
click at [310, 572] on button "Save & Confirm Shipping" at bounding box center [321, 581] width 140 height 32
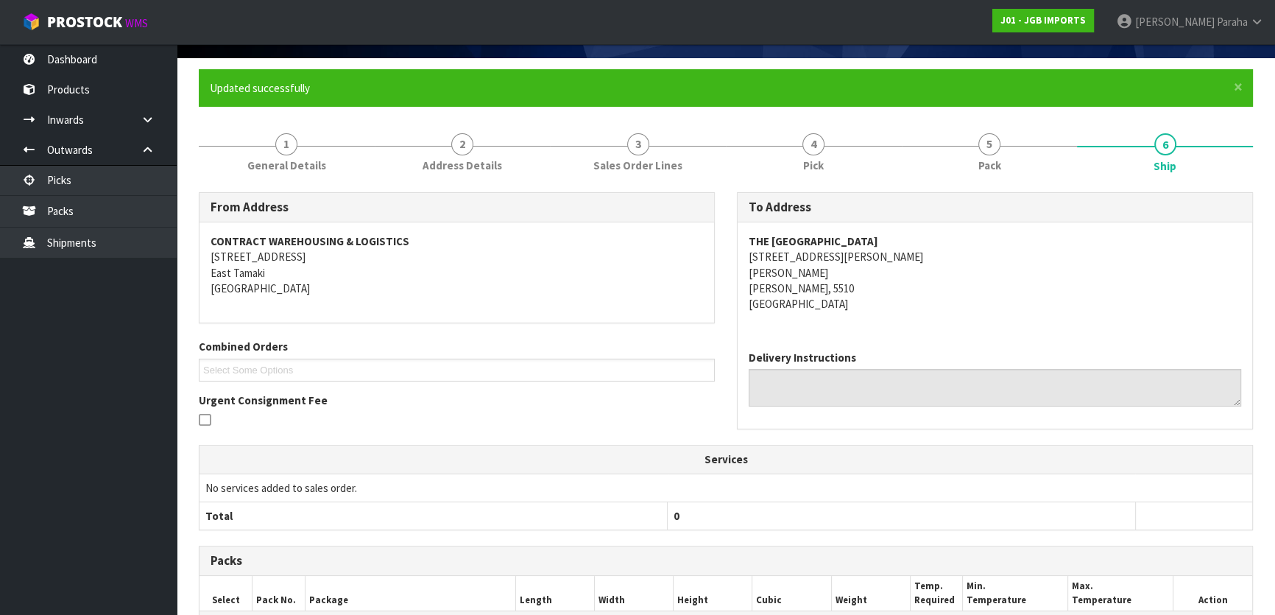
scroll to position [0, 0]
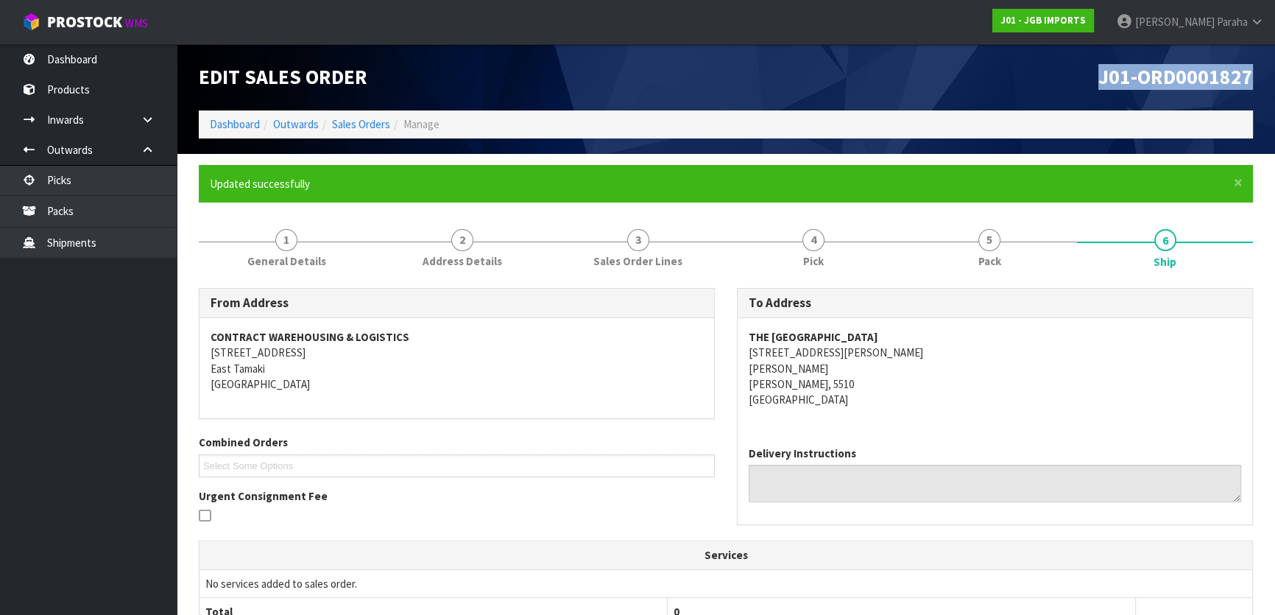
drag, startPoint x: 1256, startPoint y: 77, endPoint x: 1060, endPoint y: 69, distance: 196.0
click at [1060, 69] on div "J01-ORD0001827" at bounding box center [995, 77] width 538 height 66
copy span "J01-ORD0001827"
click at [1037, 64] on div "J01-ORD0001827" at bounding box center [995, 77] width 538 height 66
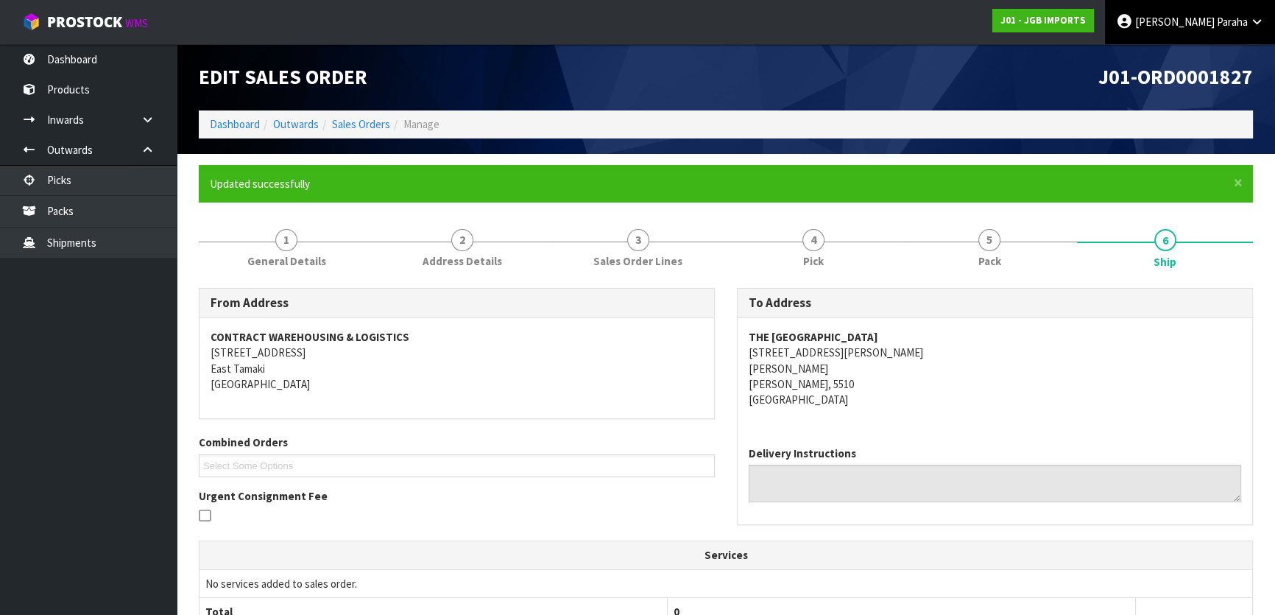
click at [1252, 24] on icon at bounding box center [1257, 21] width 14 height 11
click at [1241, 55] on link "Logout" at bounding box center [1216, 59] width 116 height 20
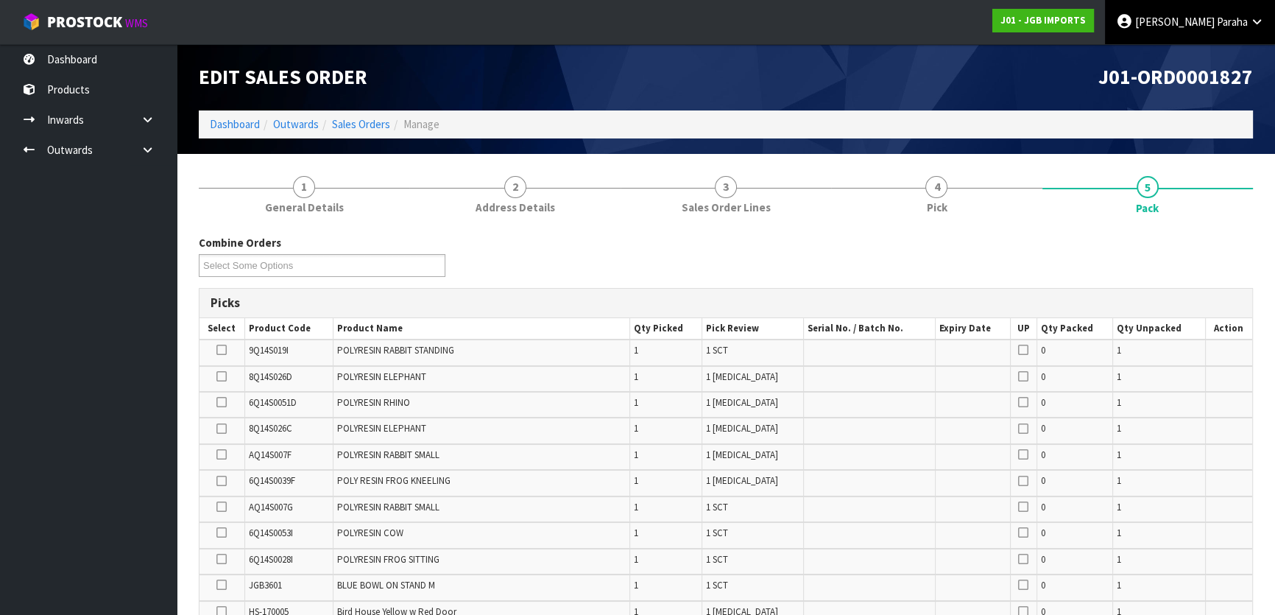
click at [630, 24] on icon at bounding box center [1257, 21] width 14 height 11
click at [630, 57] on link "Logout" at bounding box center [1216, 59] width 116 height 20
